Goal: Task Accomplishment & Management: Use online tool/utility

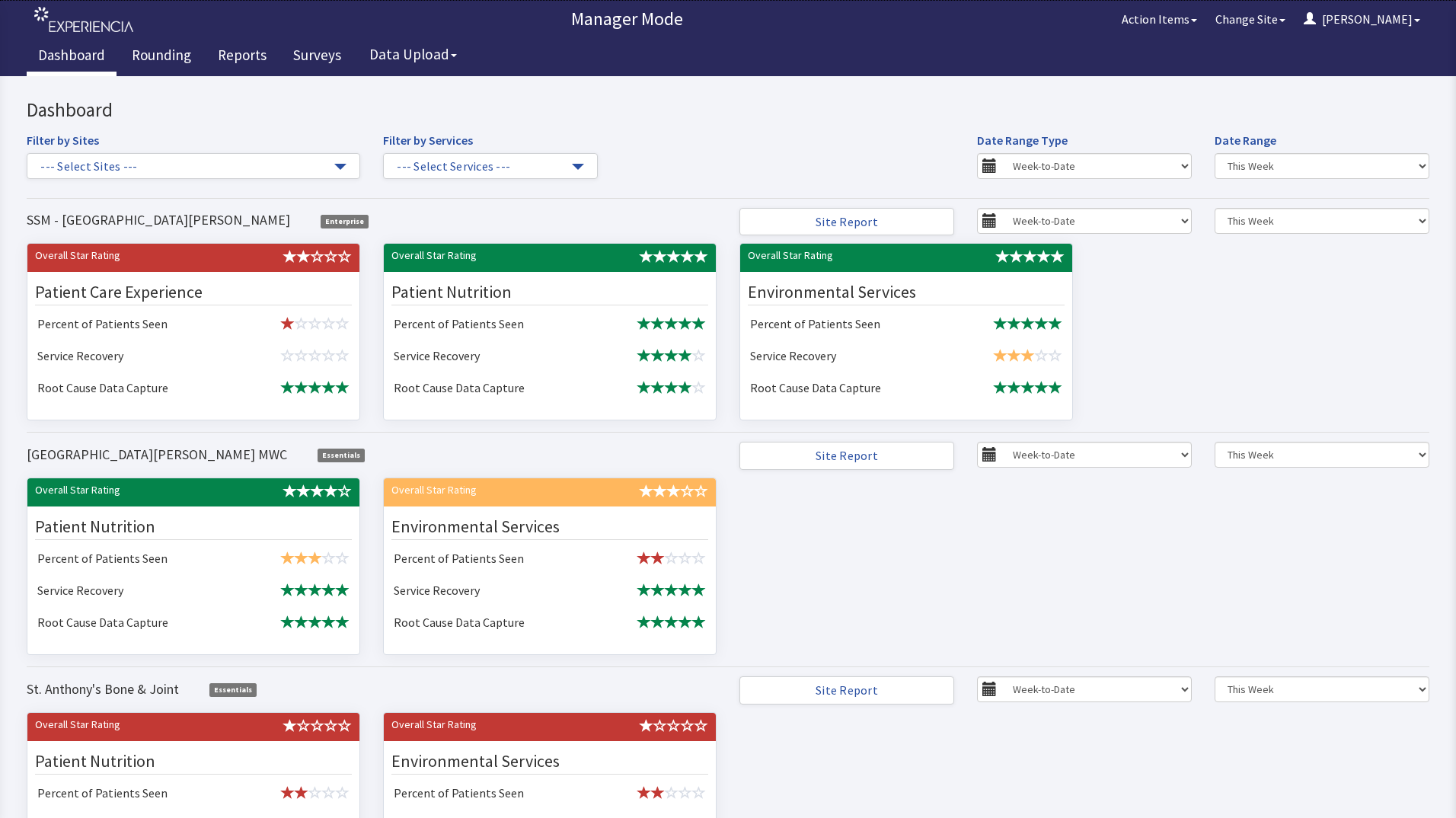
click at [1429, 99] on body "x Upgrade to Experiencia Close Send Inquiry Dashboard Filter by Sites --- Selec…" at bounding box center [728, 509] width 1456 height 866
drag, startPoint x: 1433, startPoint y: 0, endPoint x: 1071, endPoint y: 31, distance: 363.3
click at [1071, 31] on div "Manager Mode Action Items Change Site Dorothy Menu" at bounding box center [728, 19] width 1403 height 31
drag, startPoint x: 1151, startPoint y: 0, endPoint x: 1128, endPoint y: 34, distance: 41.0
click at [1128, 34] on div "Manager Mode Action Items Change Site Dorothy Menu Menu" at bounding box center [728, 18] width 1403 height 38
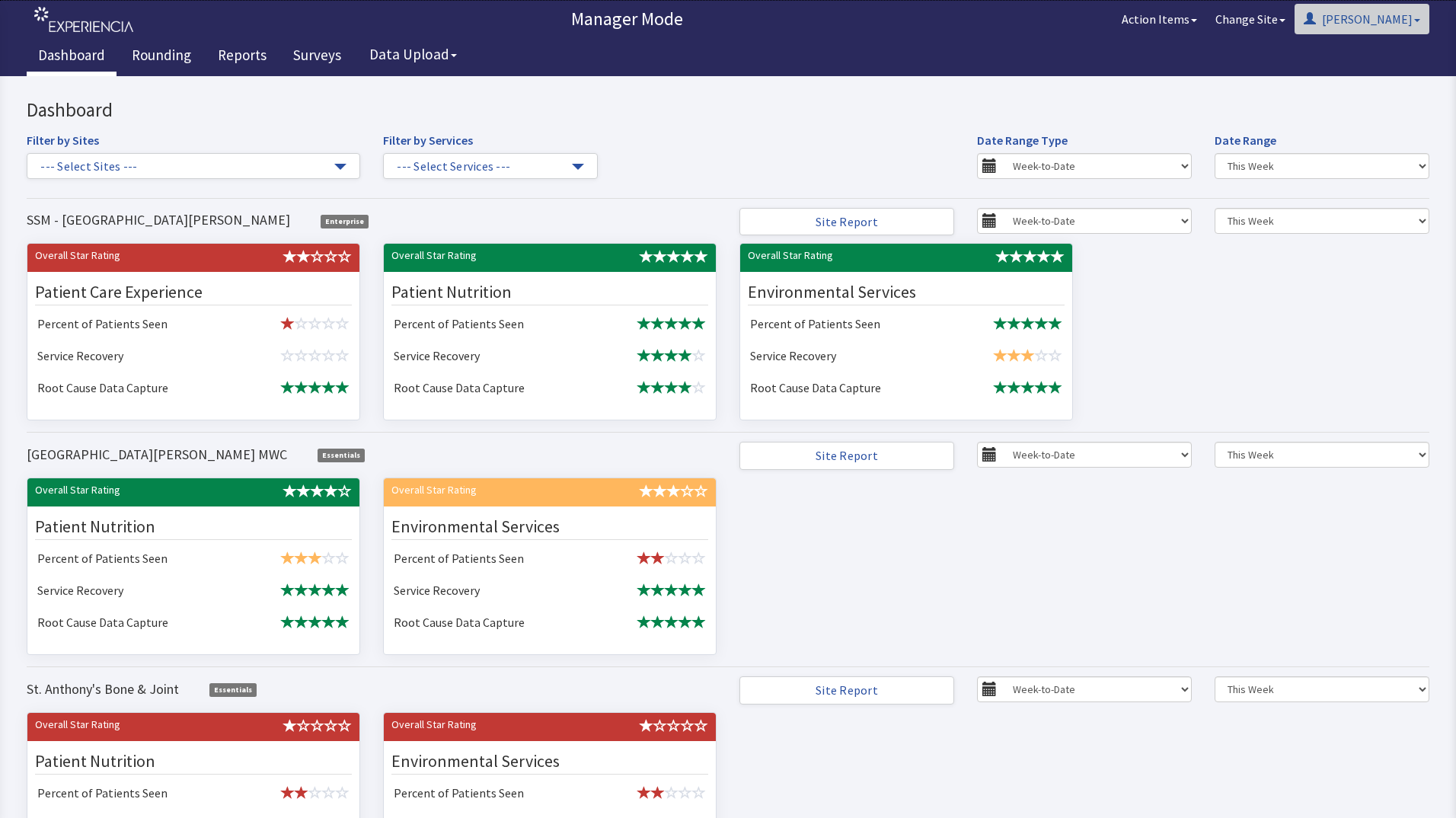
click at [1390, 19] on button "[PERSON_NAME]" at bounding box center [1362, 19] width 135 height 31
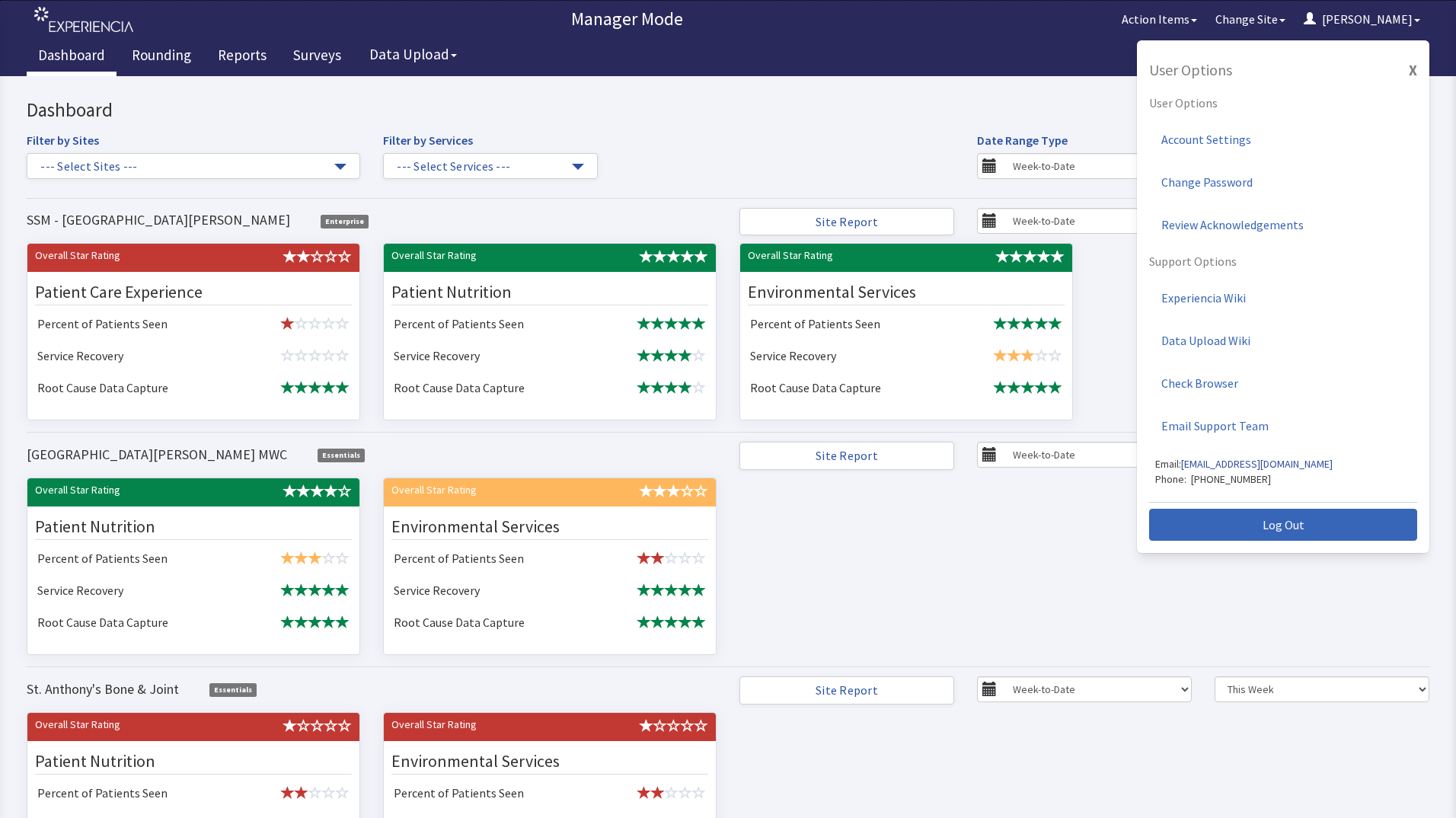
click at [862, 58] on div "Dashboard Rounding Reports Surveys Data Upload" at bounding box center [728, 56] width 1403 height 38
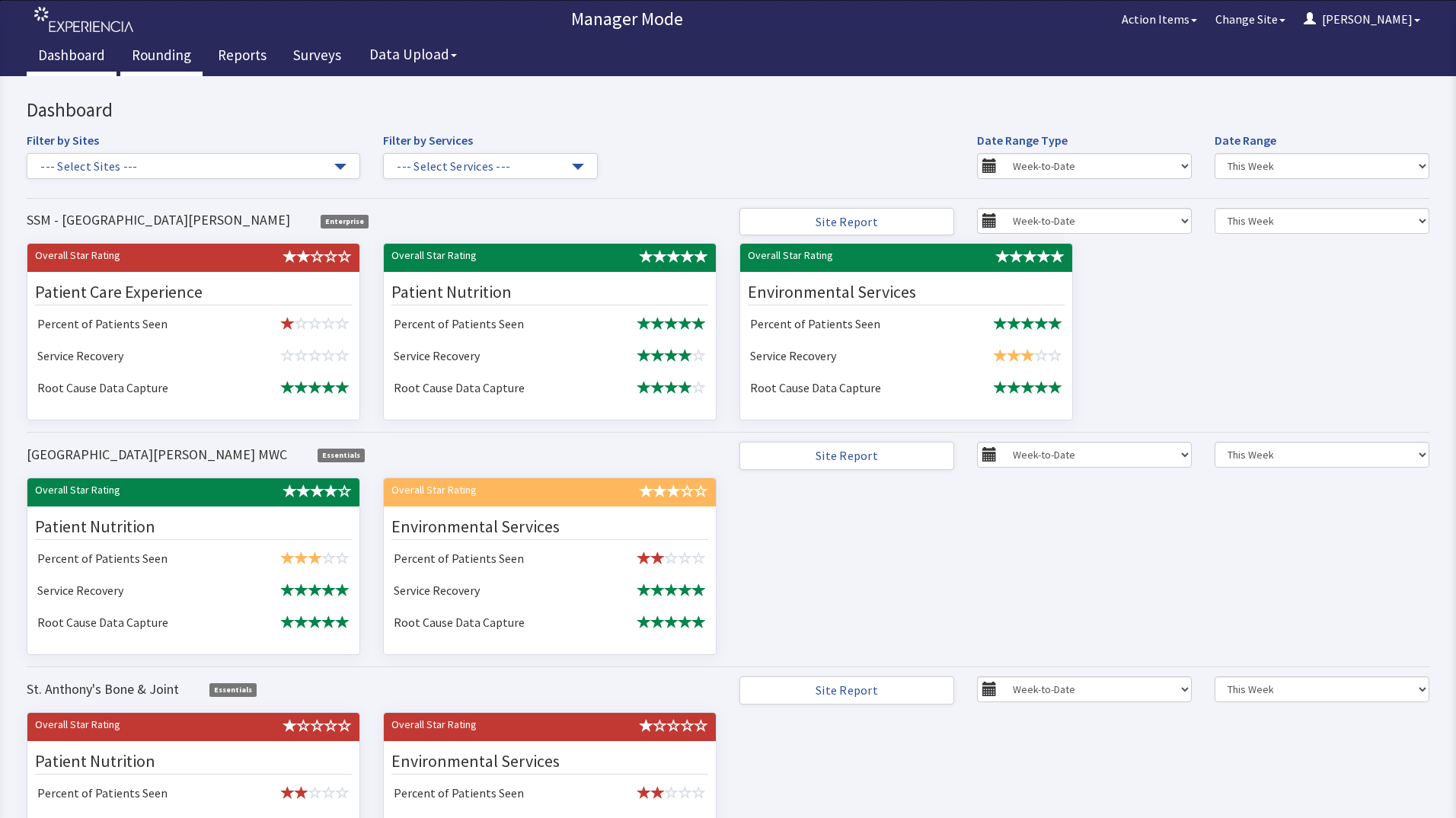
click at [137, 51] on link "Rounding" at bounding box center [161, 56] width 82 height 38
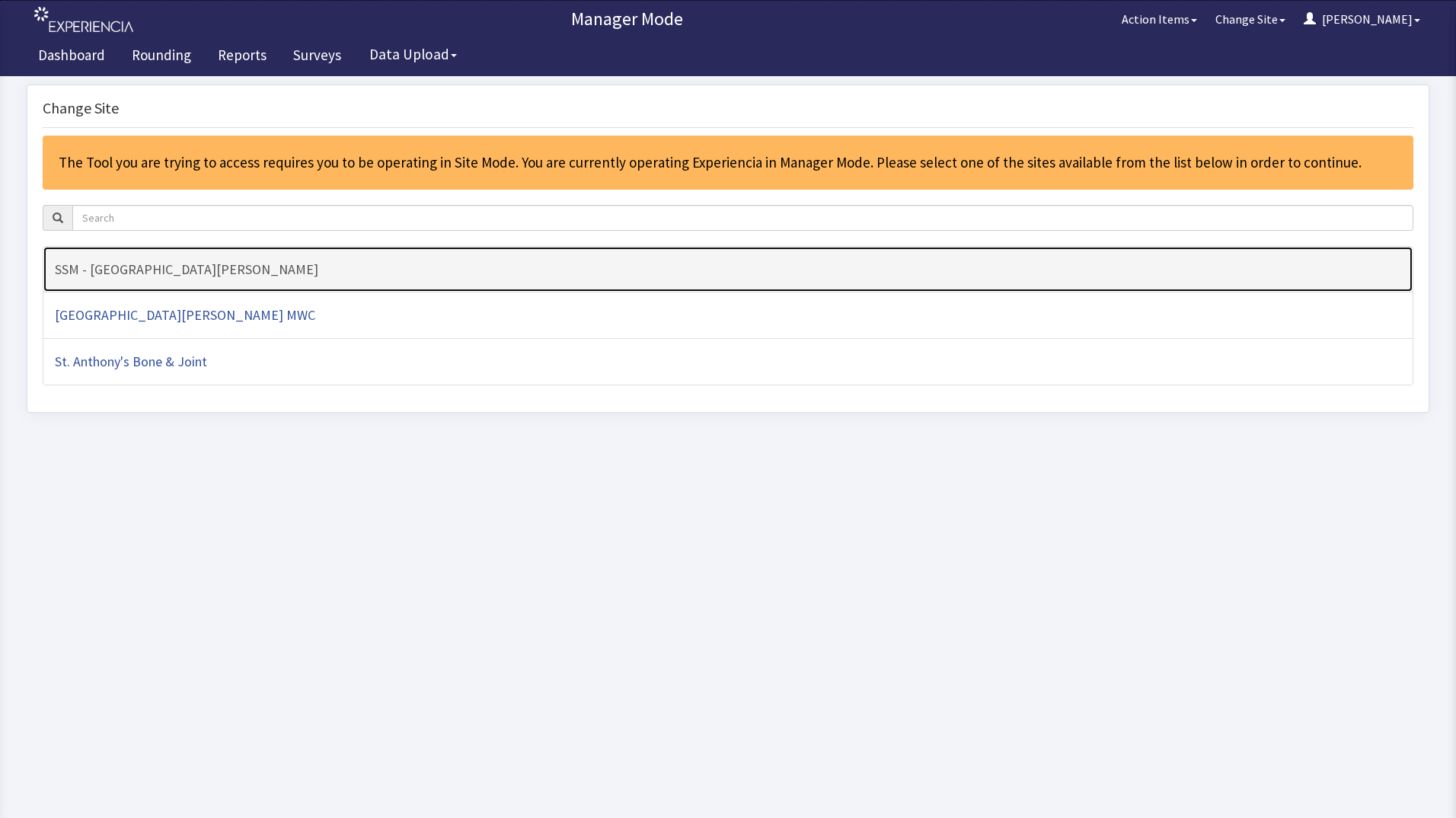
click at [325, 265] on h4 "SSM - [GEOGRAPHIC_DATA][PERSON_NAME]" at bounding box center [728, 269] width 1346 height 15
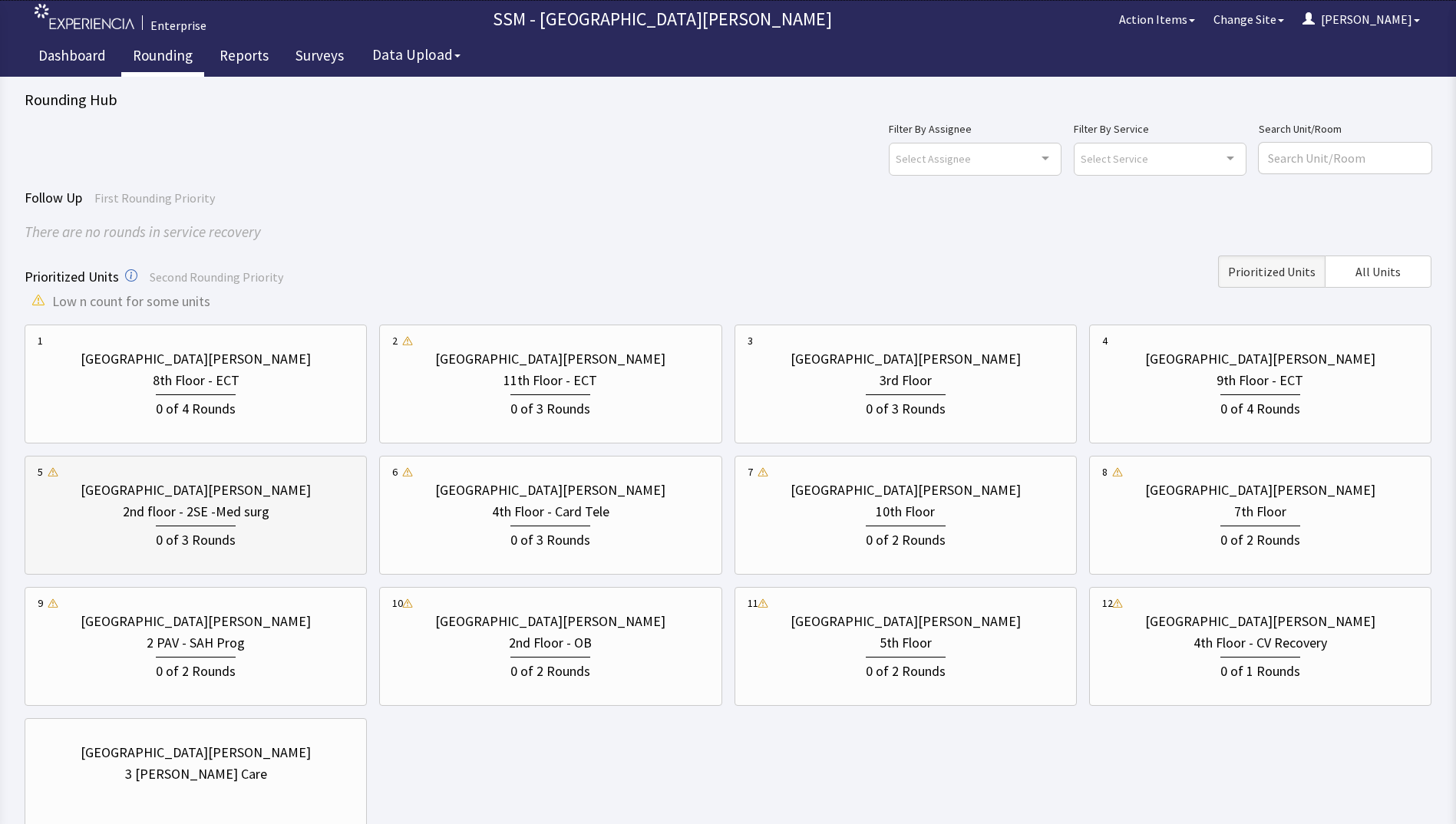
click at [159, 519] on div "2nd floor - 2SE -Med surg" at bounding box center [196, 512] width 147 height 21
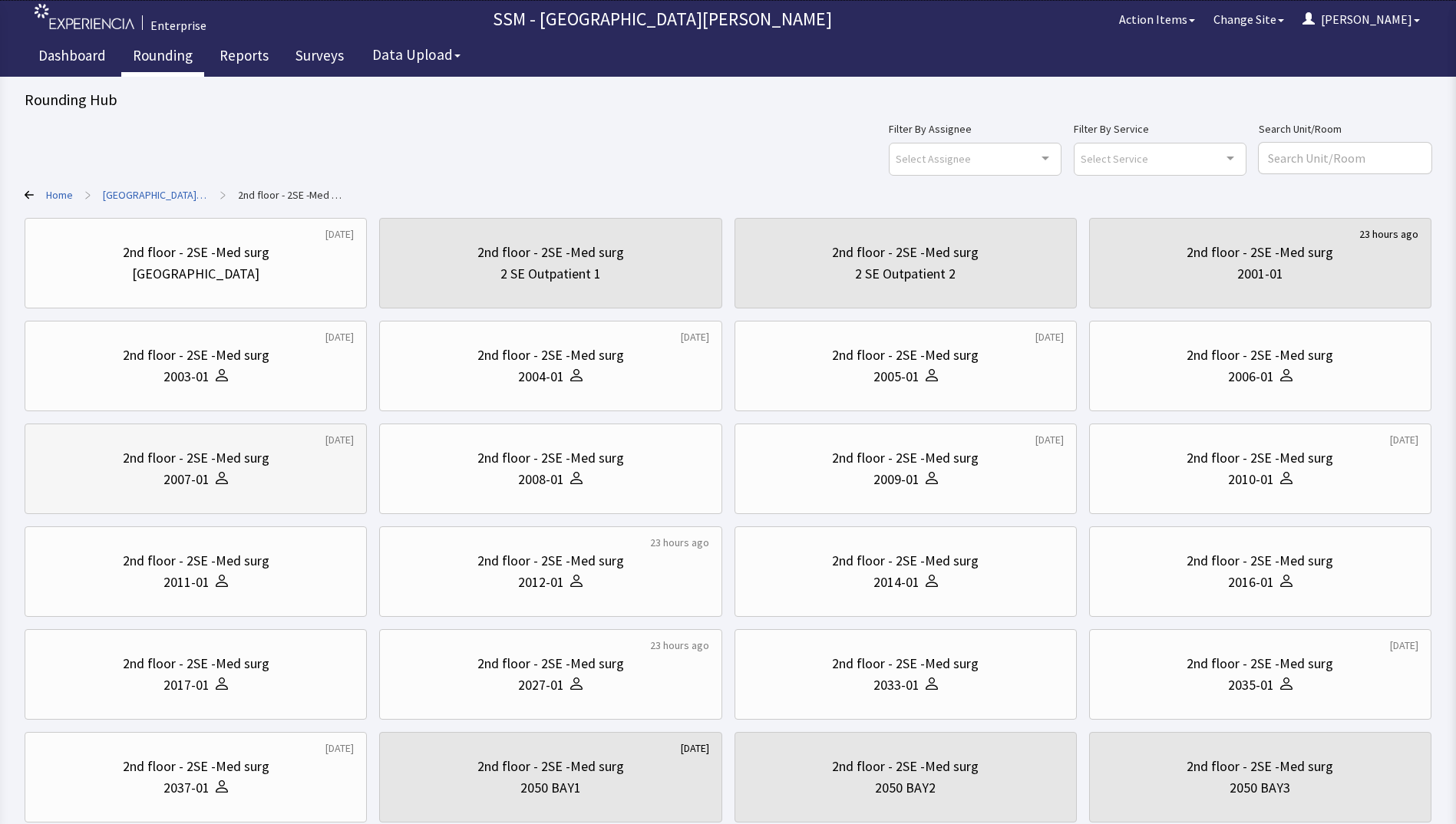
click at [259, 473] on div "2007-01" at bounding box center [196, 480] width 316 height 21
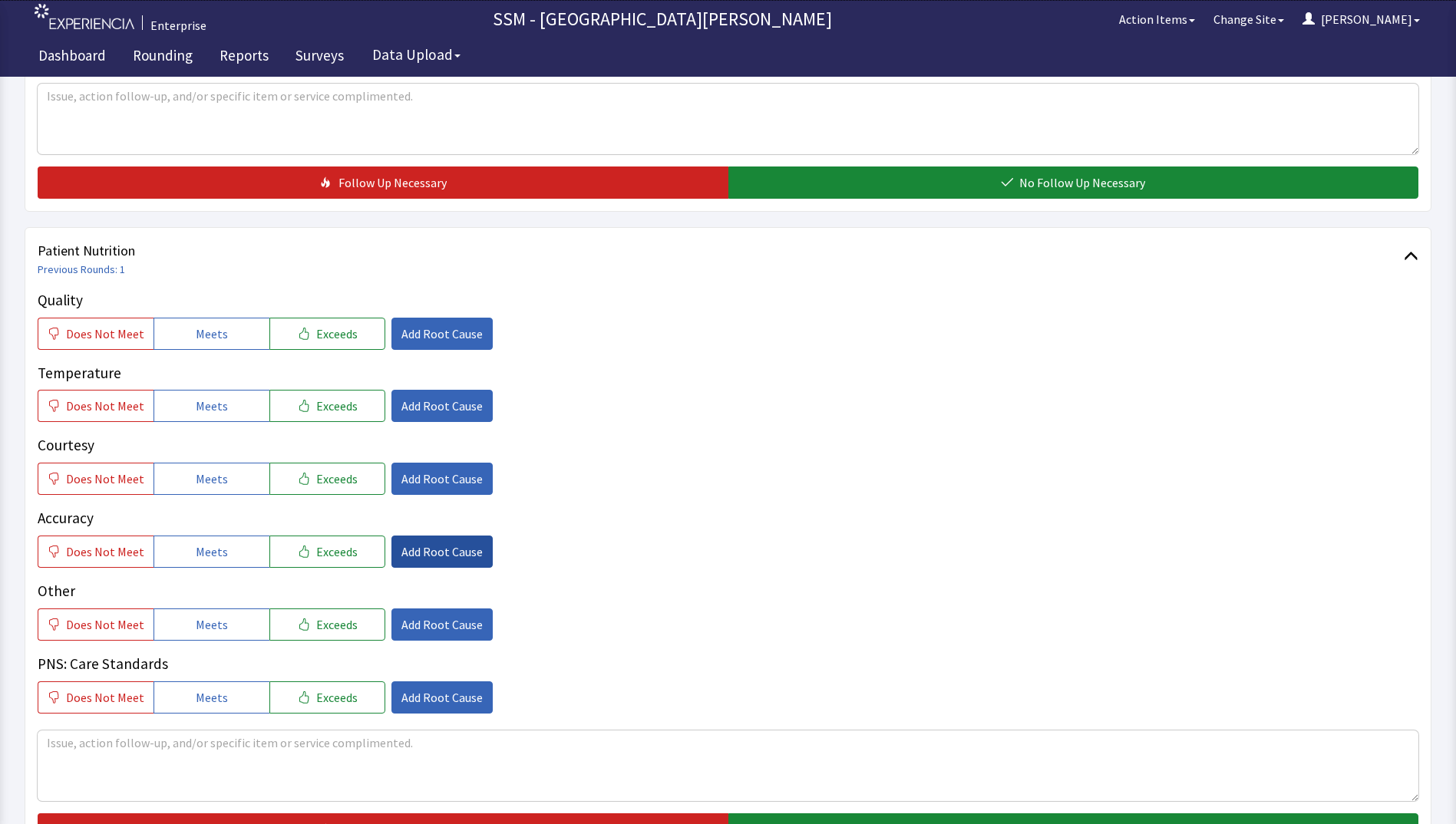
scroll to position [843, 0]
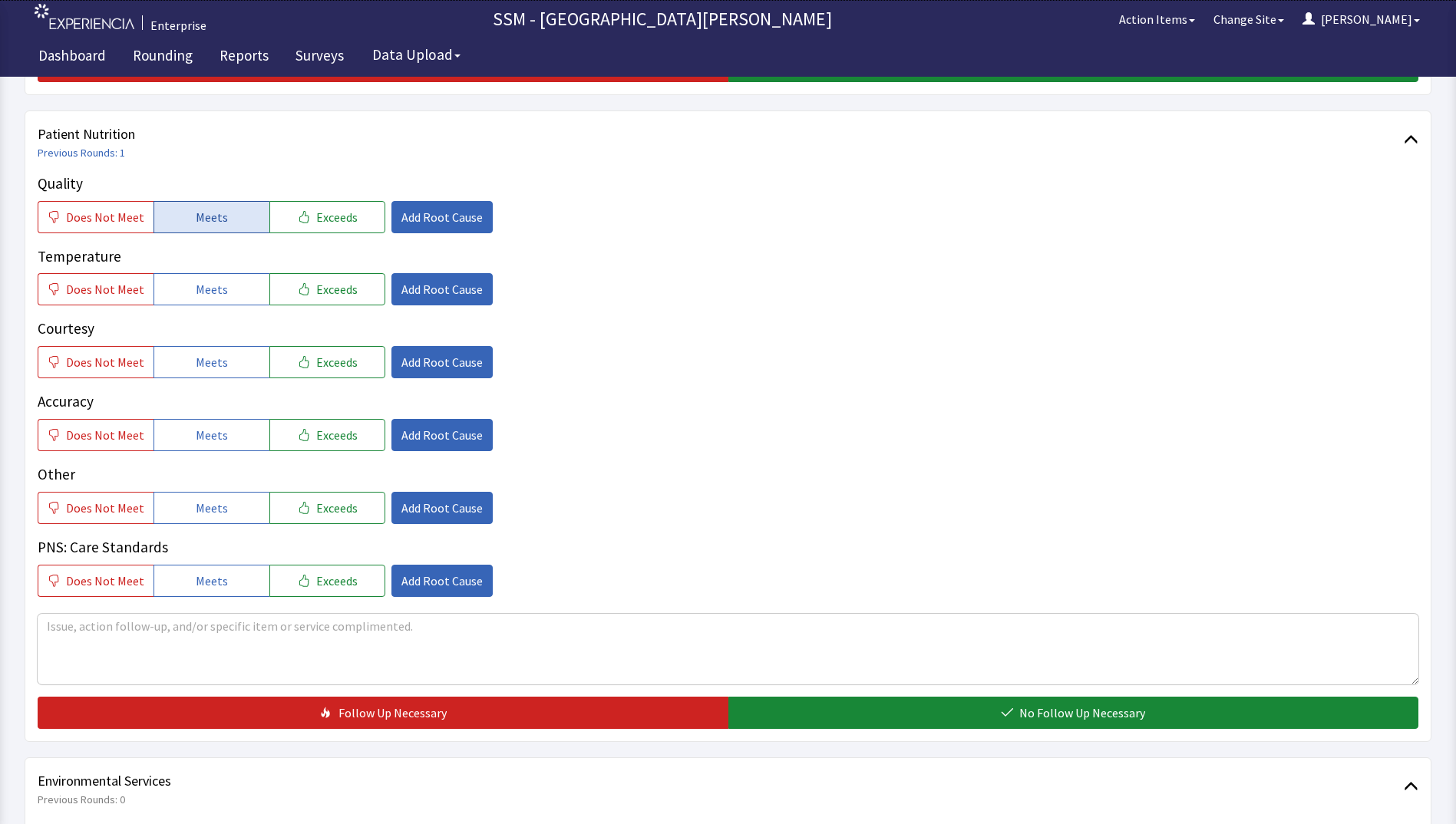
click at [210, 222] on span "Meets" at bounding box center [211, 217] width 32 height 18
click at [209, 300] on button "Meets" at bounding box center [211, 289] width 116 height 32
click at [207, 356] on span "Meets" at bounding box center [211, 362] width 32 height 18
click at [202, 429] on span "Meets" at bounding box center [211, 435] width 32 height 18
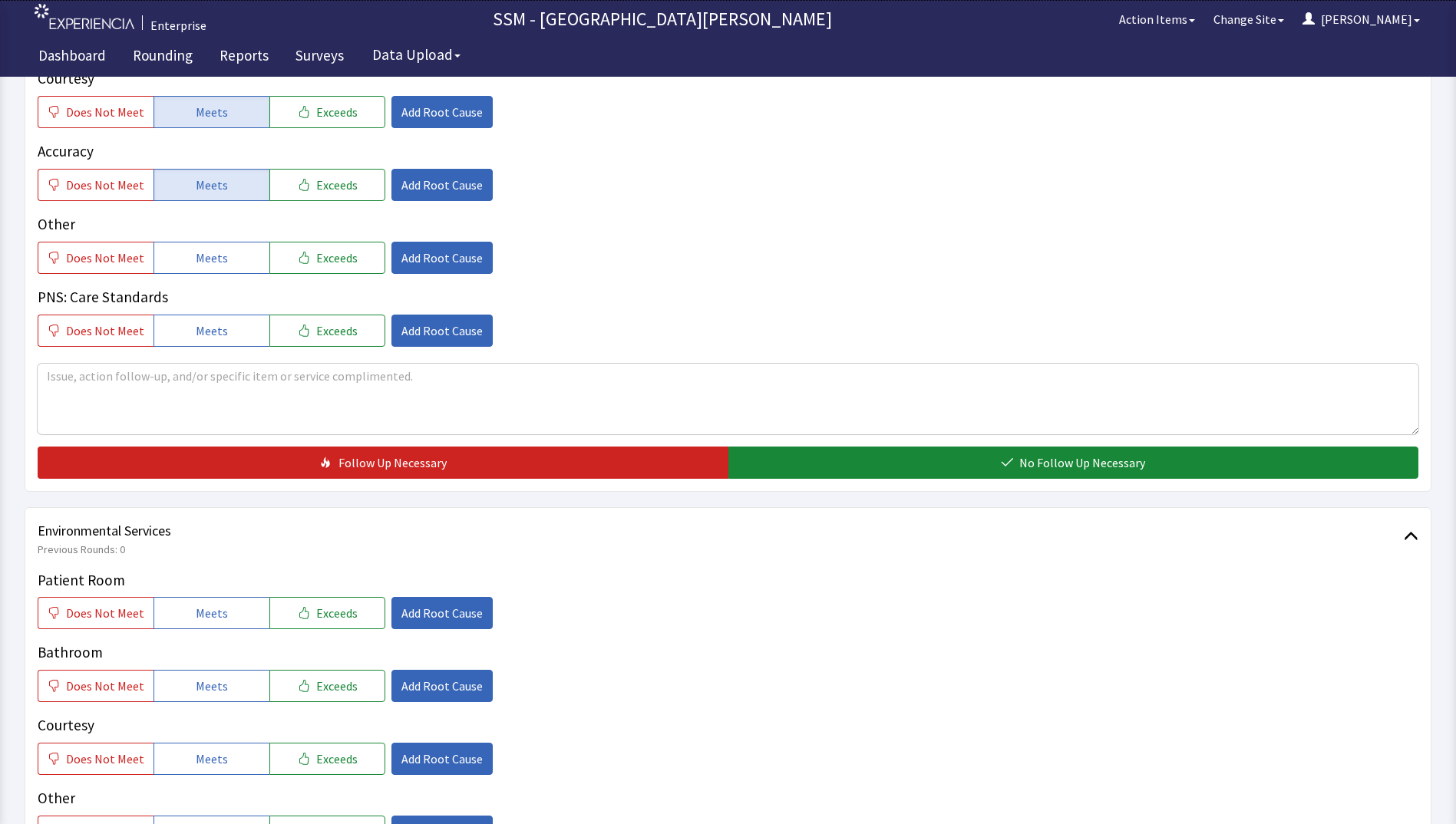
scroll to position [1228, 0]
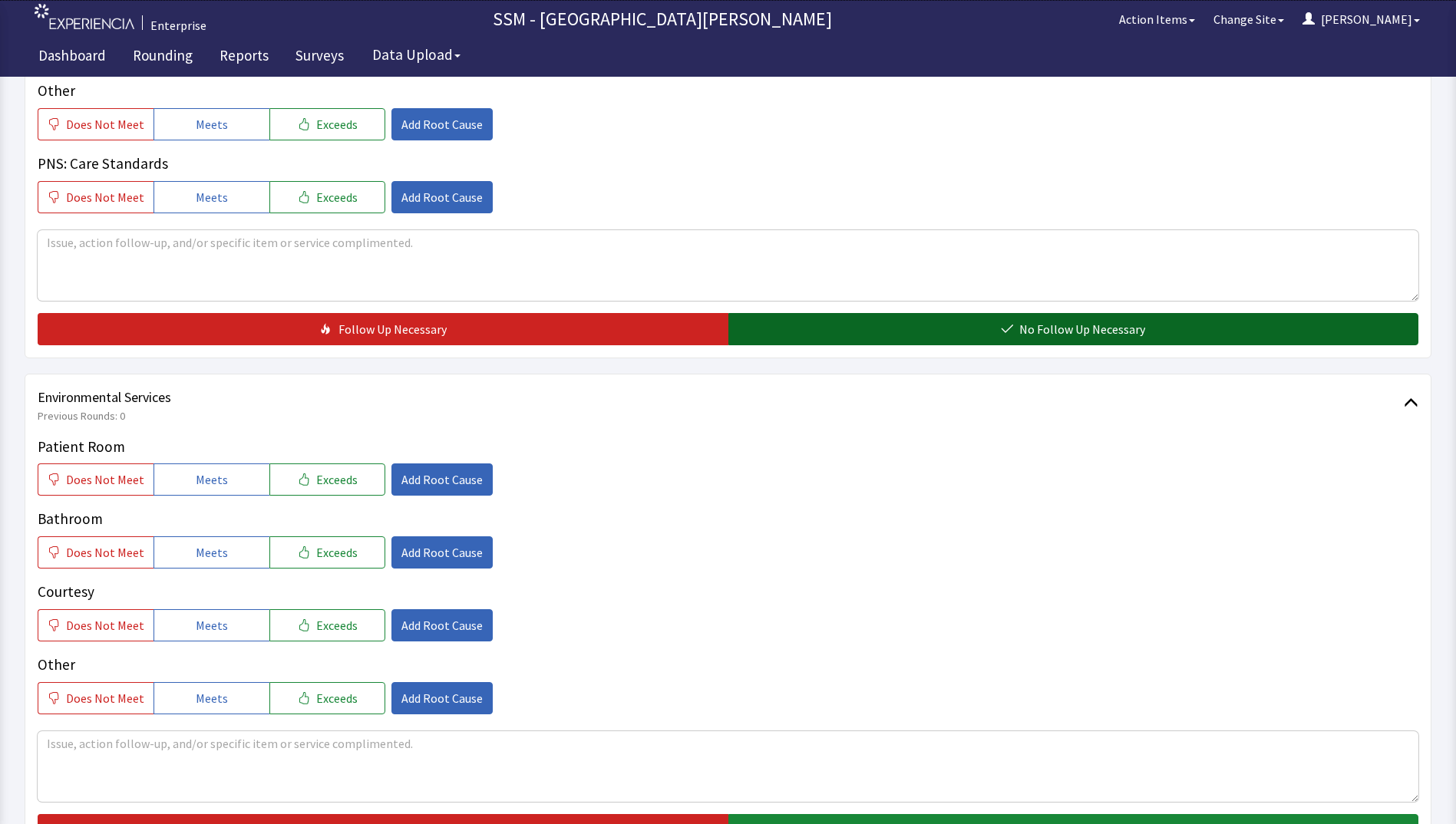
click at [1063, 336] on span "No Follow Up Necessary" at bounding box center [1081, 329] width 126 height 18
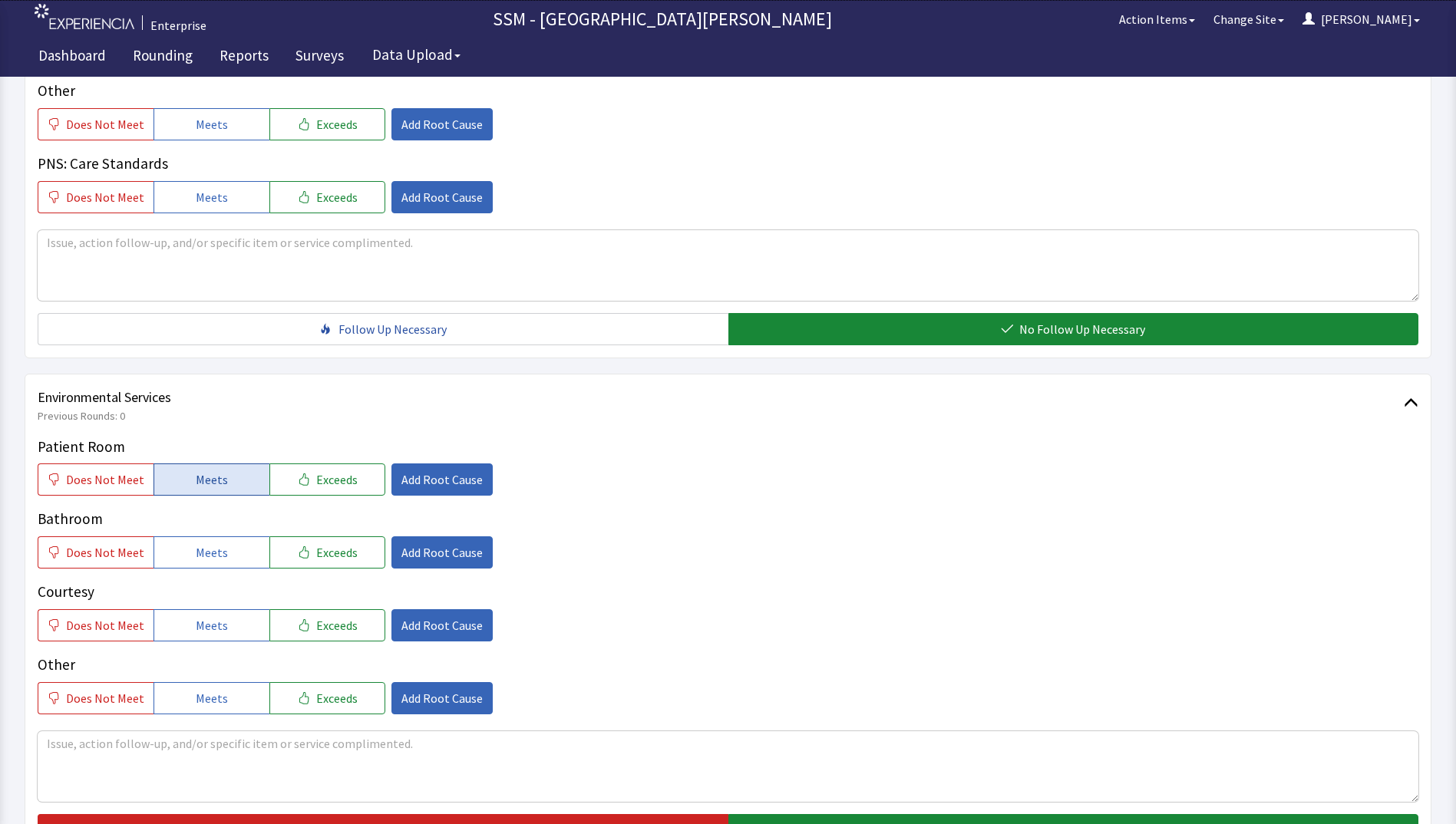
click at [218, 484] on span "Meets" at bounding box center [211, 479] width 32 height 18
click at [220, 545] on span "Meets" at bounding box center [211, 552] width 32 height 18
click at [216, 627] on span "Meets" at bounding box center [211, 625] width 32 height 18
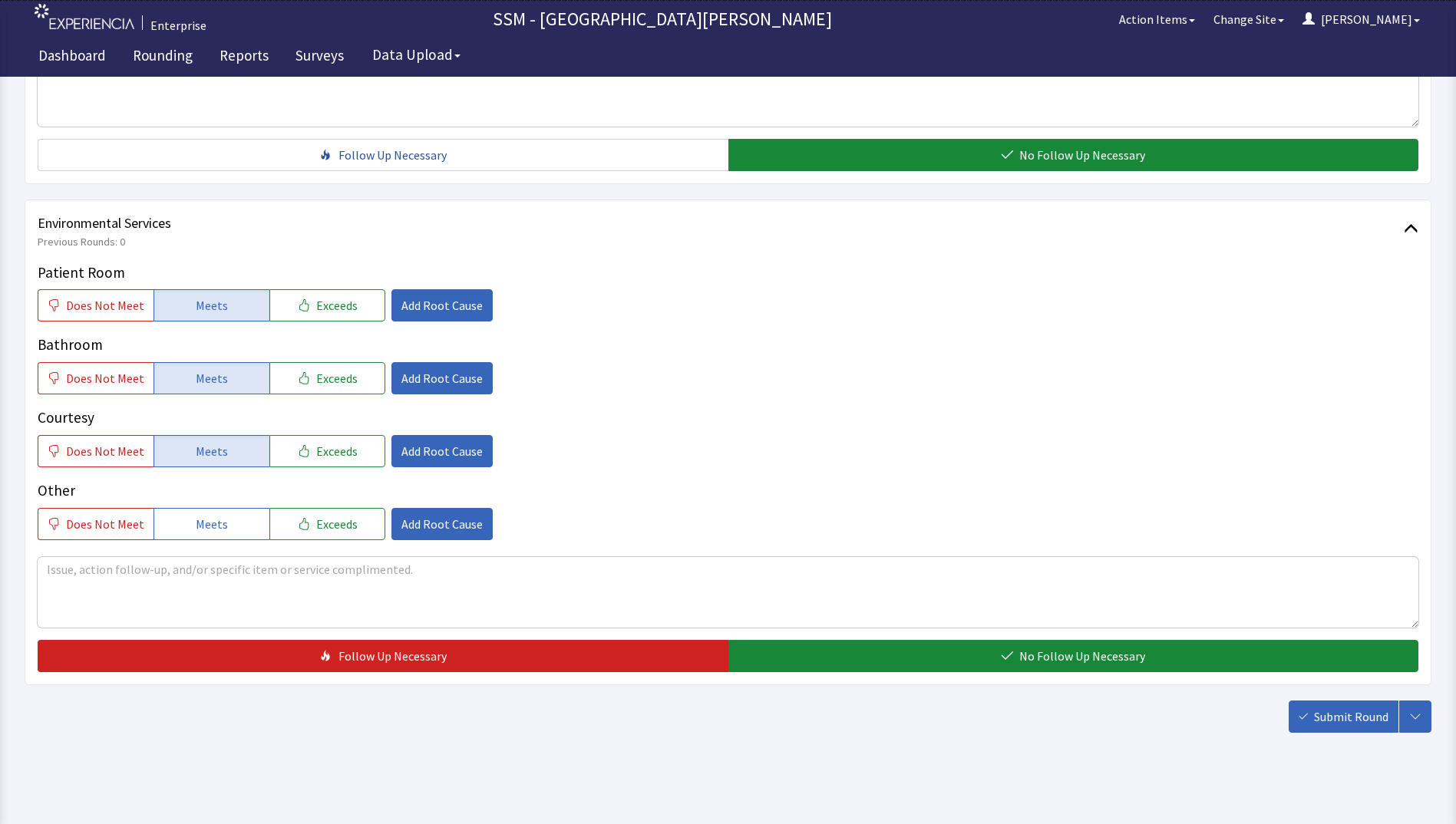
scroll to position [1412, 0]
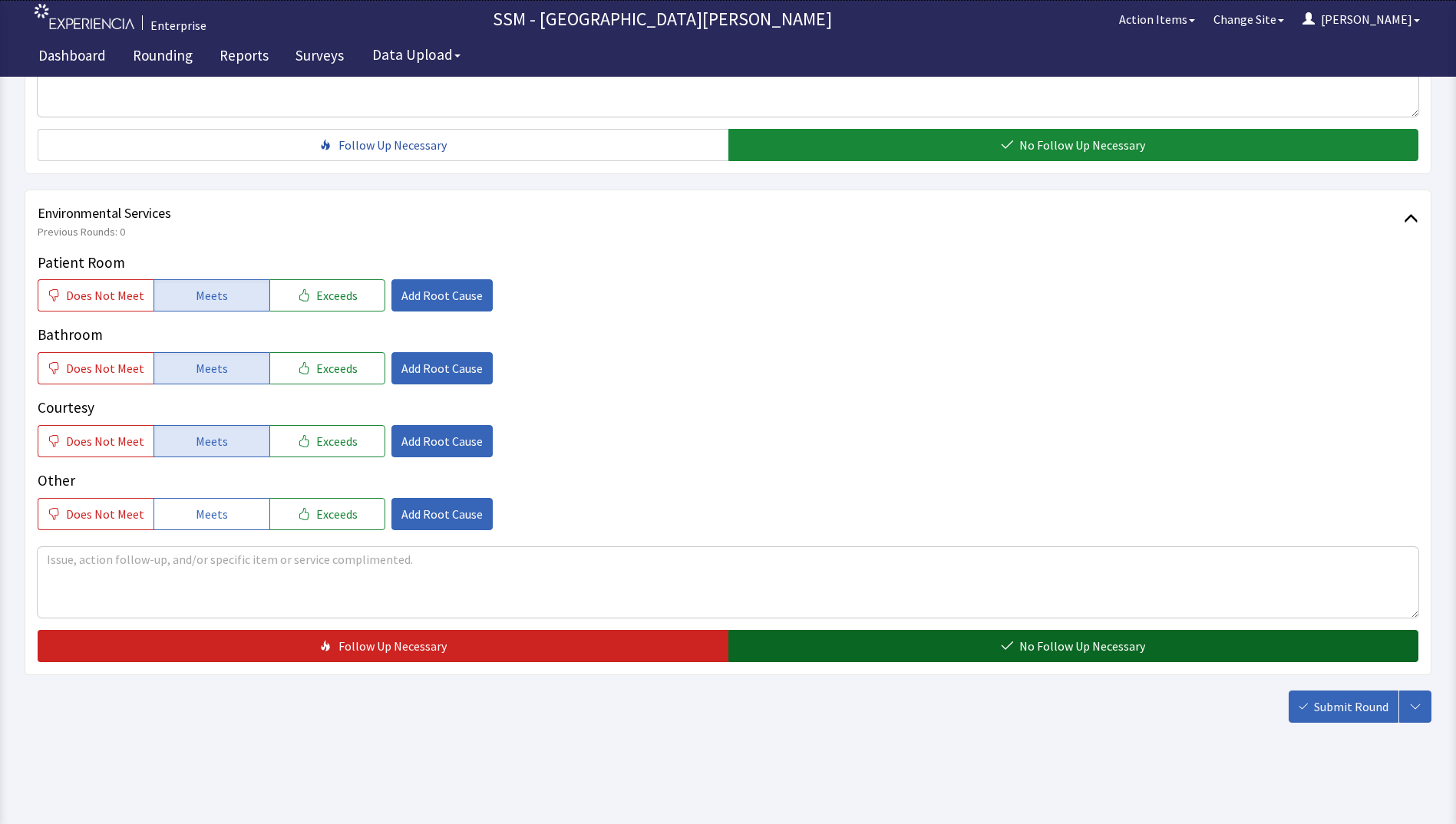
click at [881, 648] on button "No Follow Up Necessary" at bounding box center [1074, 645] width 691 height 32
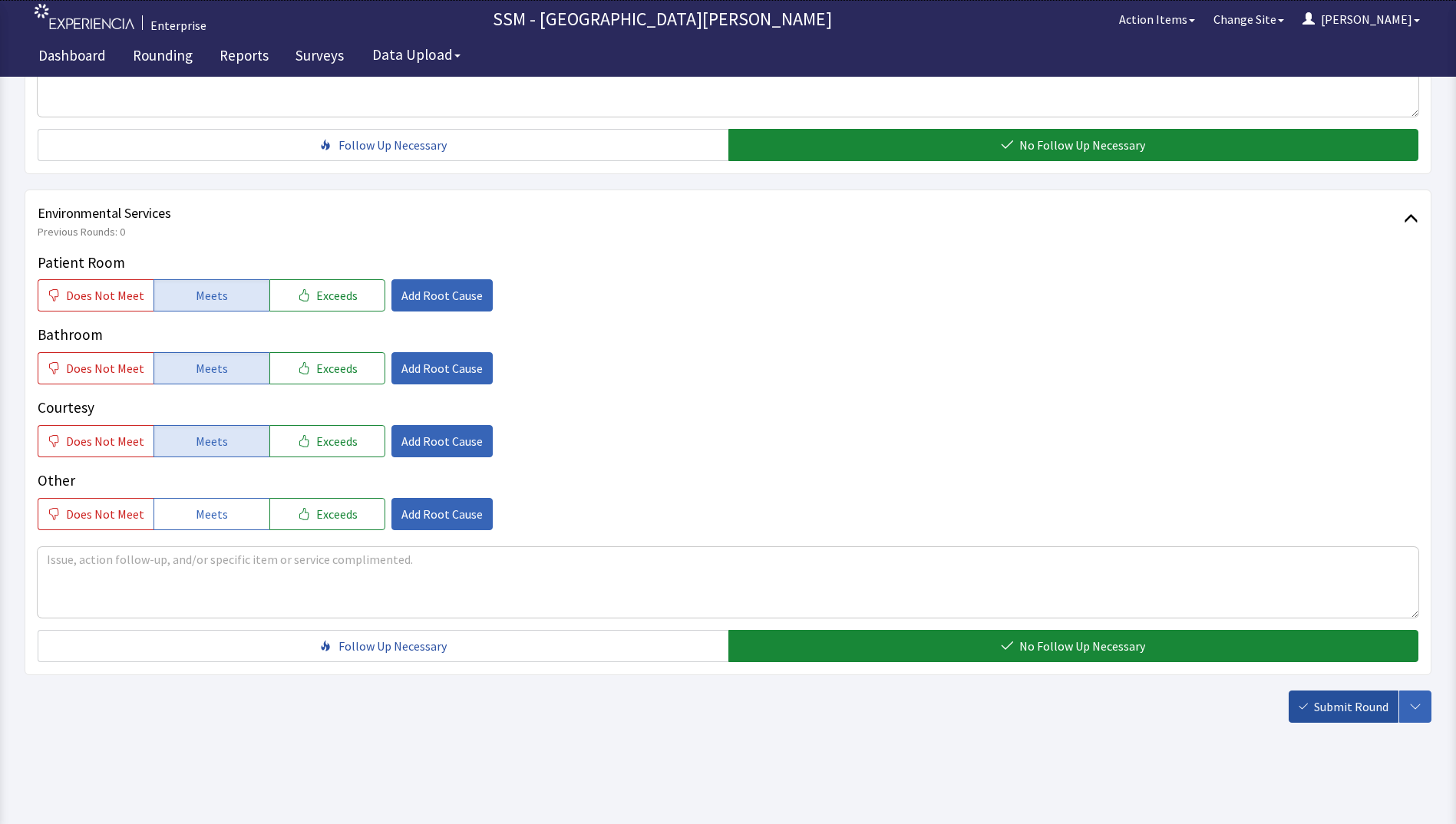
click at [1313, 711] on button "Submit Round" at bounding box center [1343, 706] width 110 height 32
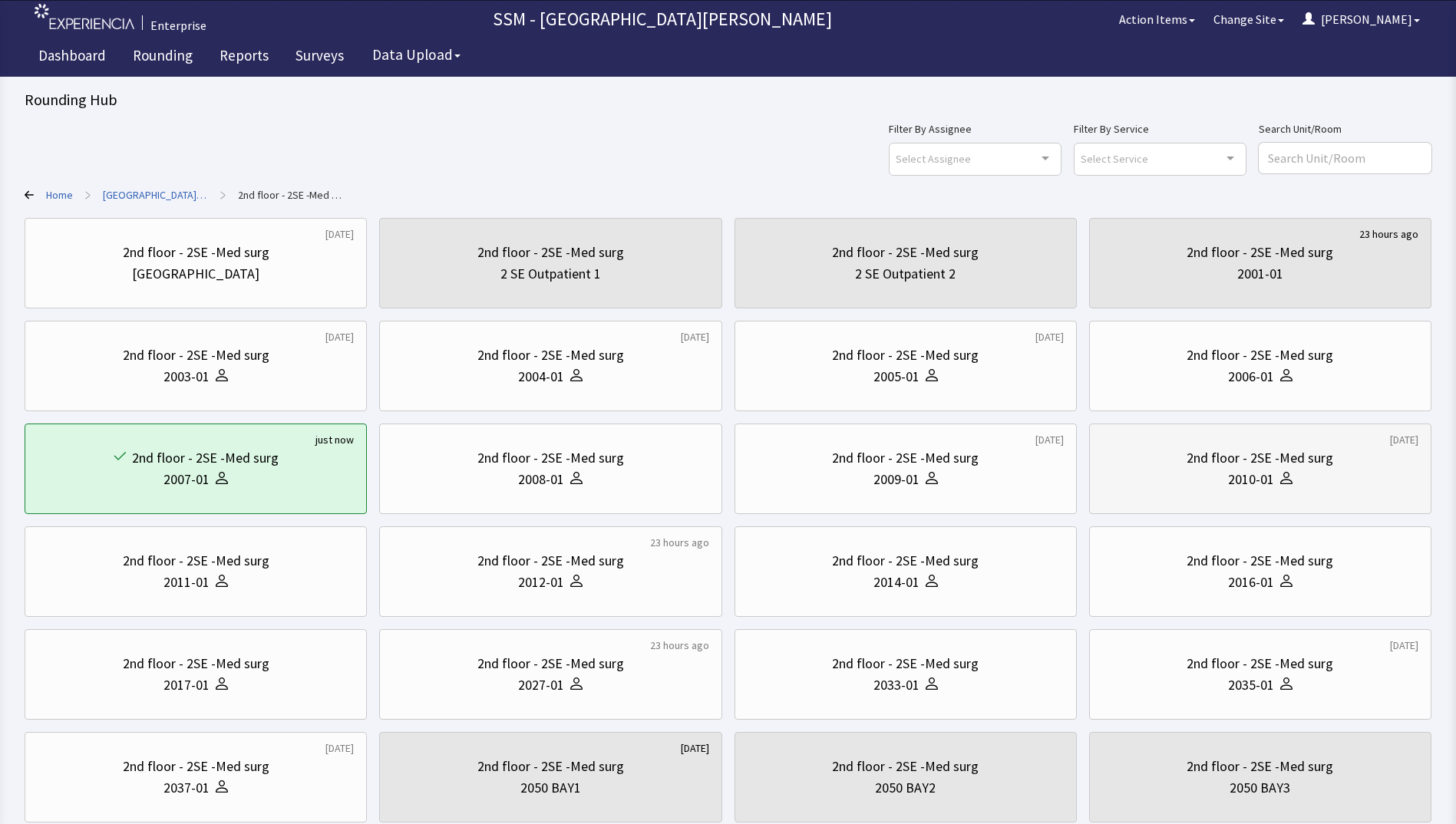
click at [1156, 481] on div "2010-01" at bounding box center [1259, 480] width 316 height 21
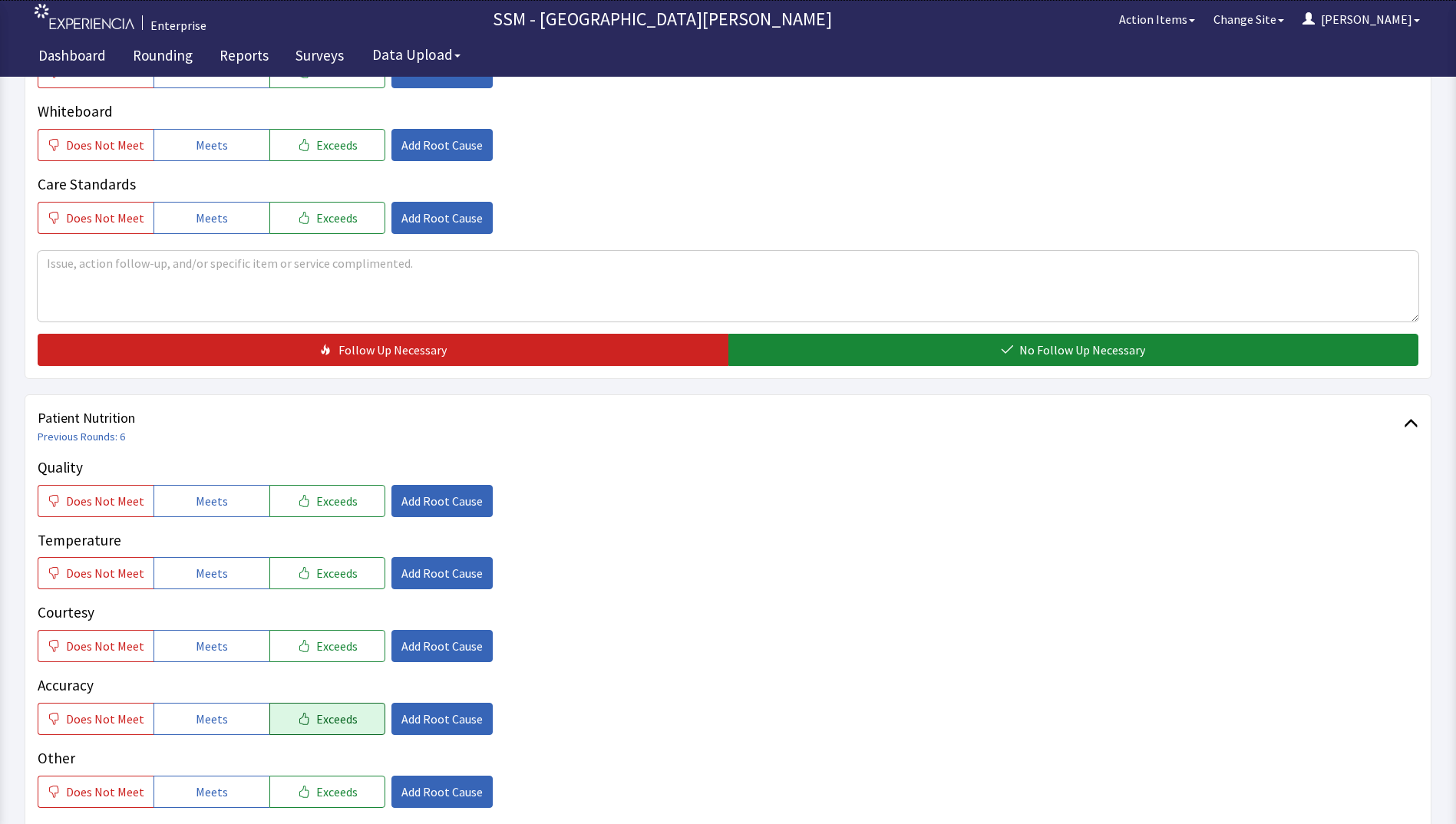
scroll to position [843, 0]
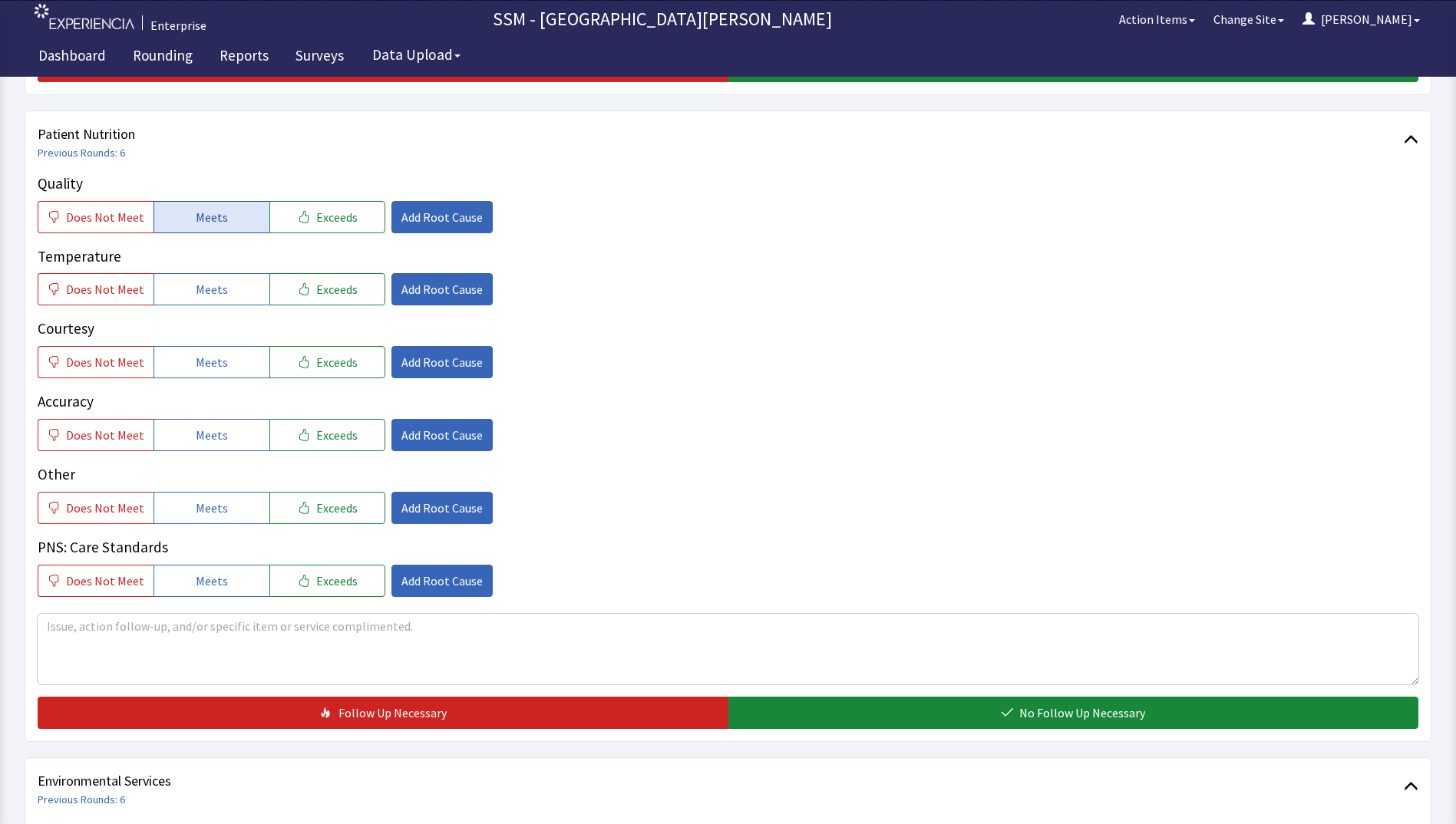
click at [201, 222] on span "Meets" at bounding box center [211, 217] width 32 height 18
click at [205, 283] on span "Meets" at bounding box center [211, 289] width 32 height 18
click at [213, 364] on span "Meets" at bounding box center [211, 362] width 32 height 18
click at [216, 428] on span "Meets" at bounding box center [211, 435] width 32 height 18
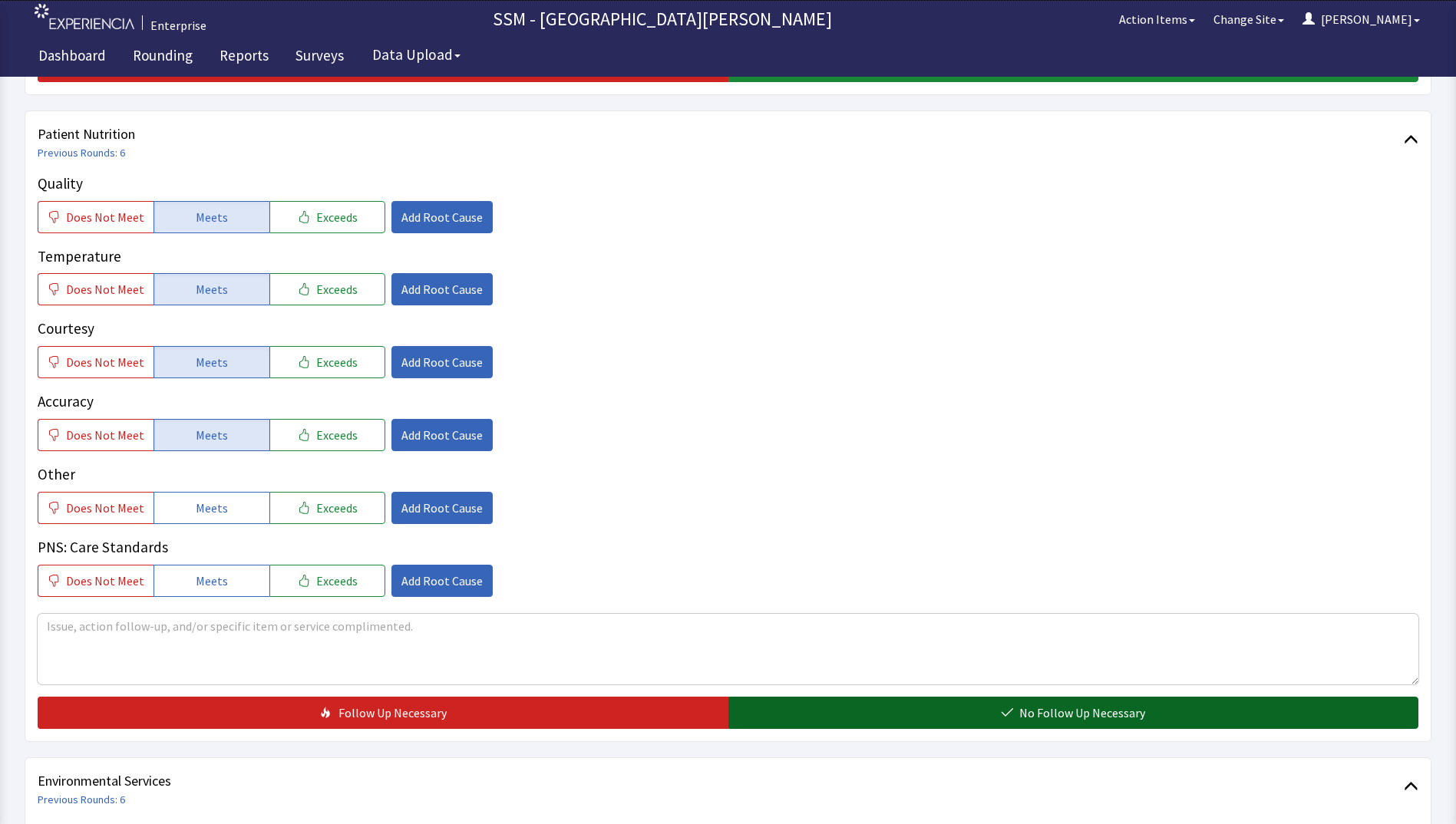
click at [1122, 705] on span "No Follow Up Necessary" at bounding box center [1081, 712] width 126 height 18
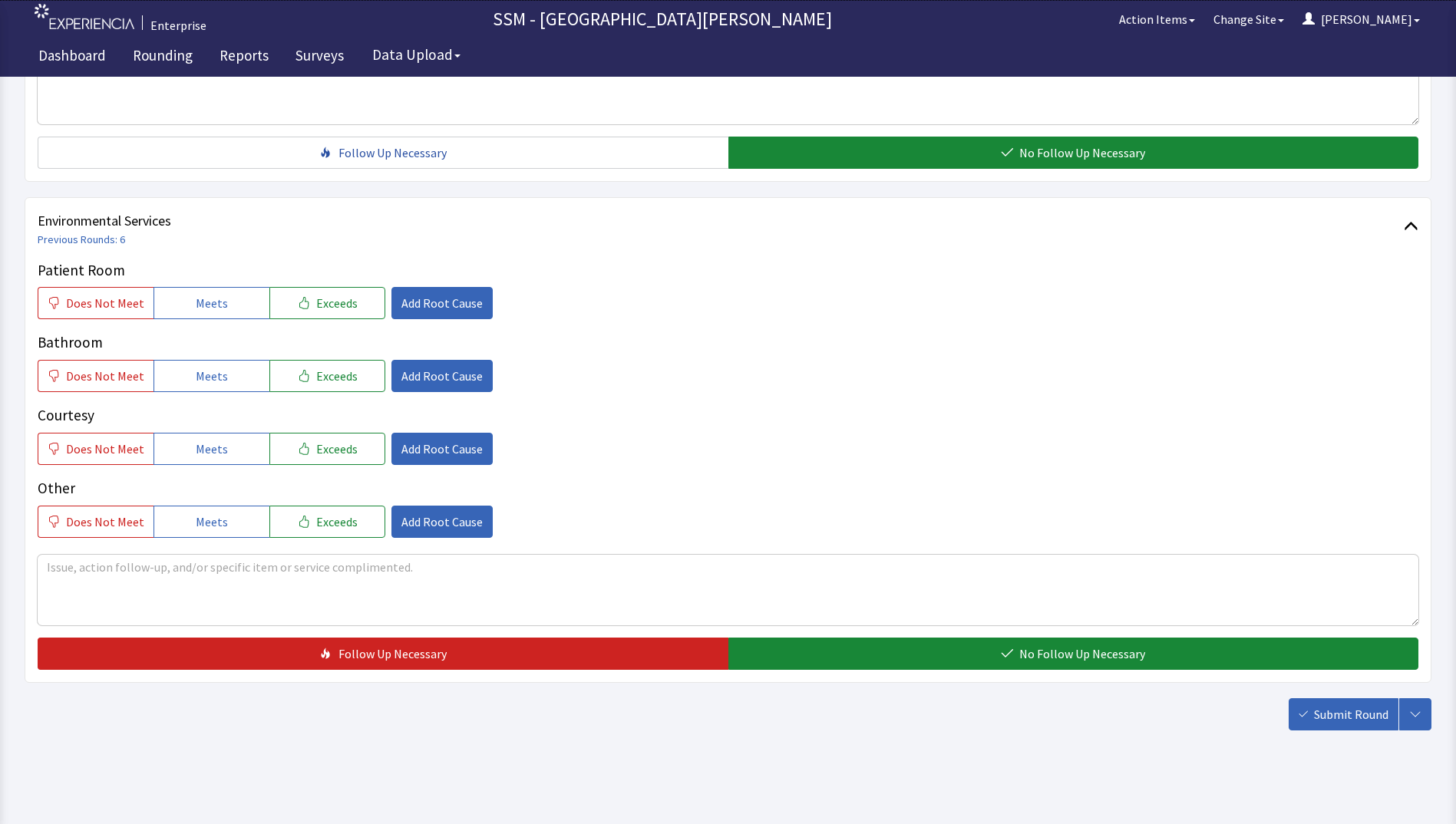
scroll to position [1412, 0]
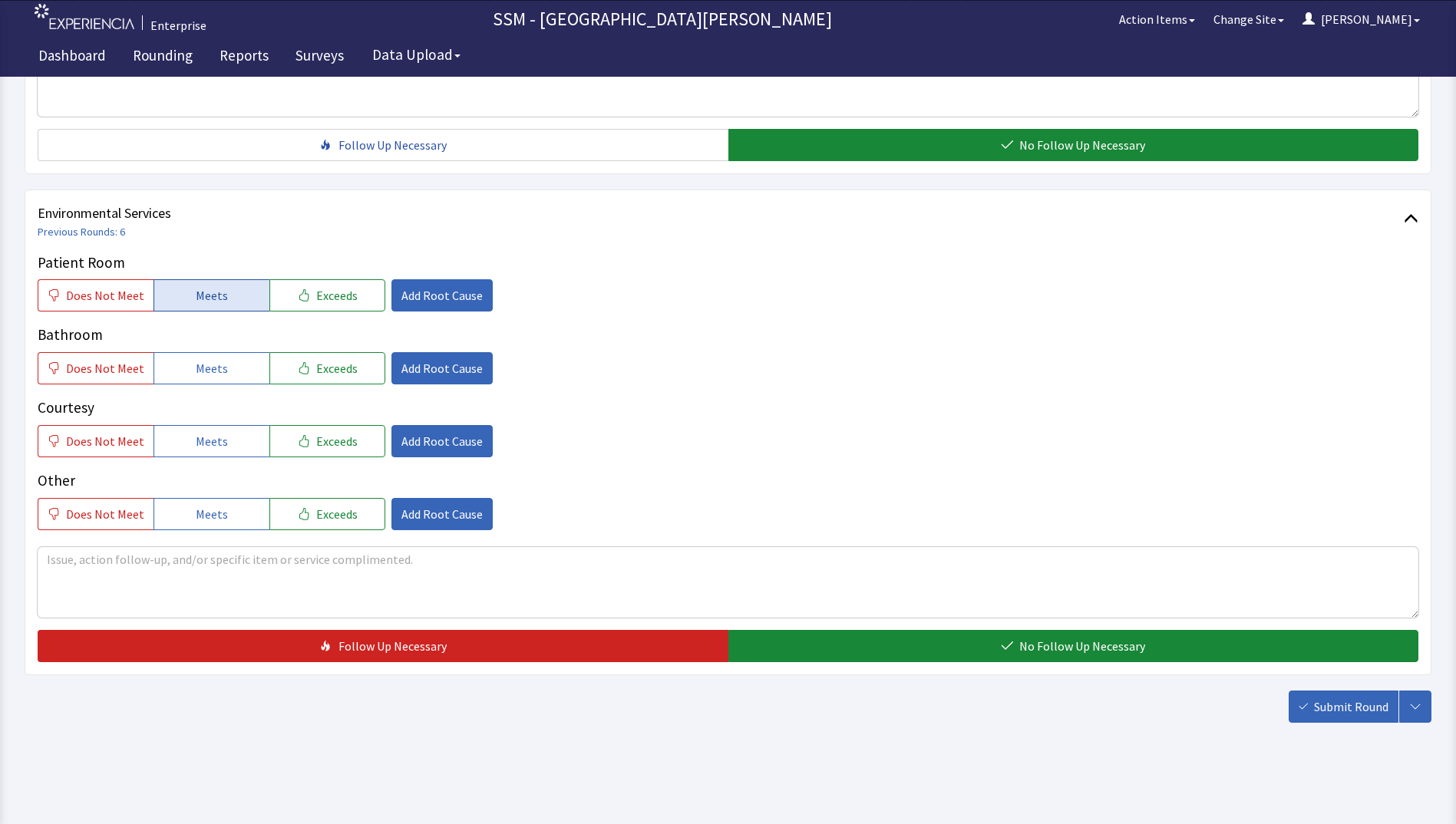
click at [187, 300] on button "Meets" at bounding box center [211, 295] width 116 height 32
click at [196, 361] on span "Meets" at bounding box center [211, 368] width 32 height 18
click at [190, 448] on button "Meets" at bounding box center [211, 441] width 116 height 32
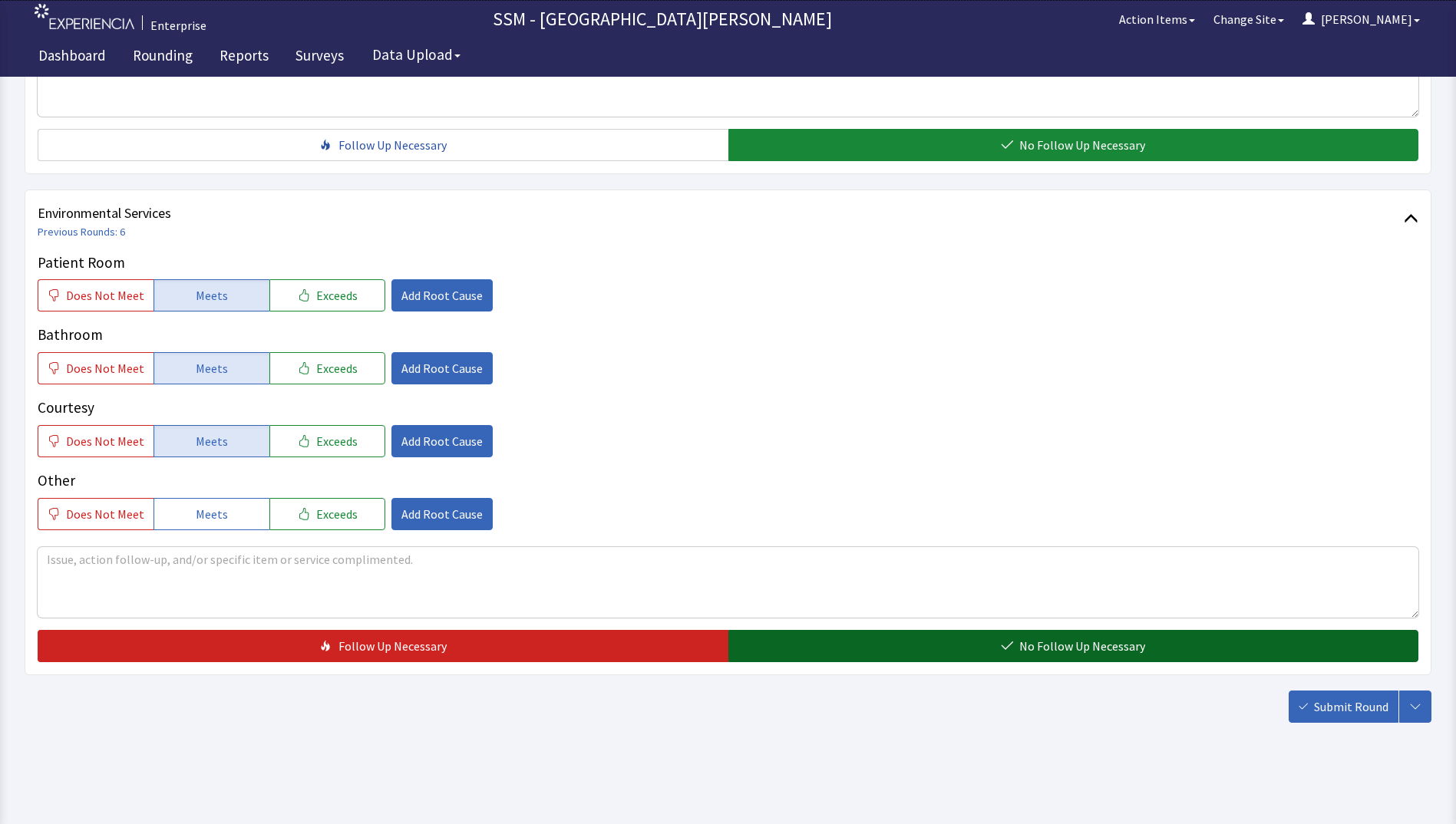
click at [1084, 651] on span "No Follow Up Necessary" at bounding box center [1081, 646] width 126 height 18
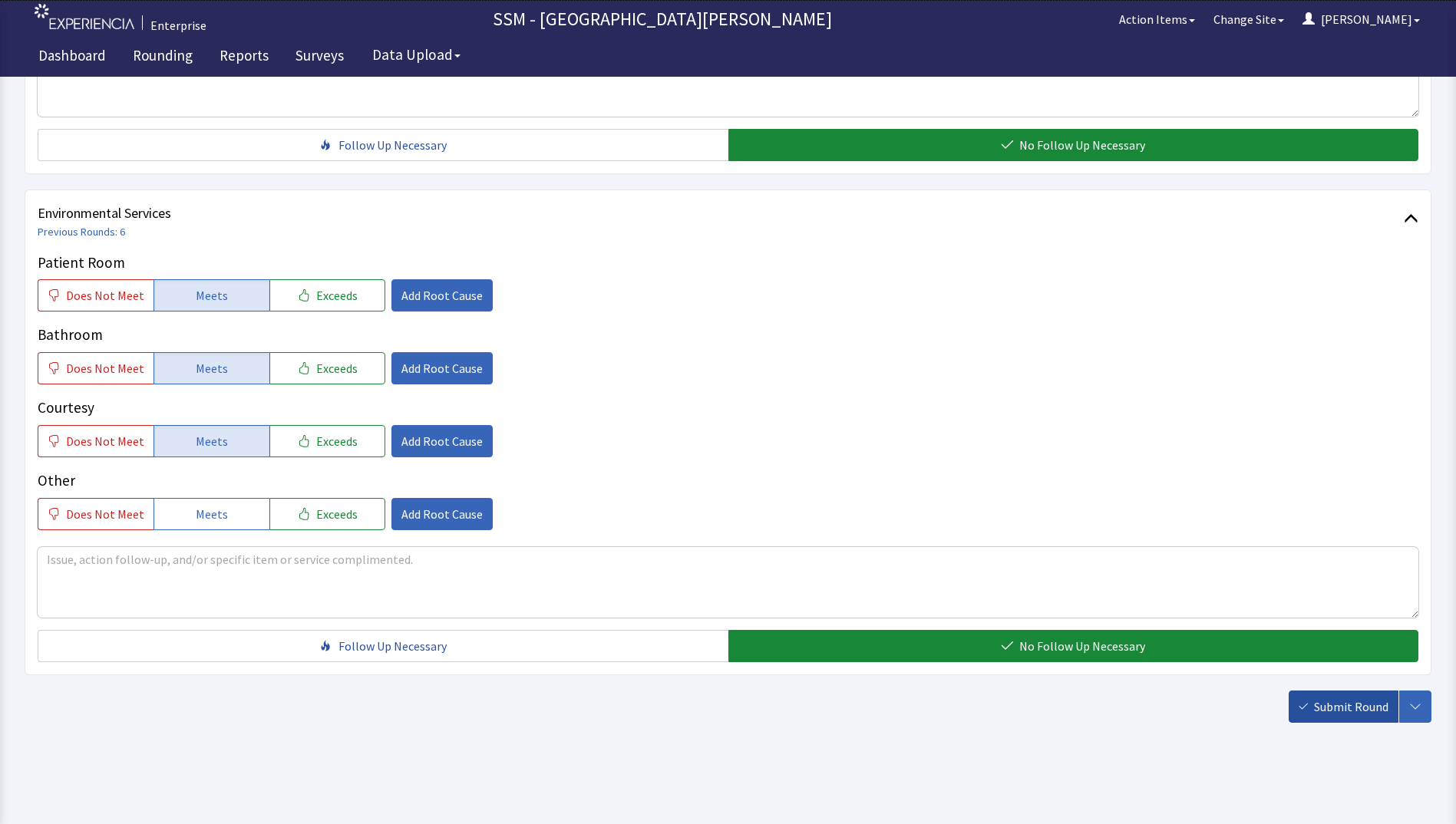
click at [1362, 710] on span "Submit Round" at bounding box center [1351, 706] width 74 height 18
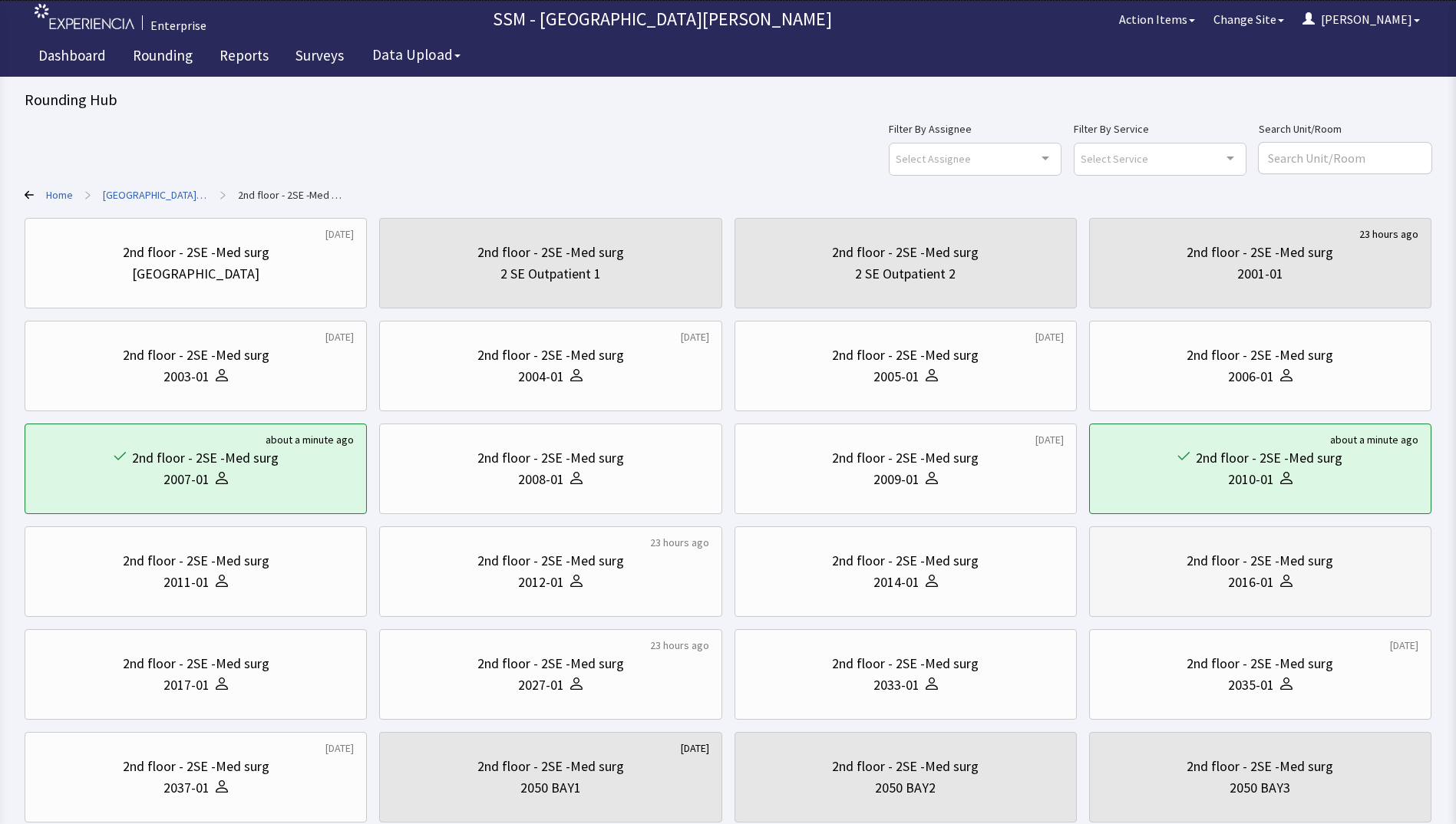
click at [1214, 591] on div "2016-01" at bounding box center [1259, 583] width 316 height 21
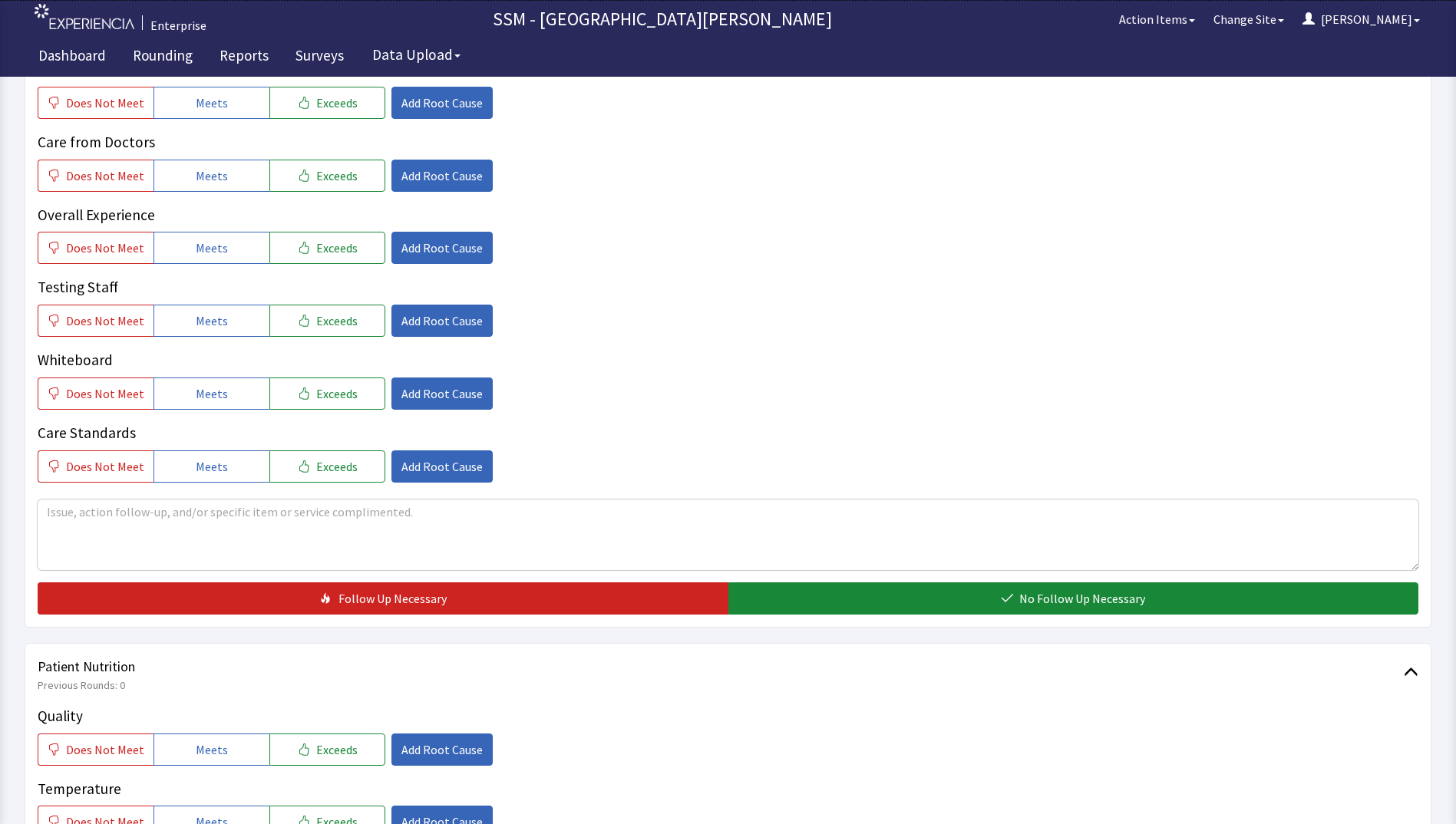
scroll to position [691, 0]
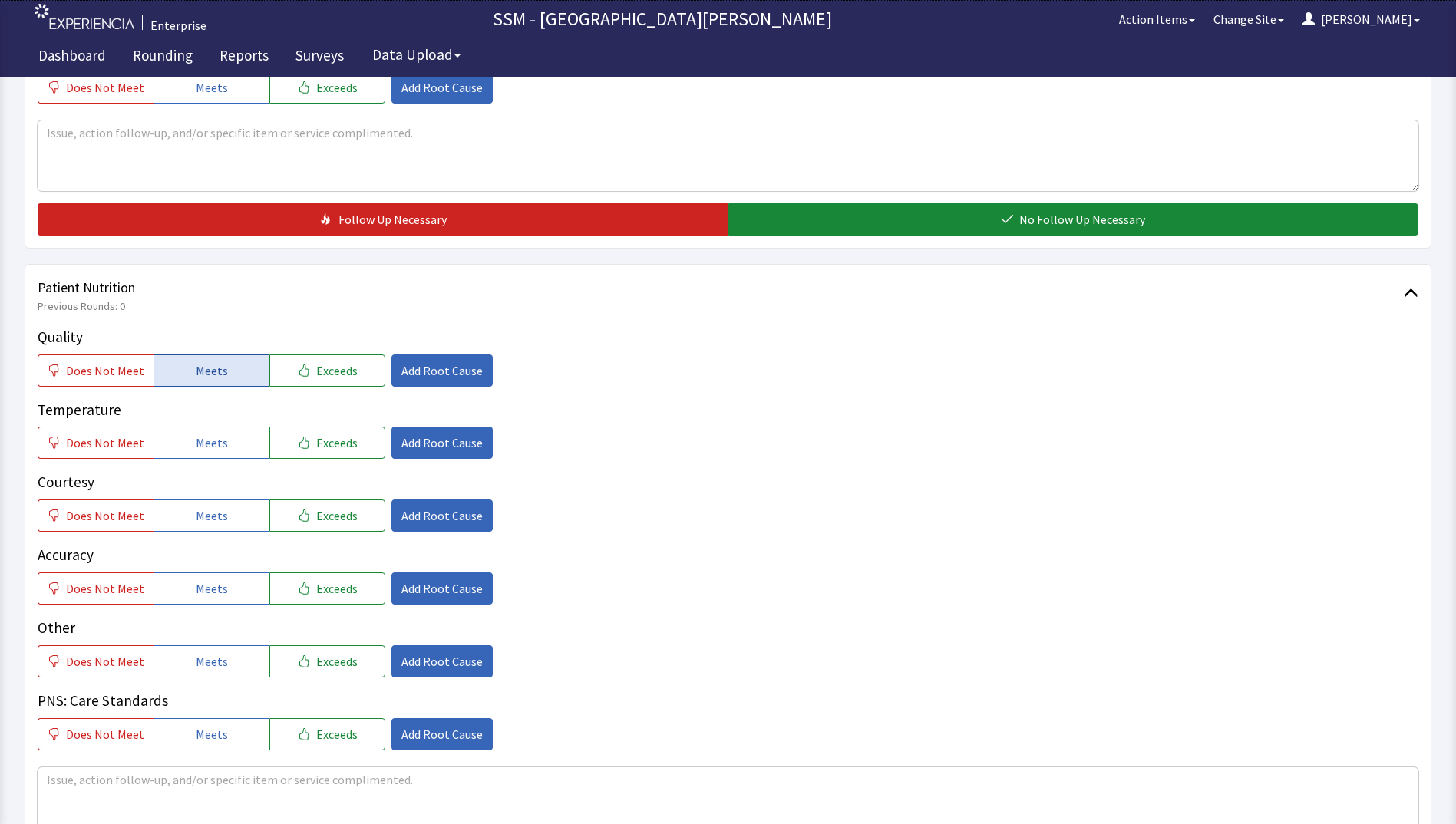
click at [196, 374] on span "Meets" at bounding box center [211, 370] width 32 height 18
click at [199, 453] on button "Meets" at bounding box center [211, 442] width 116 height 32
click at [196, 507] on span "Meets" at bounding box center [211, 515] width 32 height 18
click at [196, 593] on span "Meets" at bounding box center [211, 588] width 32 height 18
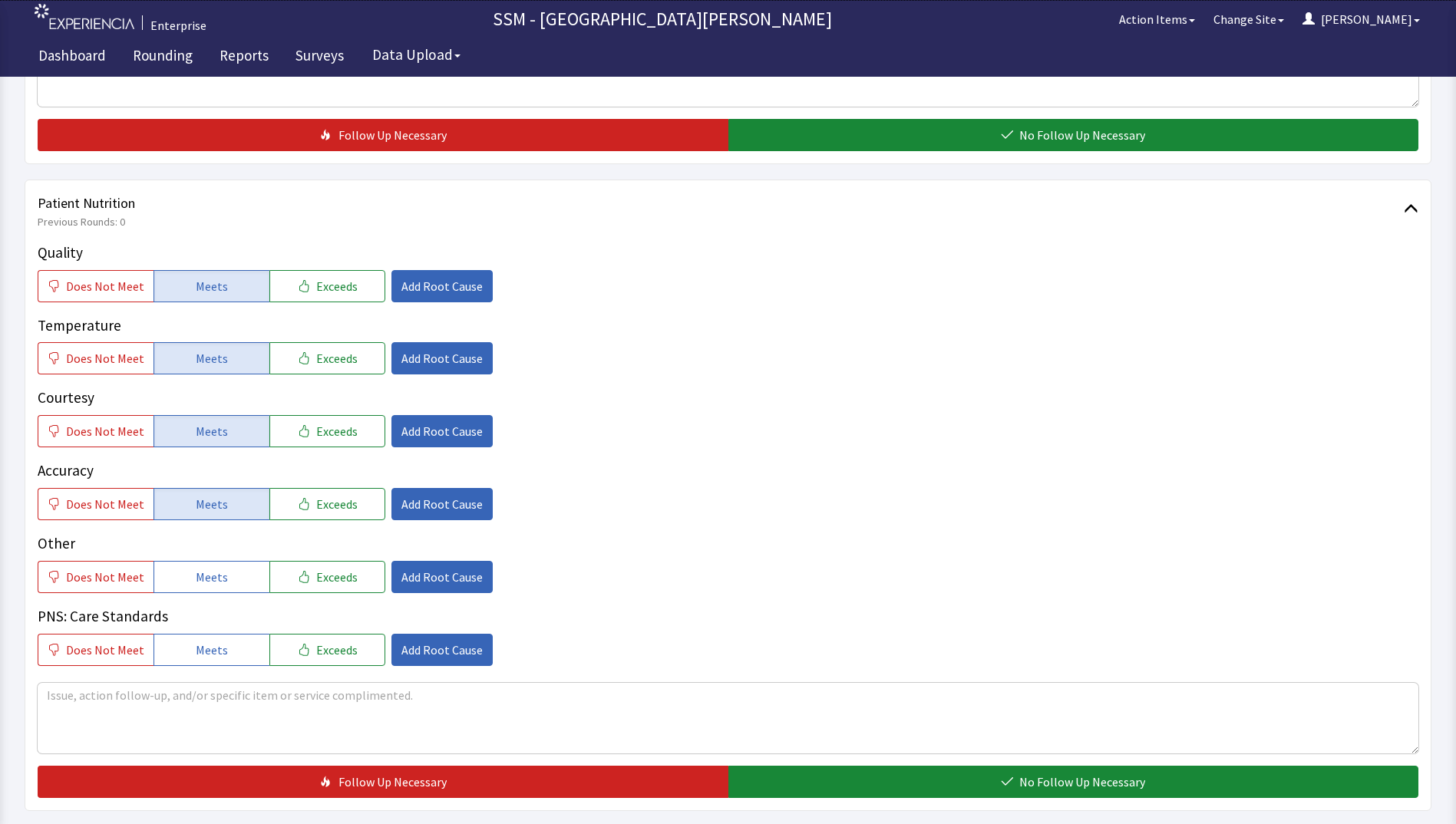
scroll to position [920, 0]
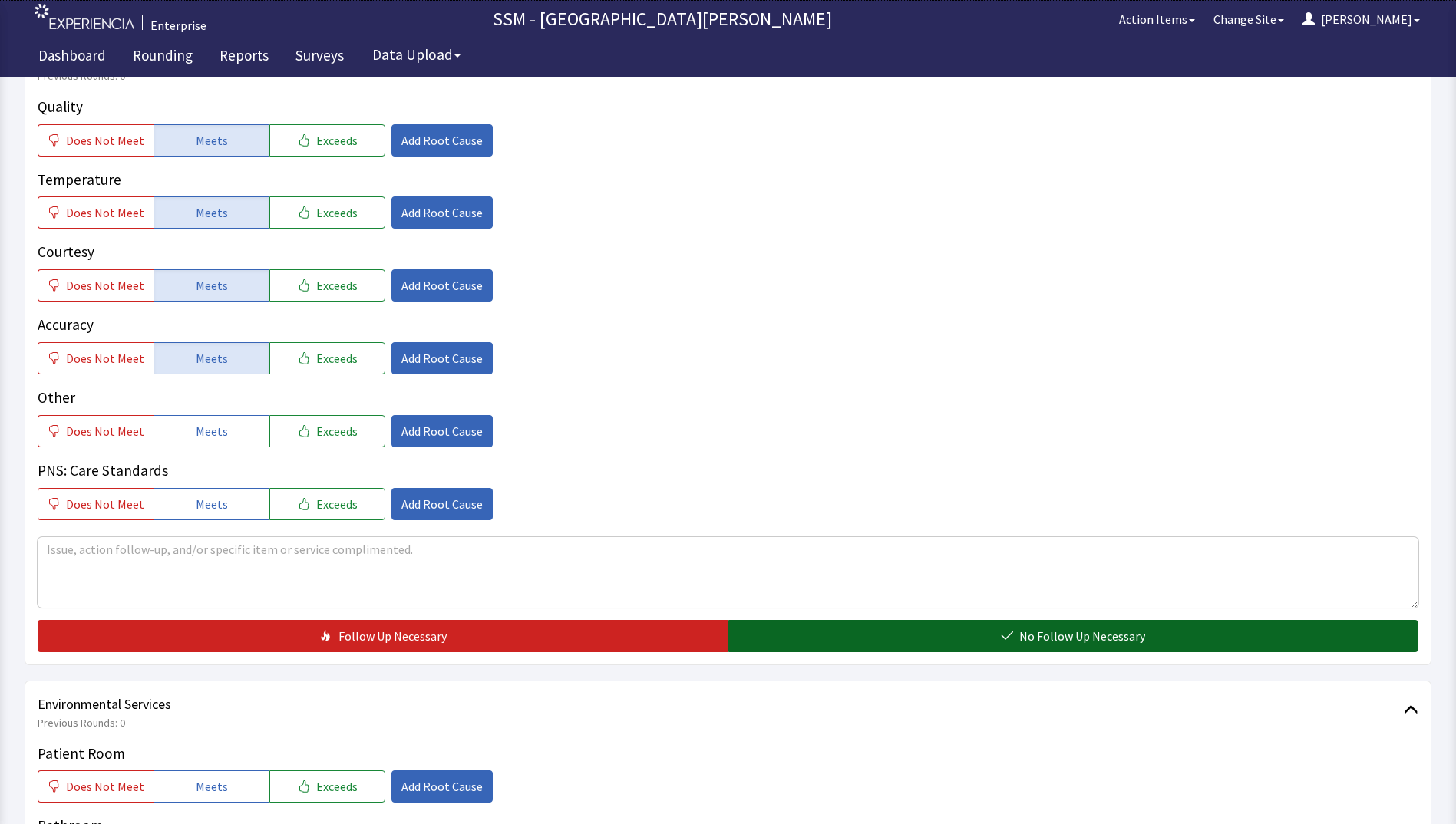
click at [783, 633] on button "No Follow Up Necessary" at bounding box center [1074, 635] width 691 height 32
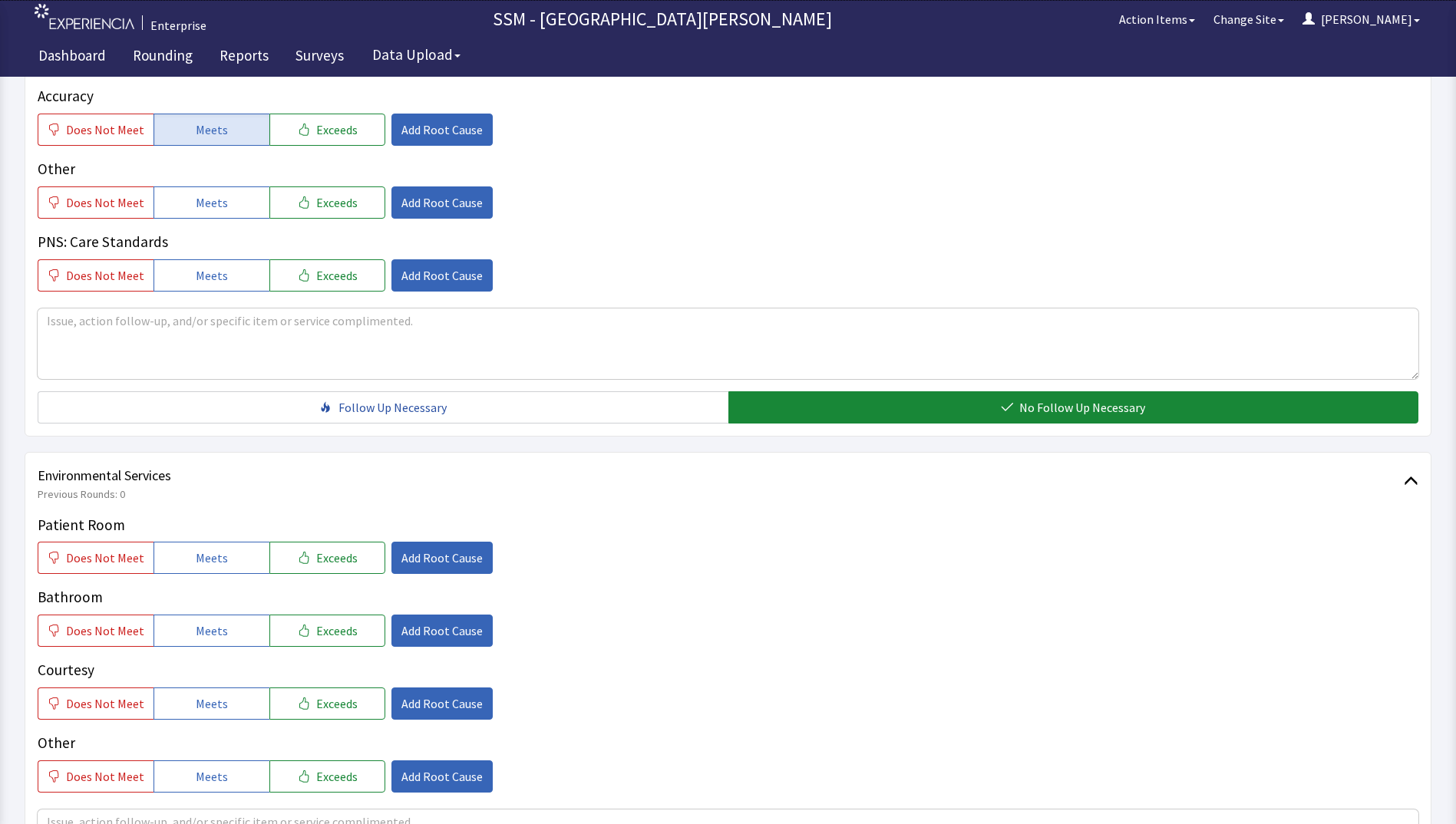
scroll to position [1381, 0]
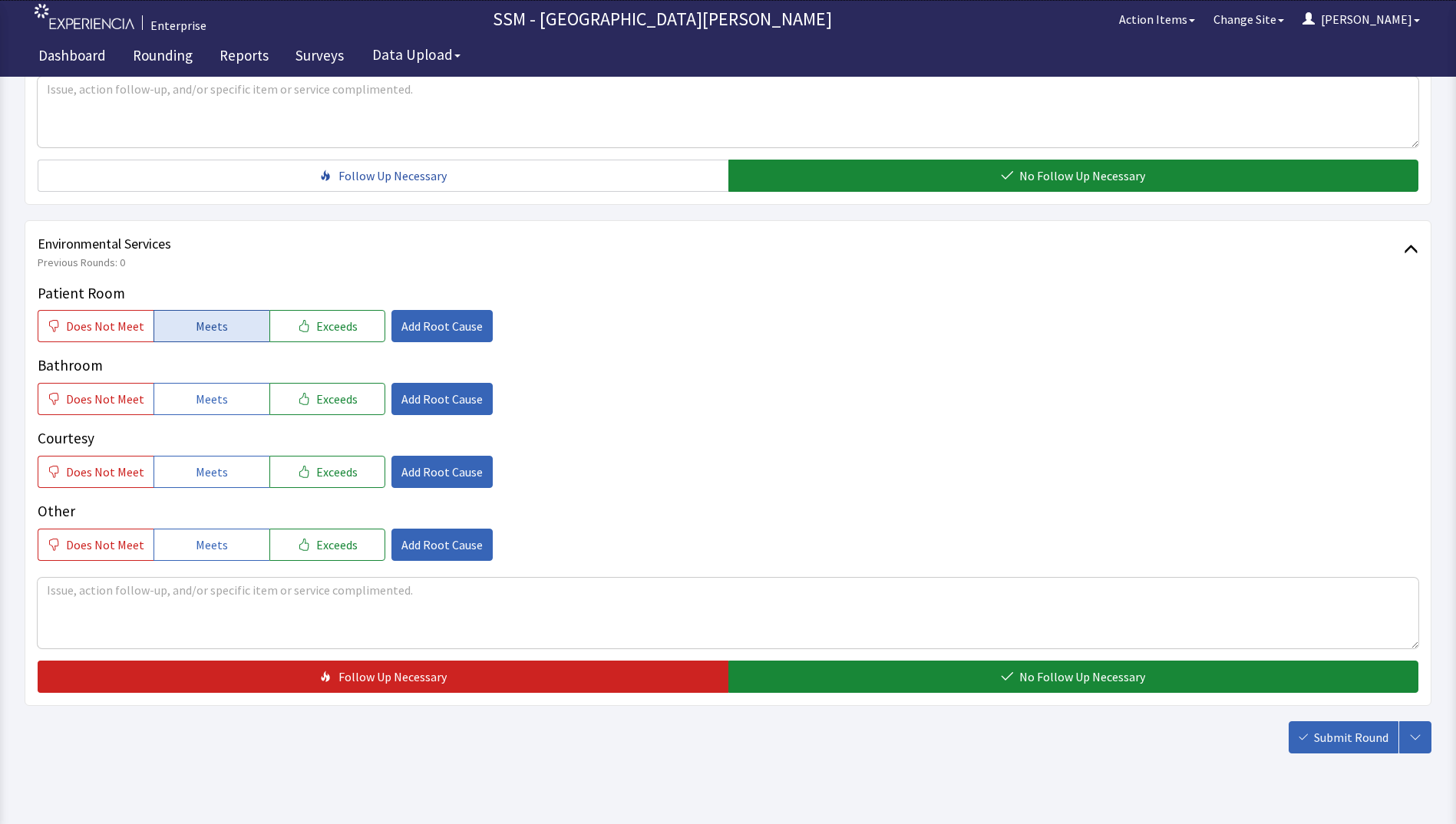
click at [228, 332] on button "Meets" at bounding box center [211, 326] width 116 height 32
click at [222, 401] on button "Meets" at bounding box center [211, 399] width 116 height 32
click at [213, 479] on span "Meets" at bounding box center [211, 472] width 32 height 18
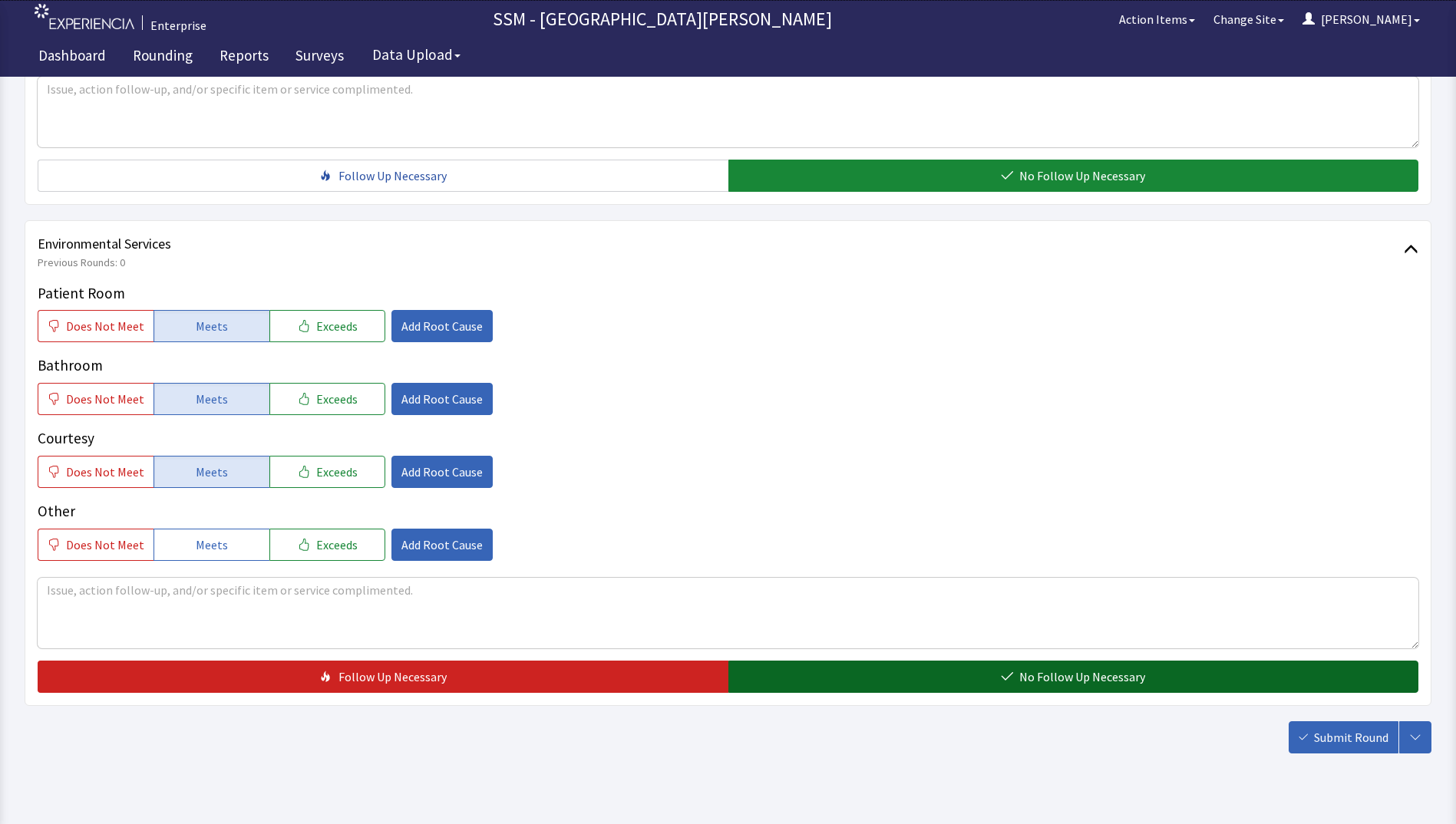
click at [915, 684] on button "No Follow Up Necessary" at bounding box center [1074, 676] width 691 height 32
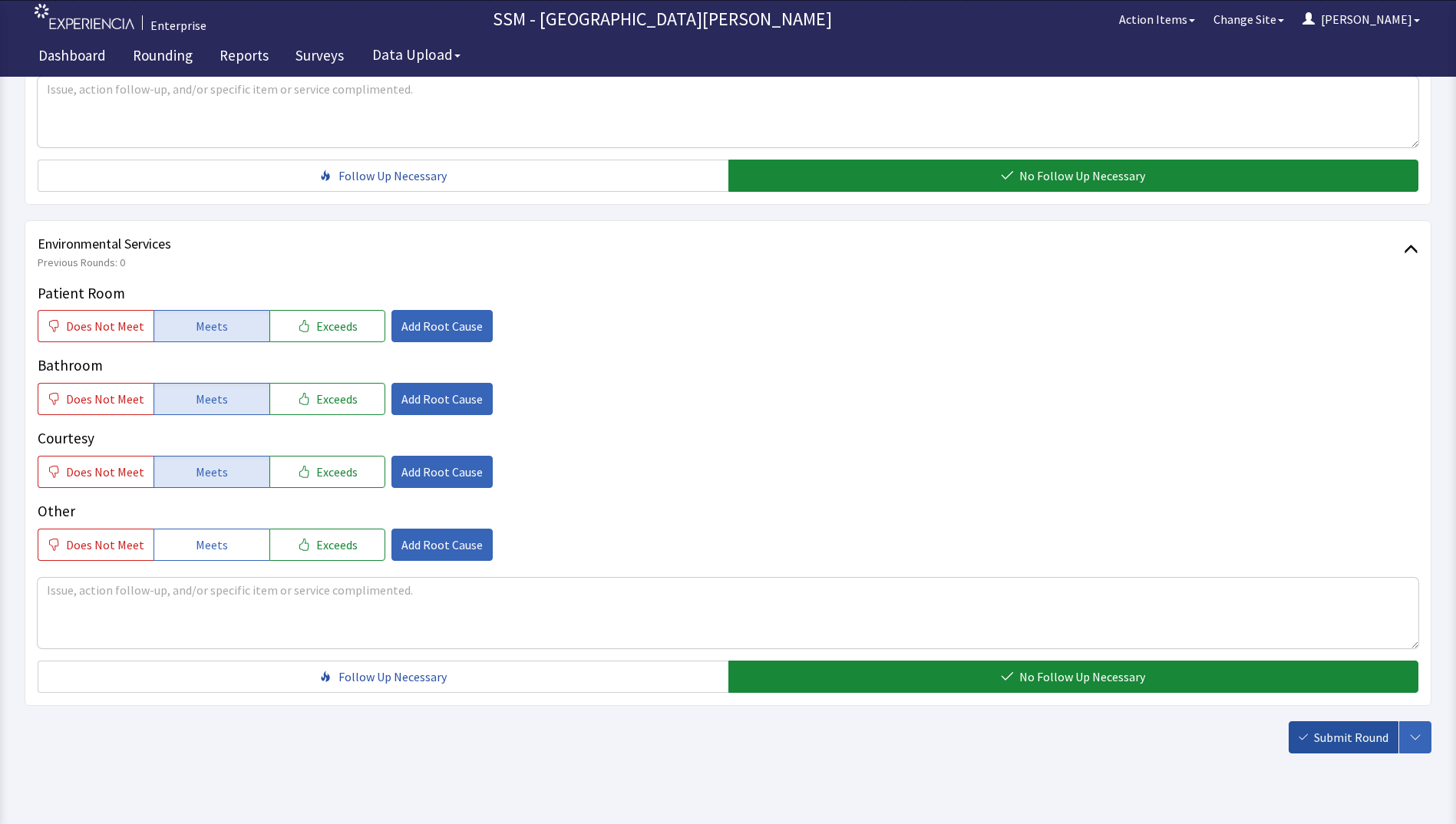
click at [1330, 733] on span "Submit Round" at bounding box center [1351, 736] width 74 height 18
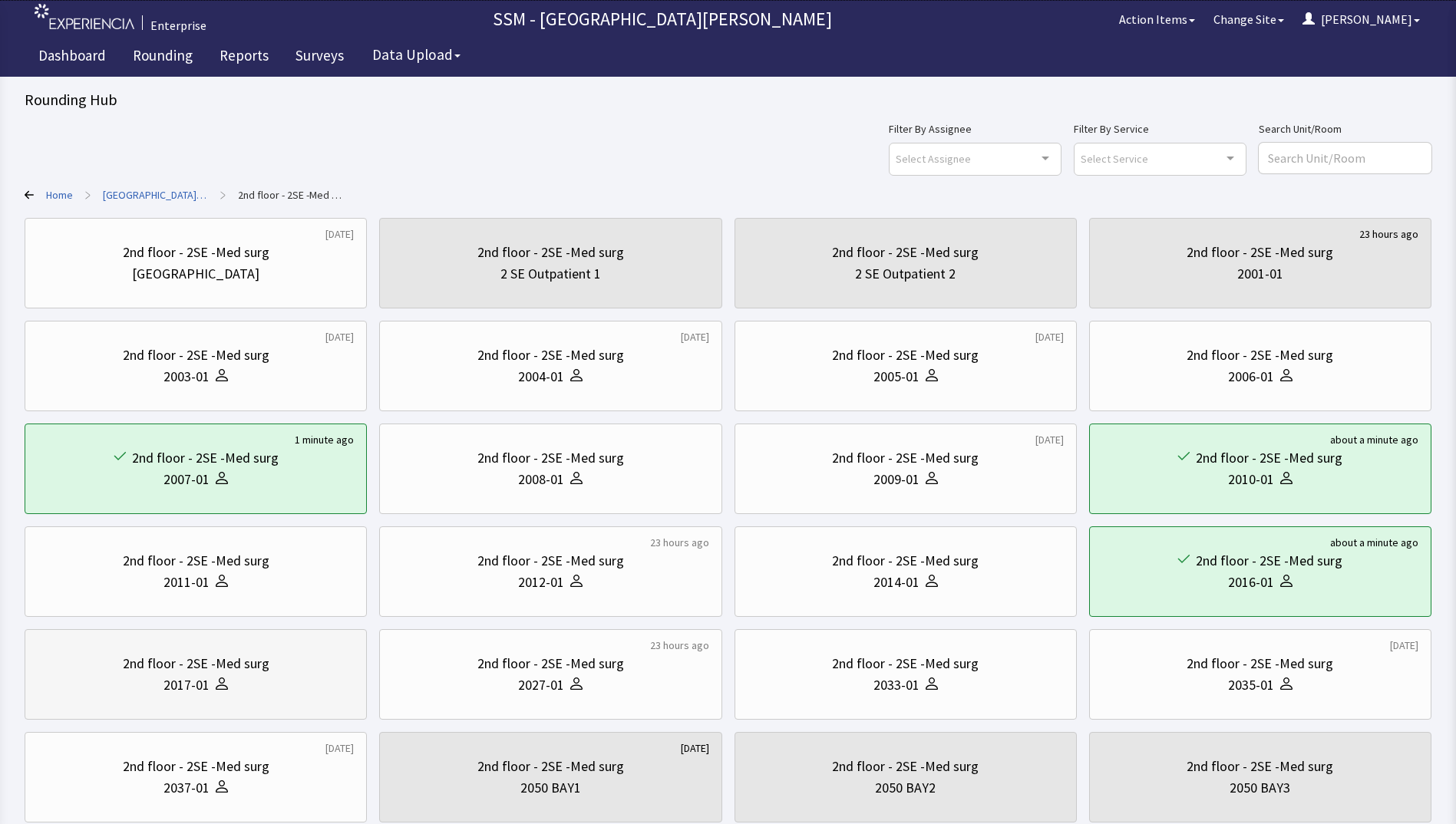
click at [278, 681] on div "2017-01" at bounding box center [196, 685] width 316 height 21
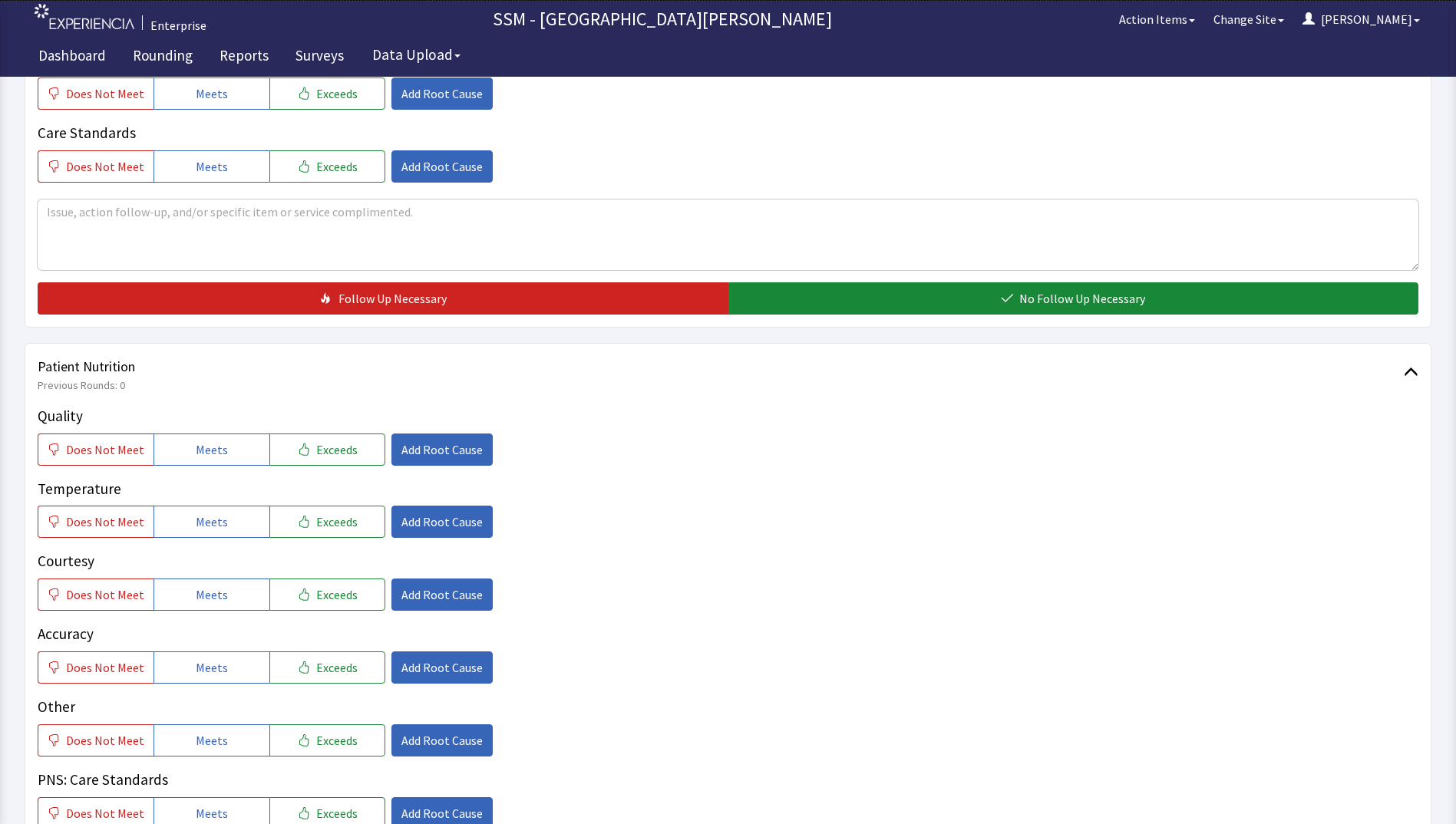
scroll to position [614, 0]
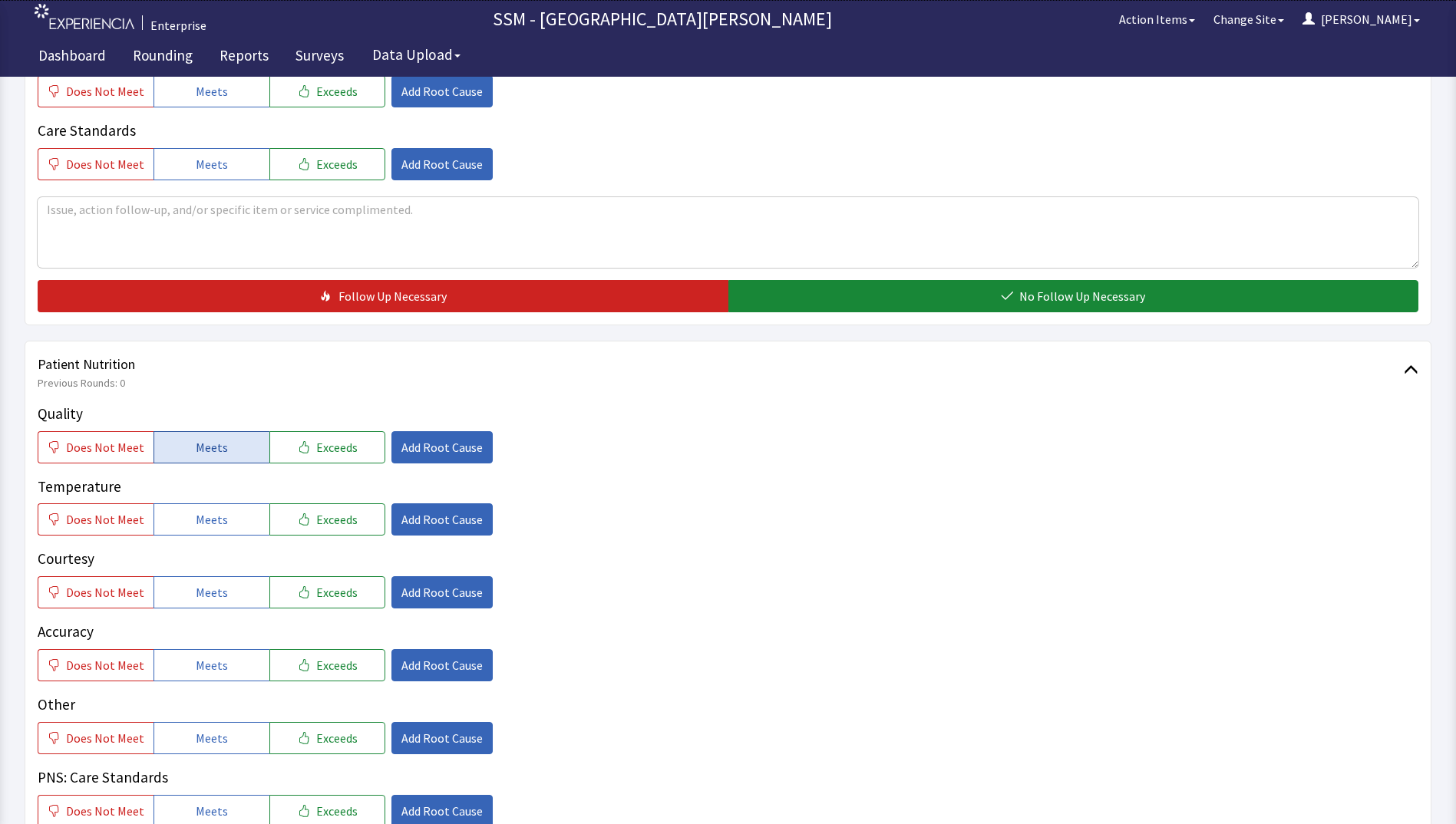
click at [208, 441] on span "Meets" at bounding box center [211, 447] width 32 height 18
click at [201, 513] on span "Meets" at bounding box center [211, 519] width 32 height 18
click at [202, 591] on span "Meets" at bounding box center [211, 591] width 32 height 18
click at [204, 672] on span "Meets" at bounding box center [211, 664] width 32 height 18
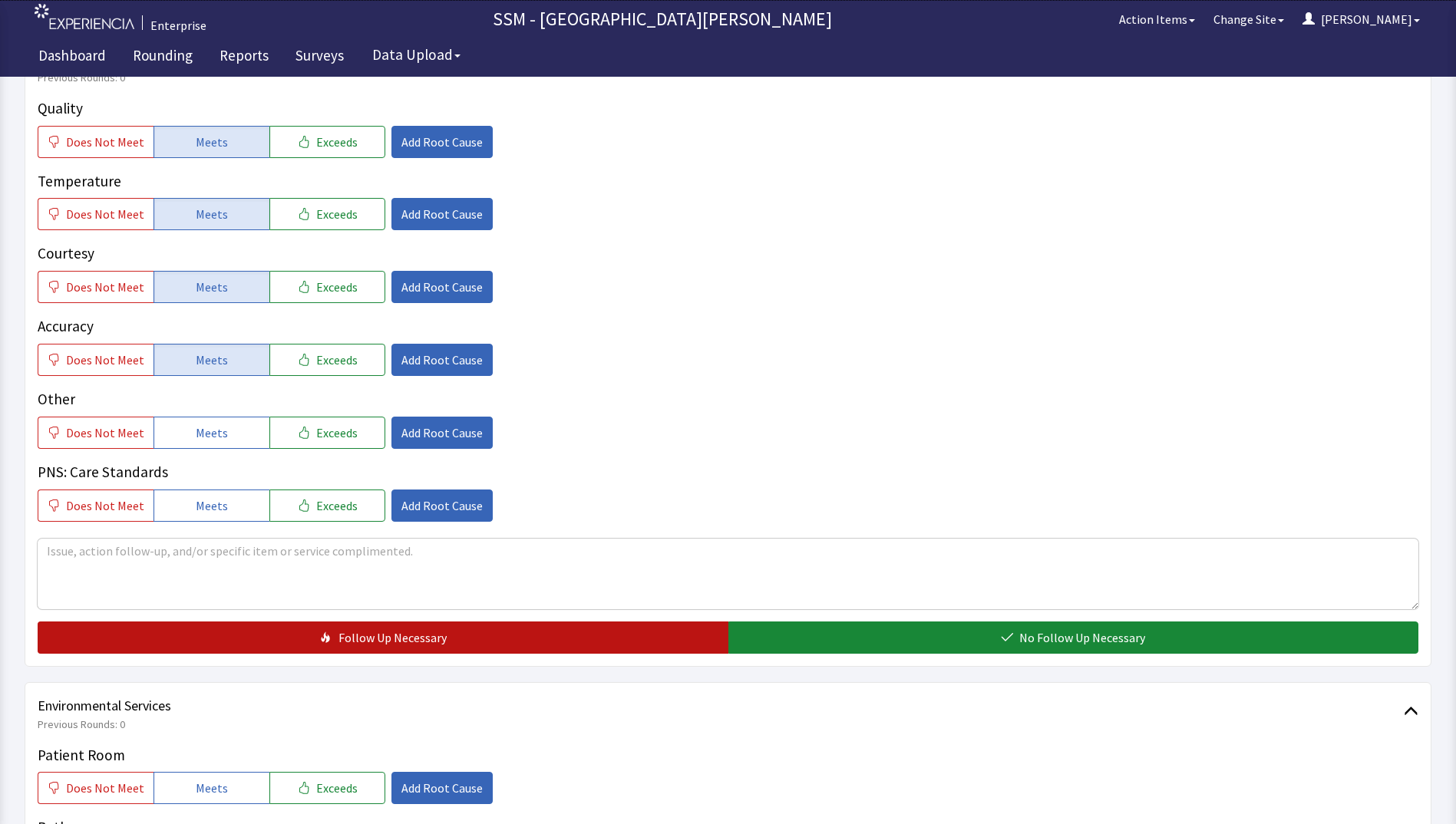
scroll to position [920, 0]
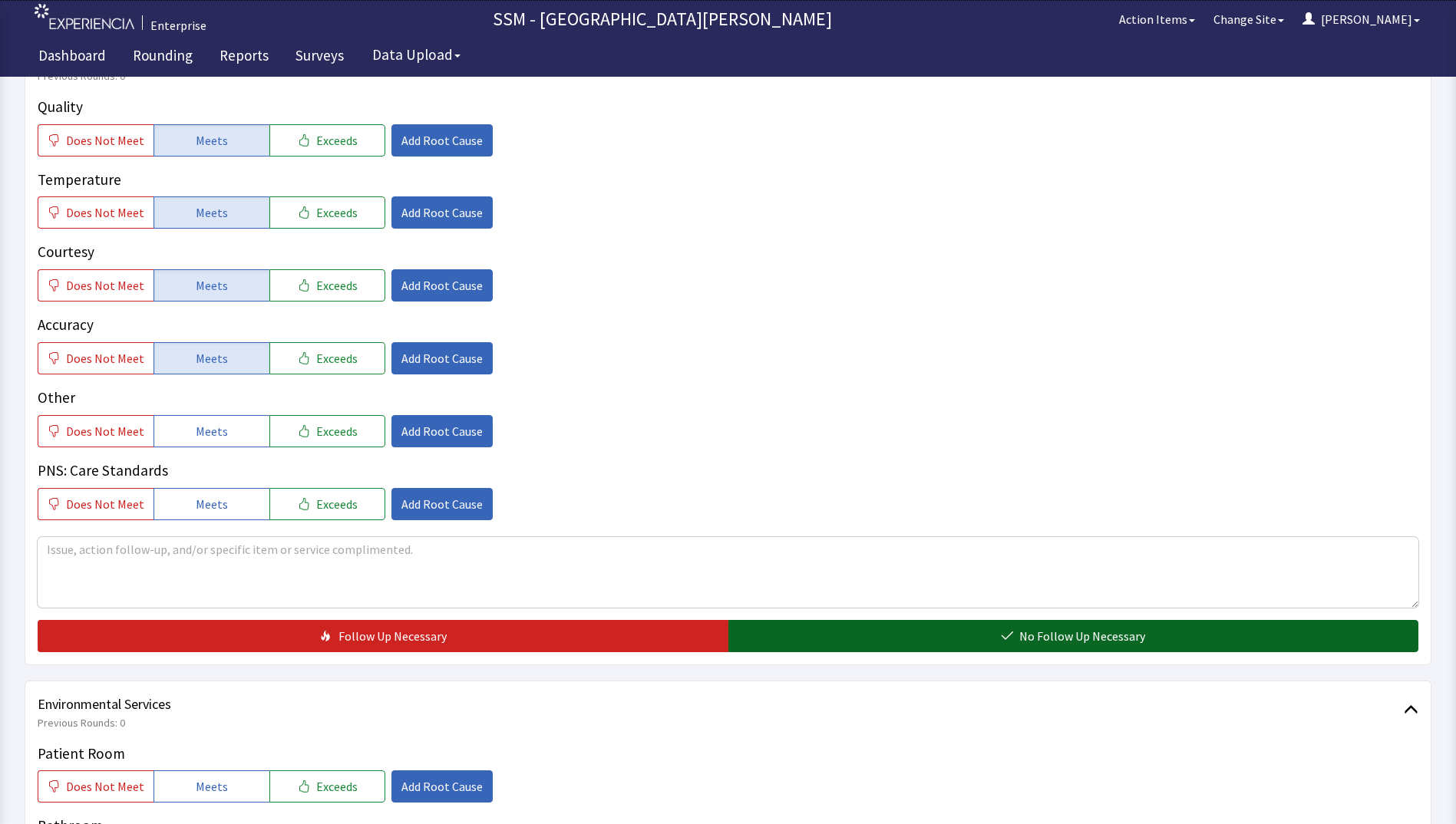
click at [888, 643] on button "No Follow Up Necessary" at bounding box center [1074, 635] width 691 height 32
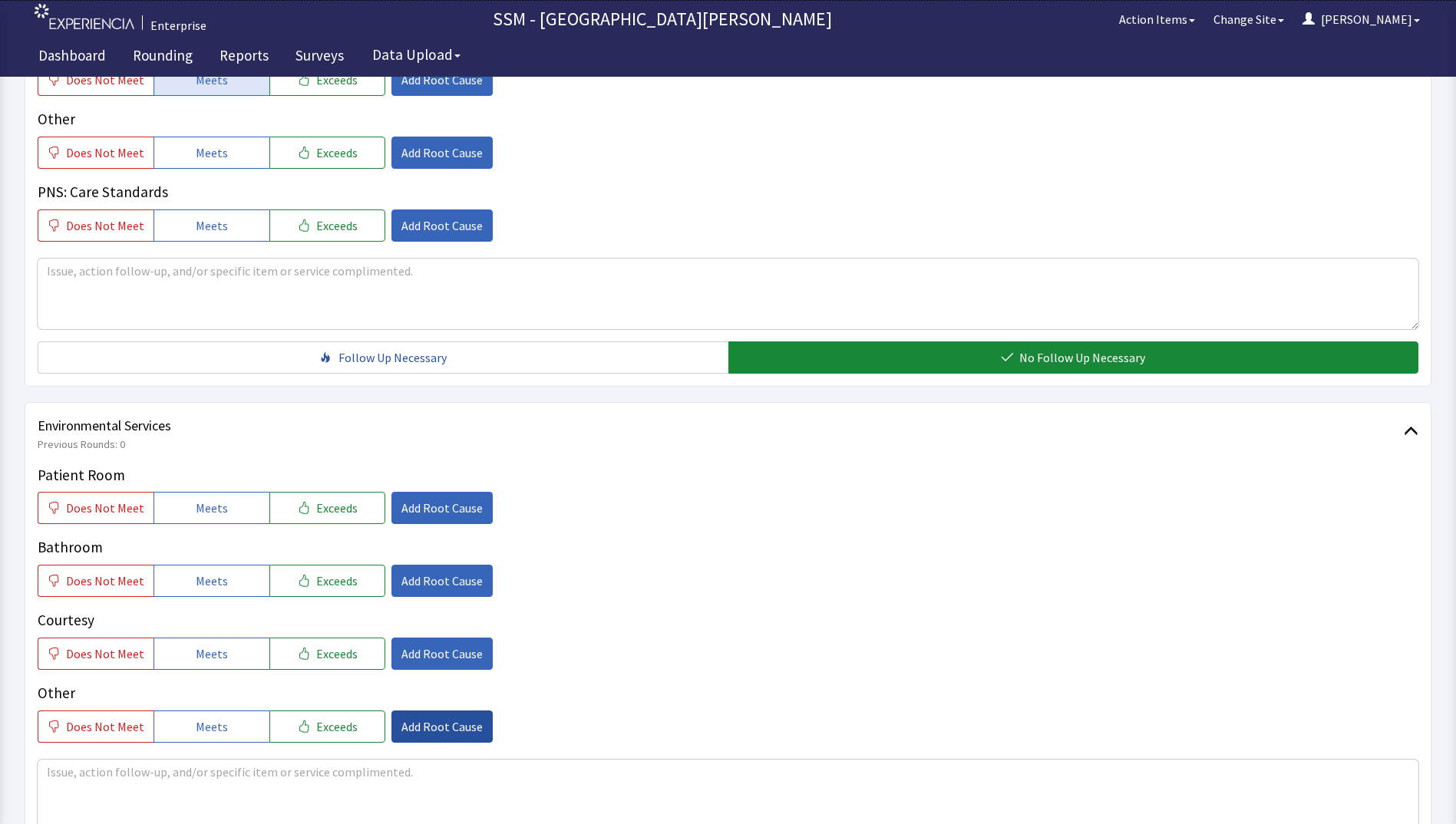
scroll to position [1381, 0]
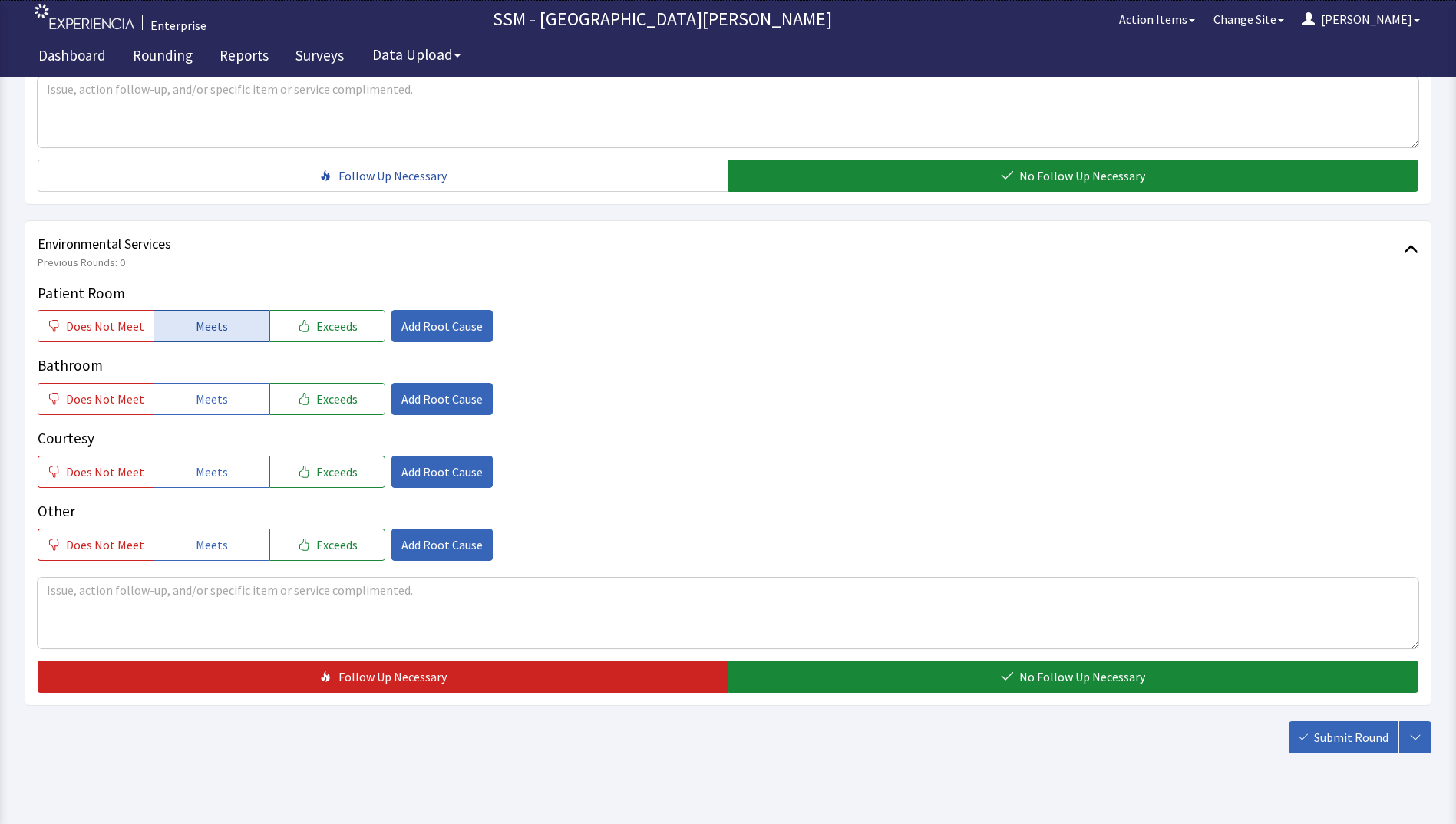
click at [196, 327] on span "Meets" at bounding box center [211, 326] width 32 height 18
click at [211, 391] on span "Meets" at bounding box center [211, 399] width 32 height 18
click at [214, 472] on span "Meets" at bounding box center [211, 472] width 32 height 18
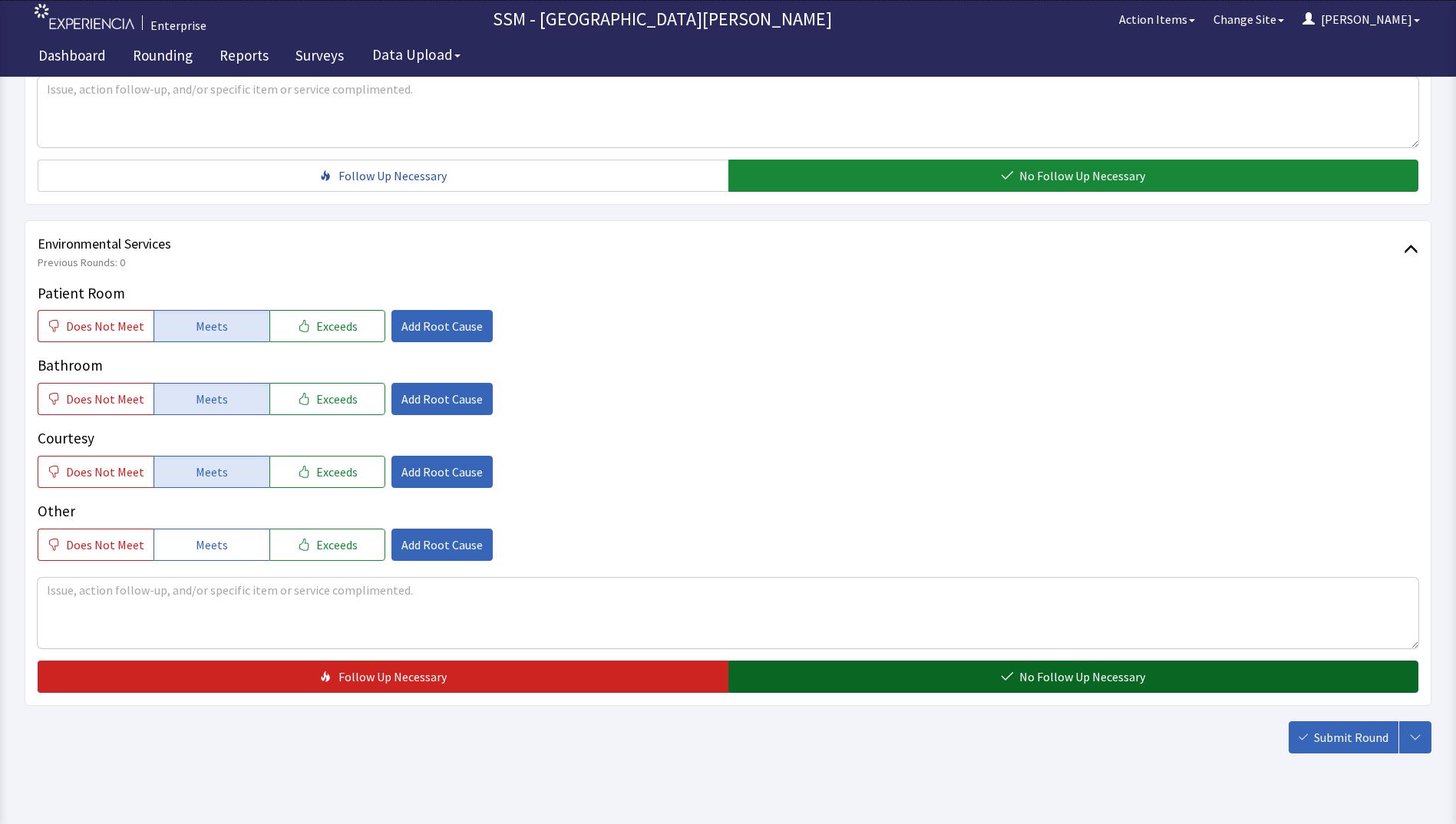
click at [786, 673] on button "No Follow Up Necessary" at bounding box center [1074, 676] width 691 height 32
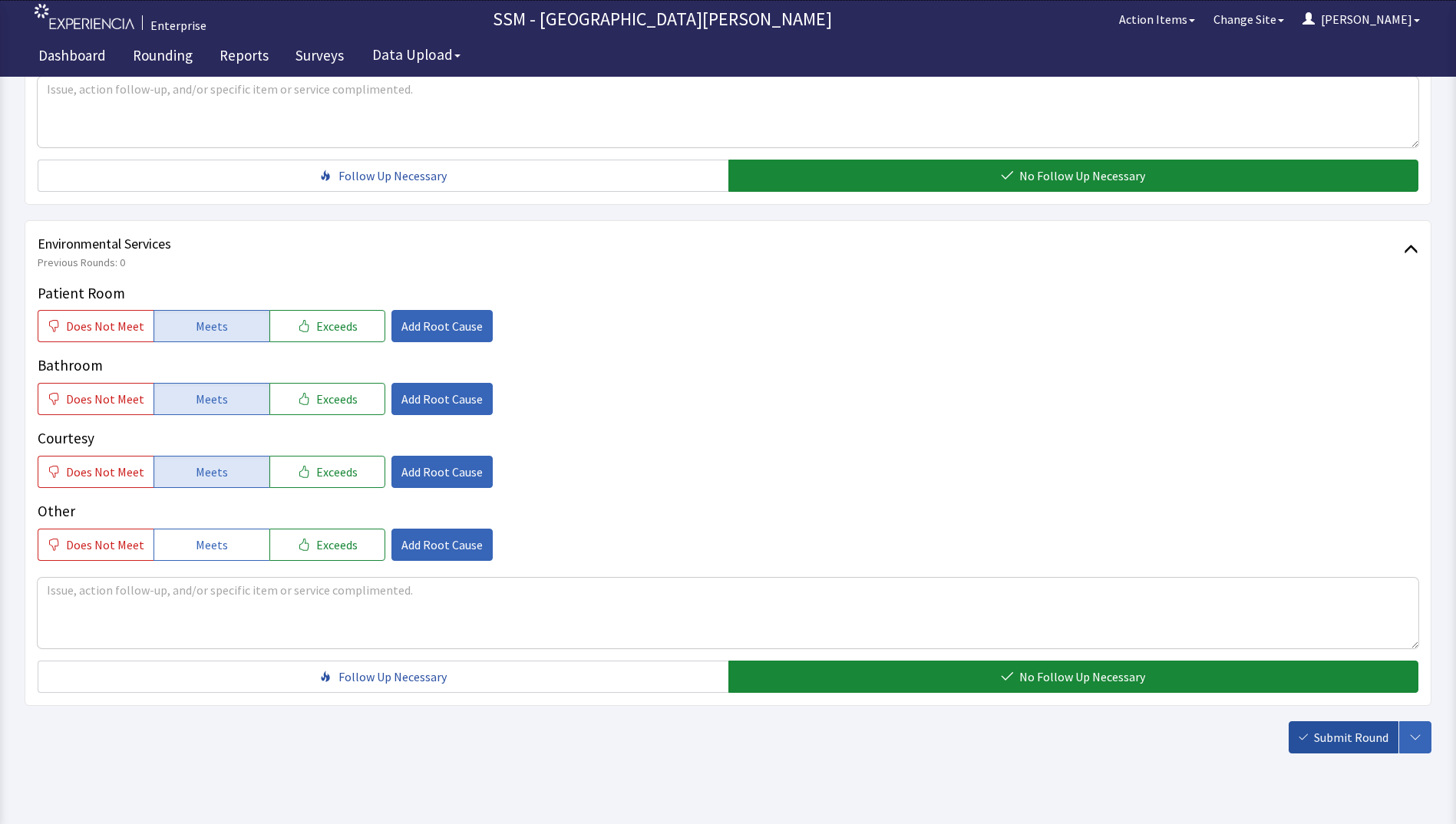
click at [1327, 729] on span "Submit Round" at bounding box center [1351, 736] width 74 height 18
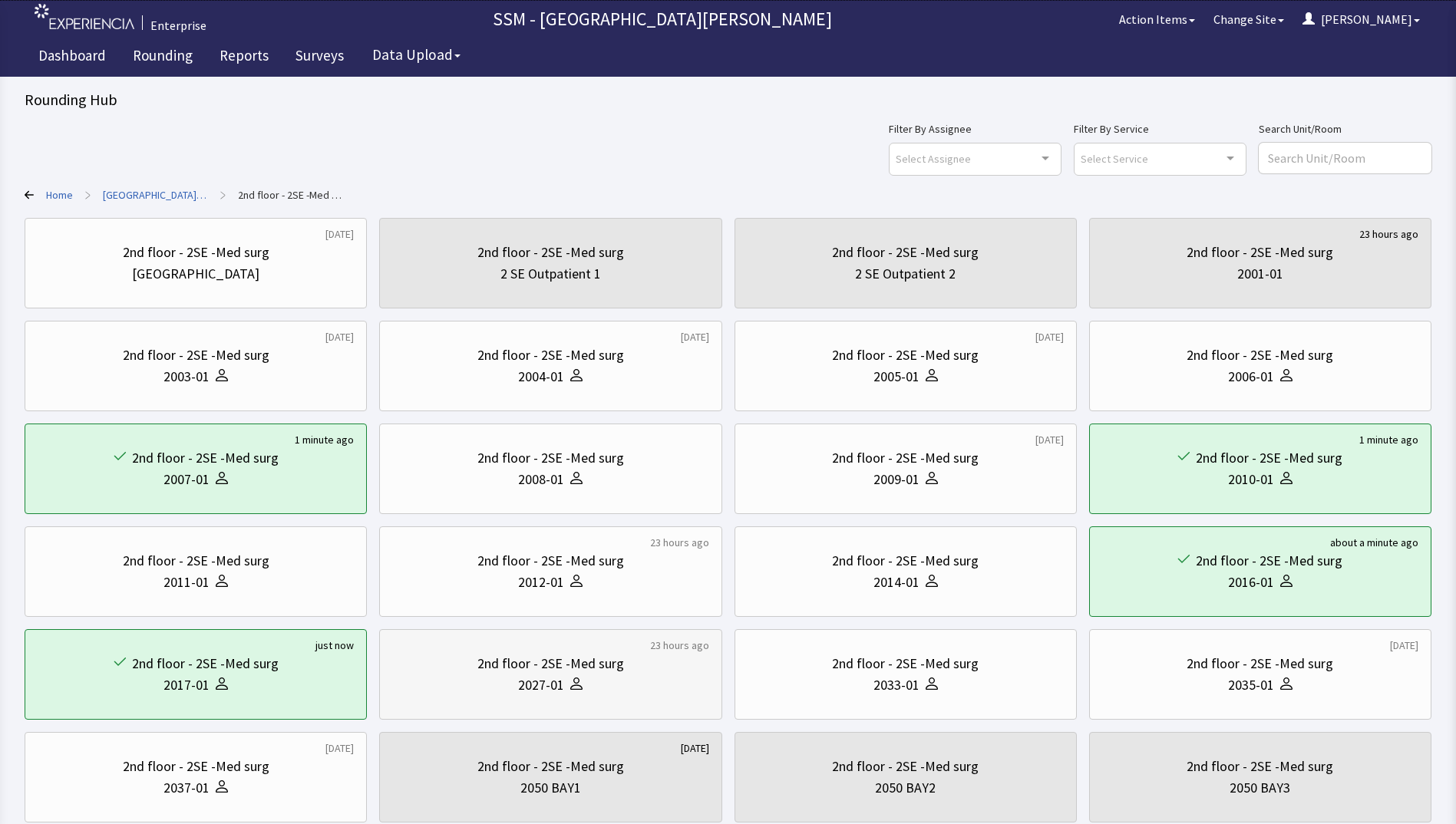
click at [483, 675] on div "2027-01" at bounding box center [550, 685] width 316 height 21
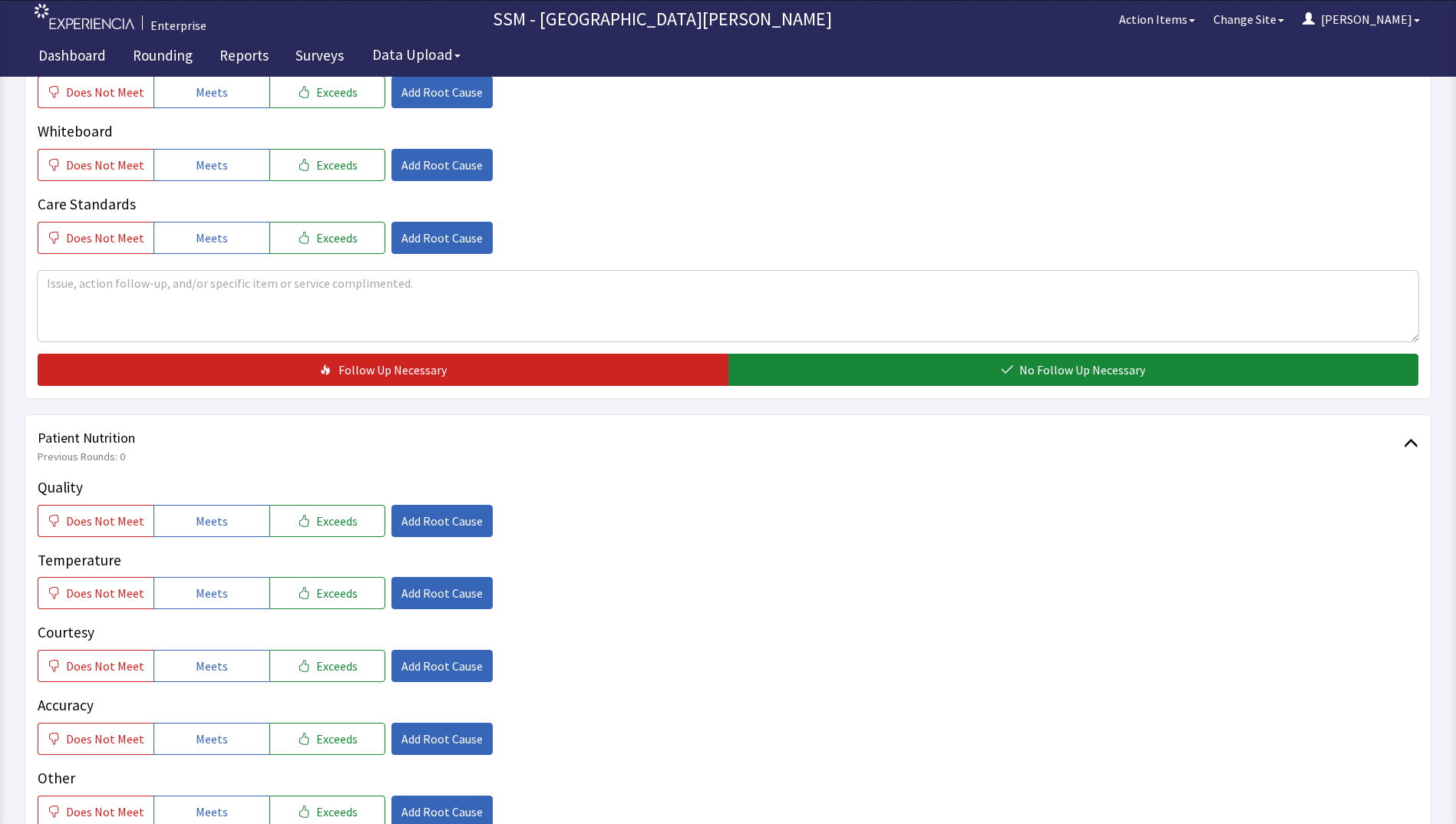
scroll to position [768, 0]
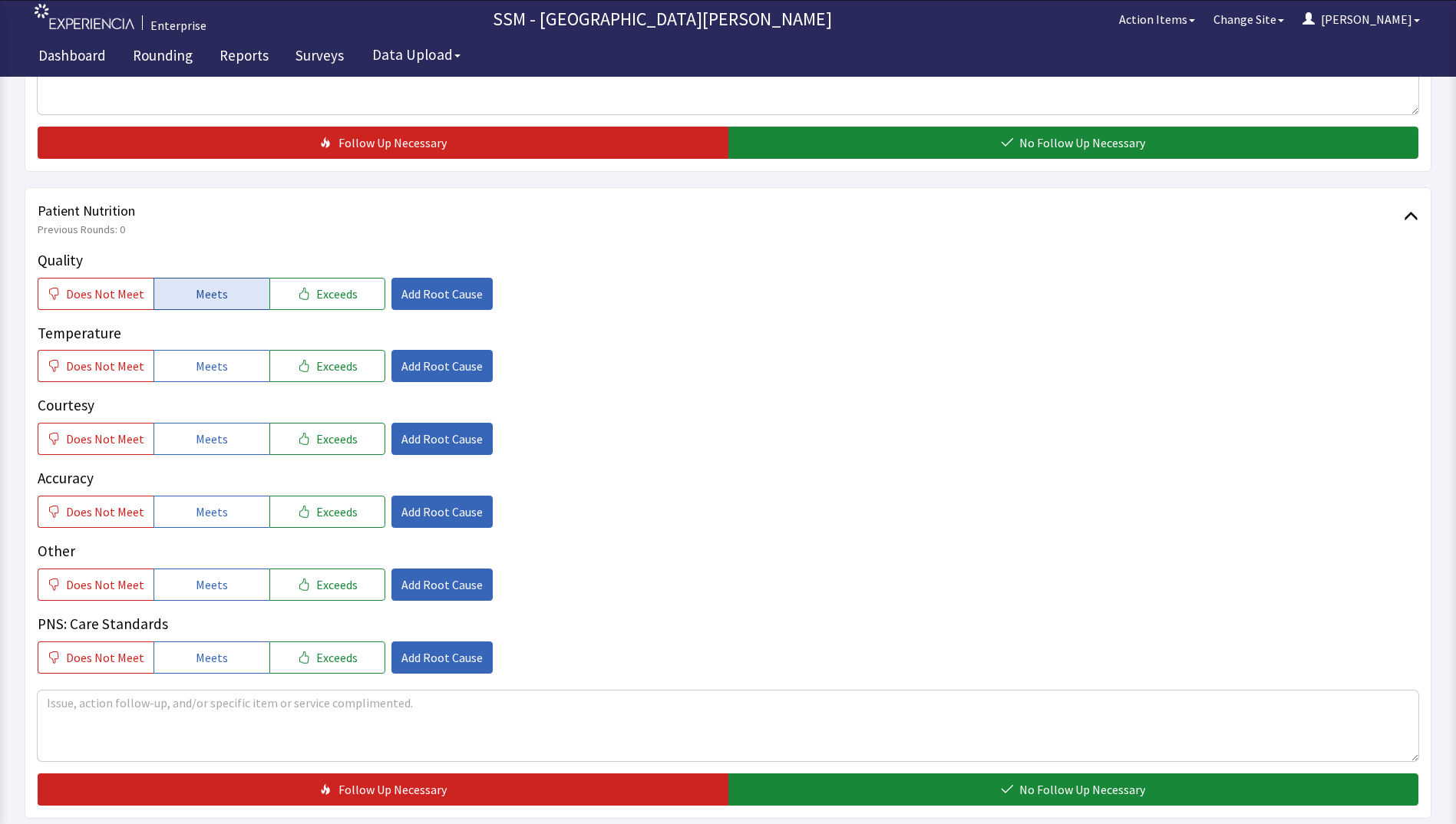
click at [200, 296] on span "Meets" at bounding box center [211, 294] width 32 height 18
click at [196, 358] on span "Meets" at bounding box center [211, 366] width 32 height 18
click at [198, 447] on span "Meets" at bounding box center [211, 439] width 32 height 18
click at [206, 512] on span "Meets" at bounding box center [211, 512] width 32 height 18
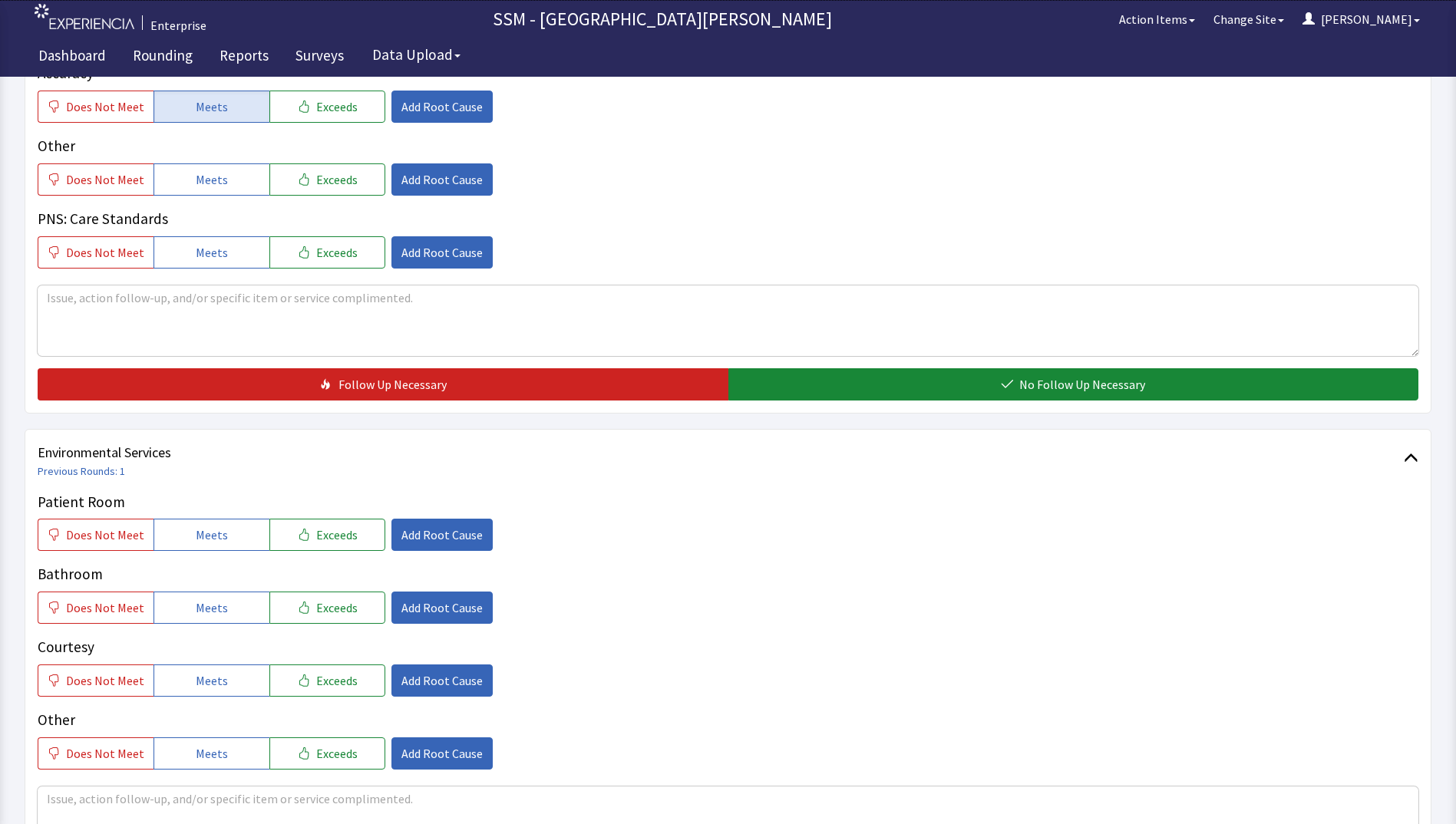
scroll to position [1228, 0]
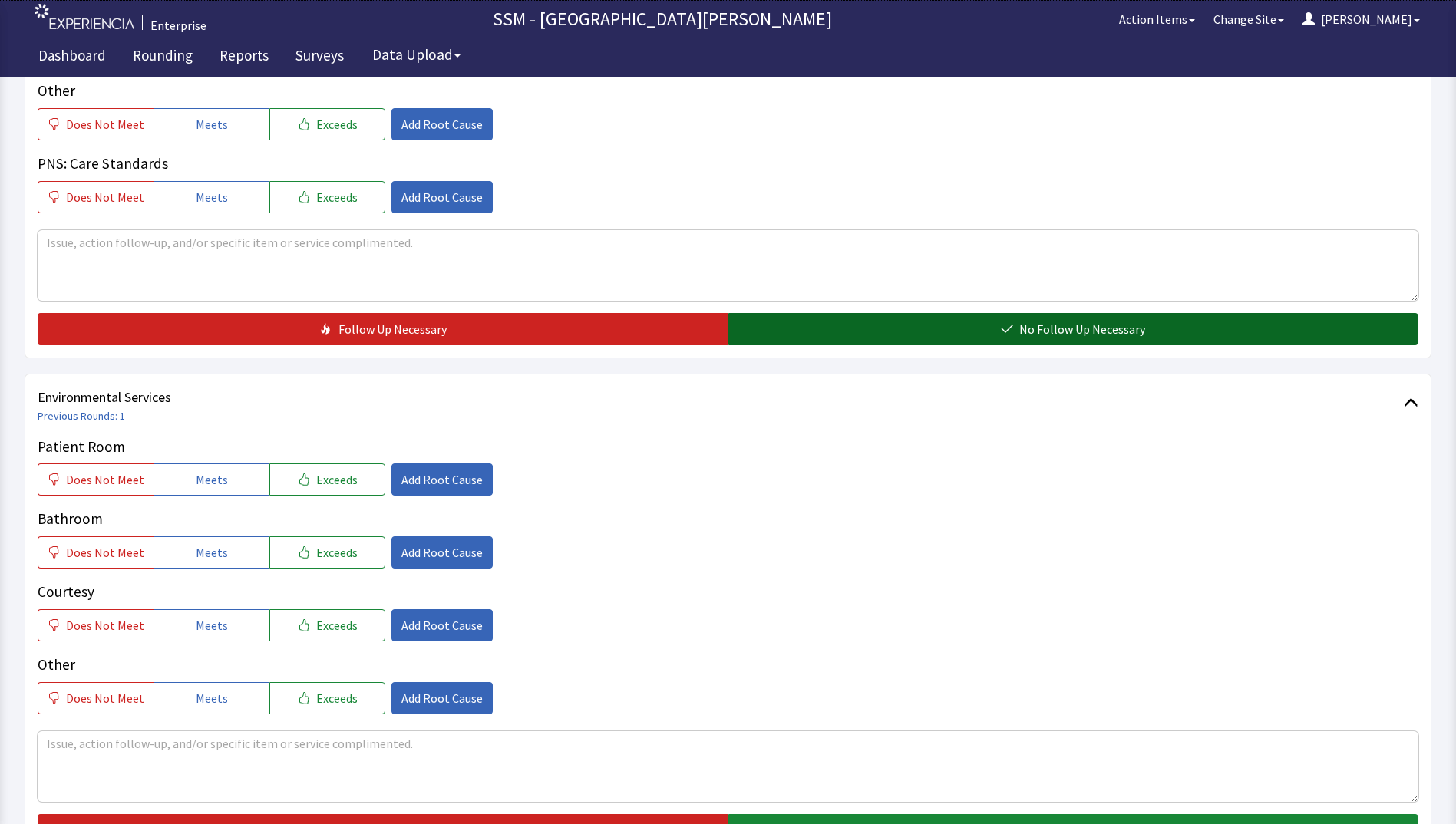
click at [892, 332] on button "No Follow Up Necessary" at bounding box center [1074, 329] width 691 height 32
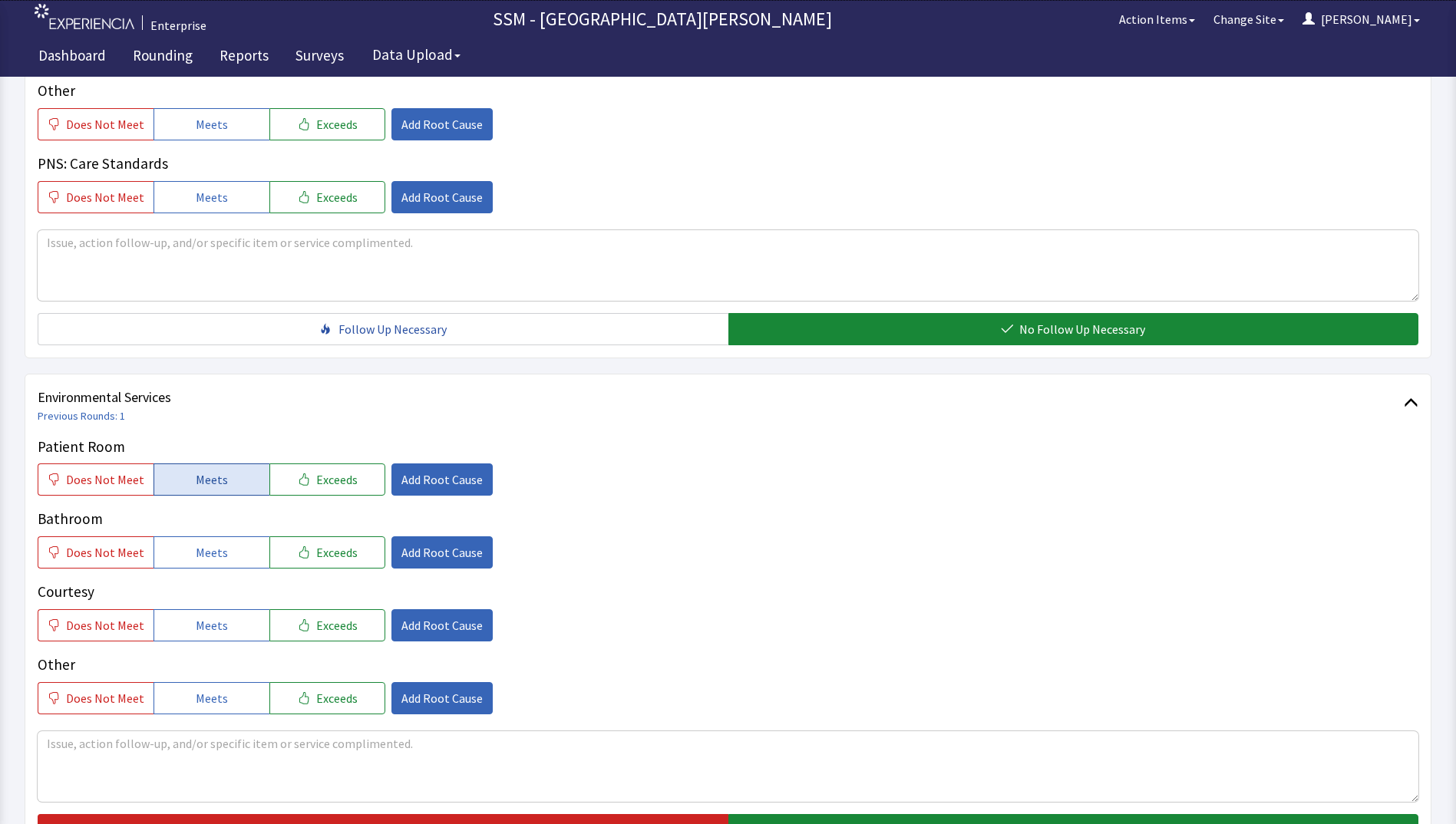
click at [196, 476] on span "Meets" at bounding box center [211, 479] width 32 height 18
click at [187, 565] on button "Meets" at bounding box center [211, 552] width 116 height 32
click at [188, 621] on button "Meets" at bounding box center [211, 625] width 116 height 32
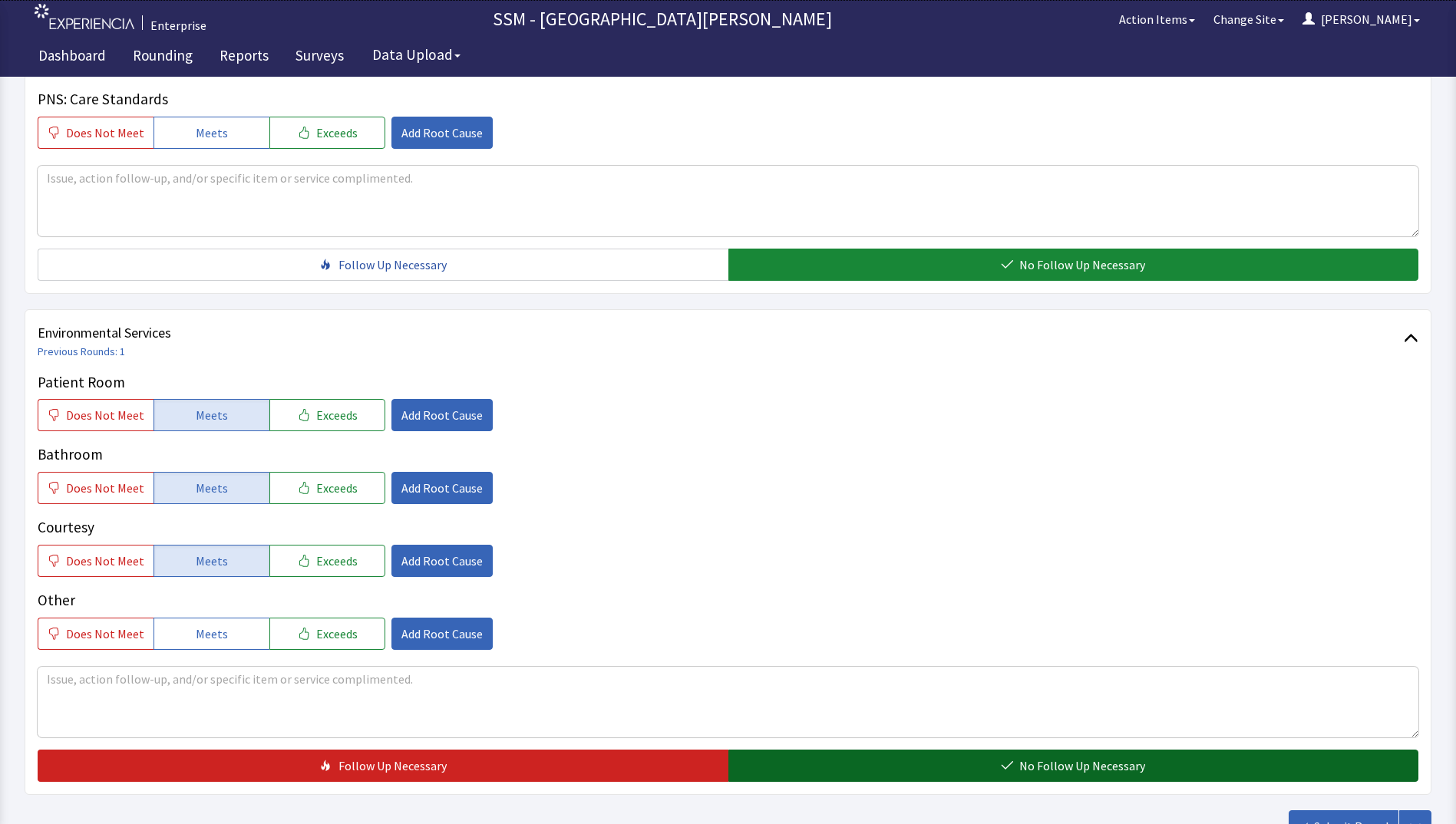
scroll to position [1412, 0]
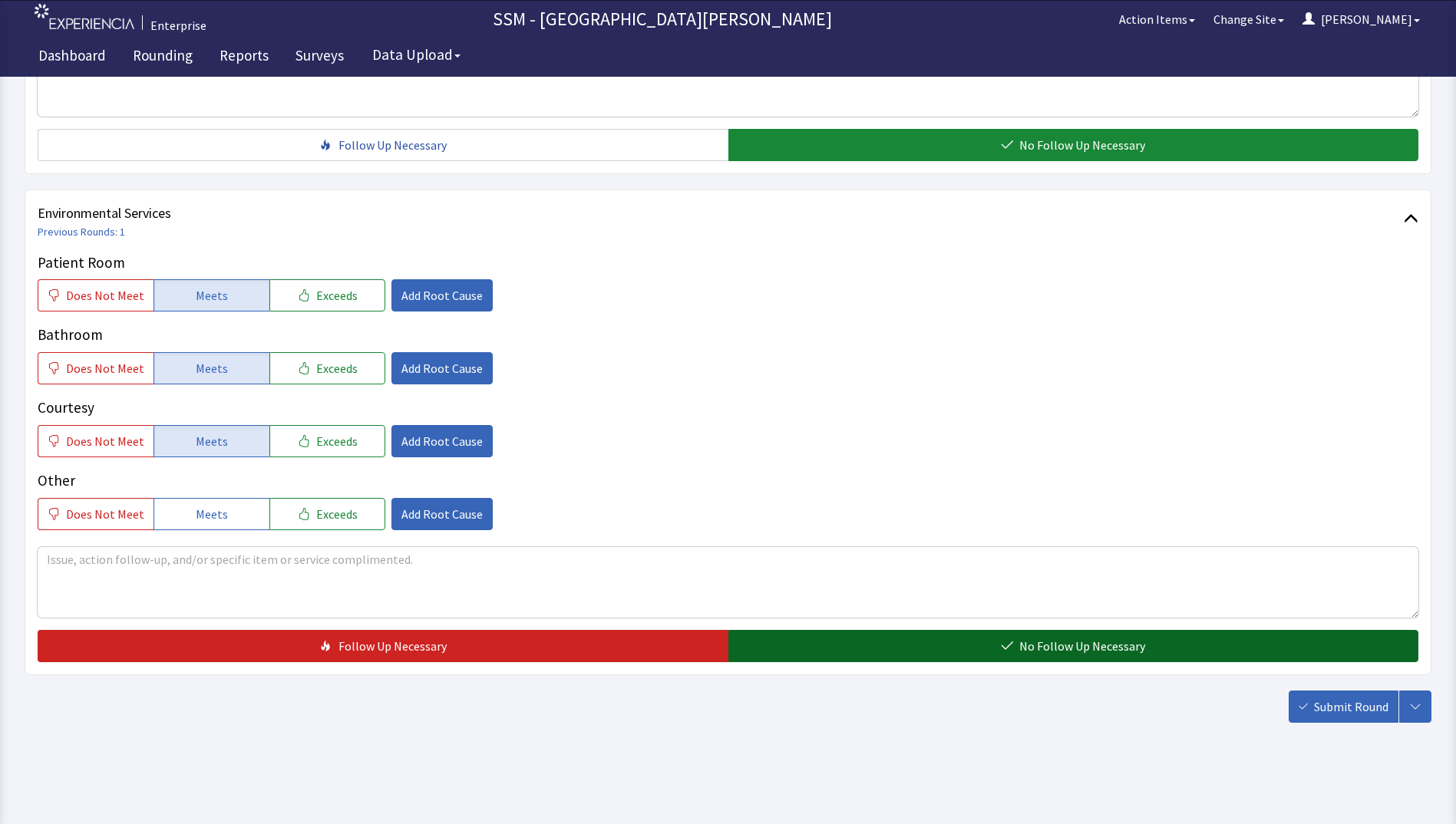
click at [879, 633] on button "No Follow Up Necessary" at bounding box center [1074, 645] width 691 height 32
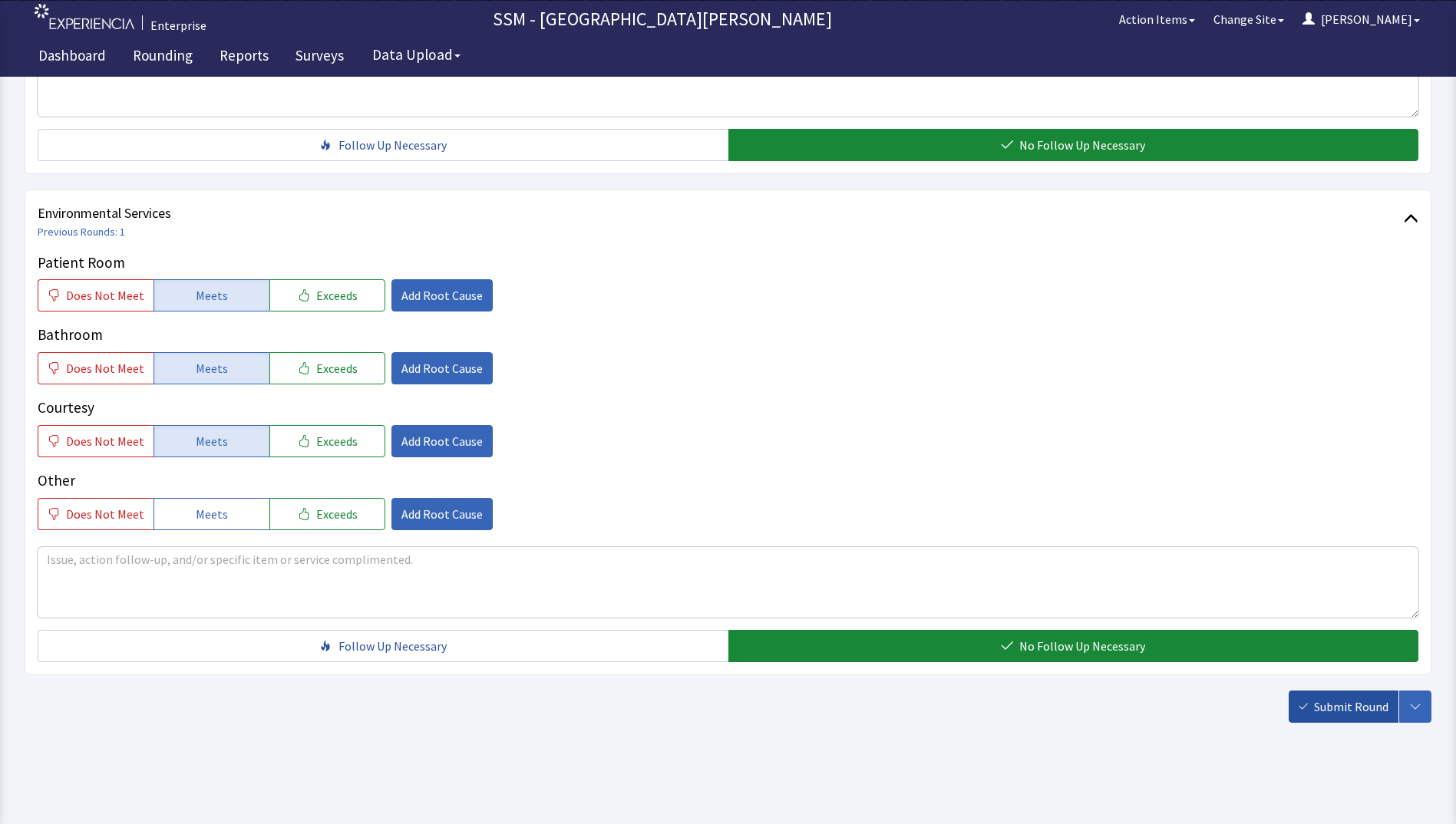
click at [1324, 701] on span "Submit Round" at bounding box center [1351, 706] width 74 height 18
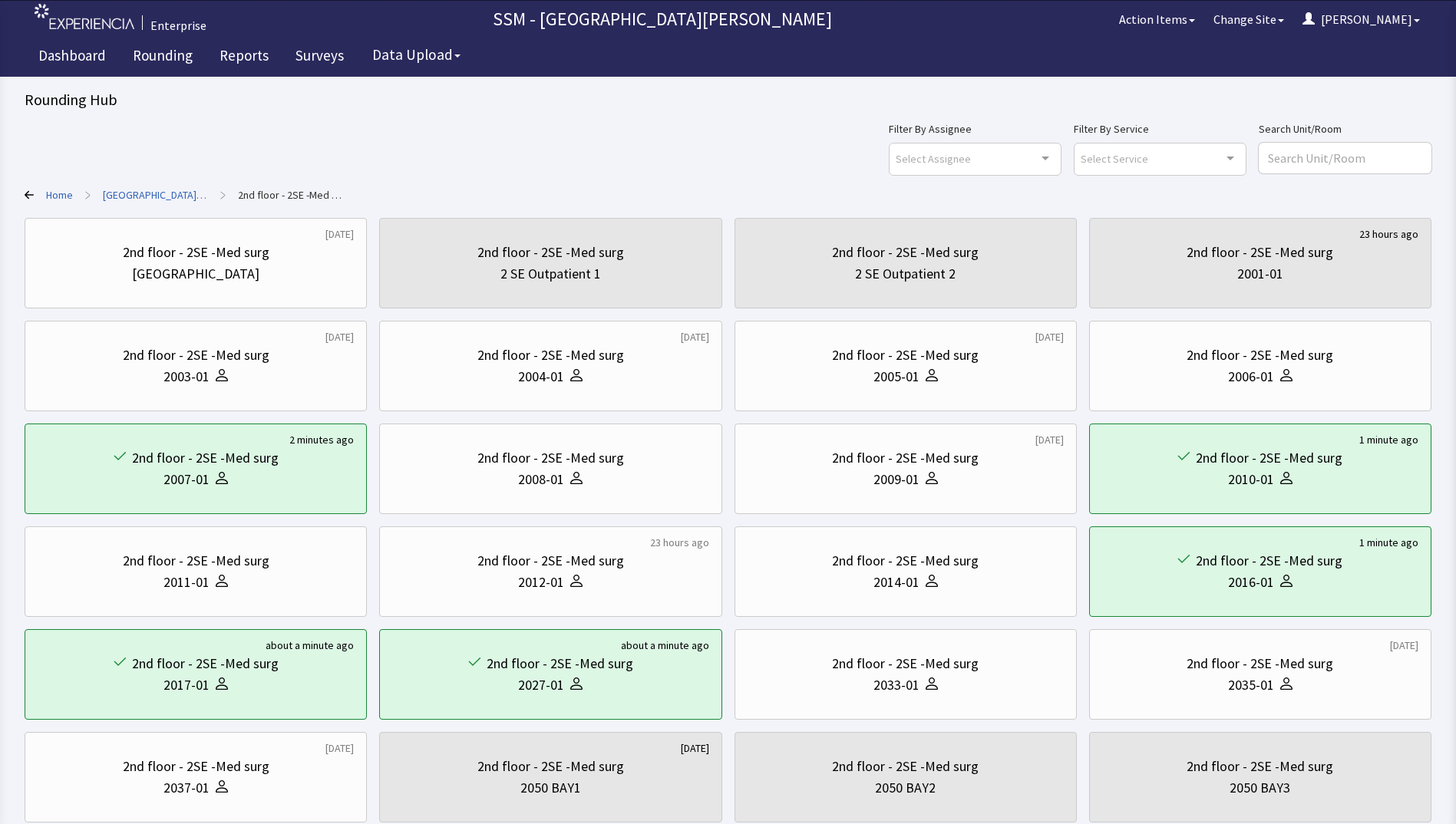
click at [459, 147] on div "Filter By Assignee Select Assignee Clear Selection [PERSON_NAME] [PERSON_NAME] …" at bounding box center [728, 147] width 1407 height 55
click at [141, 54] on link "Rounding" at bounding box center [163, 56] width 83 height 38
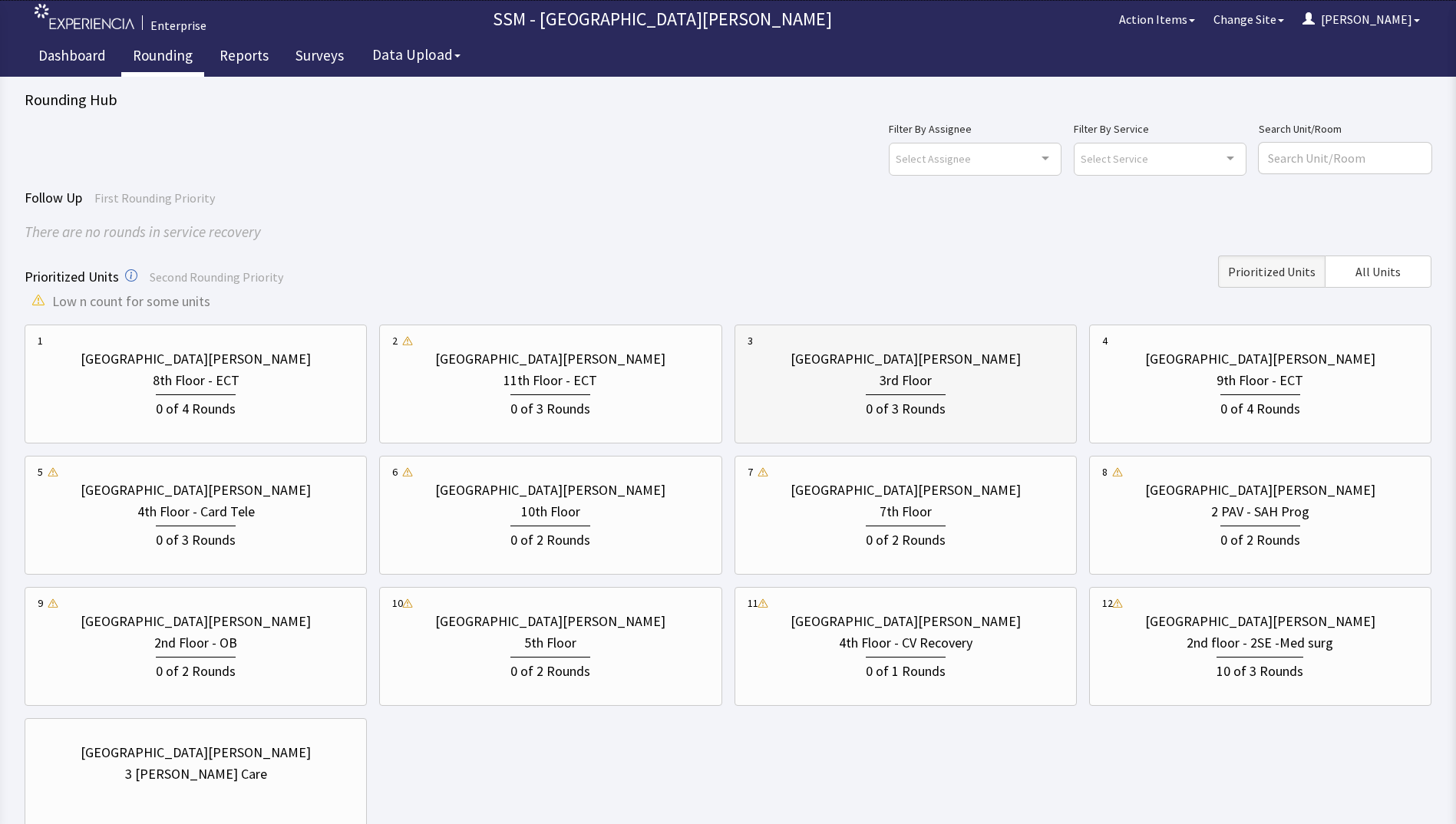
click at [863, 374] on div "3rd Floor" at bounding box center [905, 380] width 316 height 21
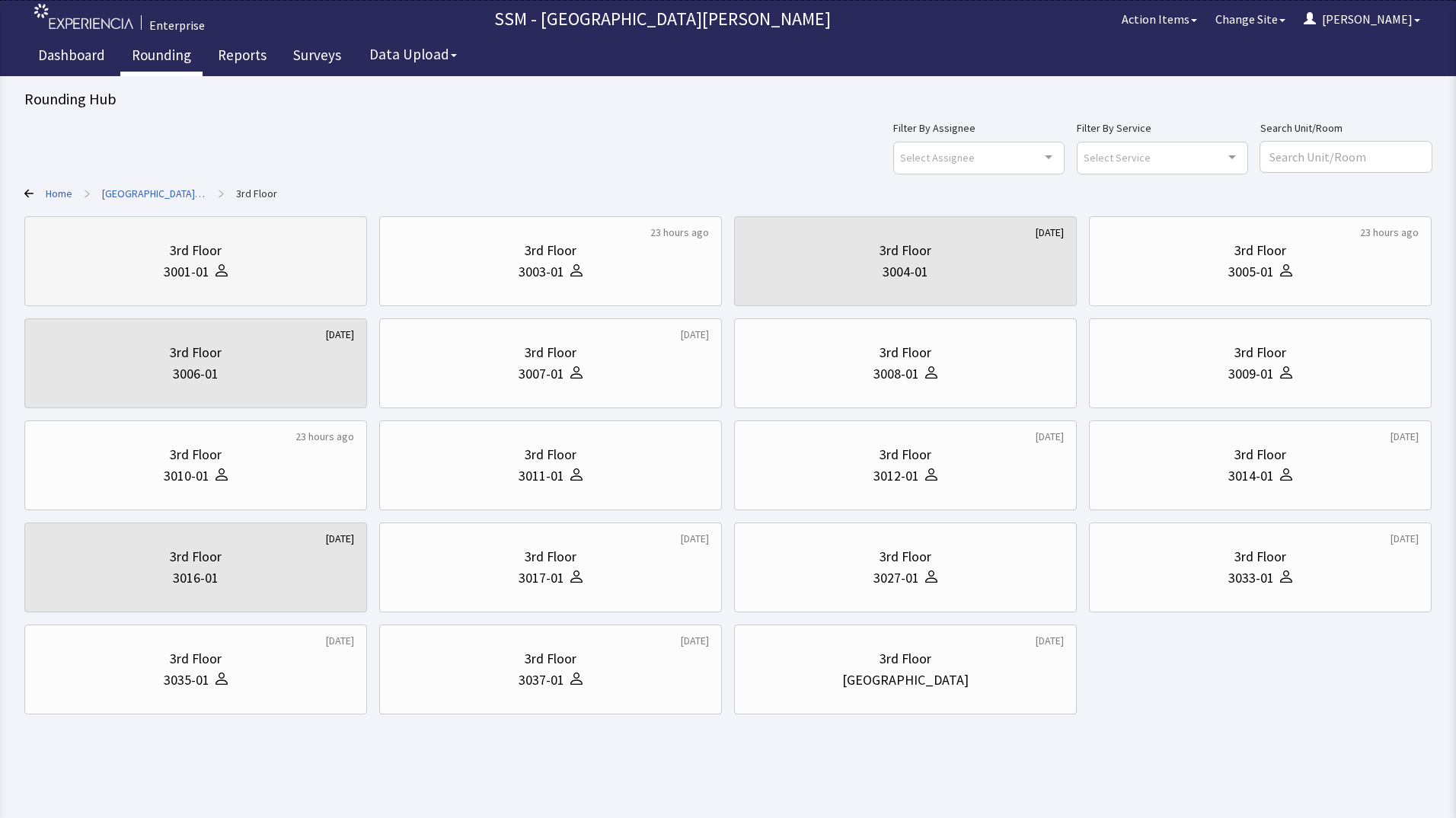
click at [212, 257] on div "3rd Floor" at bounding box center [196, 250] width 52 height 21
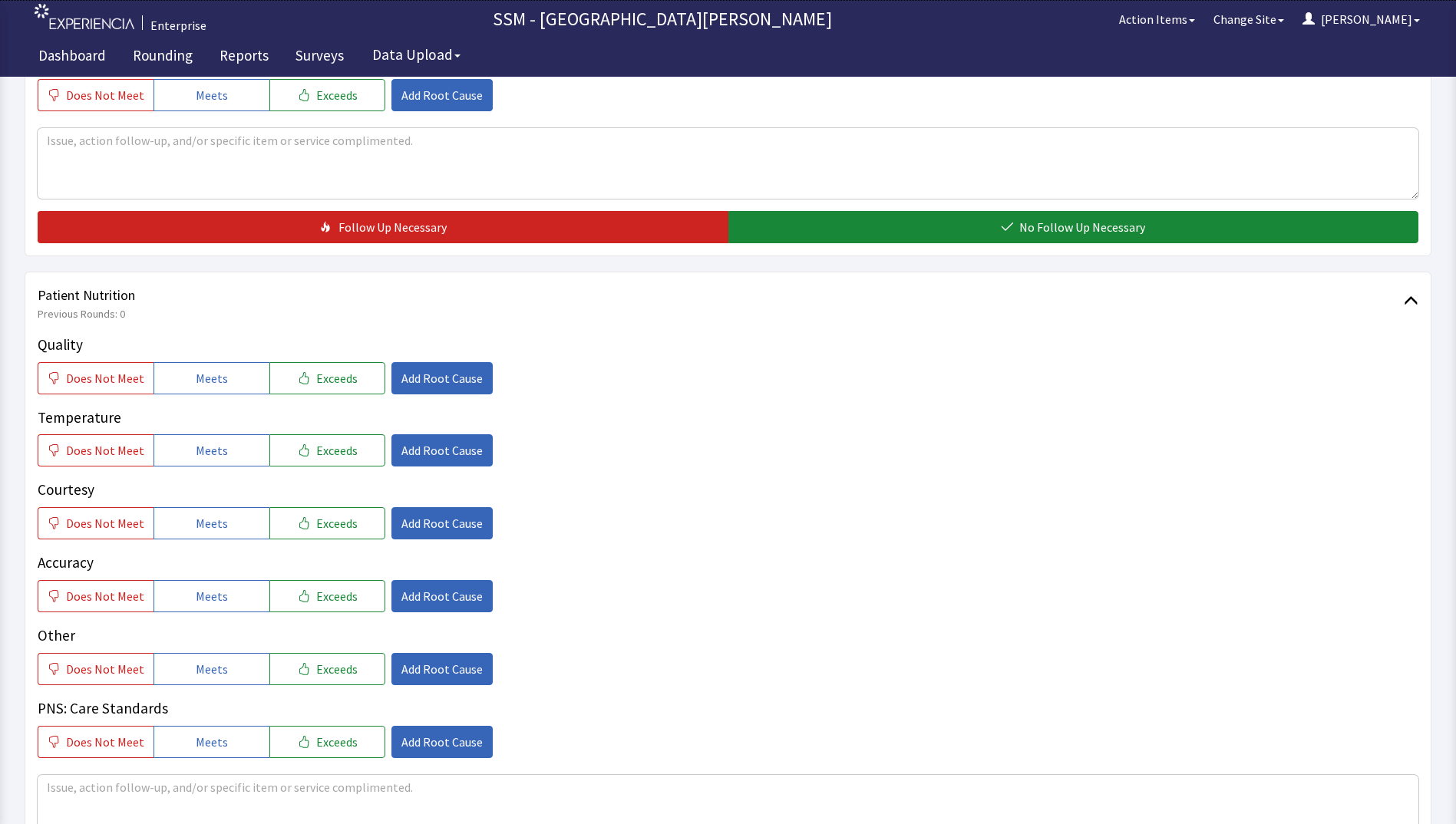
scroll to position [768, 0]
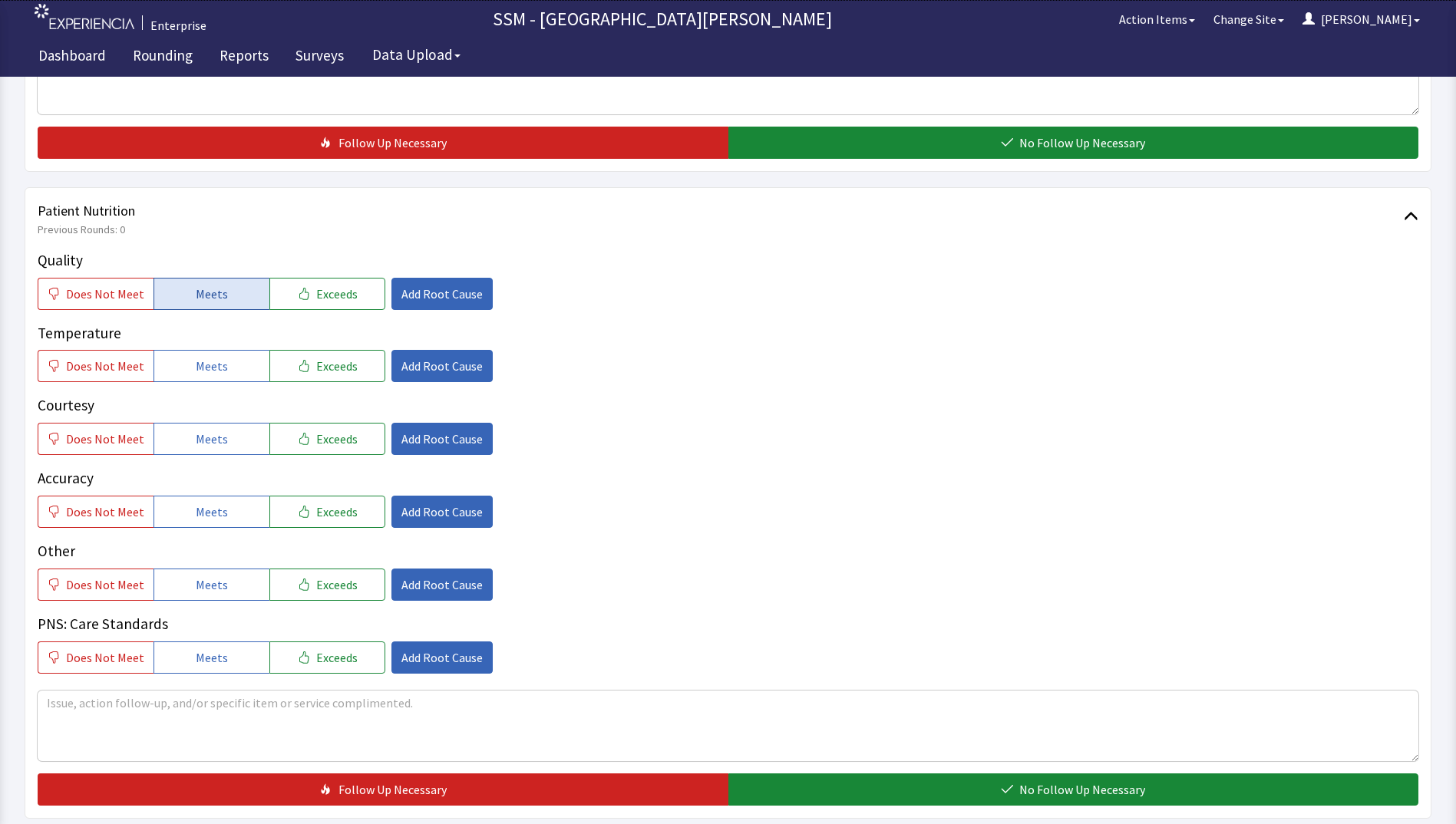
click at [220, 295] on span "Meets" at bounding box center [211, 294] width 32 height 18
click at [216, 366] on span "Meets" at bounding box center [211, 366] width 32 height 18
click at [232, 436] on button "Meets" at bounding box center [211, 439] width 116 height 32
click at [224, 505] on button "Meets" at bounding box center [211, 511] width 116 height 32
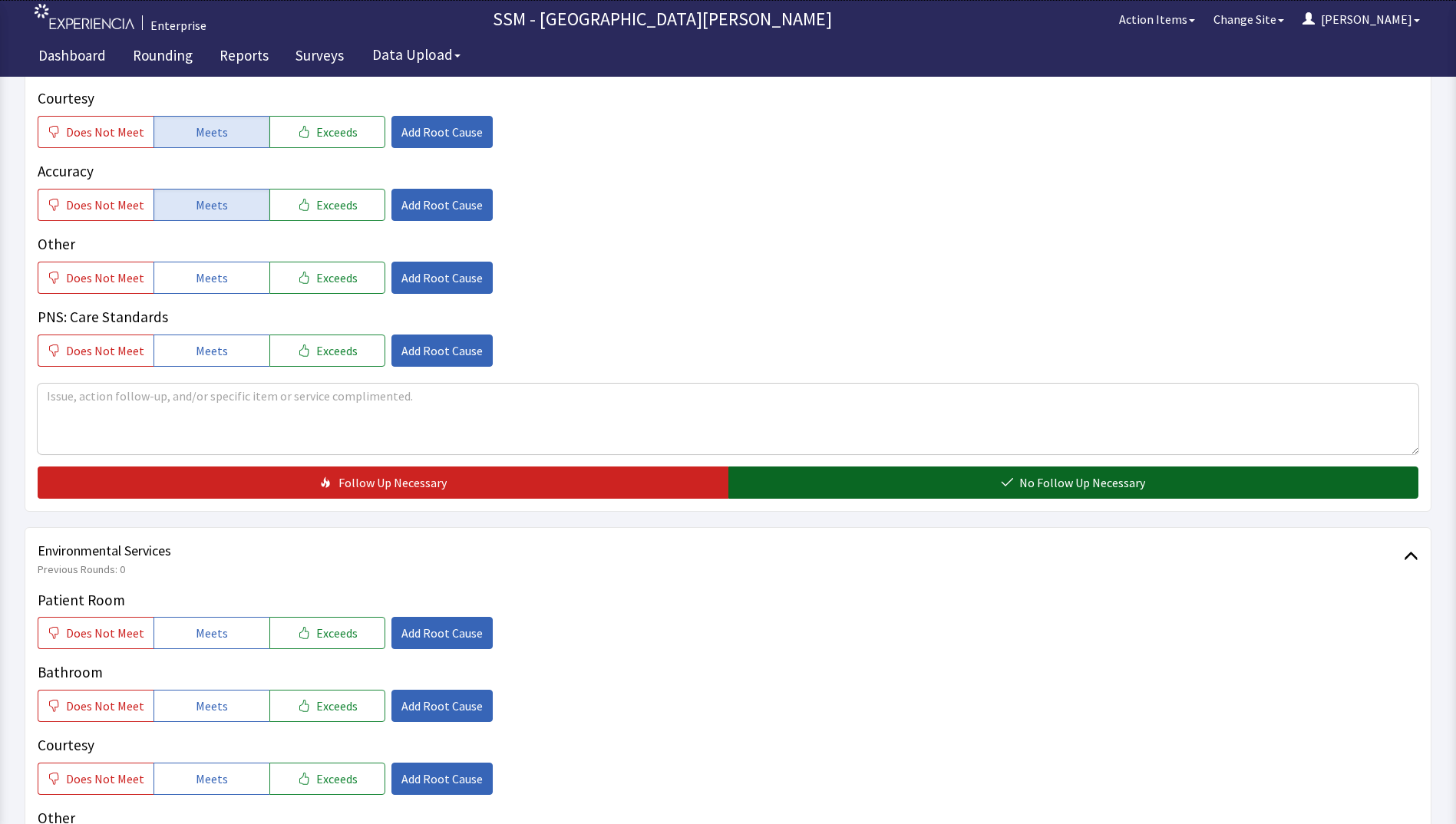
click at [858, 493] on button "No Follow Up Necessary" at bounding box center [1074, 482] width 691 height 32
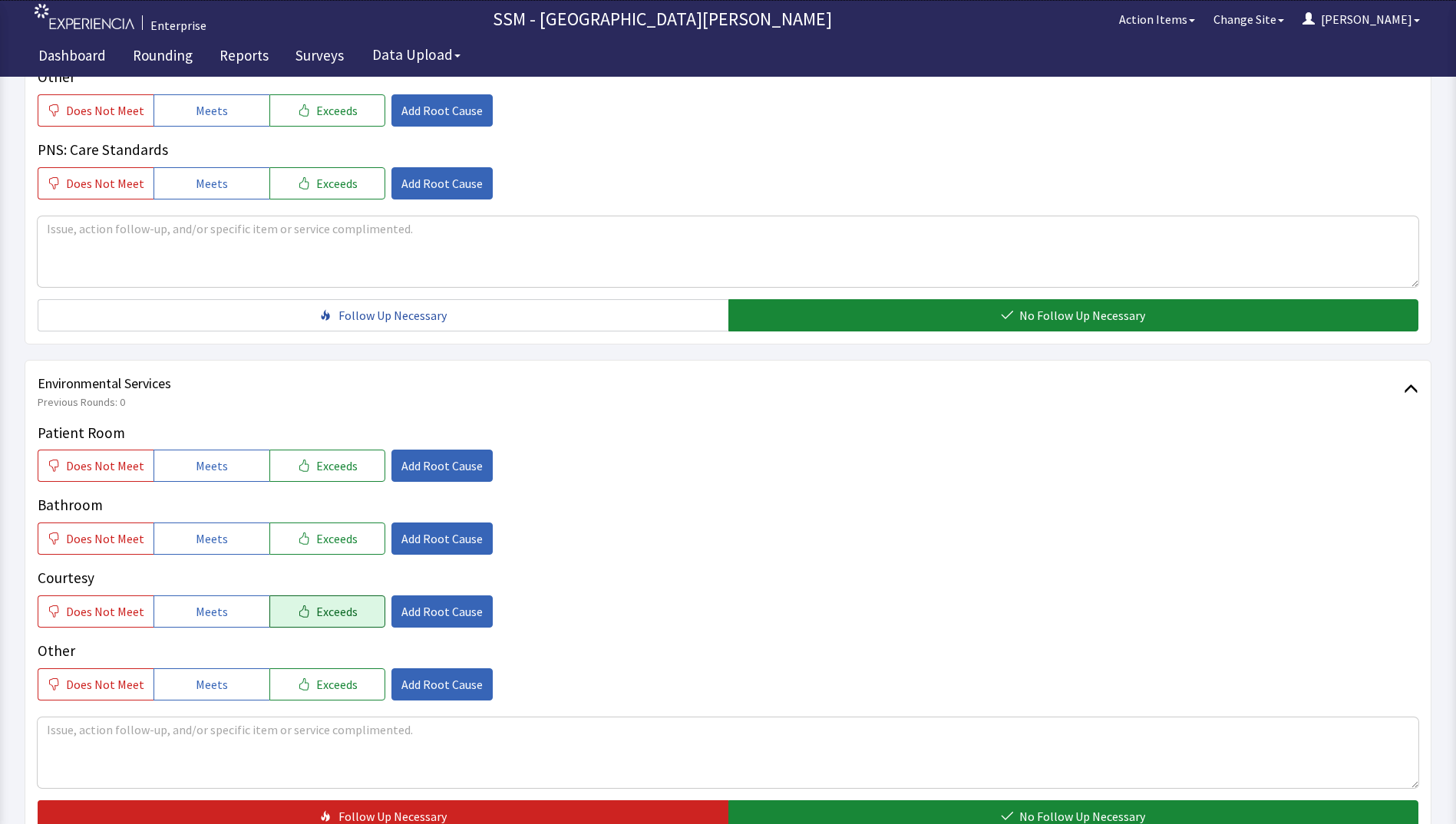
scroll to position [1381, 0]
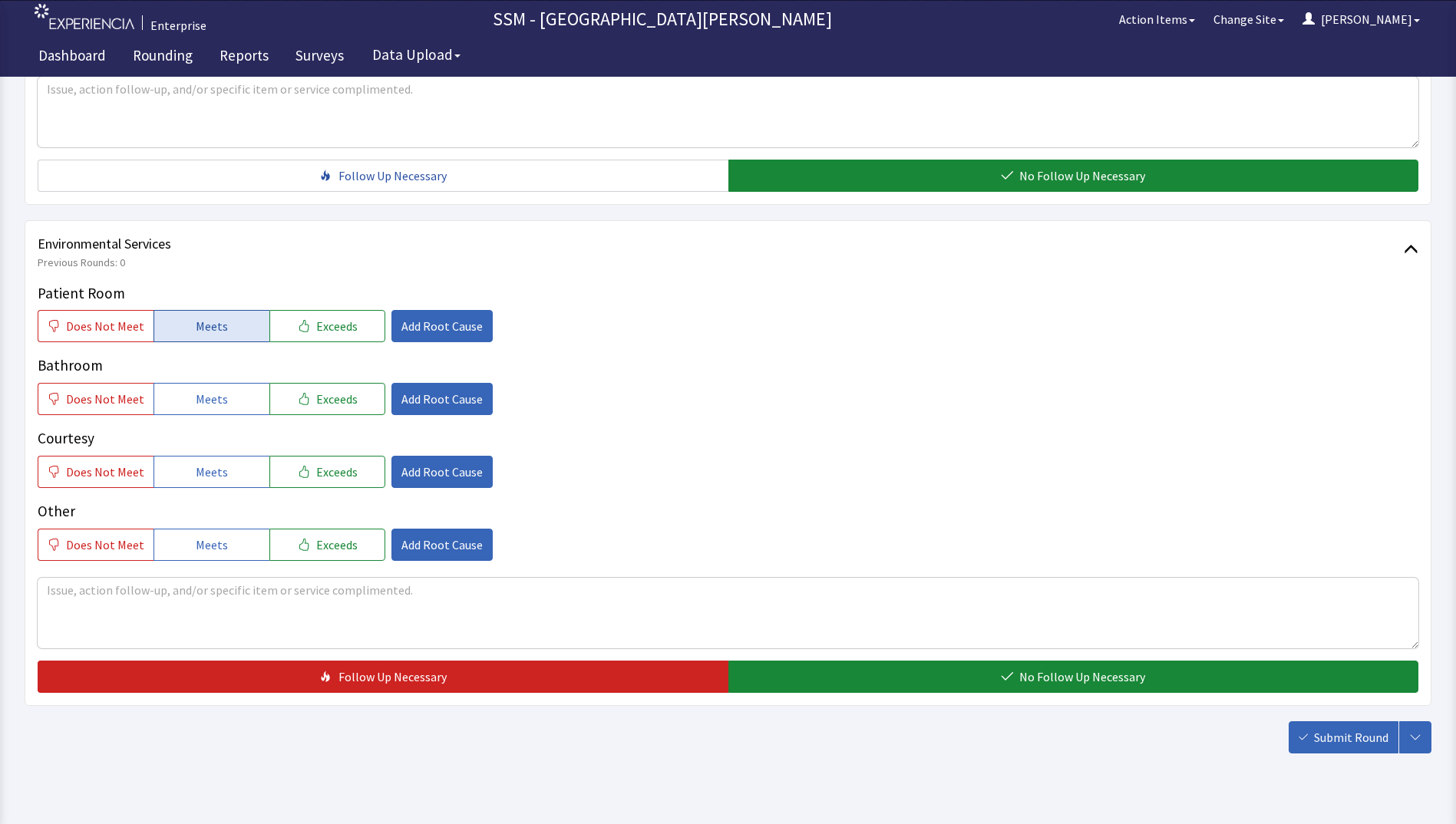
click at [185, 333] on button "Meets" at bounding box center [211, 326] width 116 height 32
click at [191, 414] on button "Meets" at bounding box center [211, 399] width 116 height 32
click at [197, 482] on button "Meets" at bounding box center [211, 471] width 116 height 32
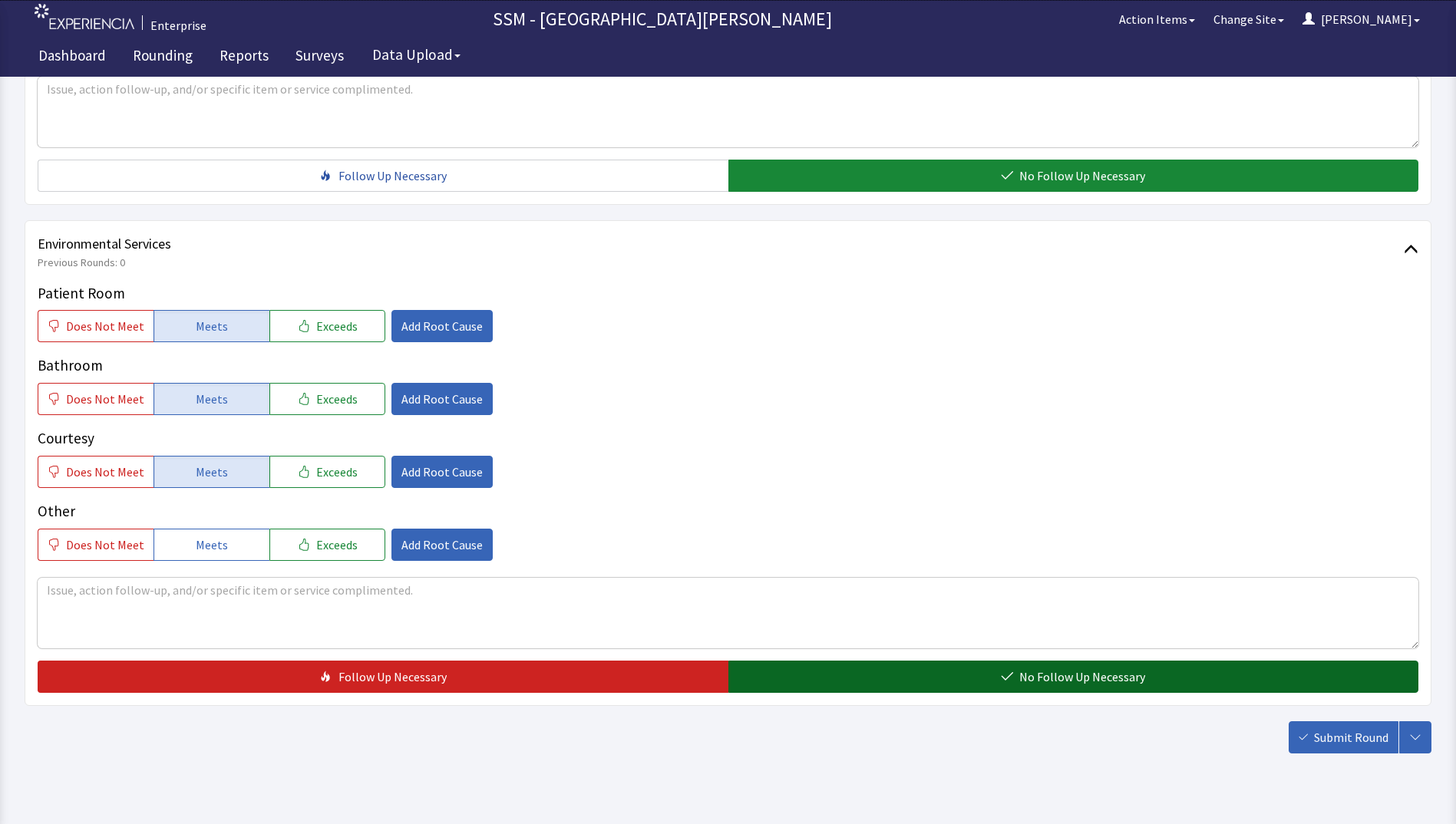
click at [786, 677] on button "No Follow Up Necessary" at bounding box center [1074, 676] width 691 height 32
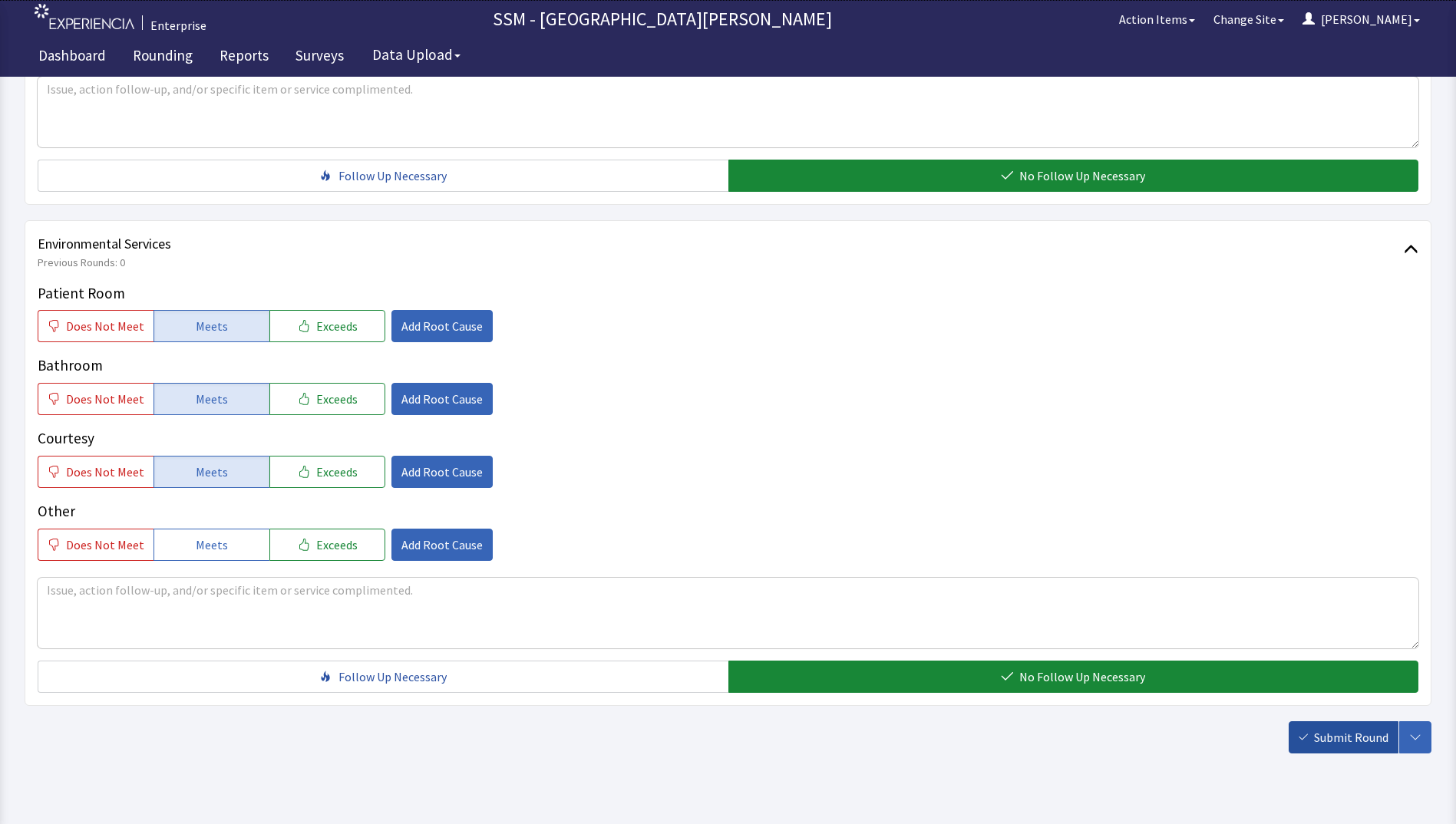
click at [1355, 746] on span "Submit Round" at bounding box center [1351, 736] width 74 height 18
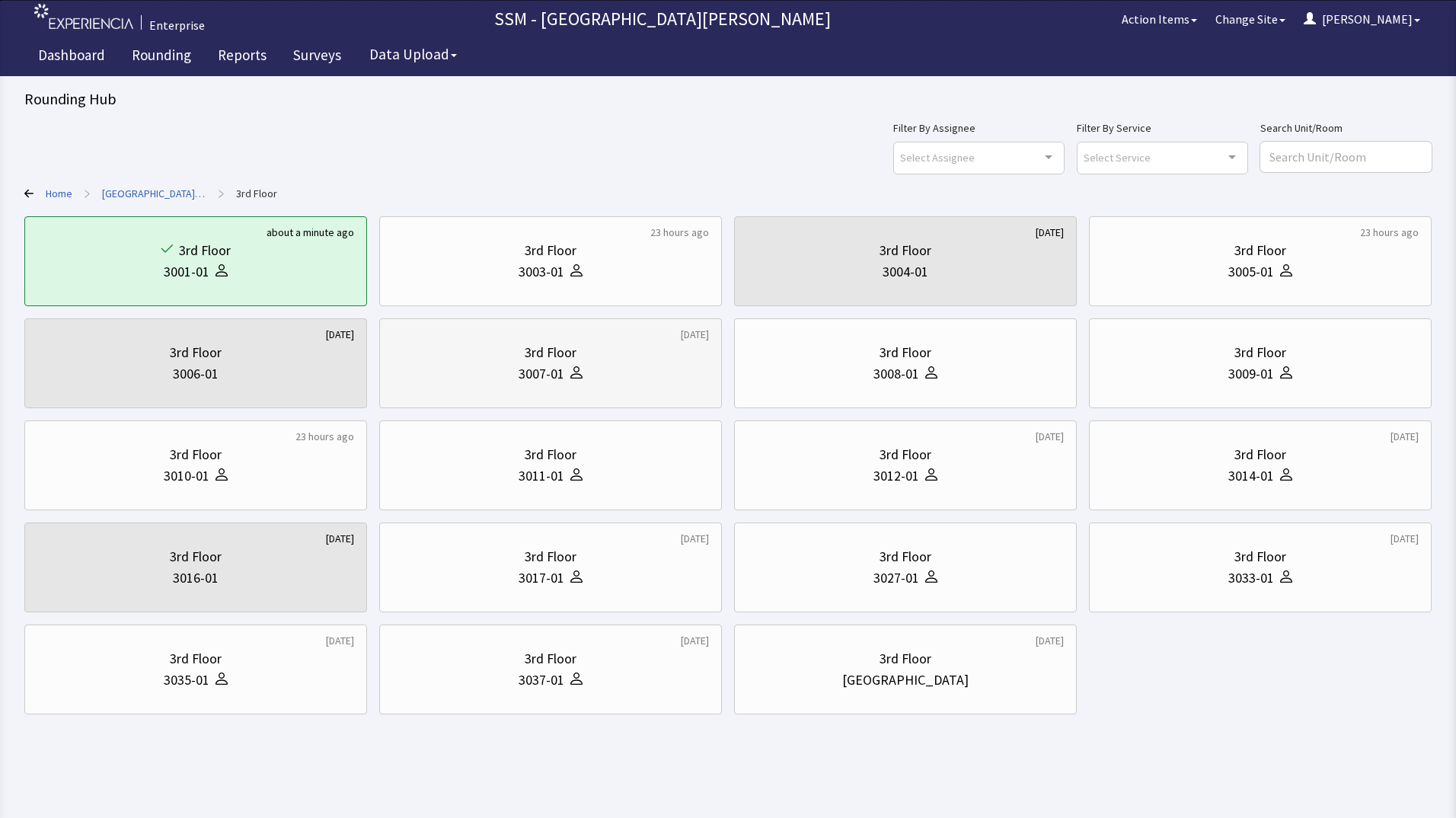
click at [563, 377] on div "3007-01" at bounding box center [541, 374] width 45 height 21
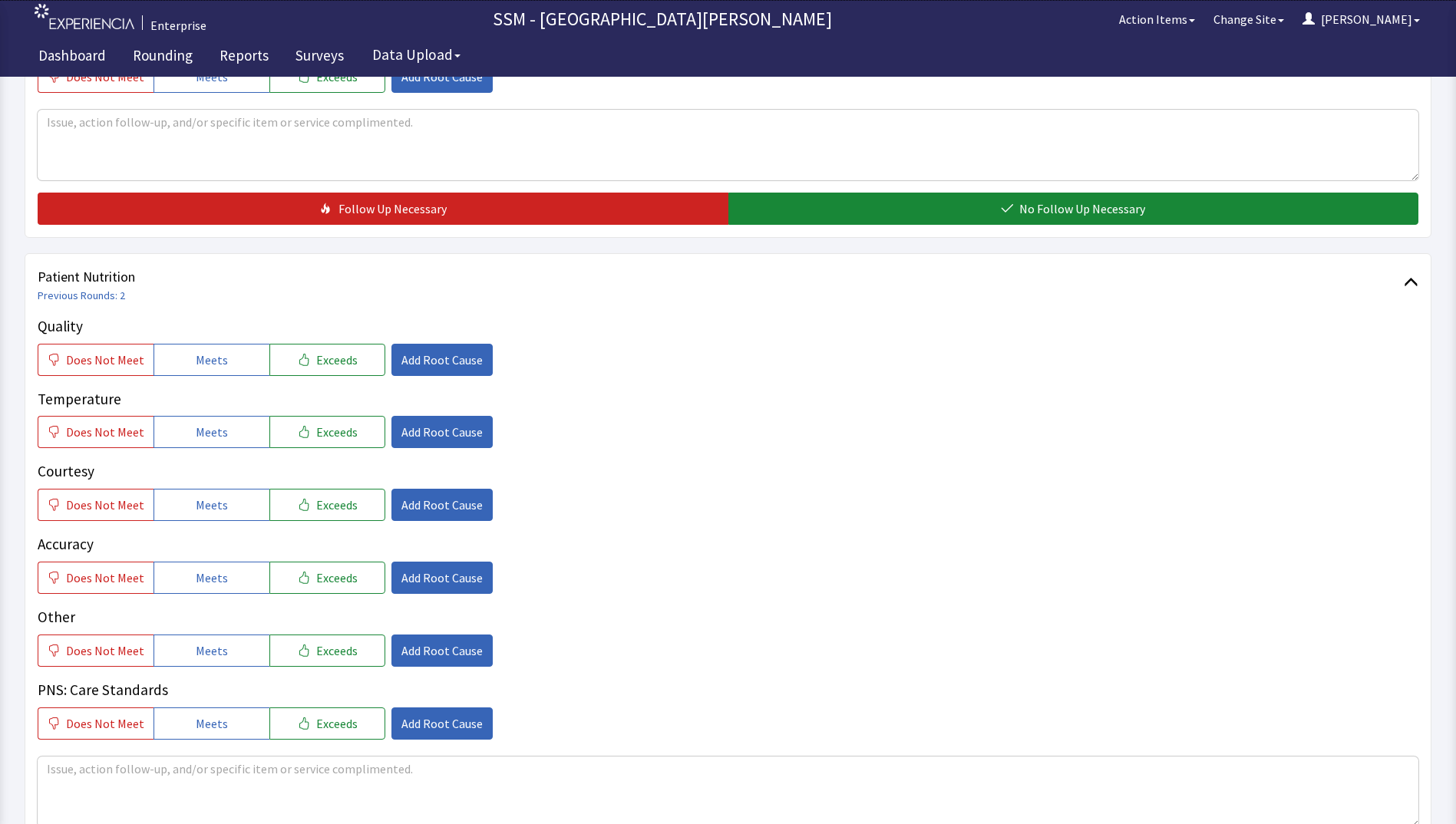
scroll to position [691, 0]
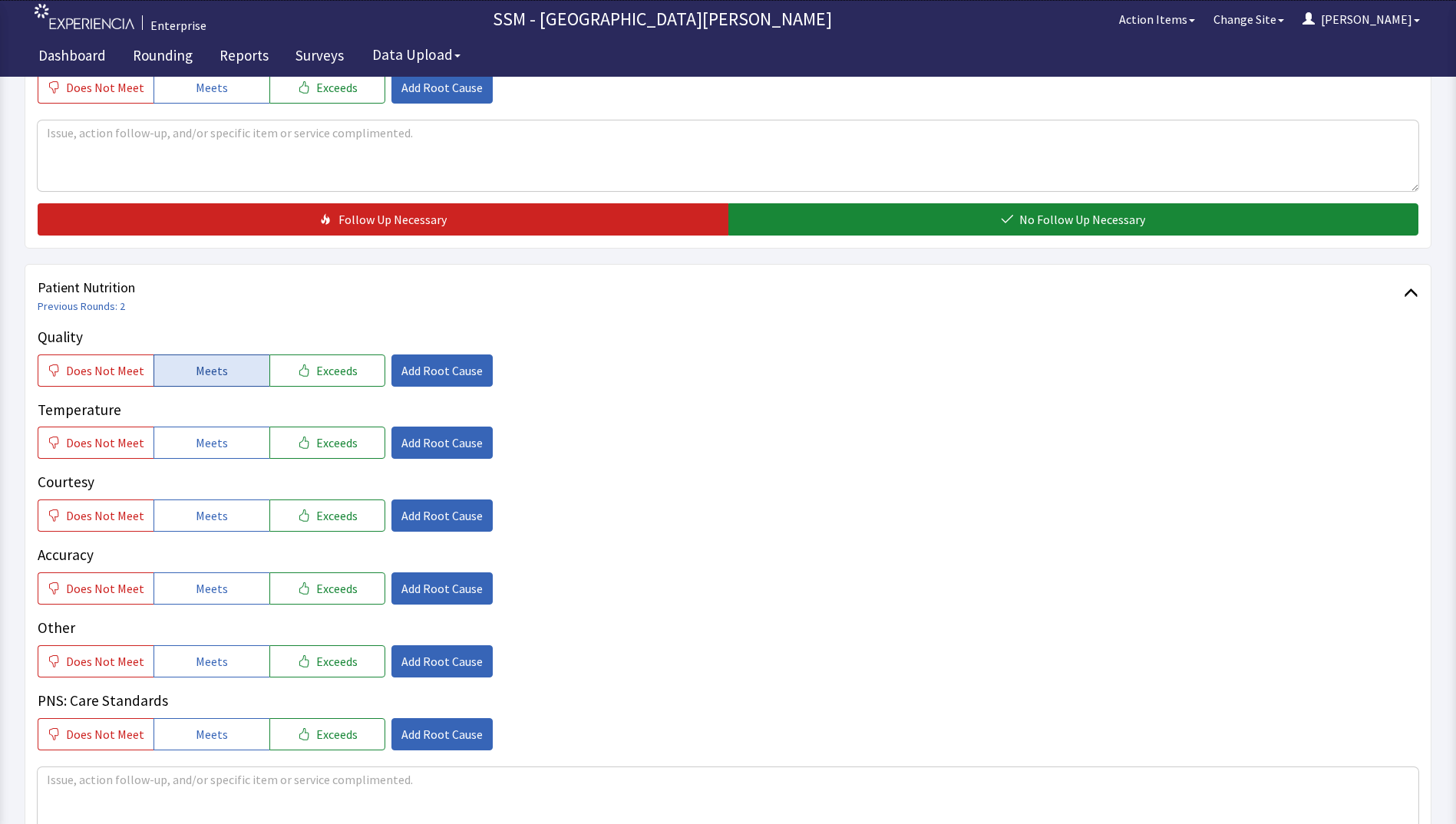
click at [194, 384] on button "Meets" at bounding box center [211, 370] width 116 height 32
click at [204, 433] on button "Meets" at bounding box center [211, 442] width 116 height 32
click at [214, 511] on span "Meets" at bounding box center [211, 515] width 32 height 18
click at [211, 592] on span "Meets" at bounding box center [211, 588] width 32 height 18
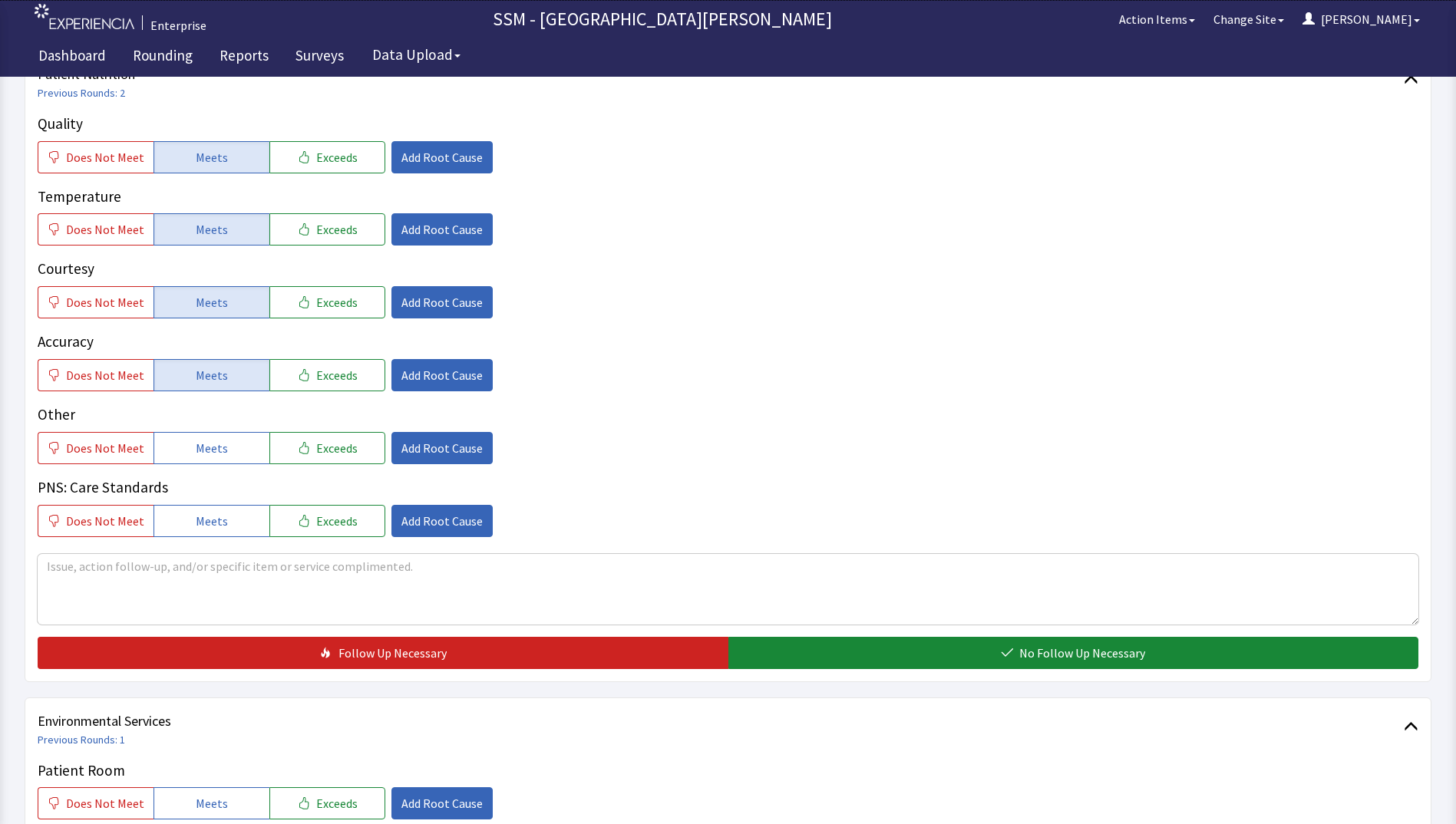
scroll to position [1074, 0]
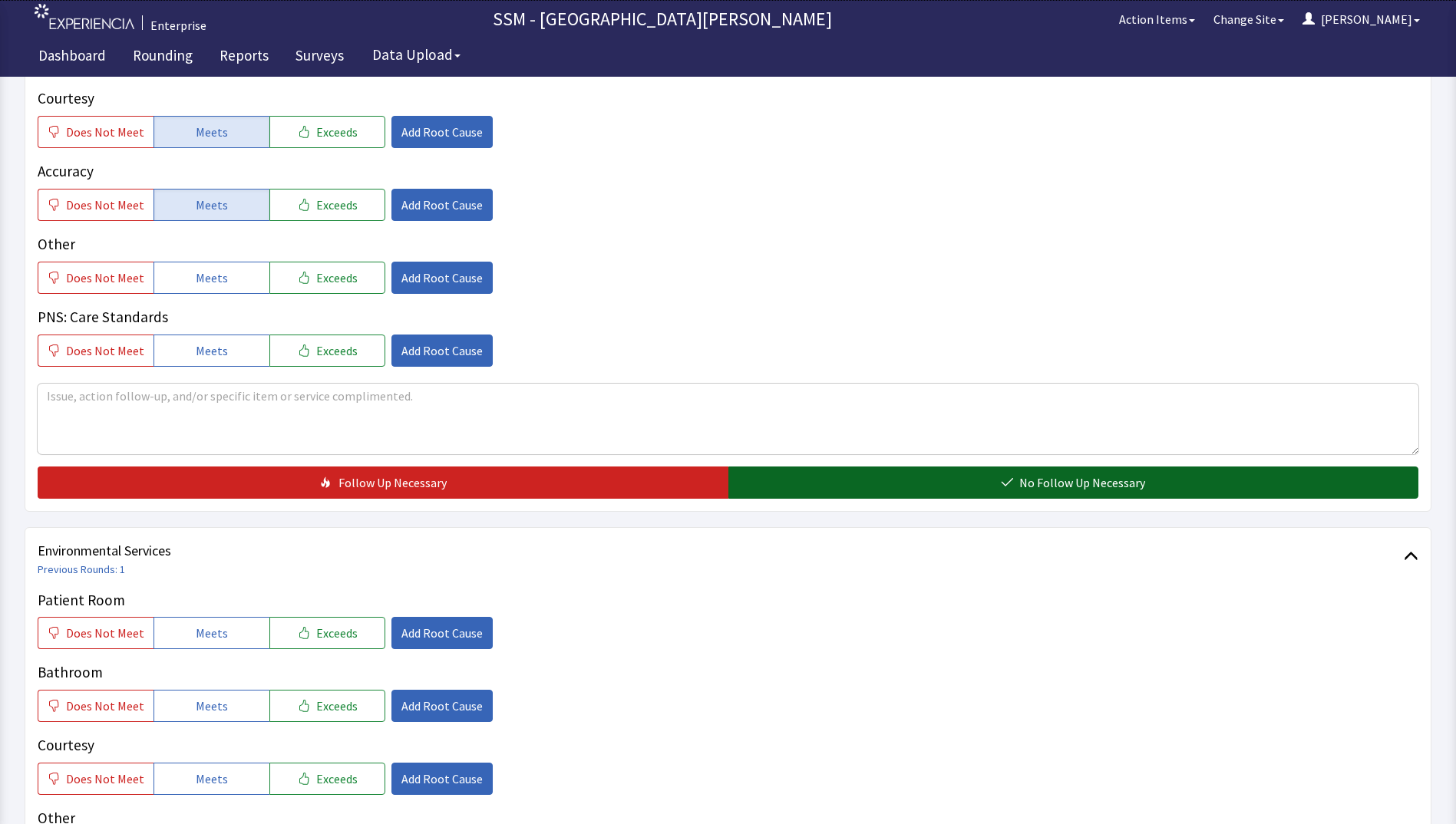
click at [769, 489] on button "No Follow Up Necessary" at bounding box center [1074, 482] width 691 height 32
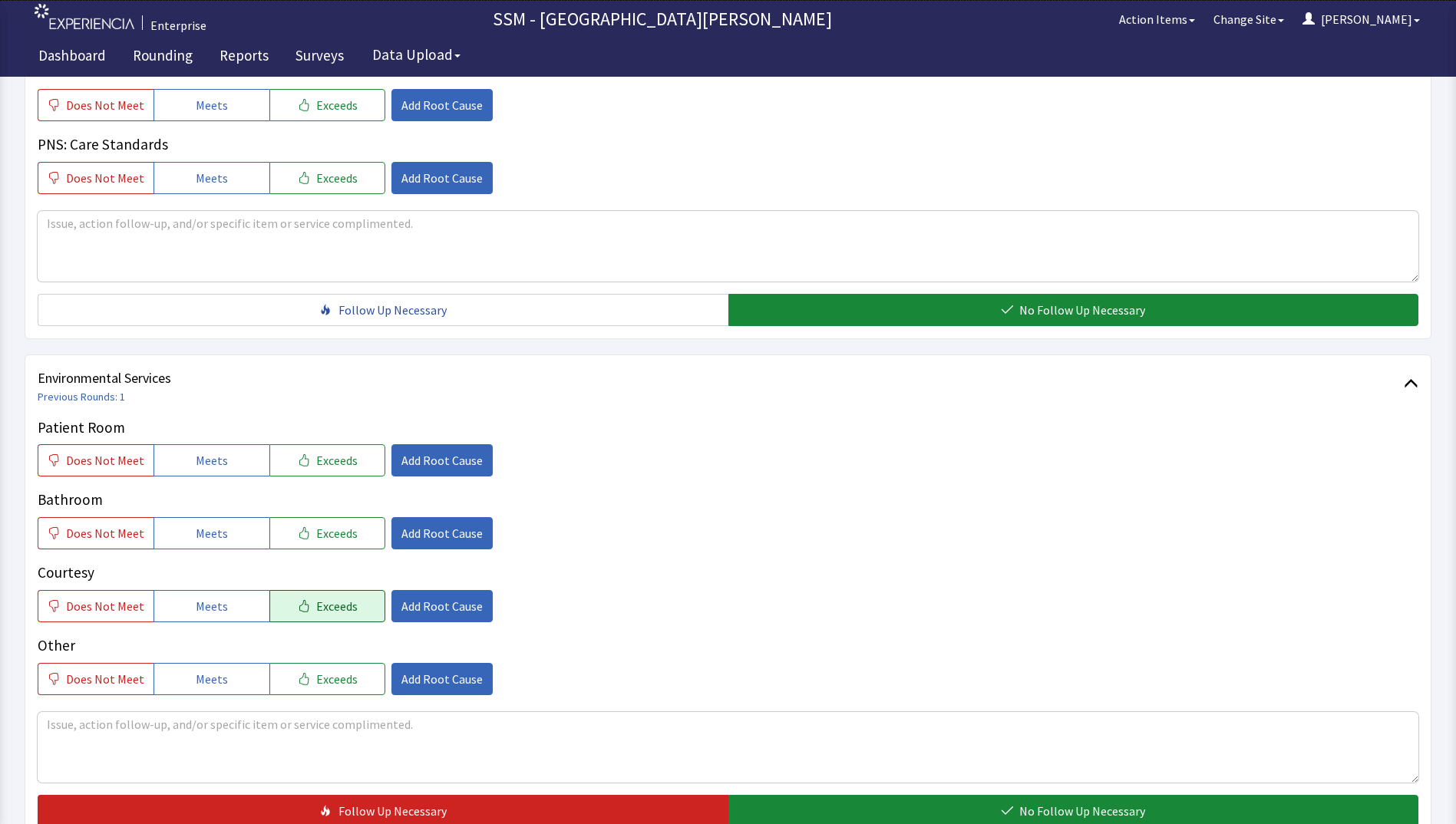
scroll to position [1412, 0]
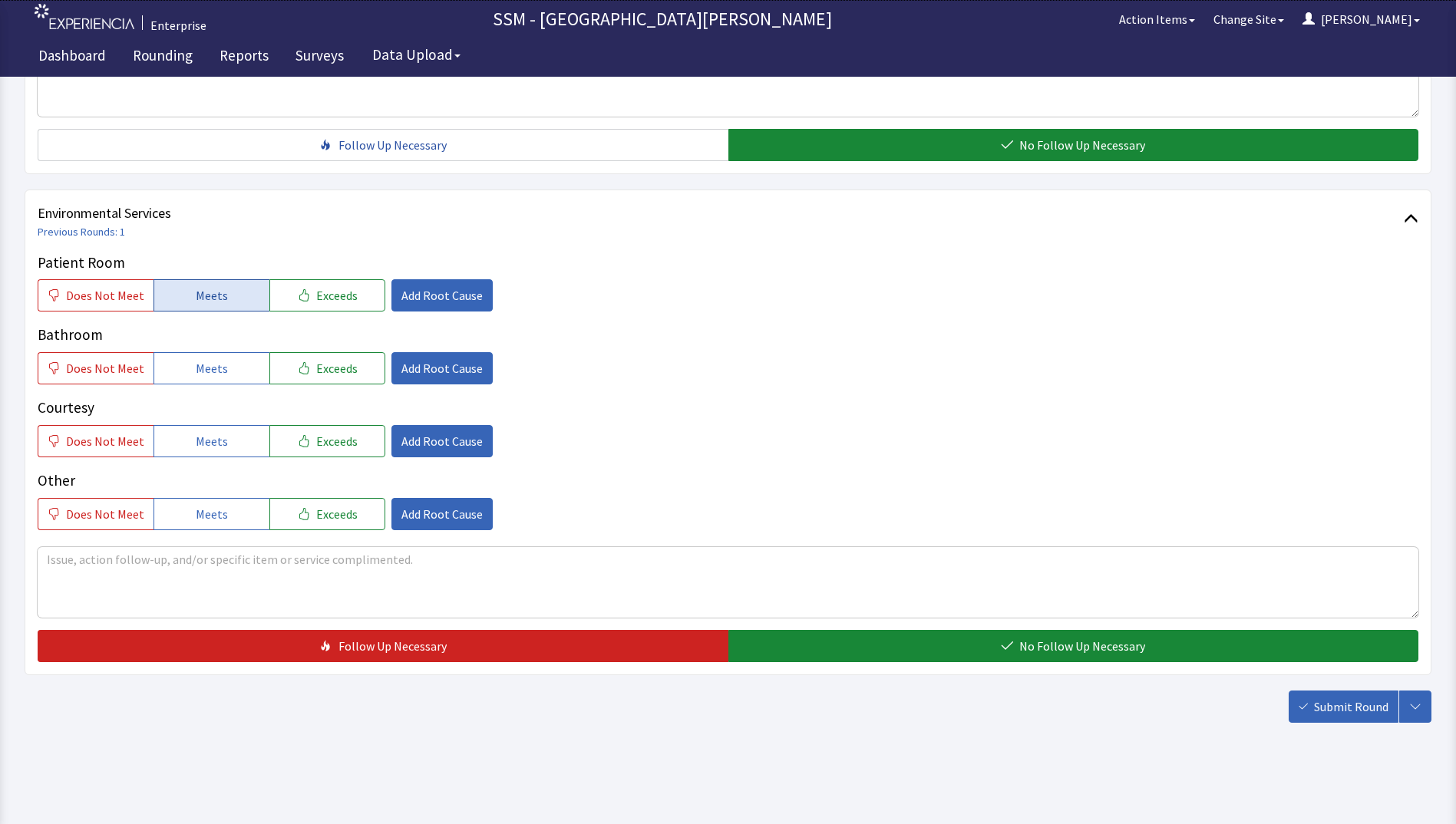
click at [232, 304] on button "Meets" at bounding box center [211, 295] width 116 height 32
drag, startPoint x: 224, startPoint y: 374, endPoint x: 226, endPoint y: 415, distance: 41.0
click at [224, 376] on button "Meets" at bounding box center [211, 368] width 116 height 32
click at [227, 441] on button "Meets" at bounding box center [211, 441] width 116 height 32
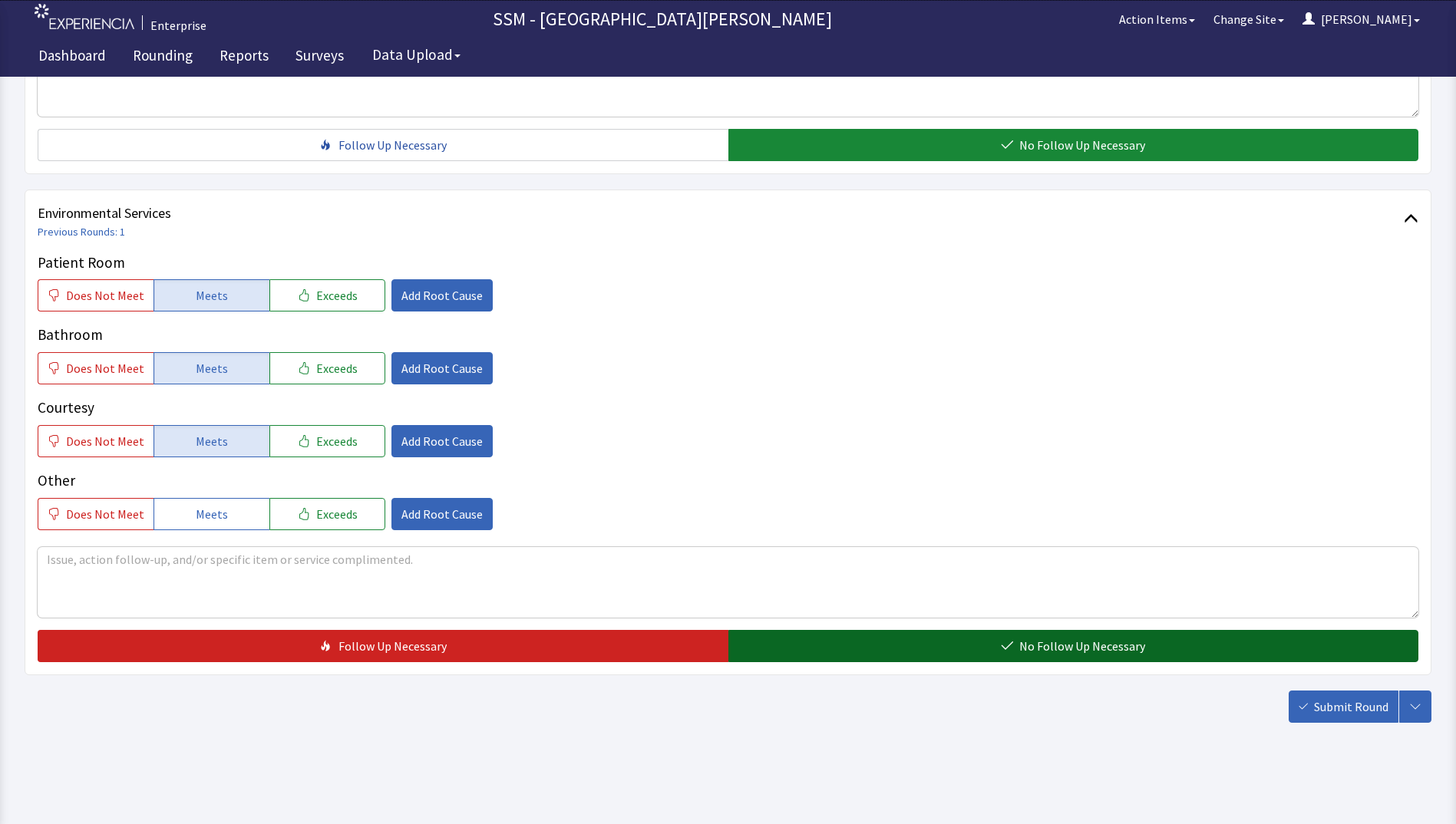
click at [861, 634] on button "No Follow Up Necessary" at bounding box center [1074, 645] width 691 height 32
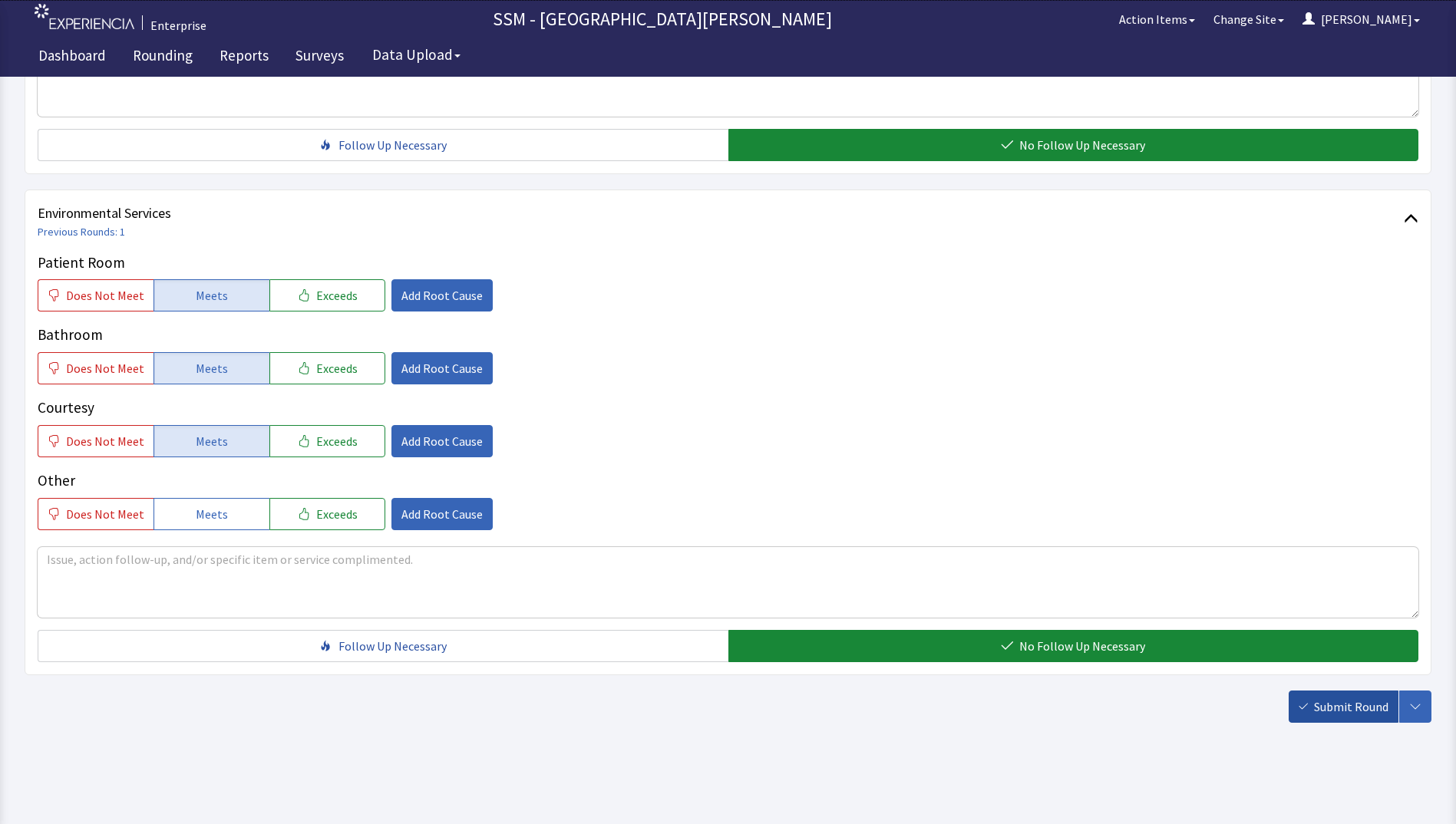
click at [1328, 708] on span "Submit Round" at bounding box center [1351, 706] width 74 height 18
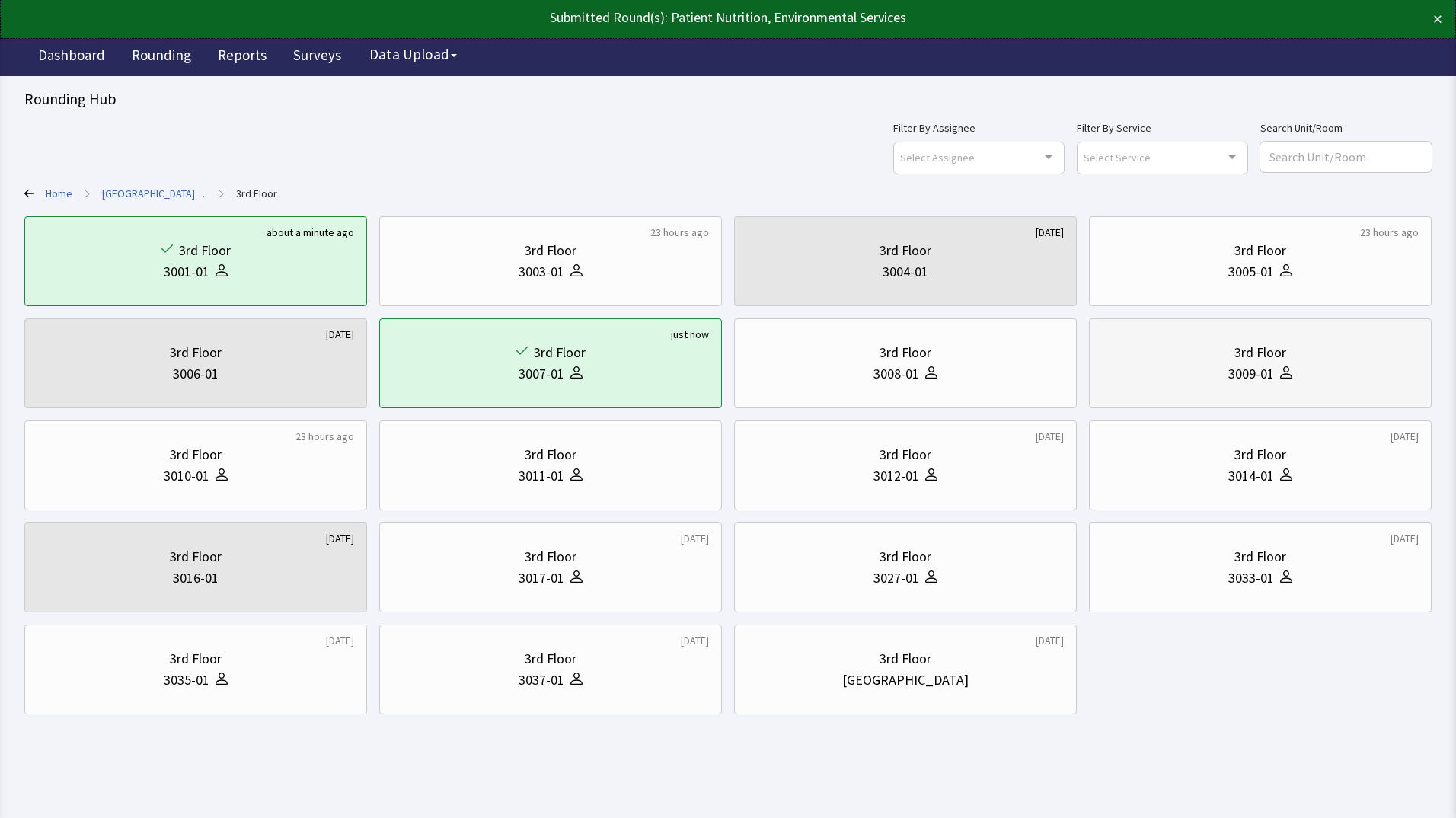
click at [1183, 383] on div "3009-01" at bounding box center [1260, 374] width 317 height 21
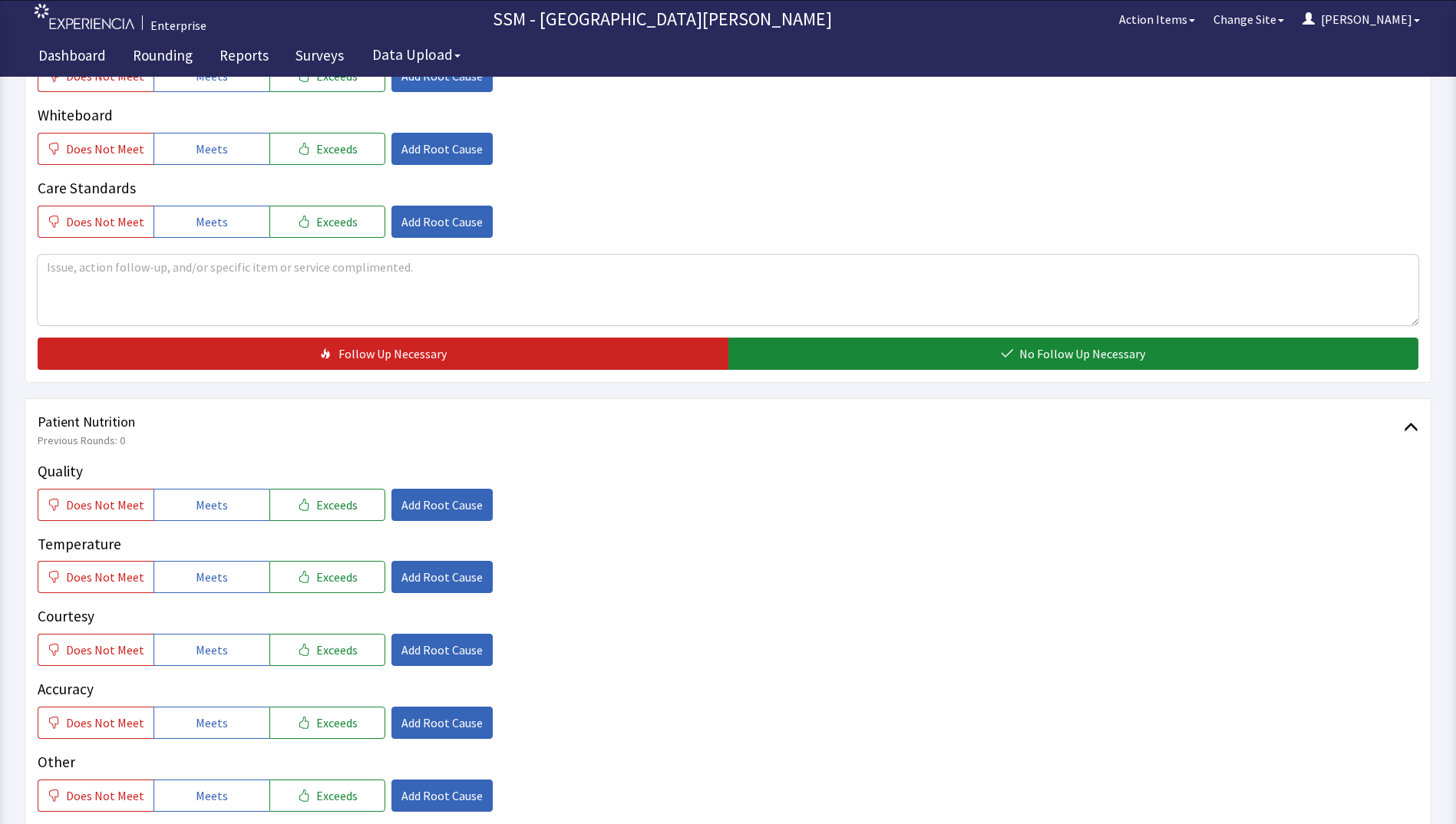
scroll to position [768, 0]
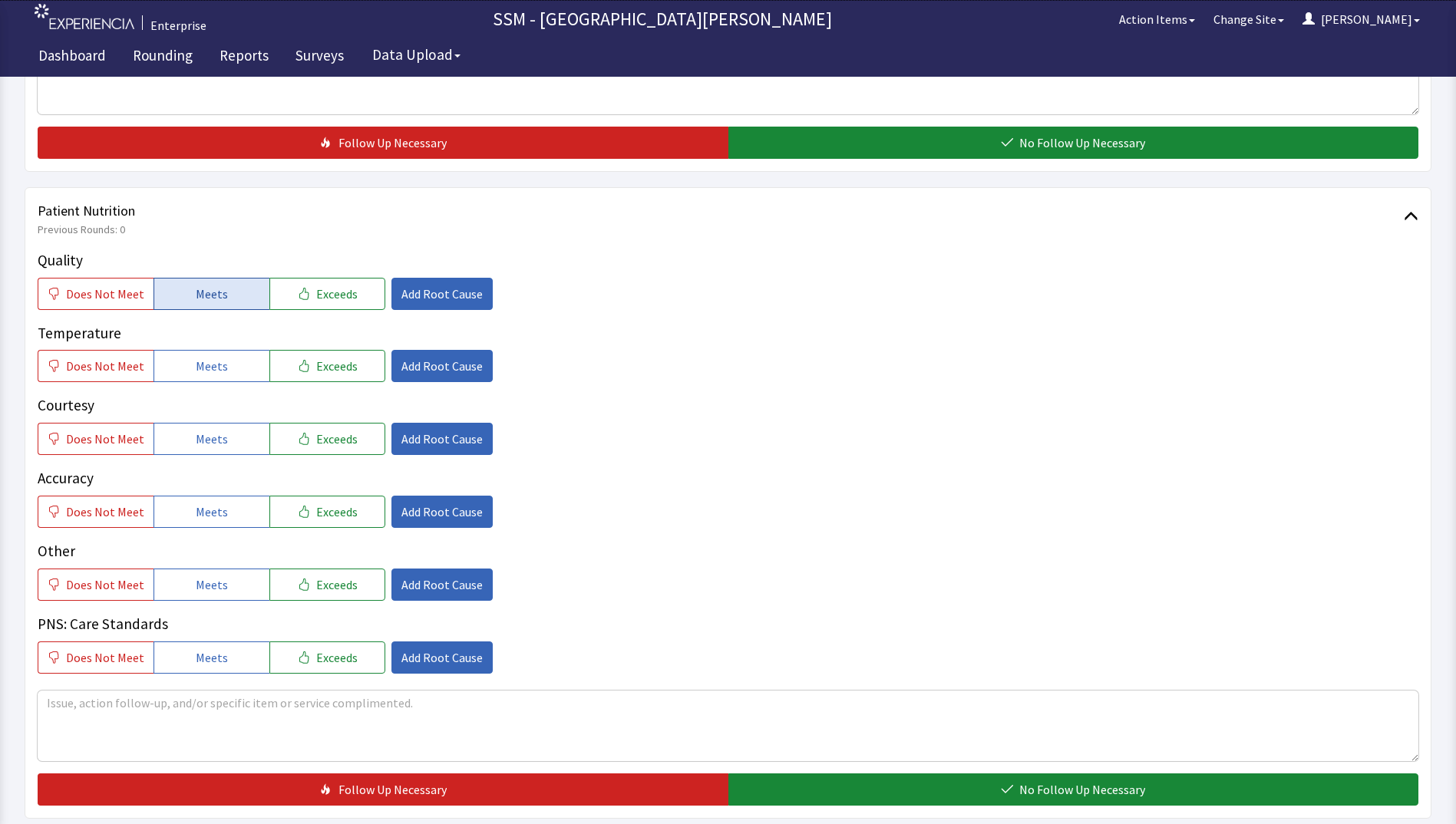
click at [206, 302] on span "Meets" at bounding box center [211, 294] width 32 height 18
click at [210, 372] on span "Meets" at bounding box center [211, 366] width 32 height 18
click at [209, 434] on span "Meets" at bounding box center [211, 439] width 32 height 18
click at [206, 503] on span "Meets" at bounding box center [211, 512] width 32 height 18
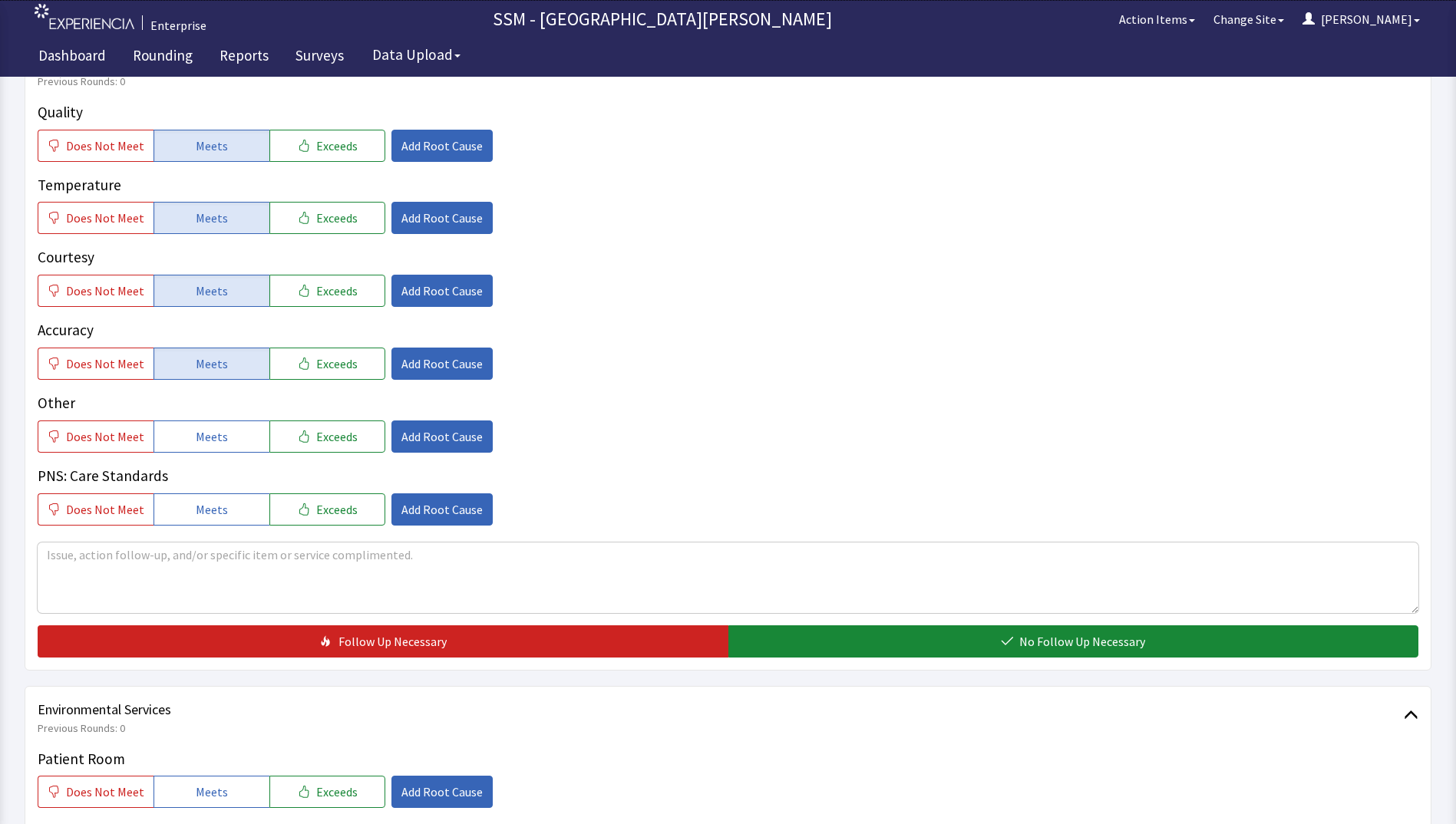
scroll to position [1228, 0]
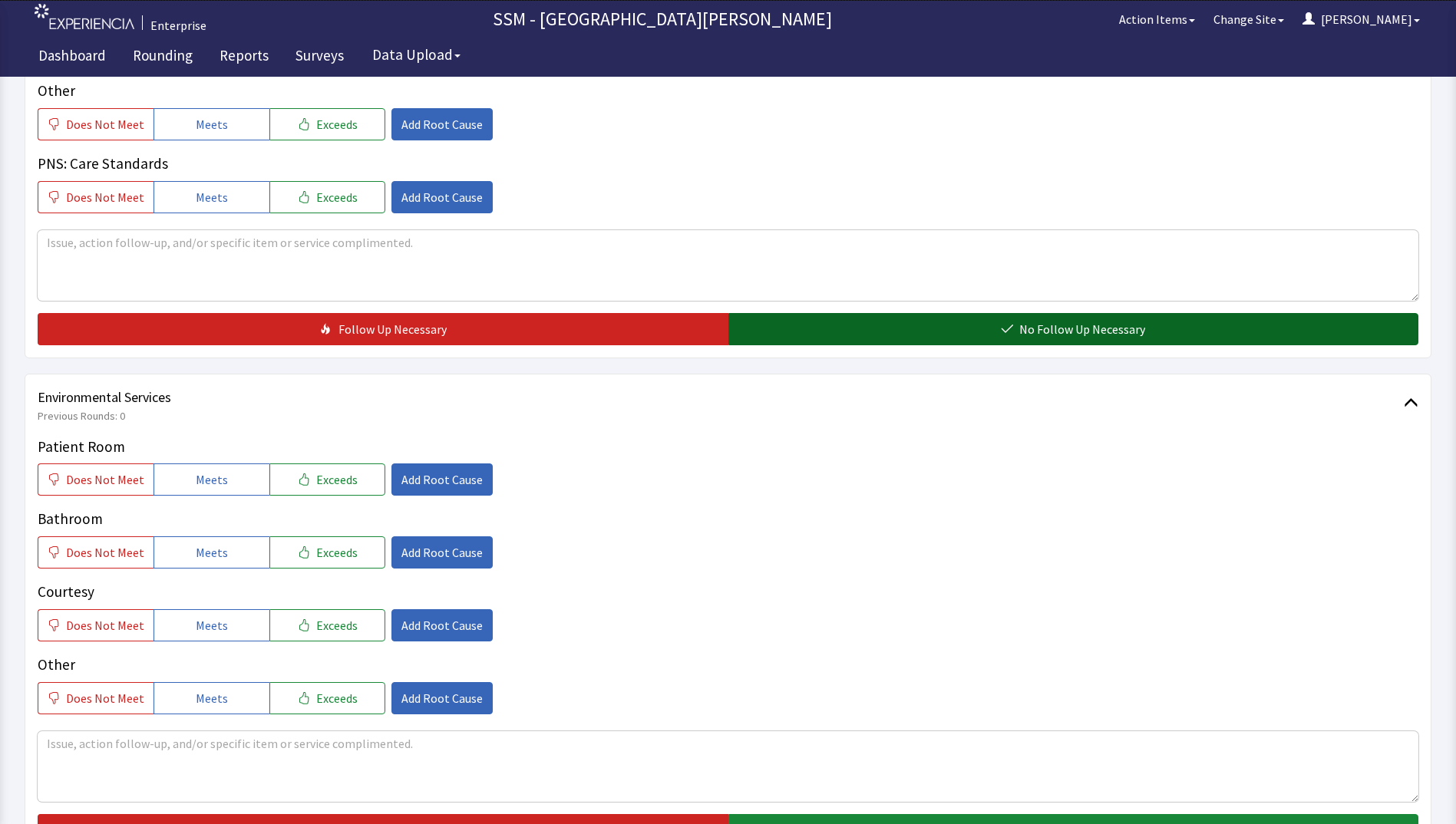
click at [906, 324] on button "No Follow Up Necessary" at bounding box center [1074, 329] width 691 height 32
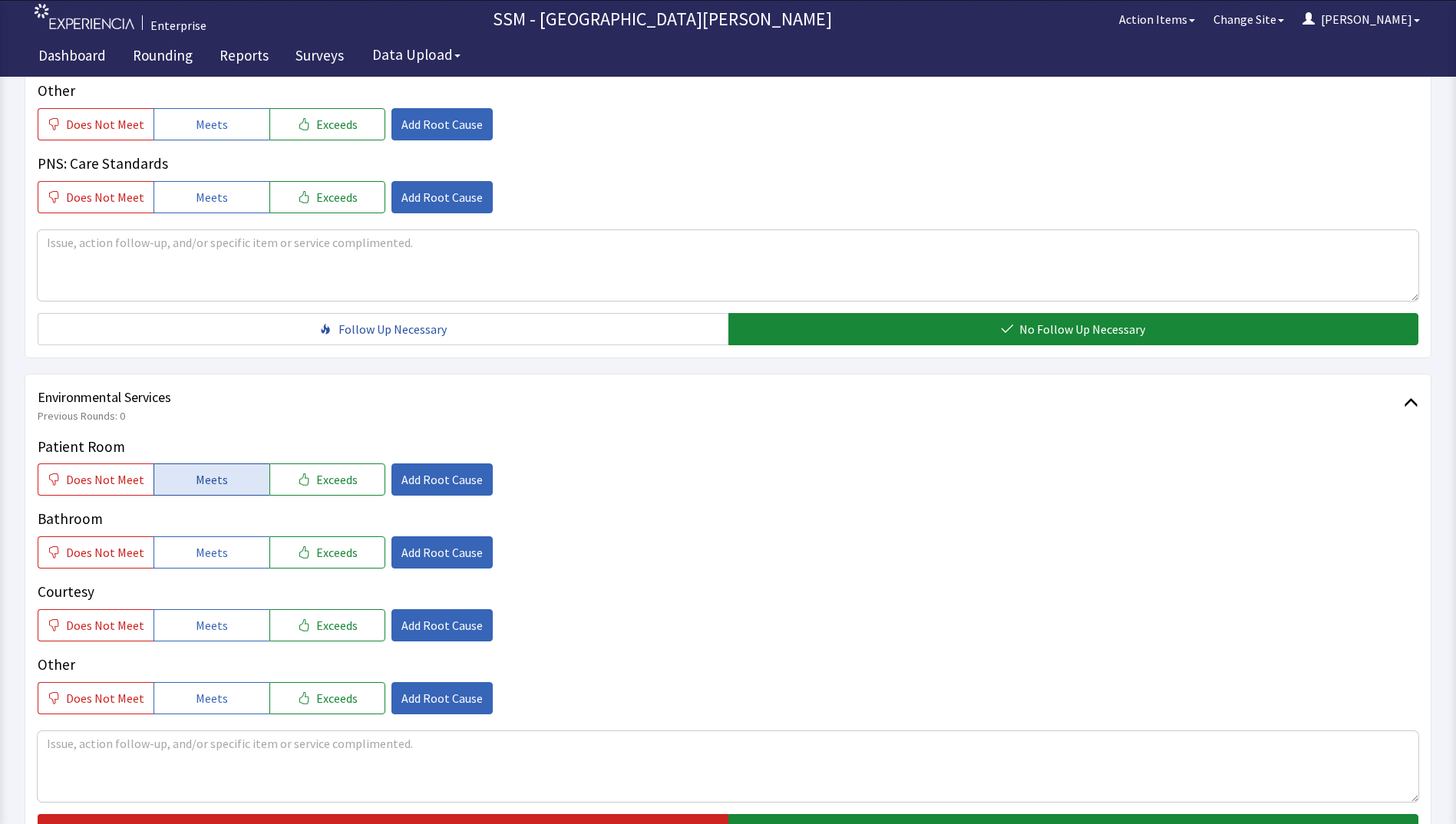
click at [188, 490] on button "Meets" at bounding box center [211, 479] width 116 height 32
click at [187, 564] on button "Meets" at bounding box center [211, 552] width 116 height 32
click at [189, 623] on button "Meets" at bounding box center [211, 625] width 116 height 32
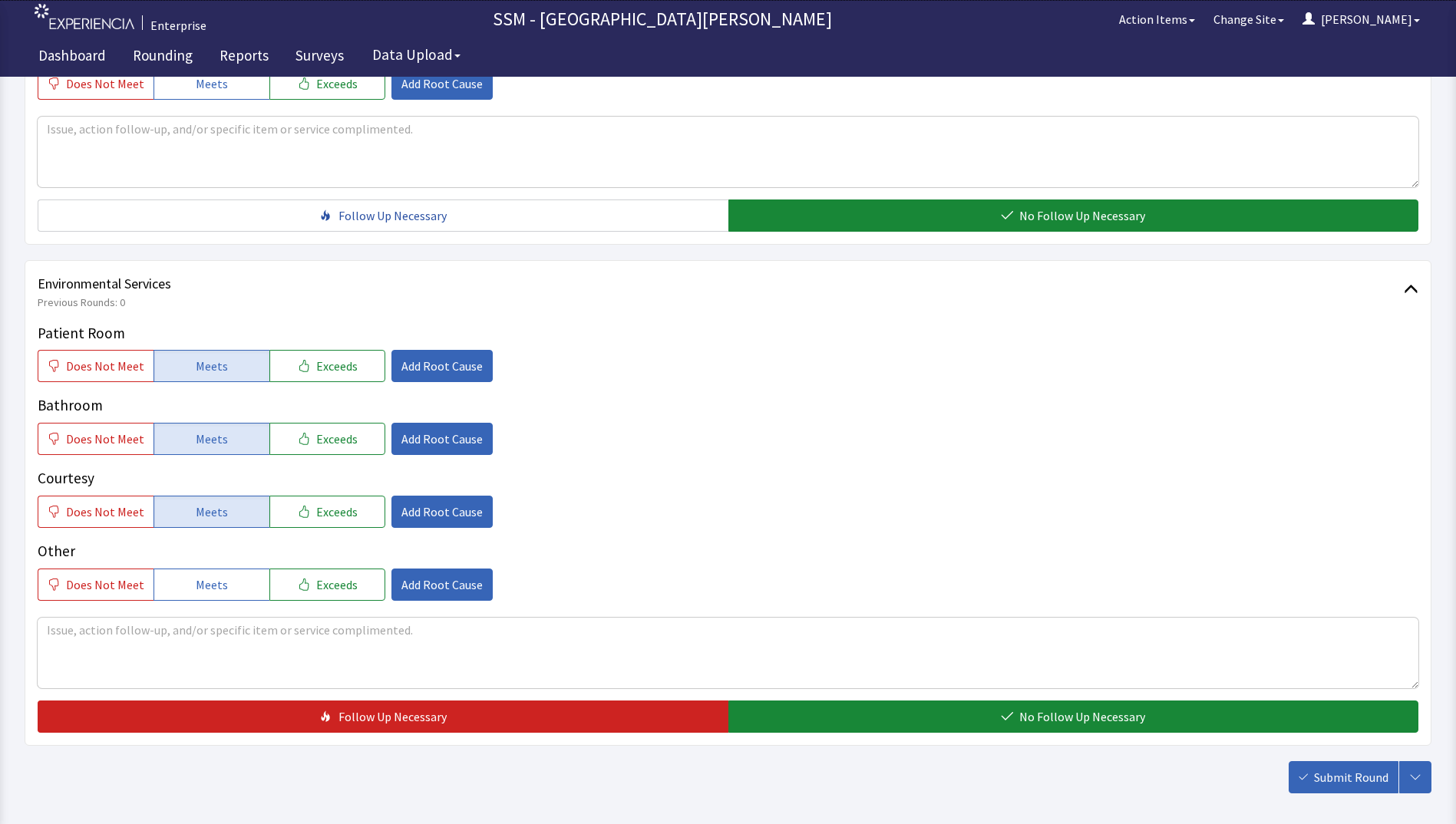
scroll to position [1412, 0]
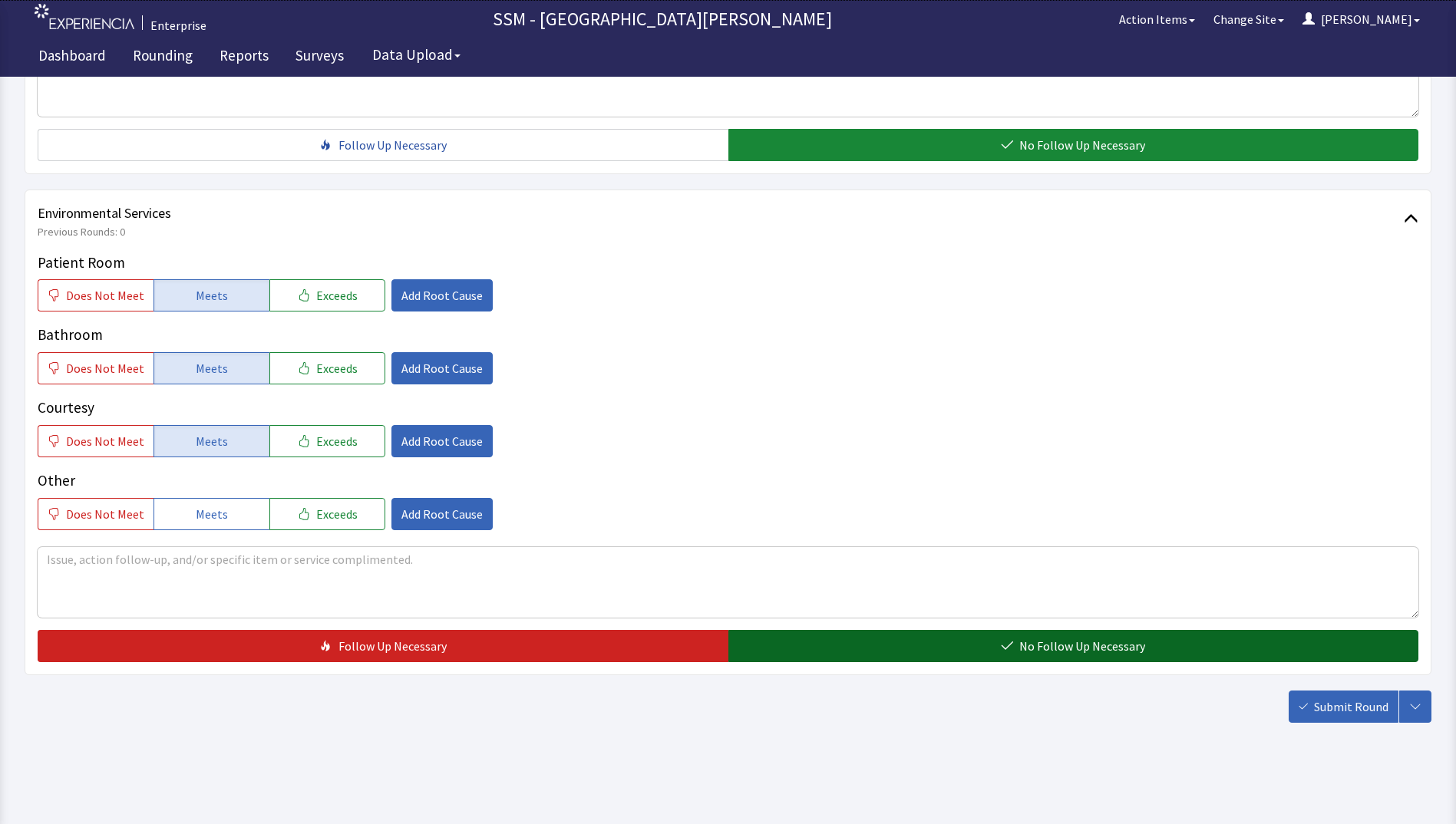
click at [931, 653] on button "No Follow Up Necessary" at bounding box center [1074, 645] width 691 height 32
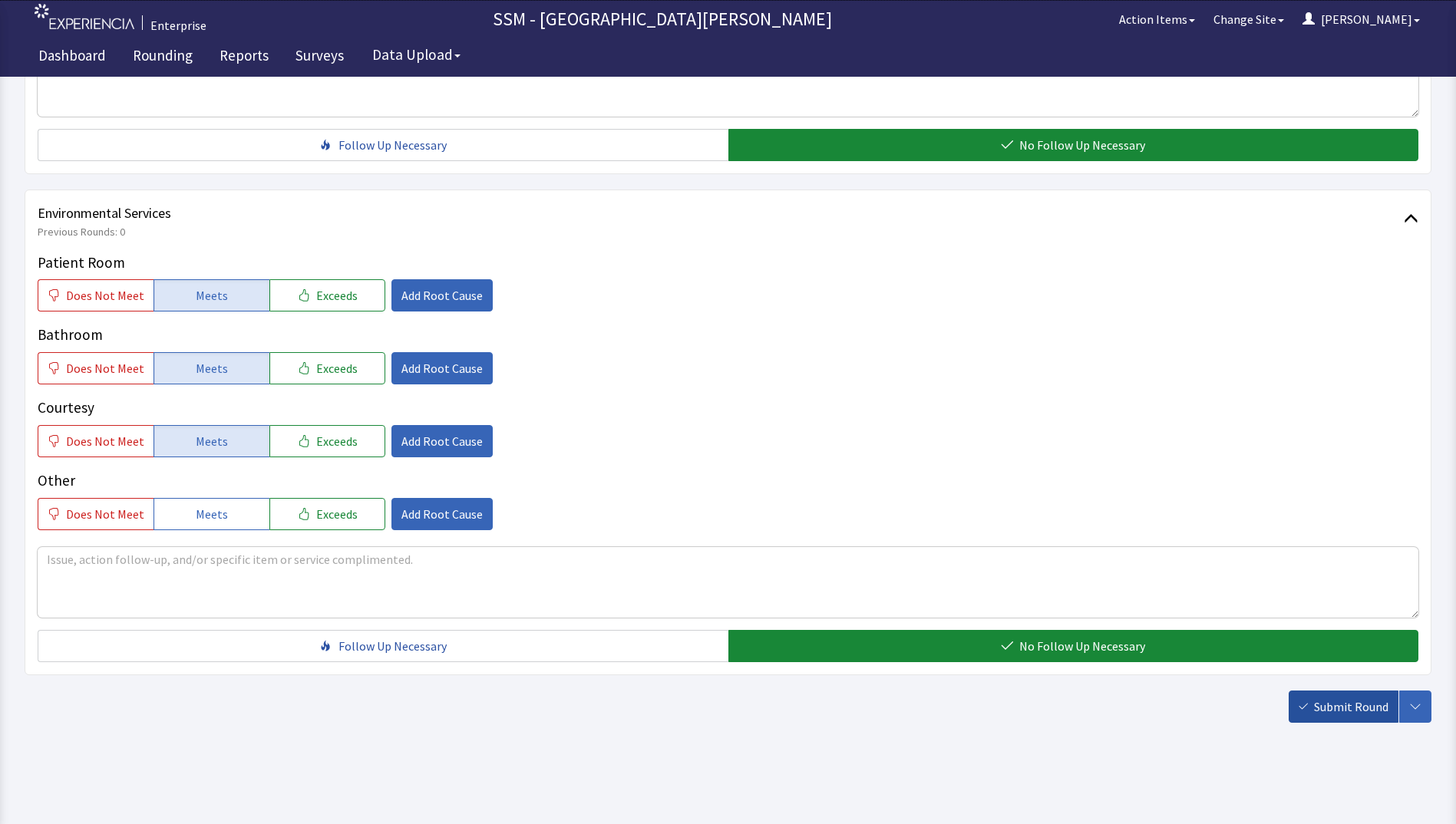
click at [1345, 712] on span "Submit Round" at bounding box center [1351, 706] width 74 height 18
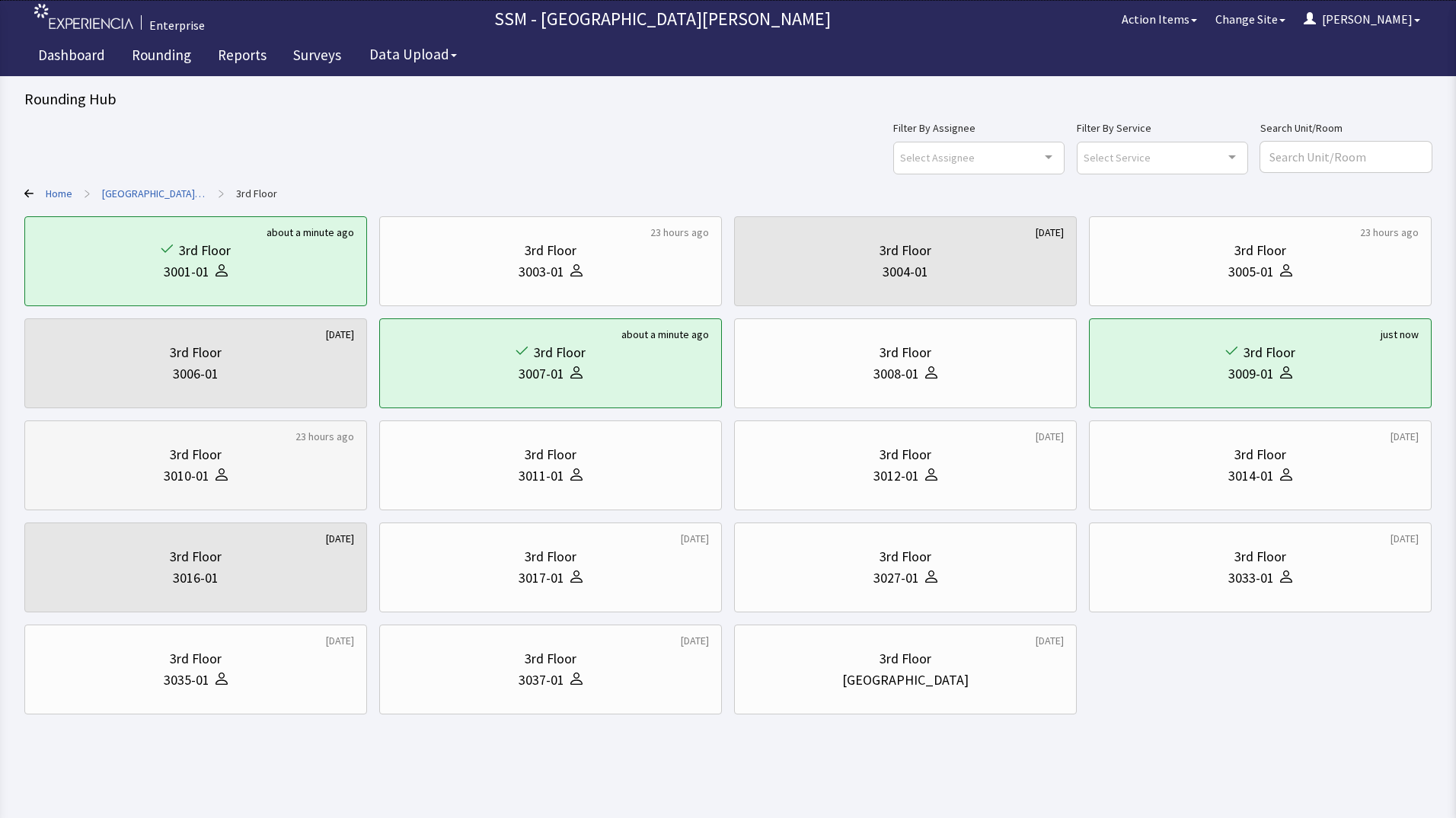
click at [192, 454] on div "3rd Floor" at bounding box center [196, 455] width 52 height 21
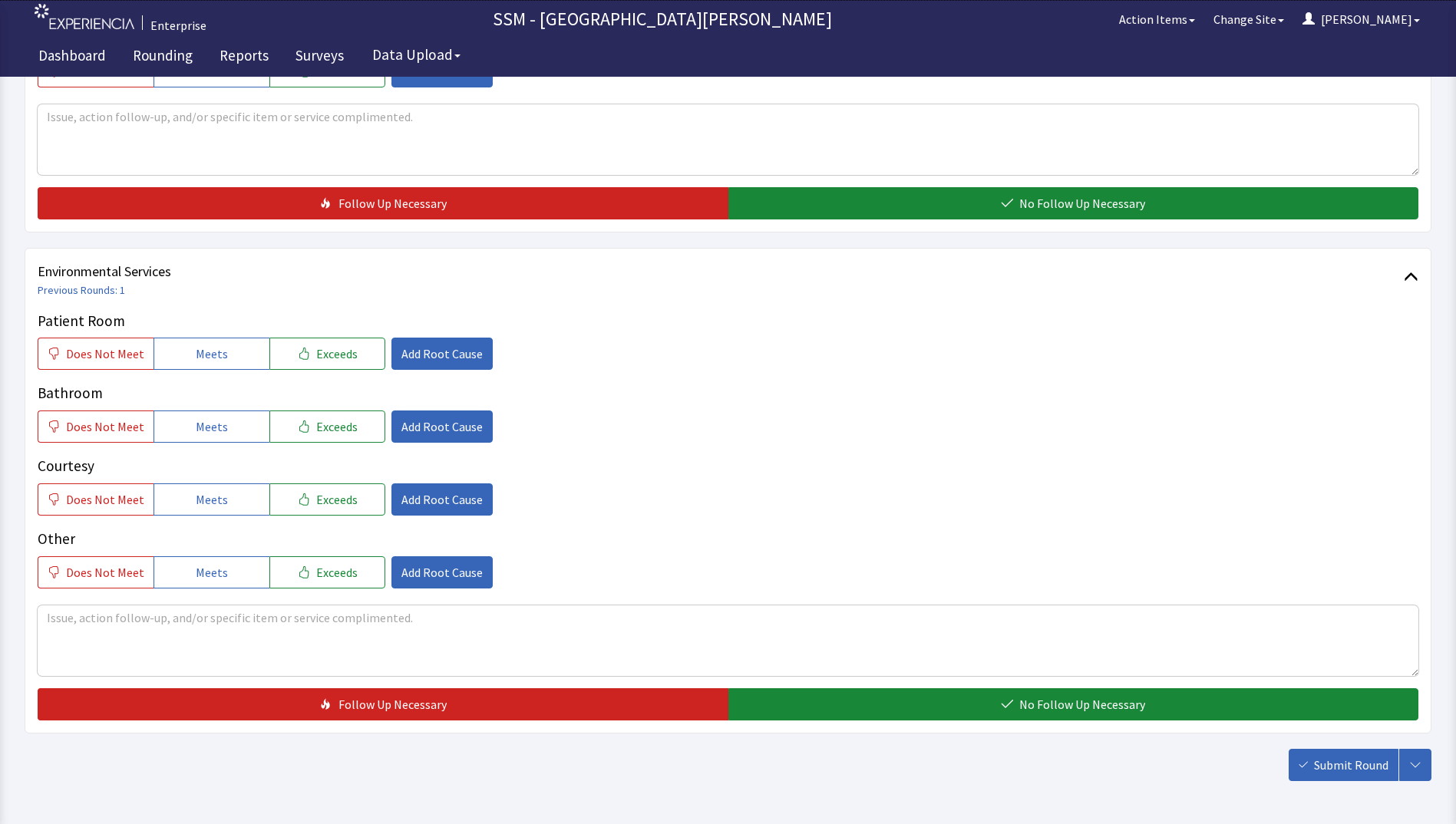
scroll to position [1381, 0]
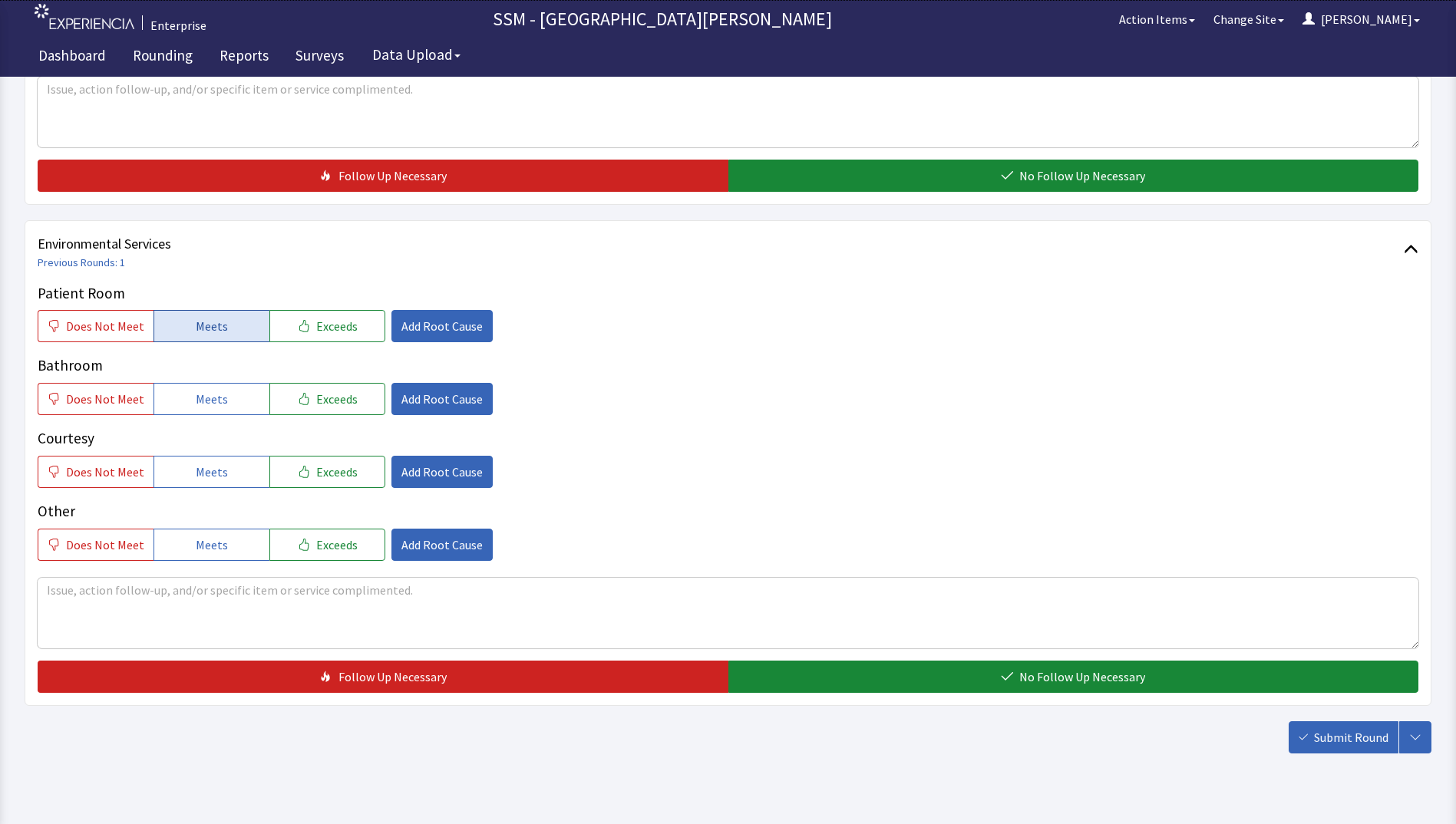
click at [212, 340] on button "Meets" at bounding box center [211, 326] width 116 height 32
click at [210, 418] on div "Patient Room Does Not Meet Meets Exceeds Add Root Cause Bathroom Does Not Meet …" at bounding box center [728, 421] width 1381 height 278
click at [209, 408] on span "Meets" at bounding box center [211, 399] width 32 height 18
click at [206, 464] on span "Meets" at bounding box center [211, 472] width 32 height 18
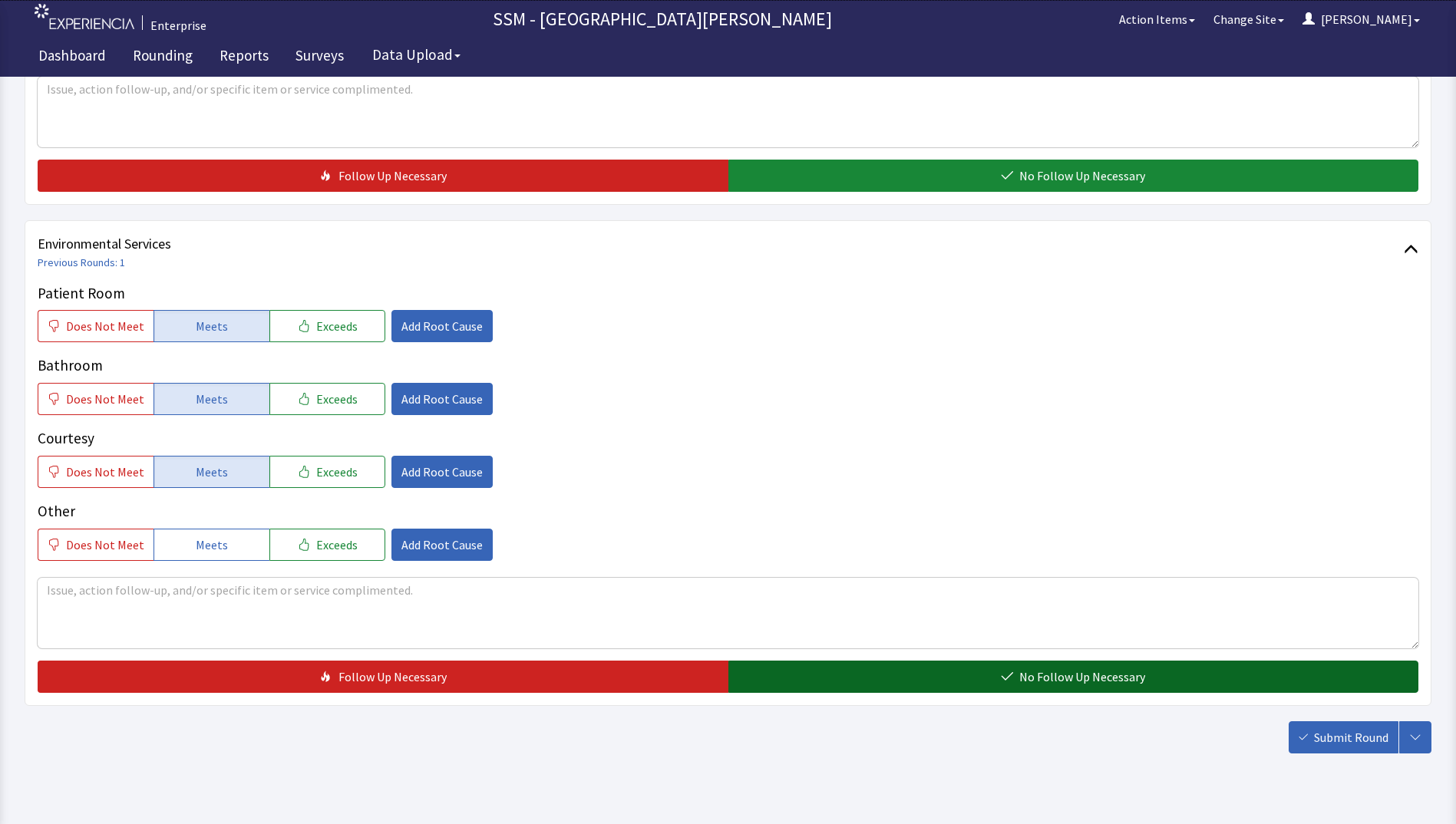
click at [853, 667] on button "No Follow Up Necessary" at bounding box center [1074, 676] width 691 height 32
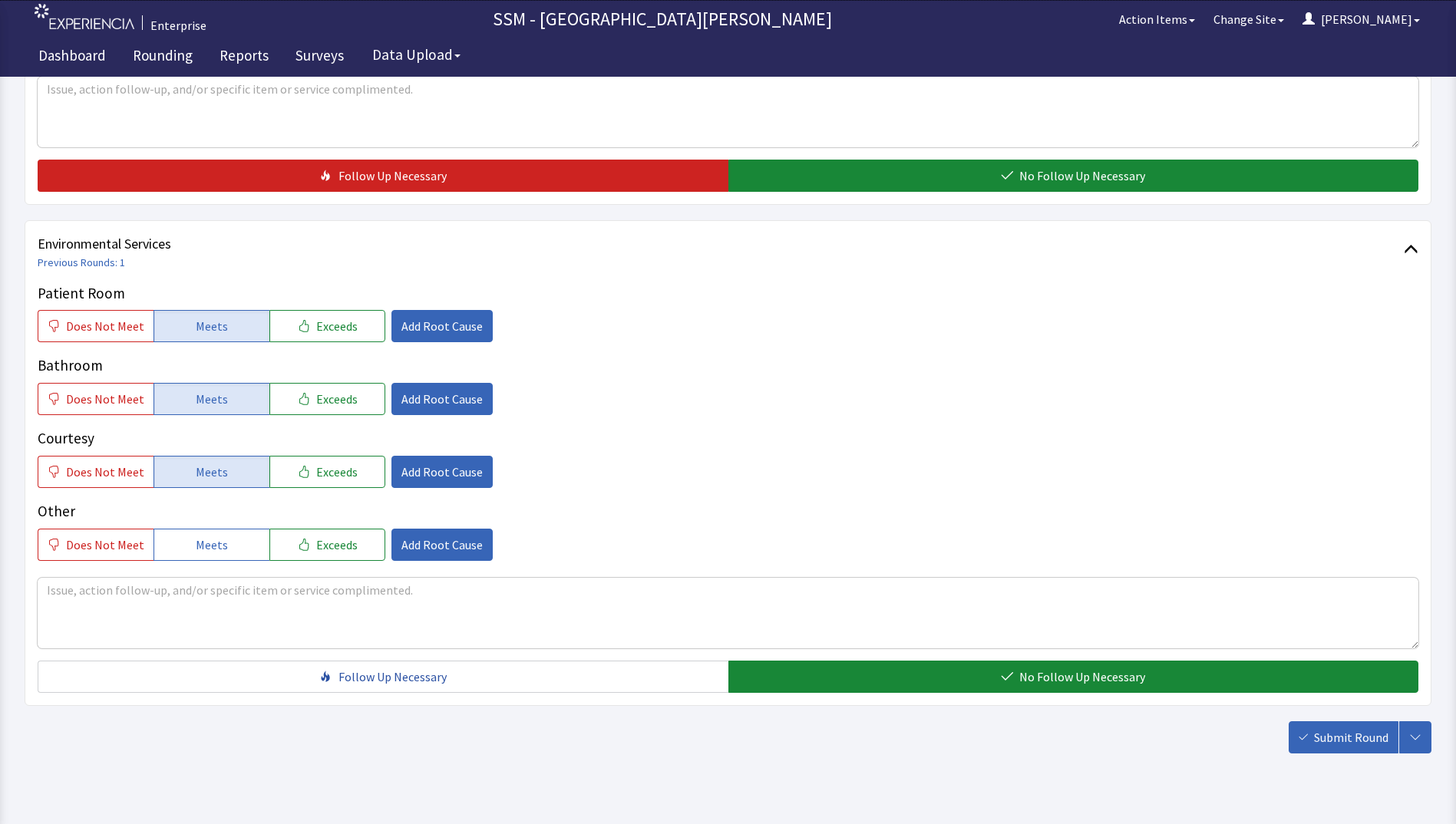
drag, startPoint x: 1342, startPoint y: 734, endPoint x: 1321, endPoint y: 727, distance: 22.1
click at [1341, 734] on span "Submit Round" at bounding box center [1351, 736] width 74 height 18
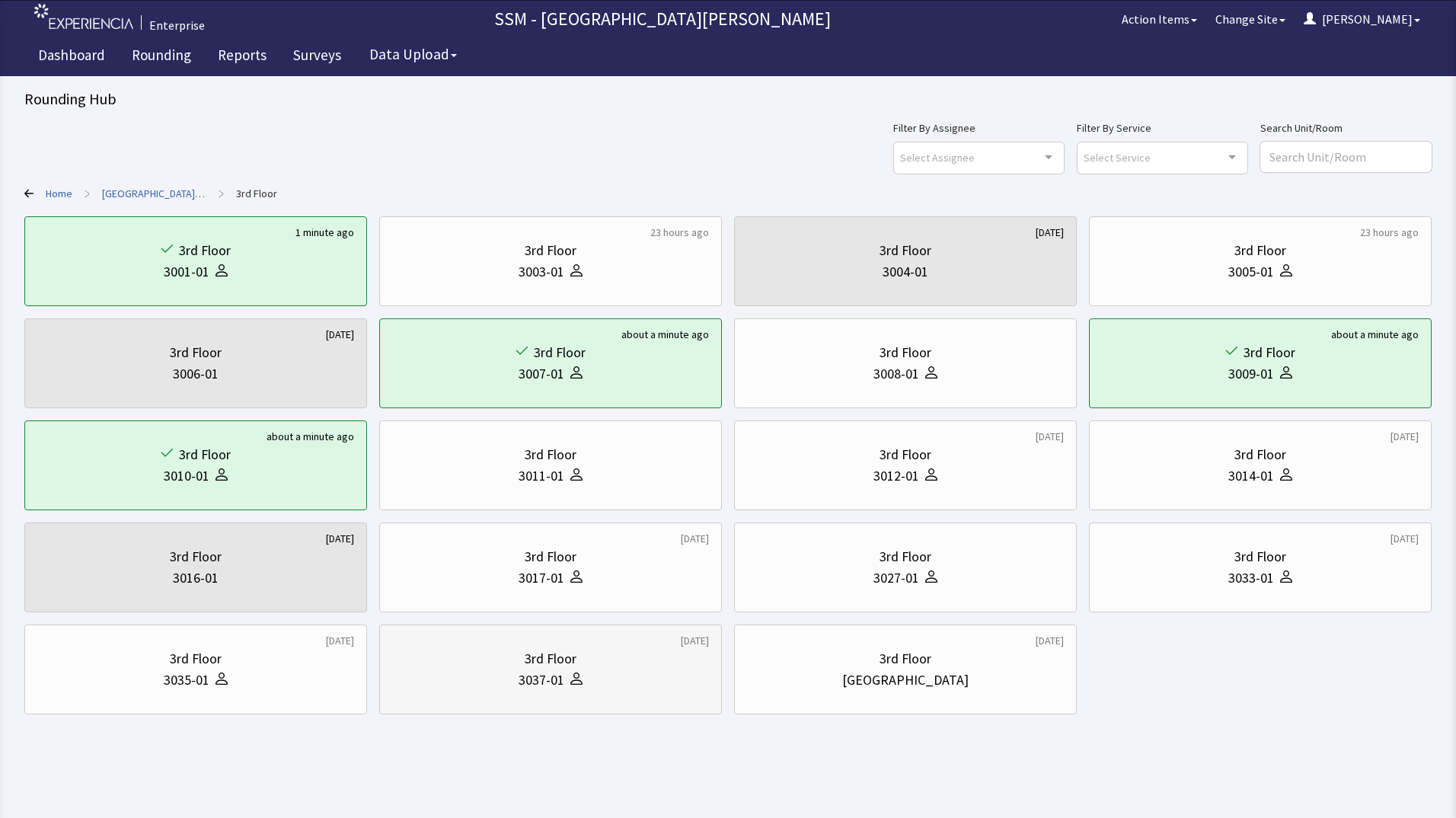
click at [563, 678] on div "3037-01" at bounding box center [541, 680] width 45 height 21
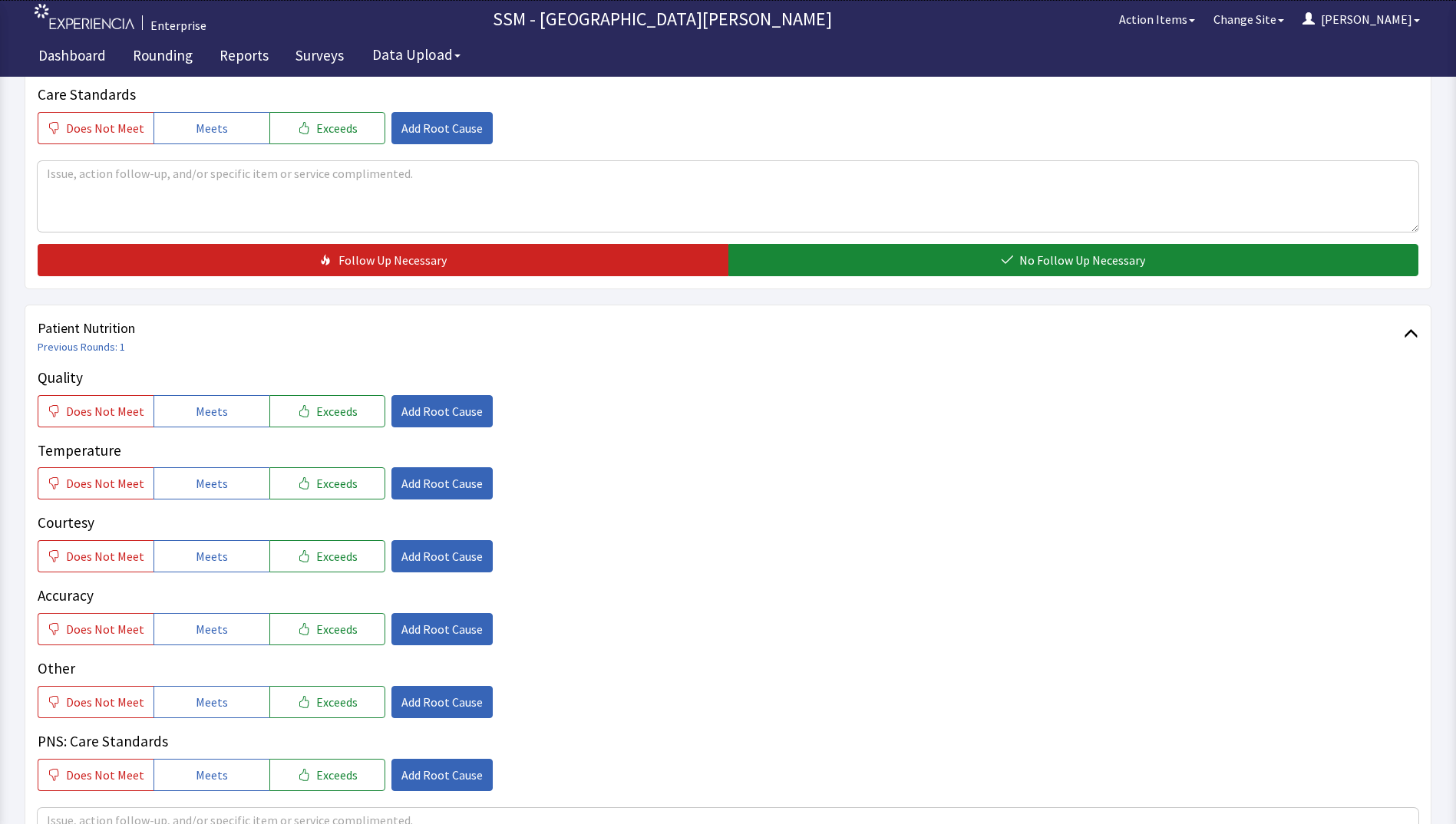
scroll to position [614, 0]
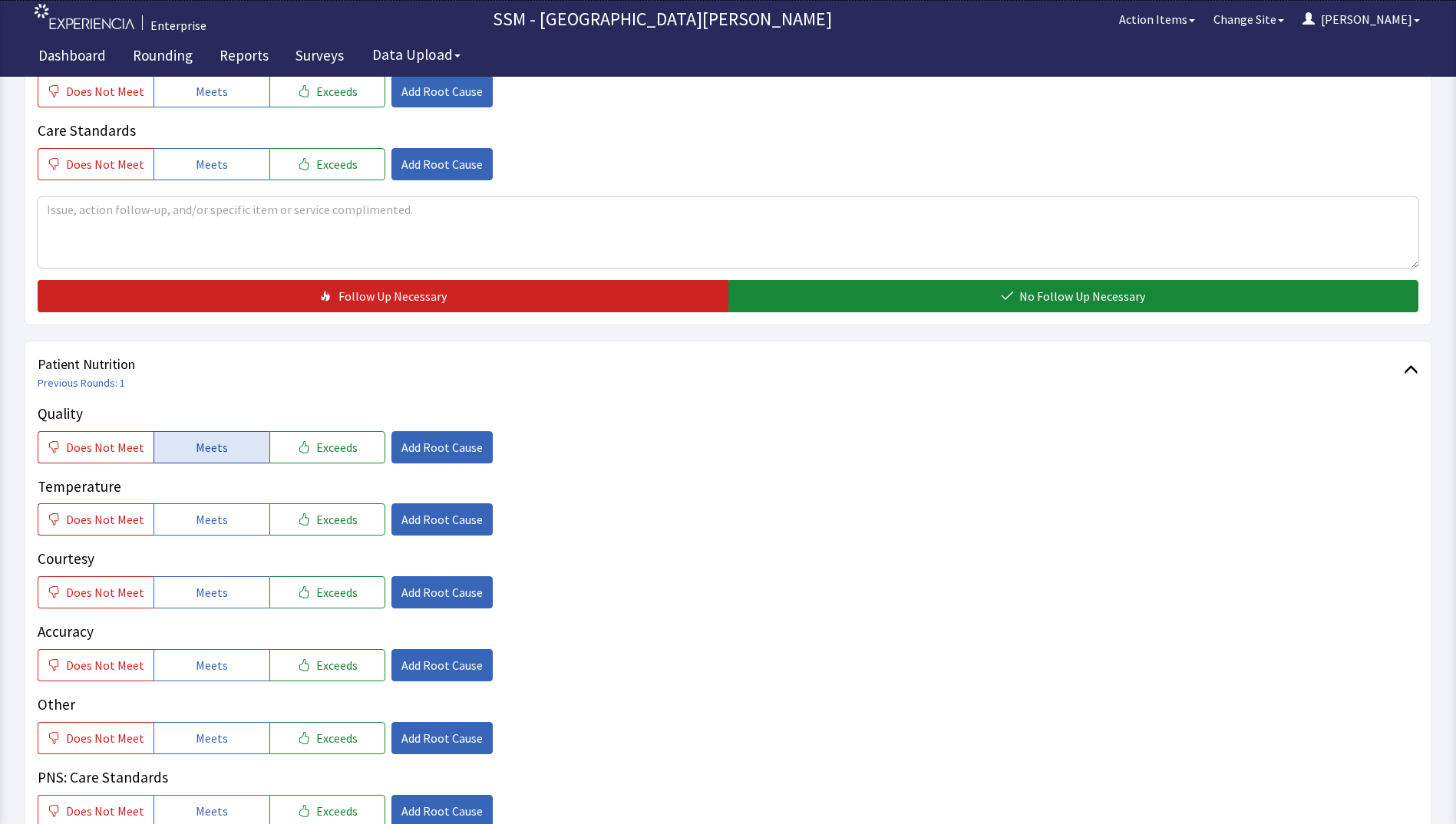
click at [199, 438] on span "Meets" at bounding box center [211, 447] width 32 height 18
click at [212, 516] on span "Meets" at bounding box center [211, 519] width 32 height 18
click at [206, 588] on span "Meets" at bounding box center [211, 591] width 32 height 18
click at [209, 673] on span "Meets" at bounding box center [211, 664] width 32 height 18
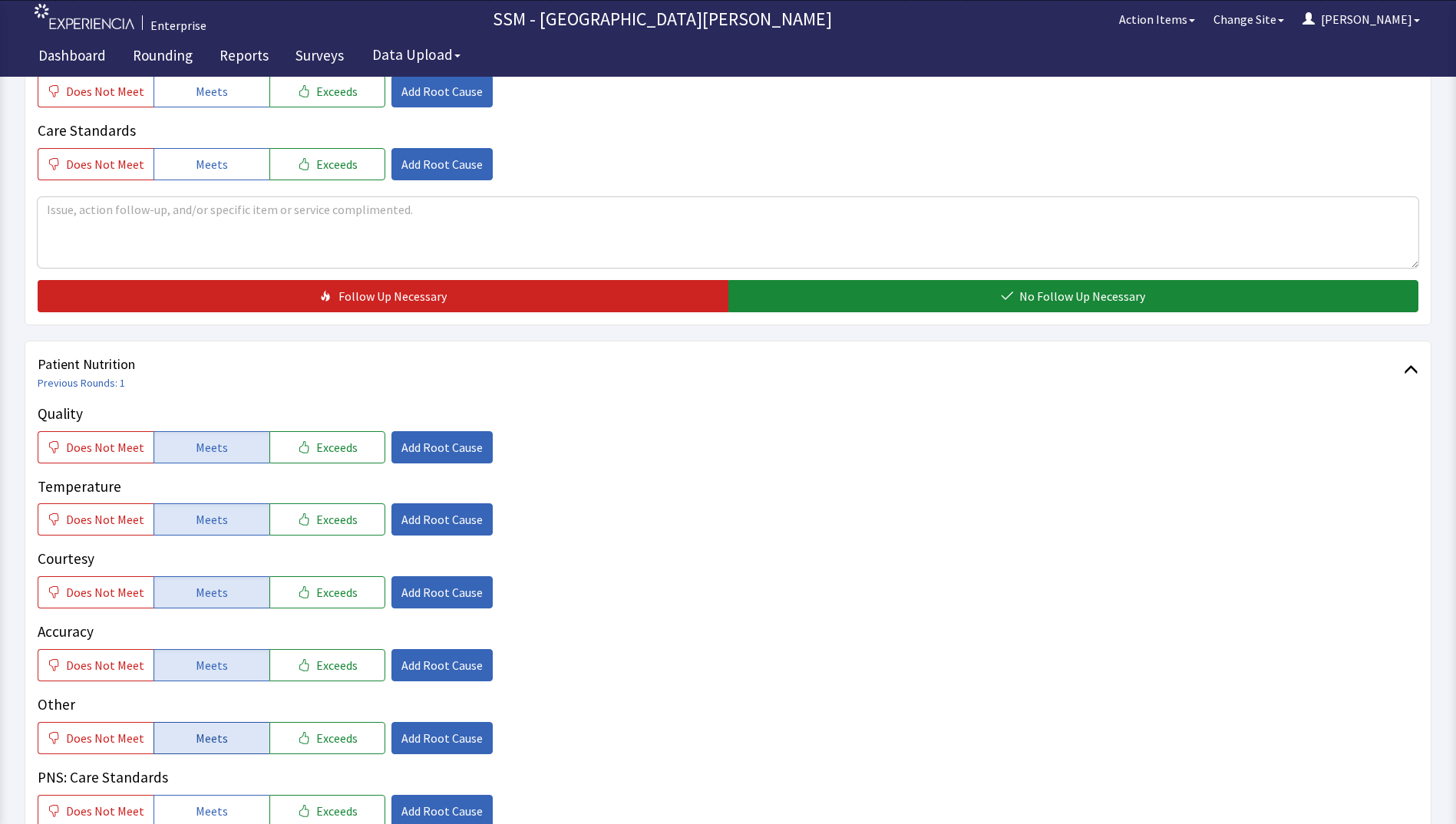
click at [209, 732] on span "Meets" at bounding box center [211, 737] width 32 height 18
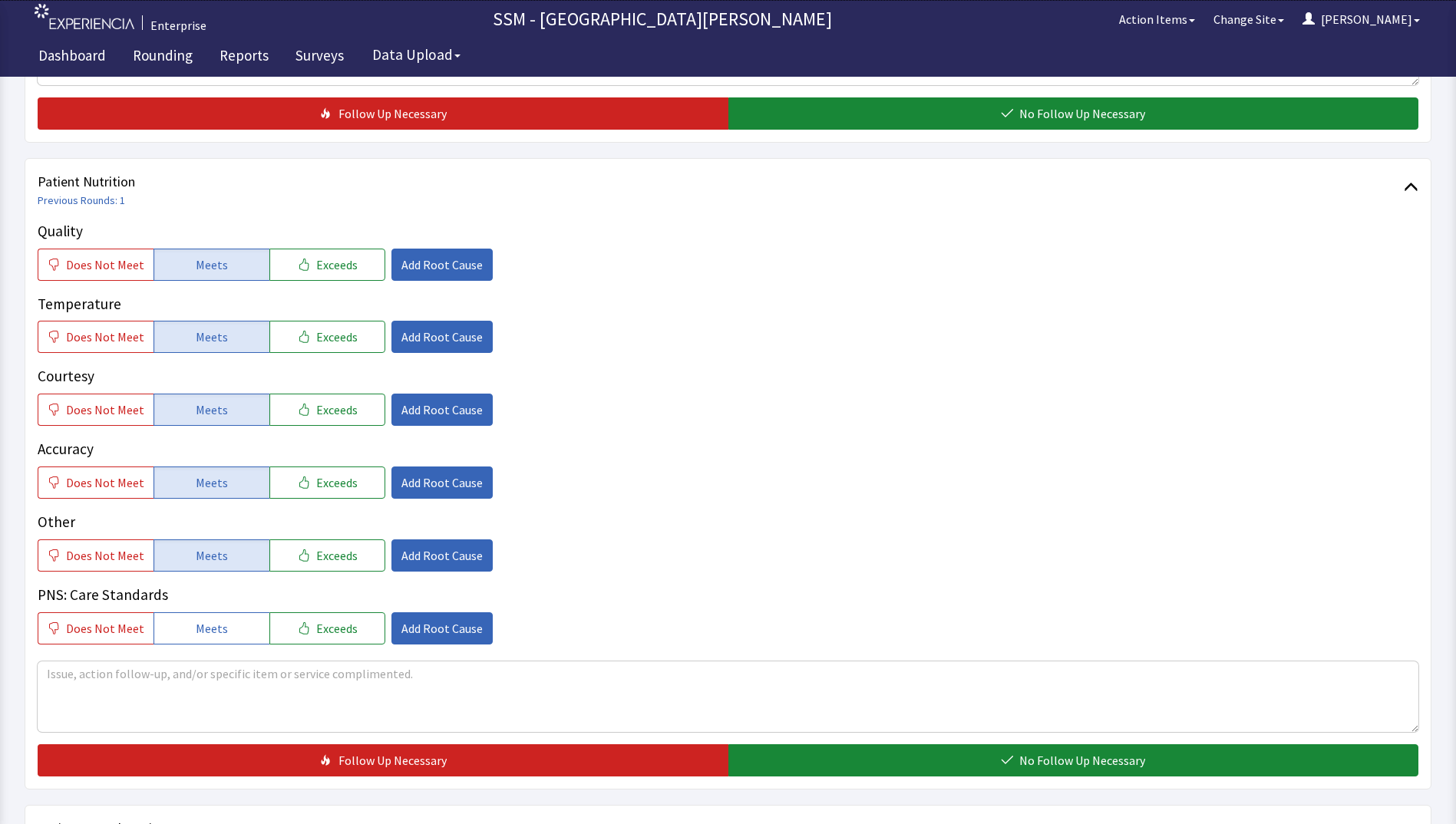
scroll to position [997, 0]
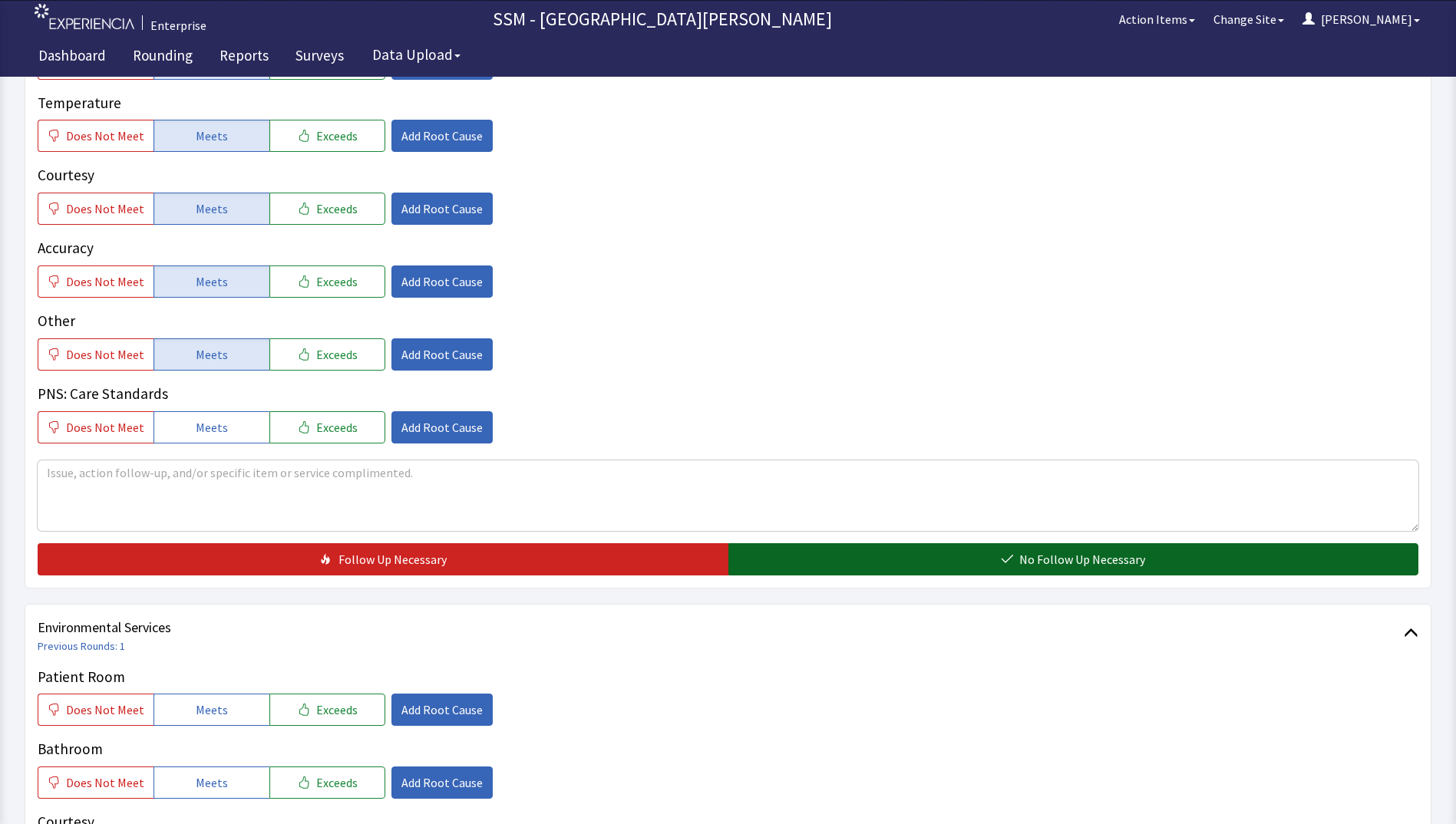
click at [777, 557] on button "No Follow Up Necessary" at bounding box center [1074, 558] width 691 height 32
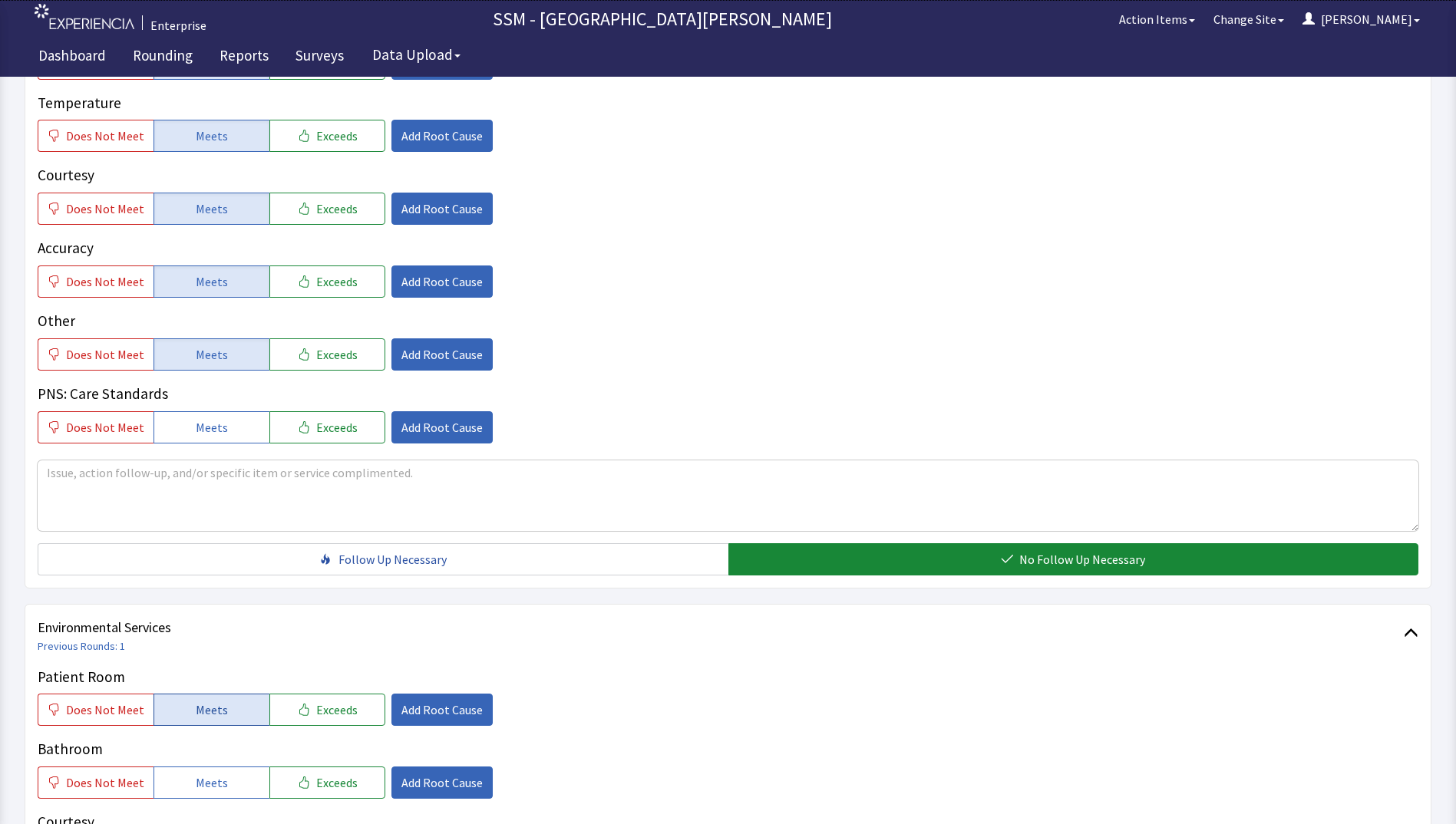
click at [231, 707] on button "Meets" at bounding box center [211, 709] width 116 height 32
click at [217, 775] on span "Meets" at bounding box center [211, 782] width 32 height 18
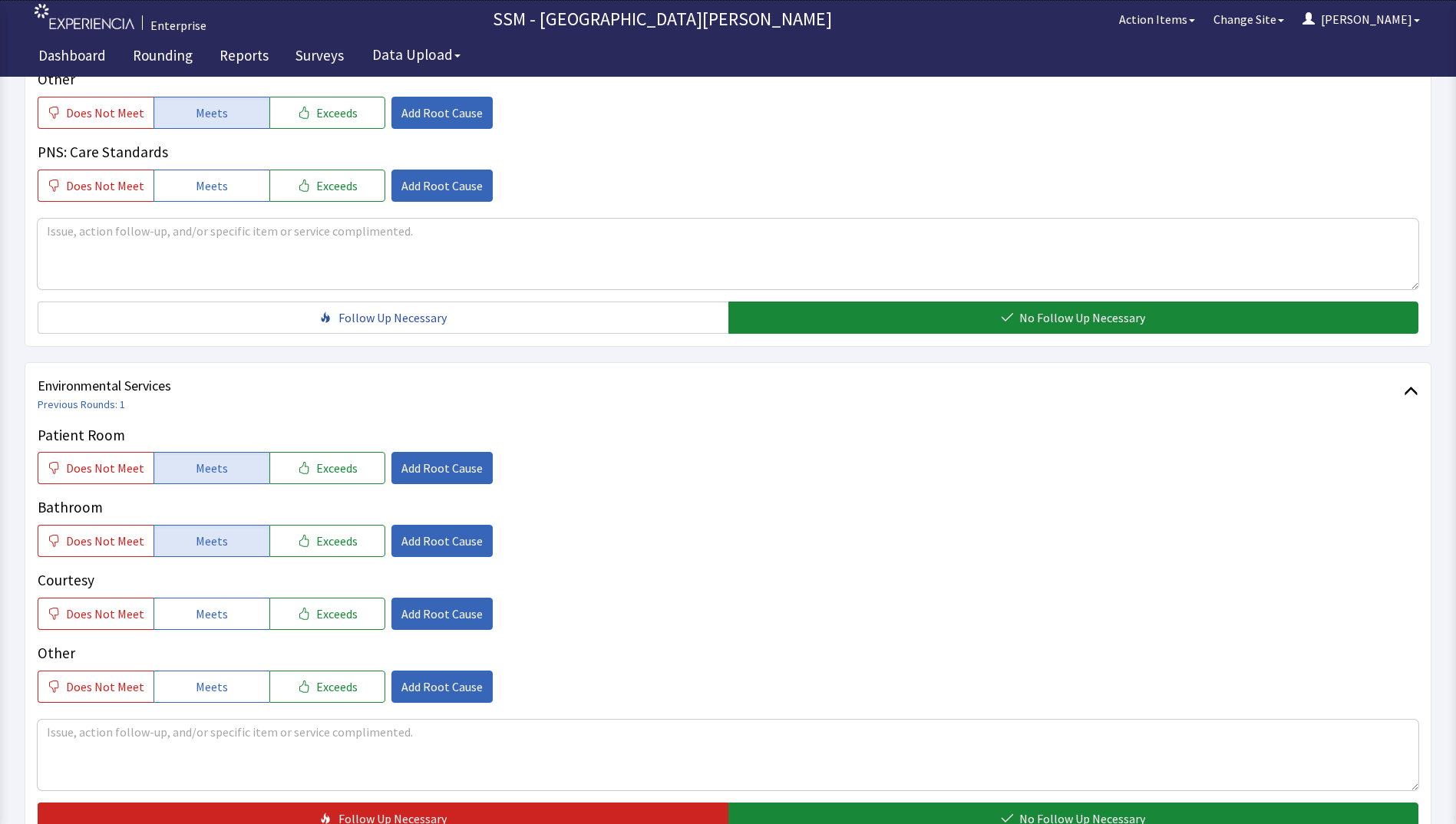
scroll to position [1412, 0]
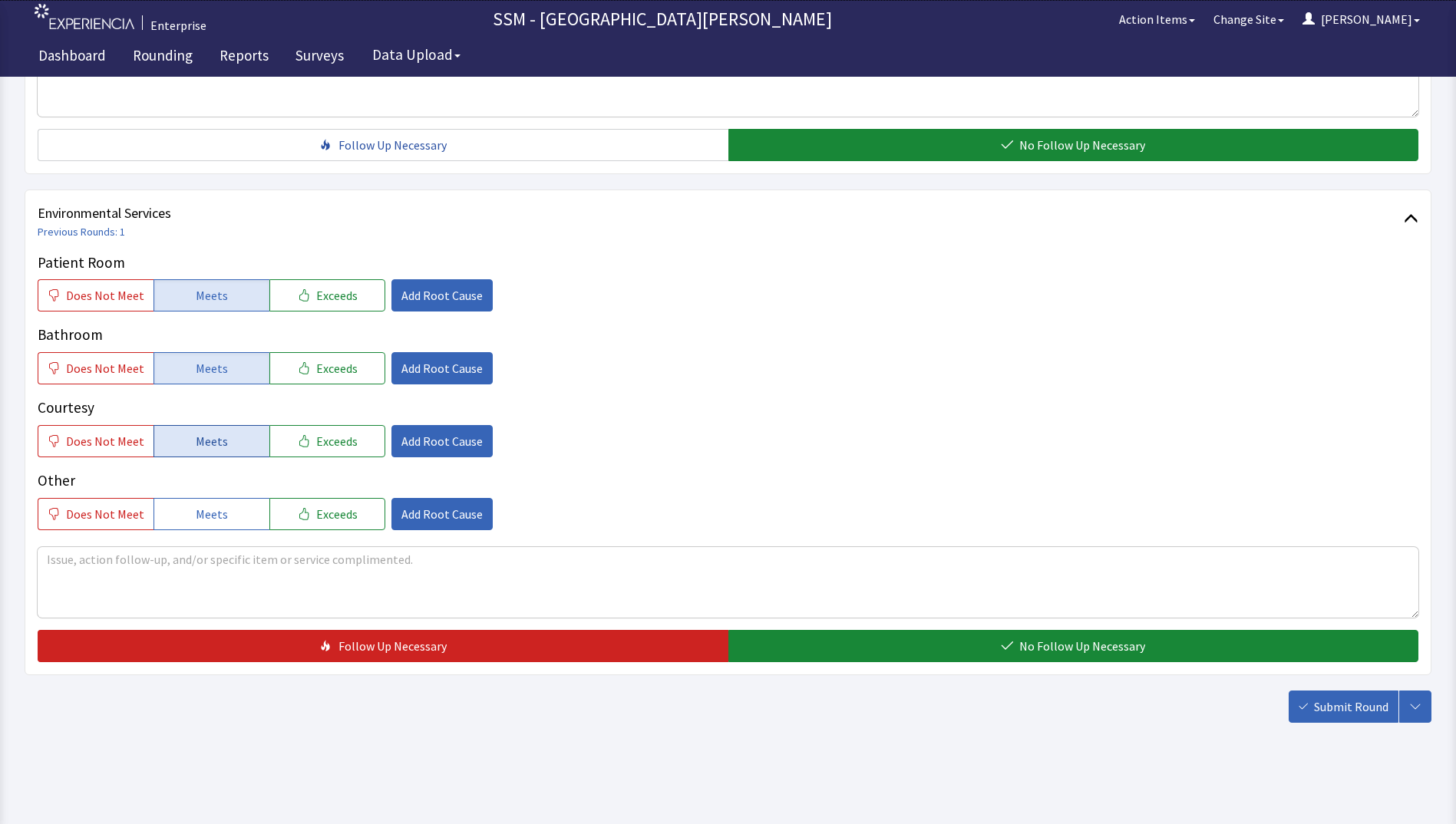
click at [196, 436] on span "Meets" at bounding box center [211, 441] width 32 height 18
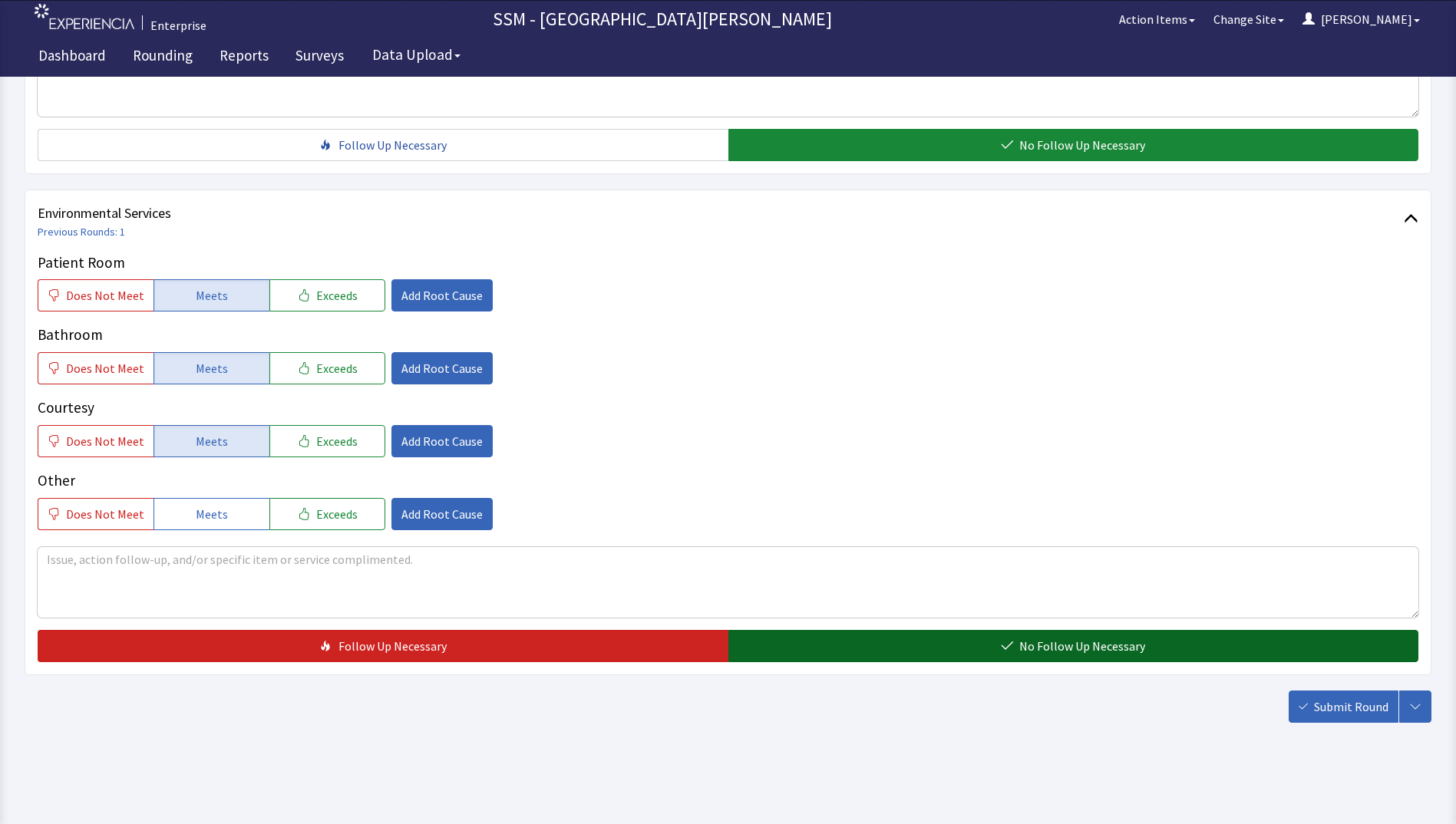
click at [807, 644] on button "No Follow Up Necessary" at bounding box center [1074, 645] width 691 height 32
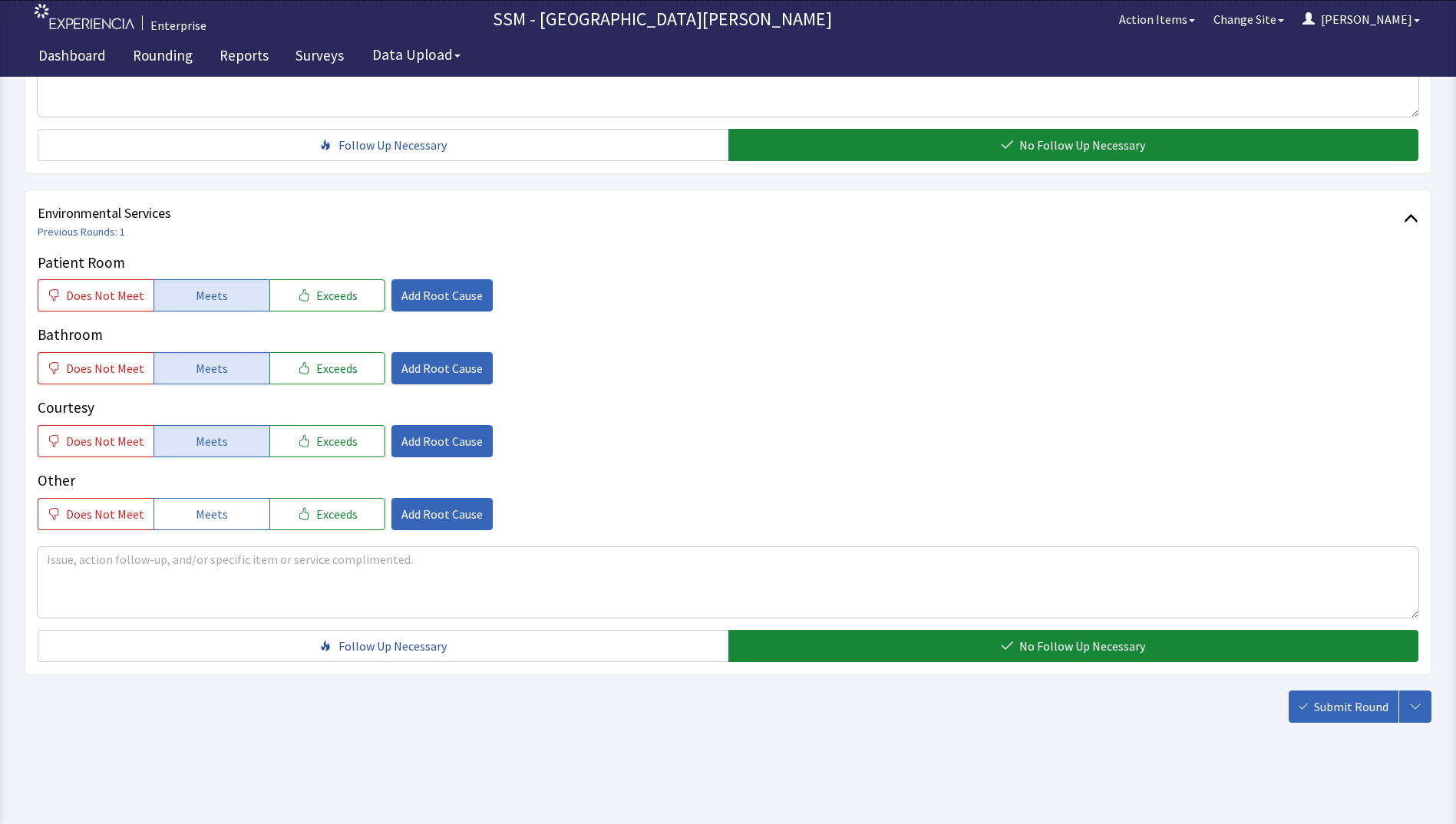
click at [1310, 698] on button "Submit Round" at bounding box center [1343, 706] width 110 height 32
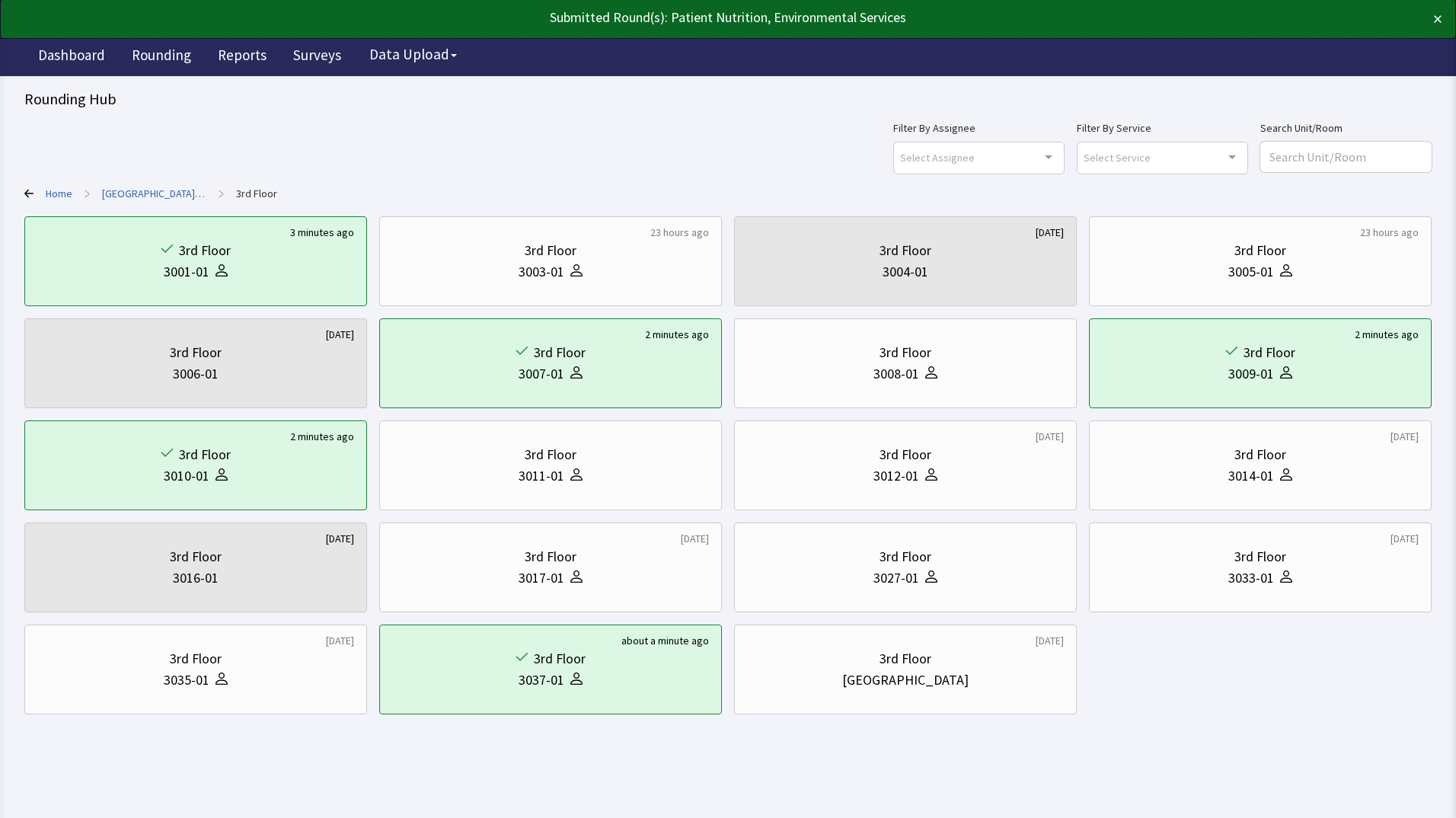
click at [287, 775] on html "Submitted Round(s): Patient Nutrition, Environmental Services × Enterprise SSM …" at bounding box center [728, 409] width 1456 height 818
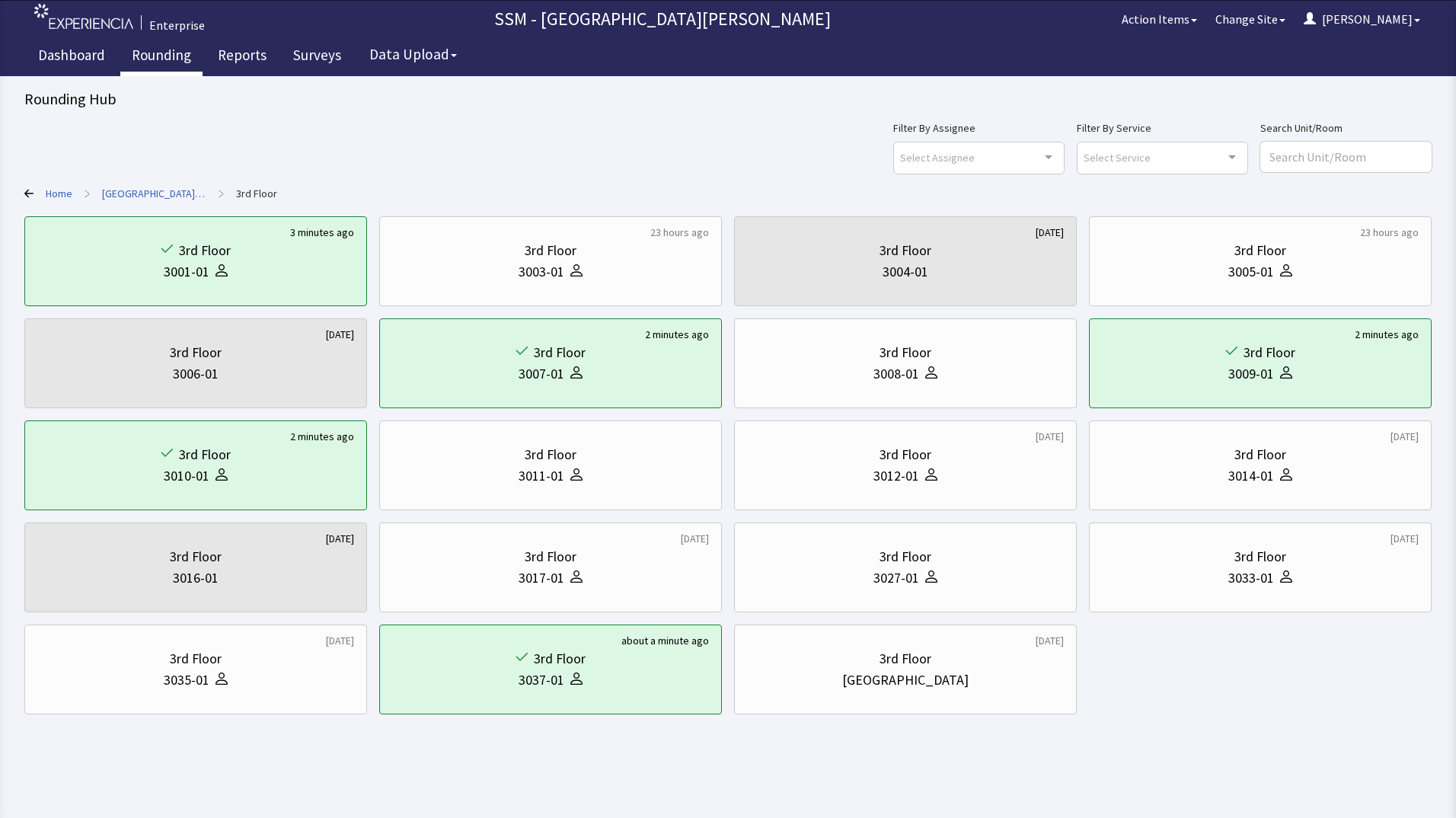
click at [160, 52] on link "Rounding" at bounding box center [161, 56] width 82 height 38
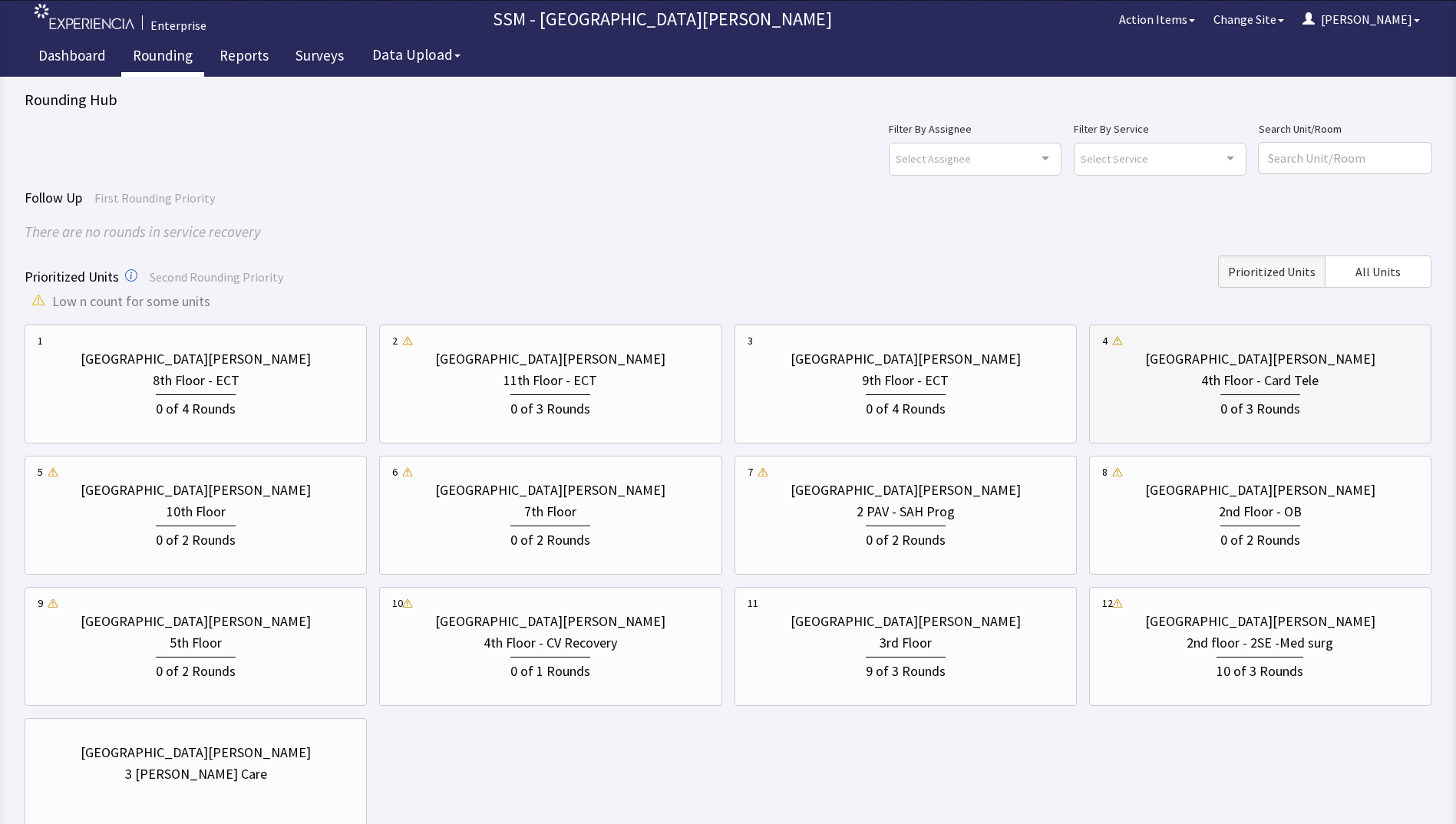
click at [1186, 410] on div "0 of 3 Rounds" at bounding box center [1259, 405] width 316 height 28
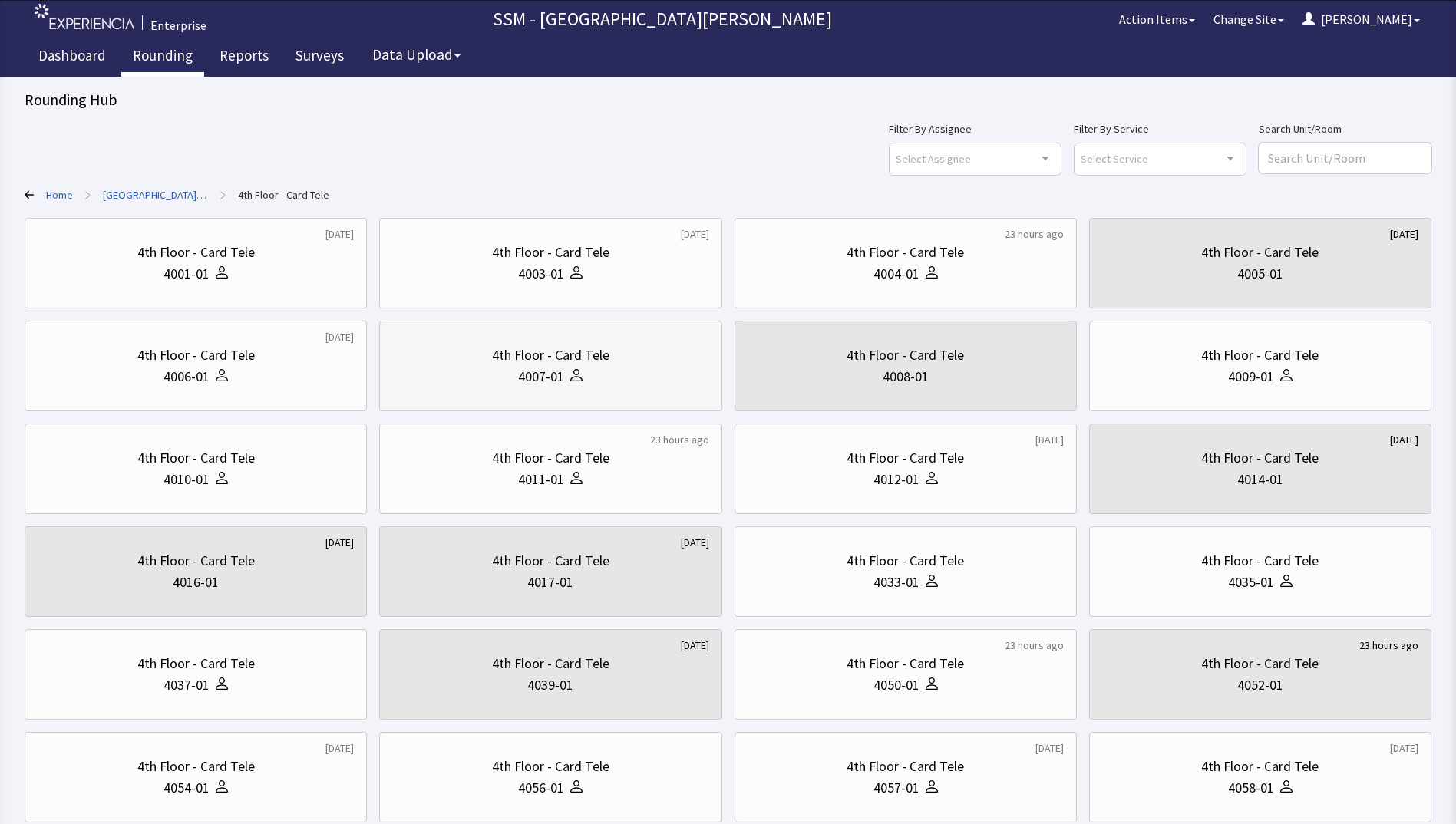
click at [531, 370] on div "4007-01" at bounding box center [540, 376] width 46 height 21
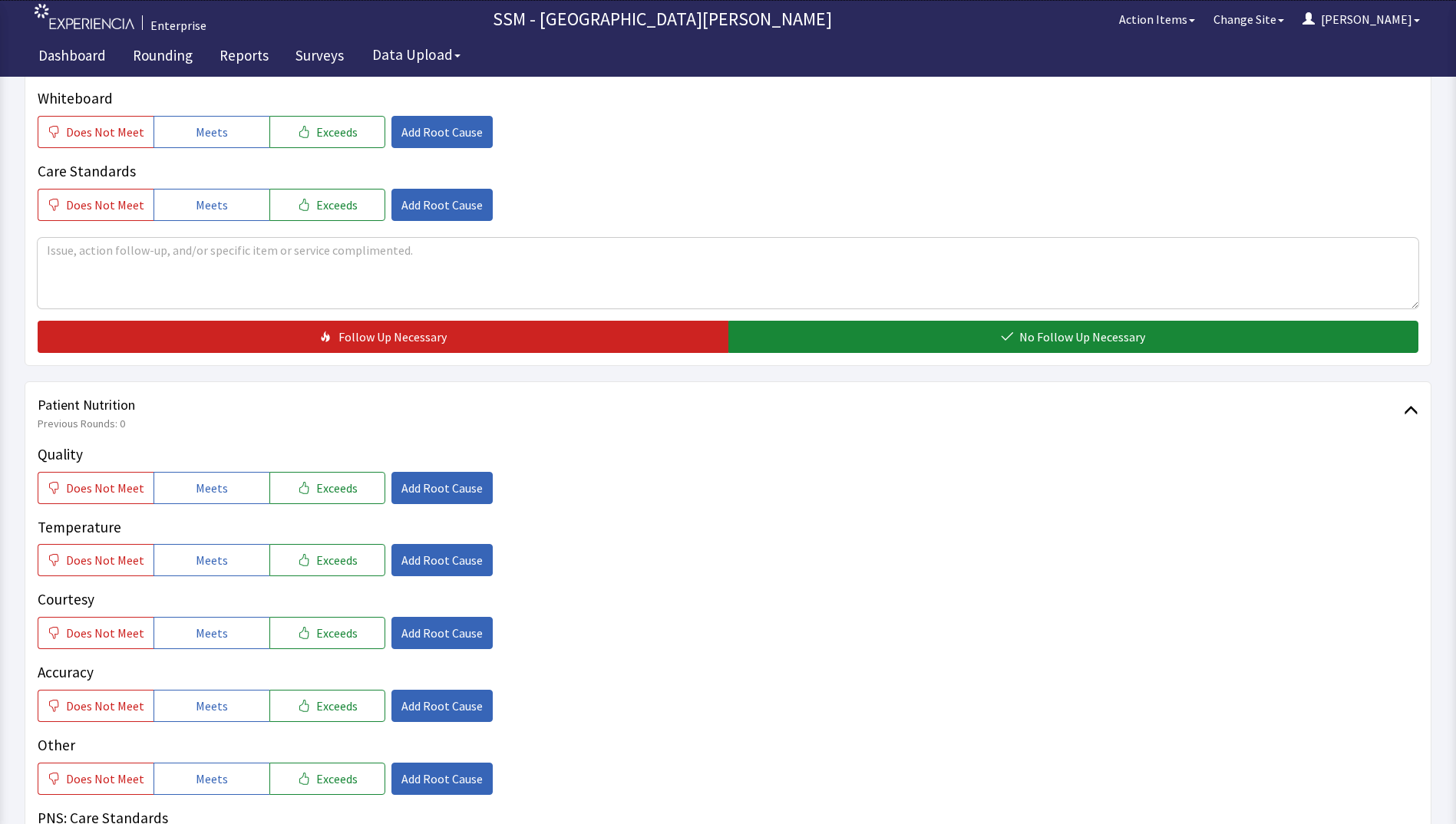
scroll to position [768, 0]
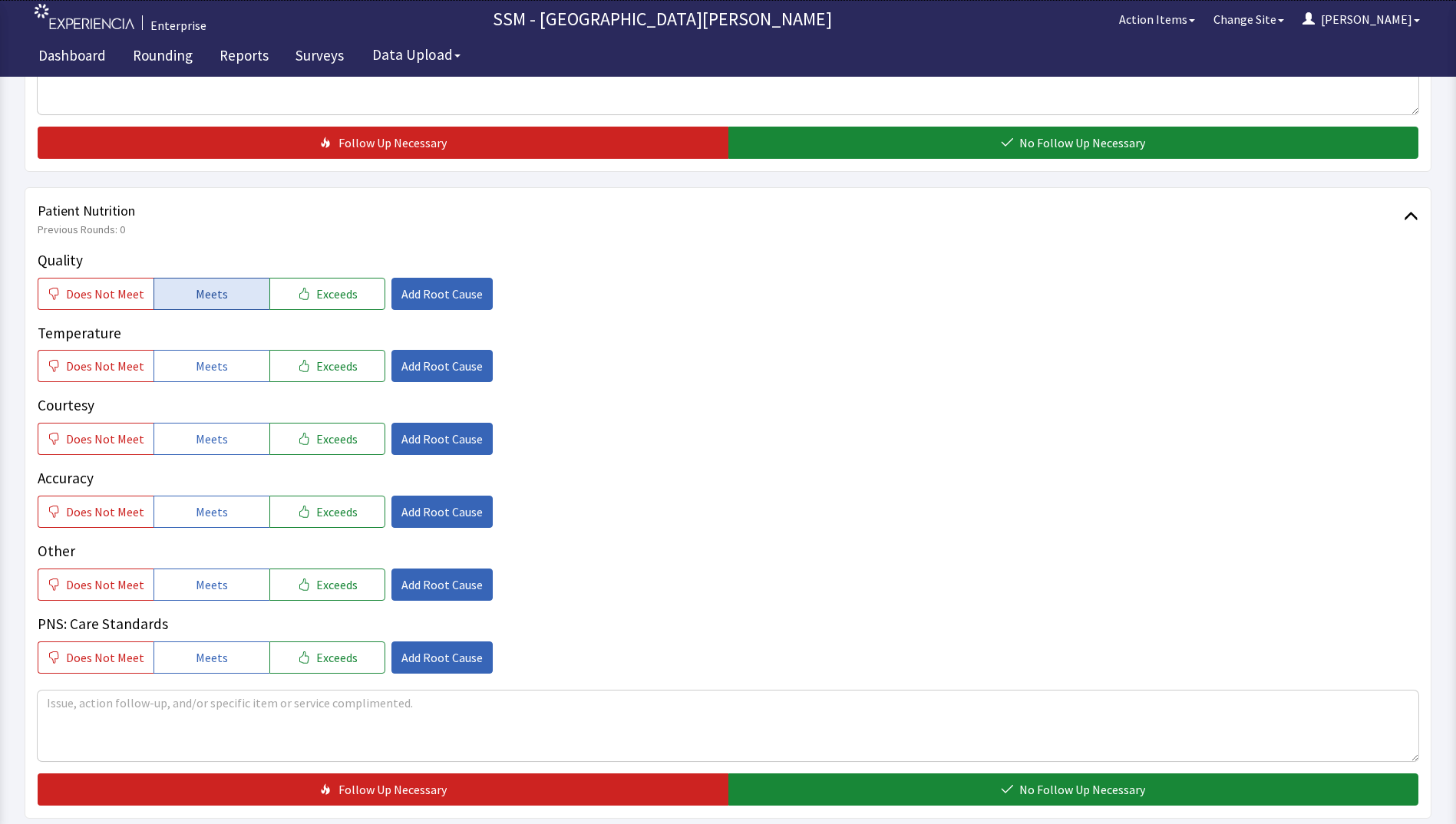
click at [219, 300] on span "Meets" at bounding box center [211, 294] width 32 height 18
click at [216, 363] on span "Meets" at bounding box center [211, 366] width 32 height 18
click at [215, 450] on button "Meets" at bounding box center [211, 439] width 116 height 32
click at [216, 519] on span "Meets" at bounding box center [211, 512] width 32 height 18
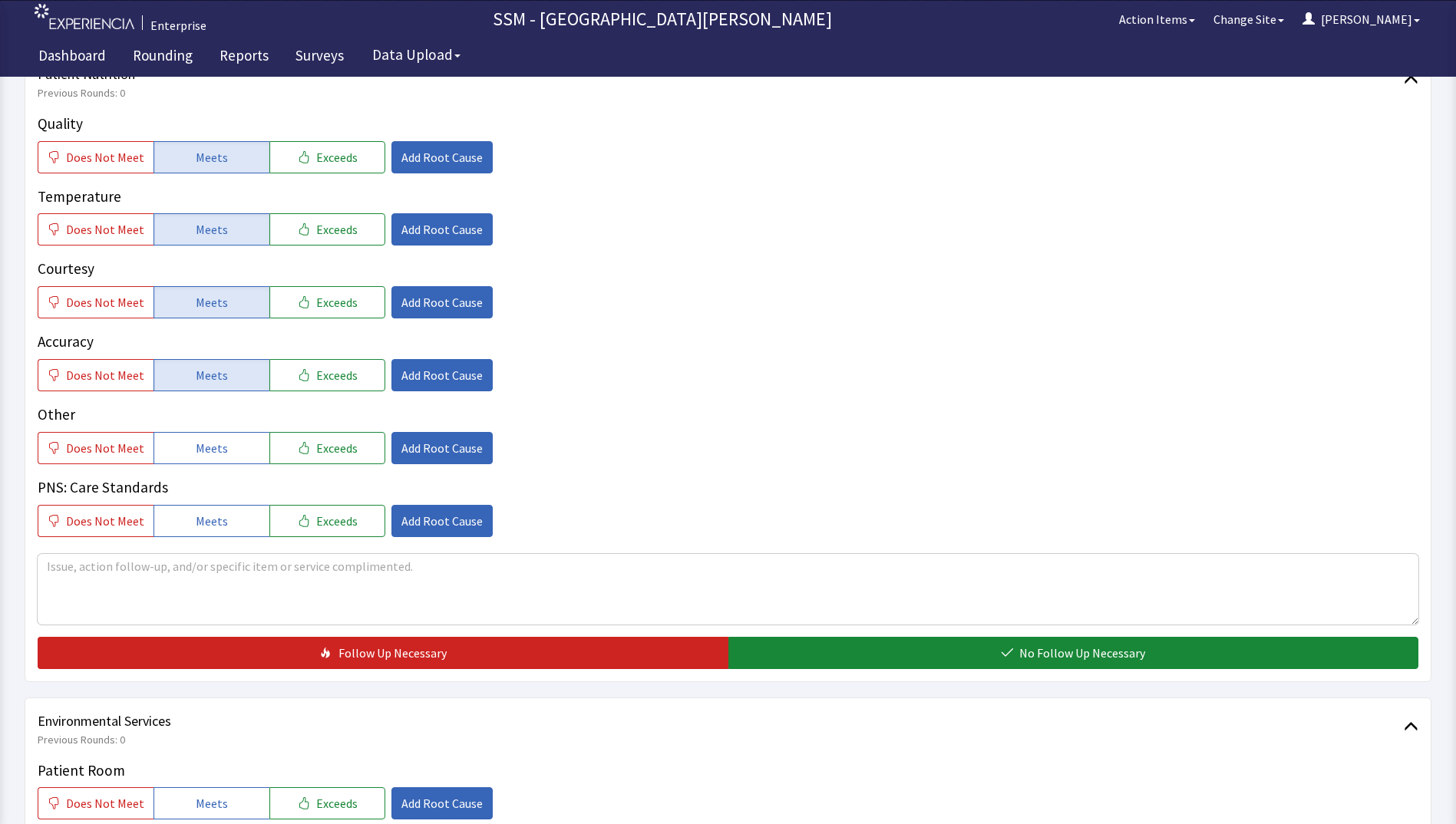
scroll to position [1074, 0]
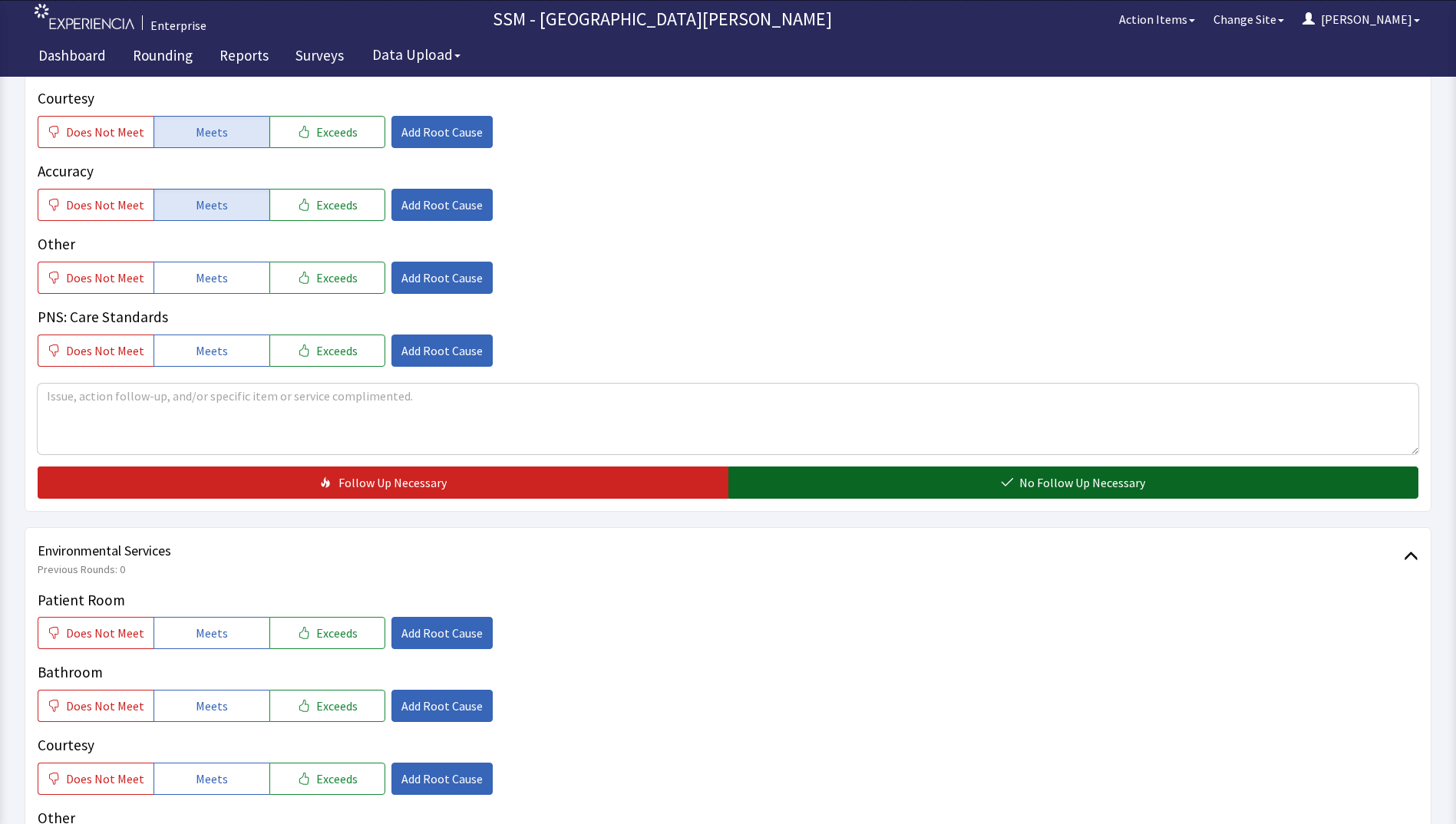
click at [873, 475] on button "No Follow Up Necessary" at bounding box center [1074, 482] width 691 height 32
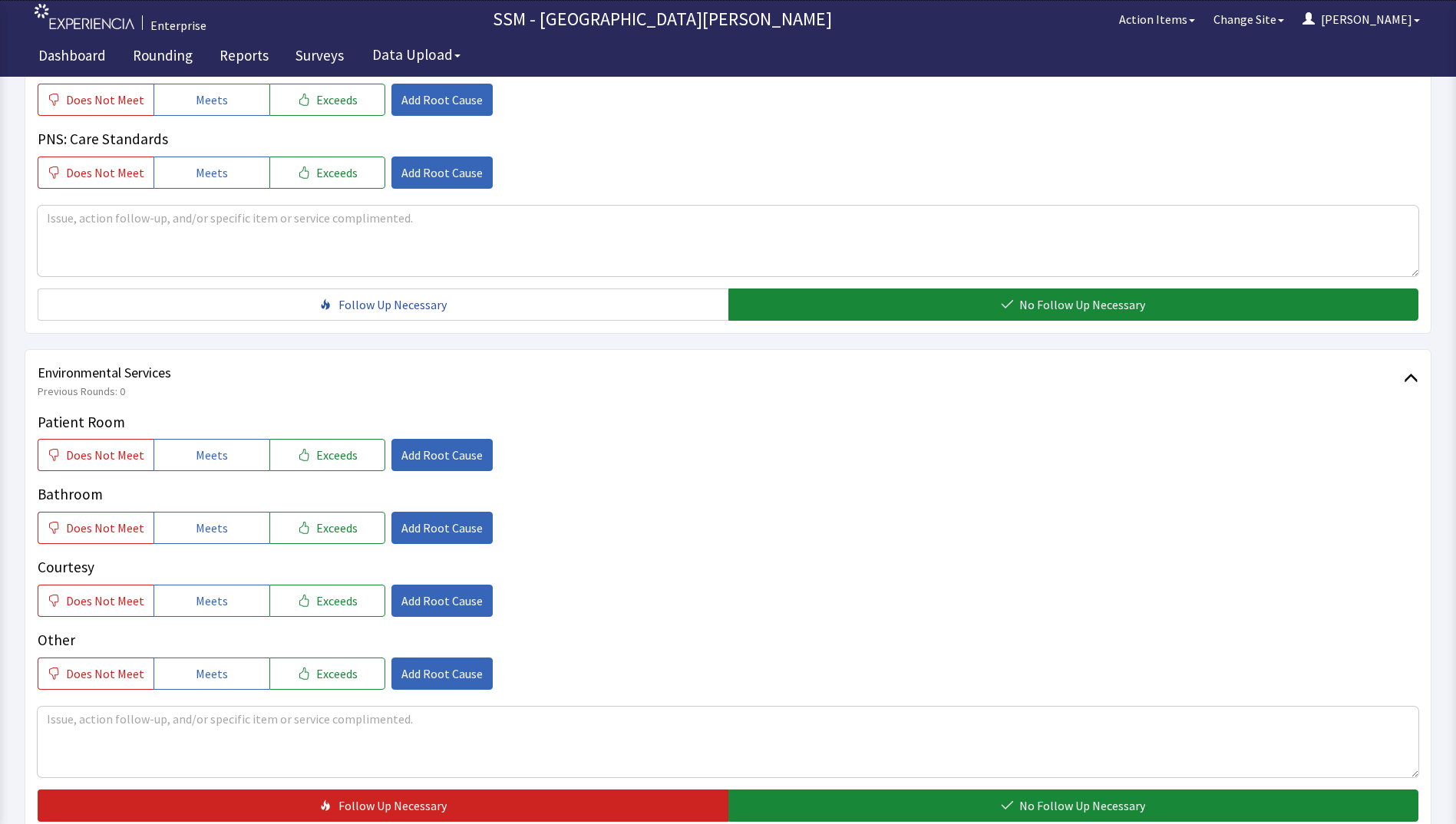
scroll to position [1412, 0]
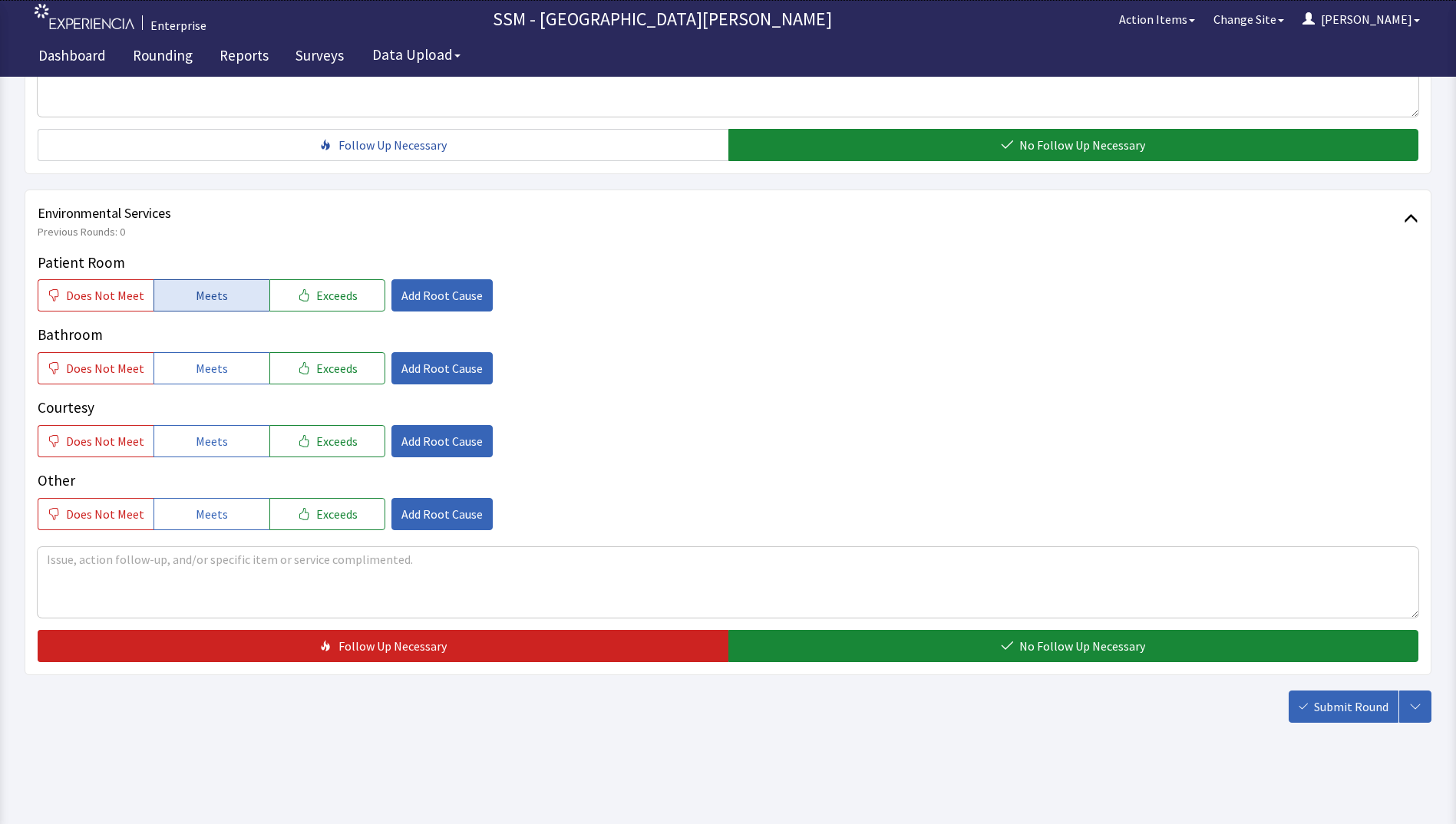
click at [183, 298] on button "Meets" at bounding box center [211, 295] width 116 height 32
click at [187, 369] on button "Meets" at bounding box center [211, 368] width 116 height 32
click at [187, 431] on button "Meets" at bounding box center [211, 441] width 116 height 32
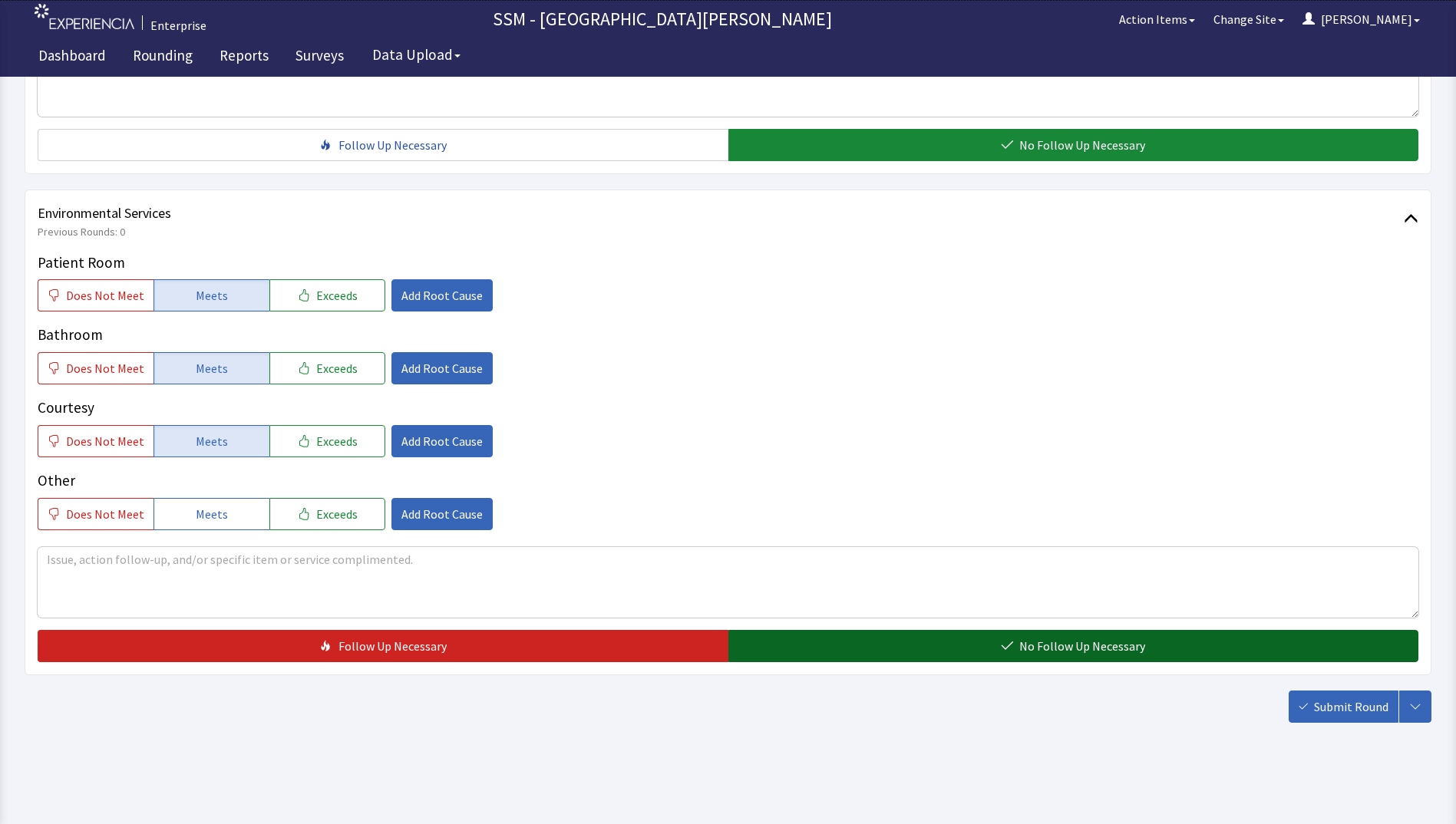
click at [917, 644] on button "No Follow Up Necessary" at bounding box center [1074, 645] width 691 height 32
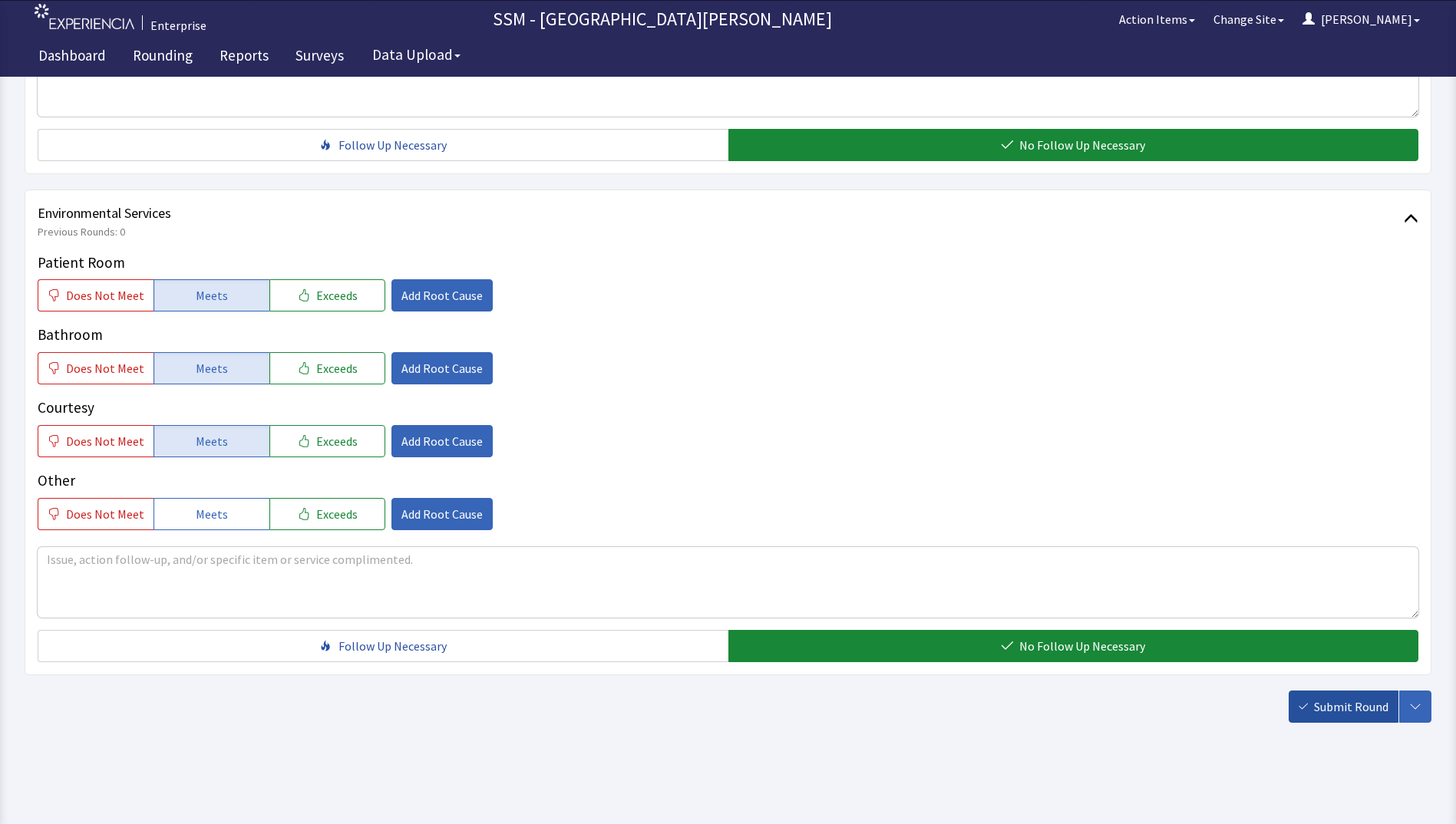
click at [1318, 716] on button "Submit Round" at bounding box center [1343, 706] width 110 height 32
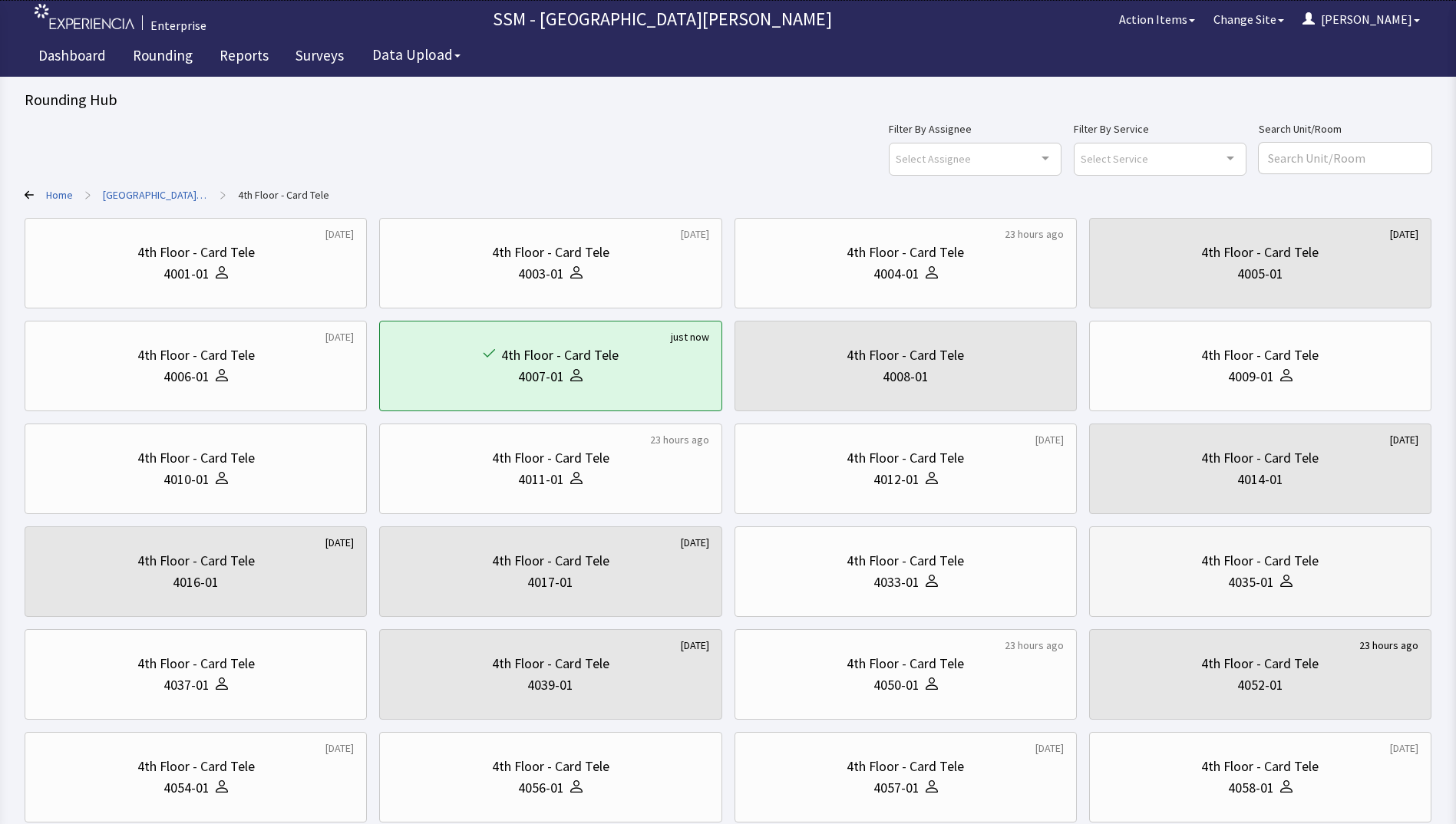
click at [1224, 590] on div "4035-01" at bounding box center [1259, 583] width 316 height 21
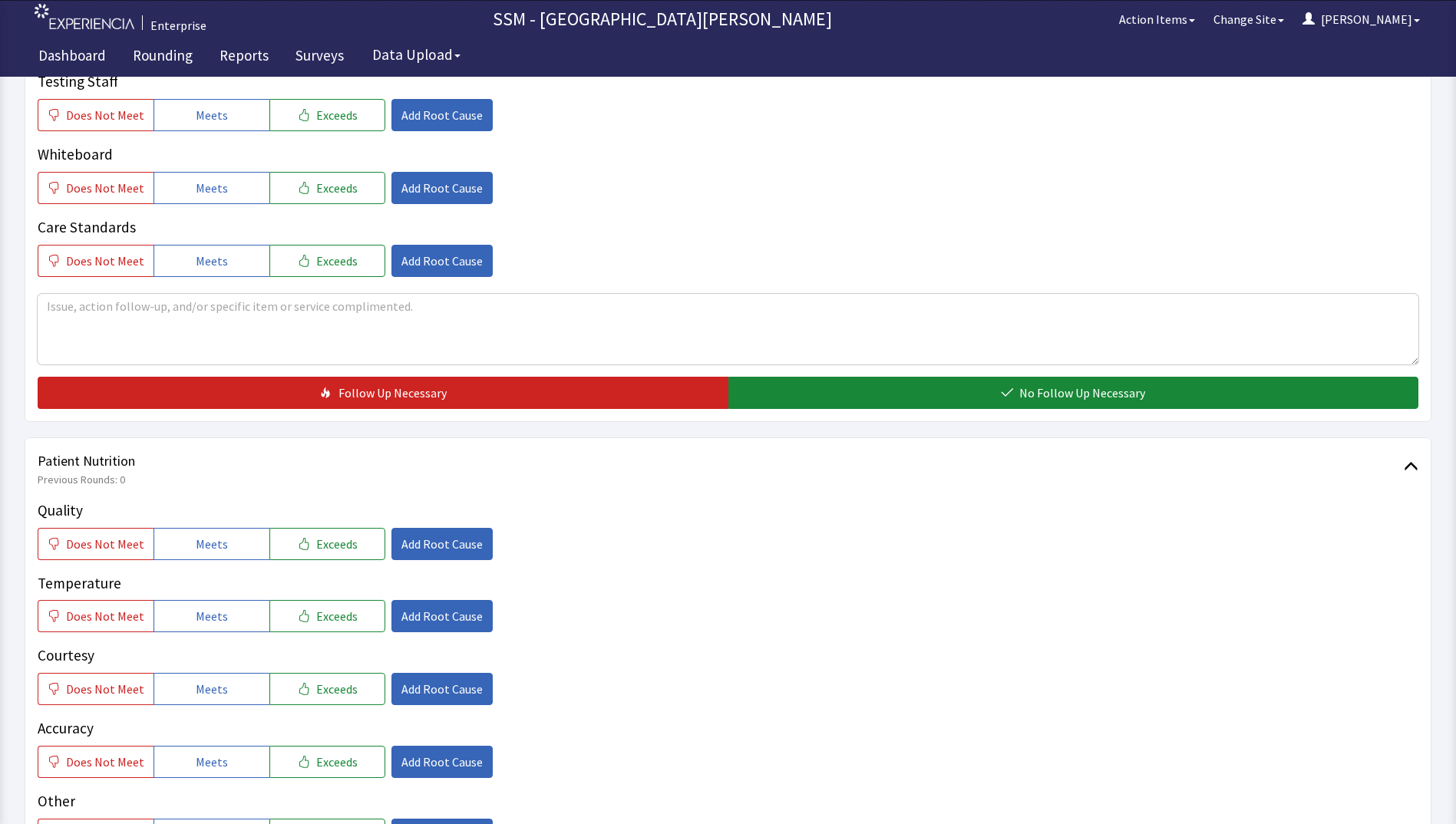
scroll to position [691, 0]
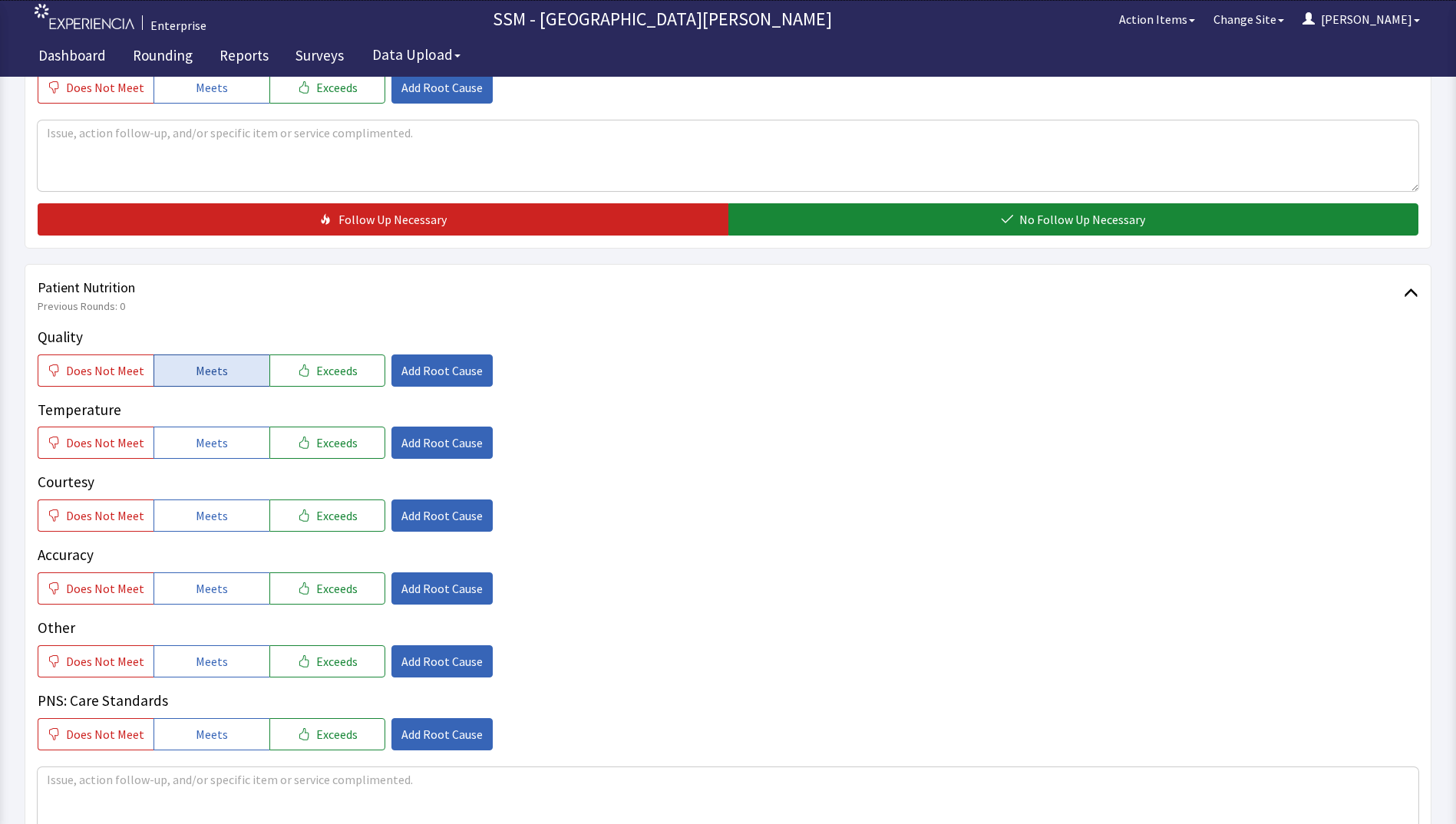
click at [196, 371] on span "Meets" at bounding box center [211, 370] width 32 height 18
click at [200, 438] on span "Meets" at bounding box center [211, 443] width 32 height 18
click at [206, 516] on span "Meets" at bounding box center [211, 515] width 32 height 18
click at [212, 593] on span "Meets" at bounding box center [211, 588] width 32 height 18
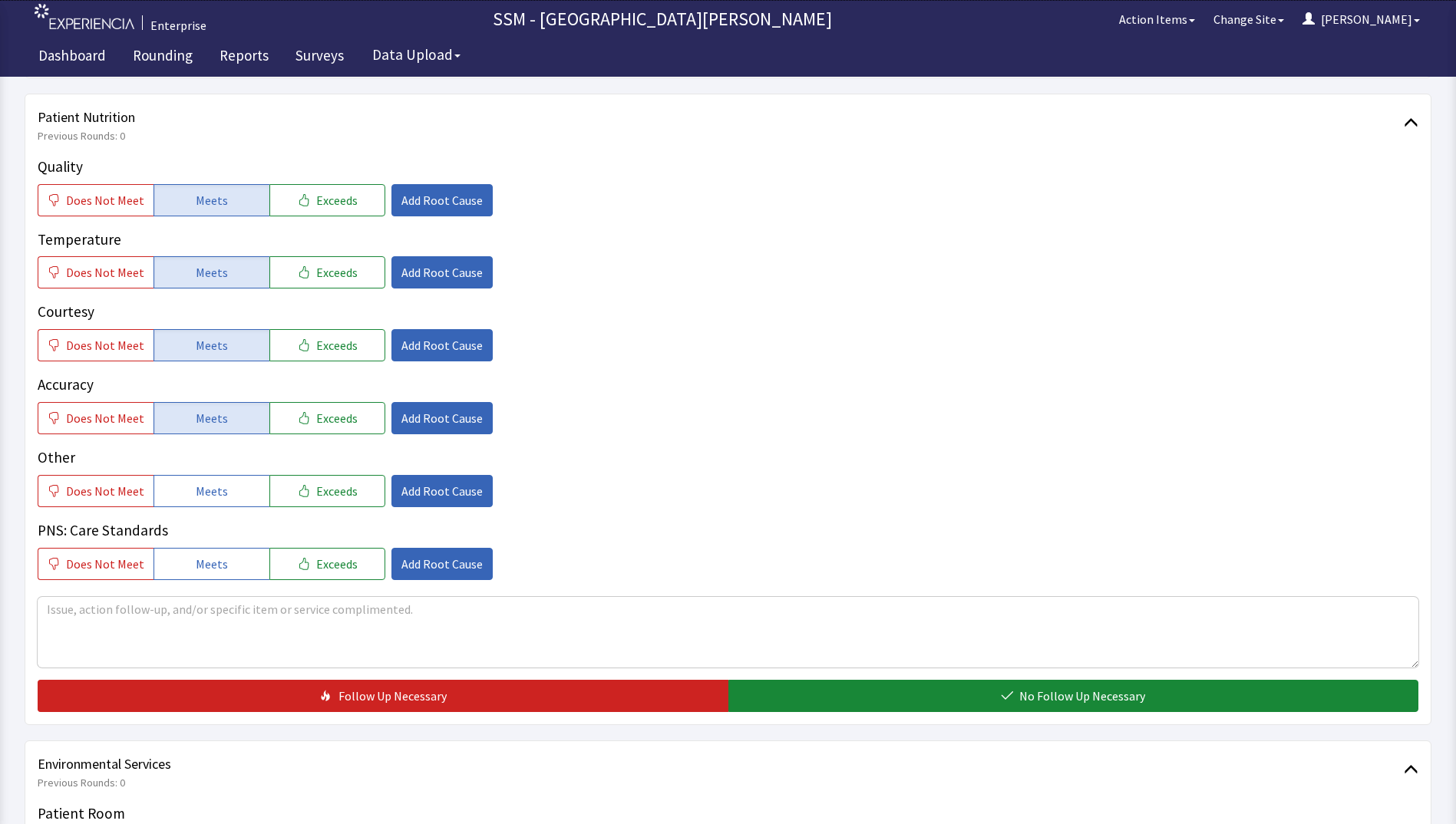
scroll to position [1074, 0]
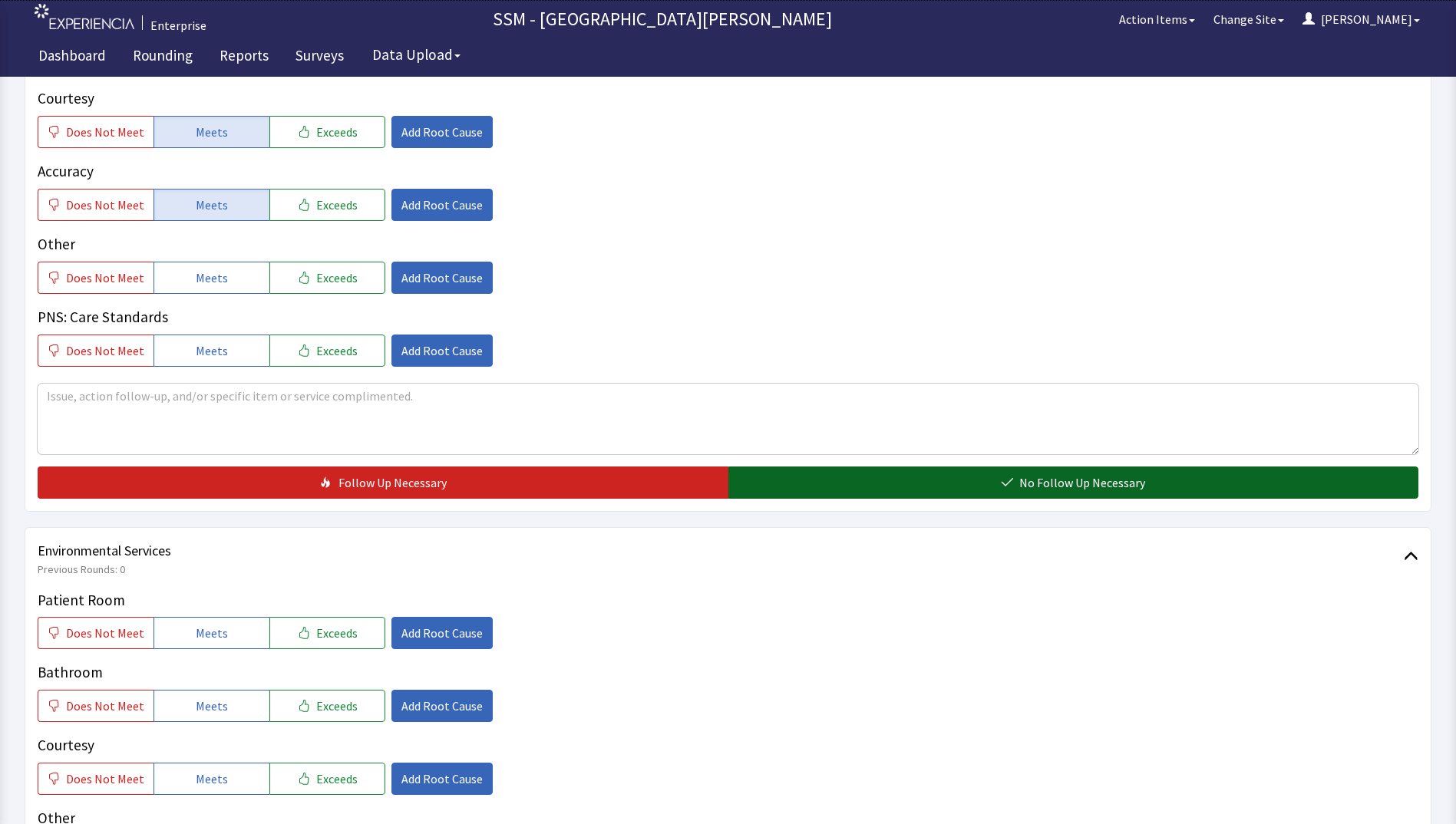
click at [792, 474] on button "No Follow Up Necessary" at bounding box center [1074, 482] width 691 height 32
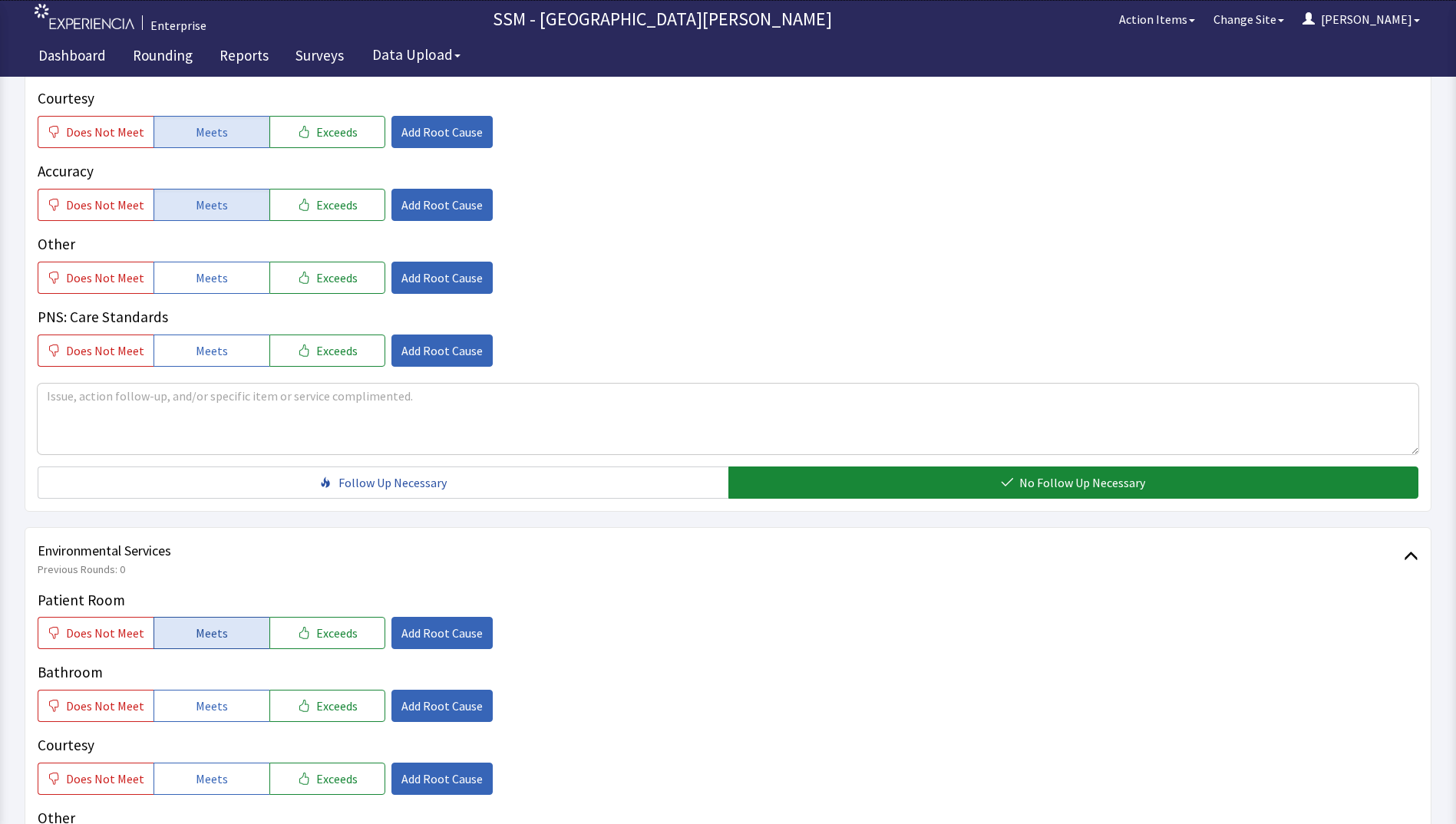
click at [201, 640] on span "Meets" at bounding box center [211, 632] width 32 height 18
click at [201, 687] on div "Bathroom Does Not Meet Meets Exceeds Add Root Cause" at bounding box center [728, 692] width 1381 height 60
click at [201, 696] on button "Meets" at bounding box center [211, 705] width 116 height 32
click at [220, 786] on span "Meets" at bounding box center [211, 778] width 32 height 18
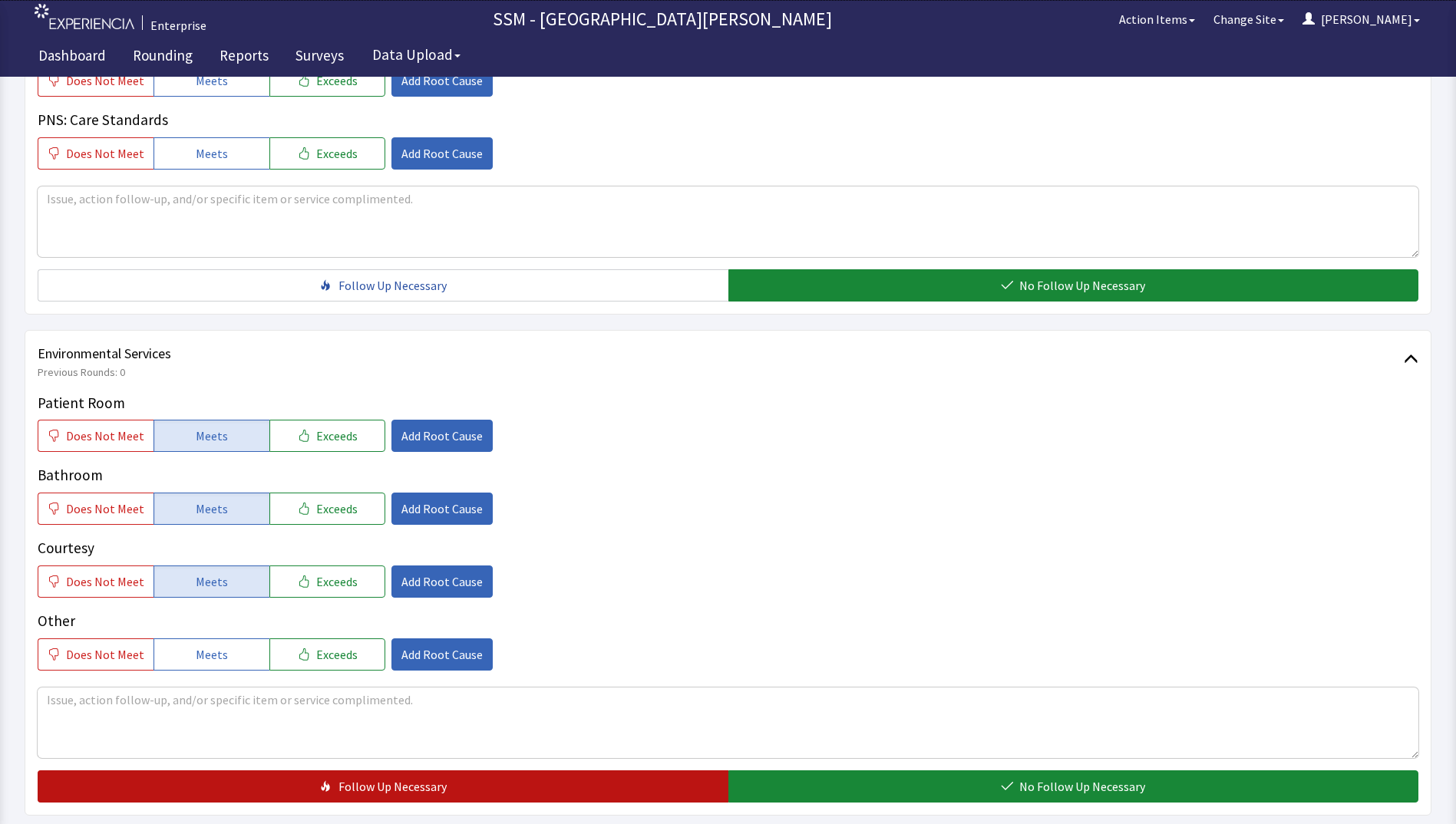
scroll to position [1412, 0]
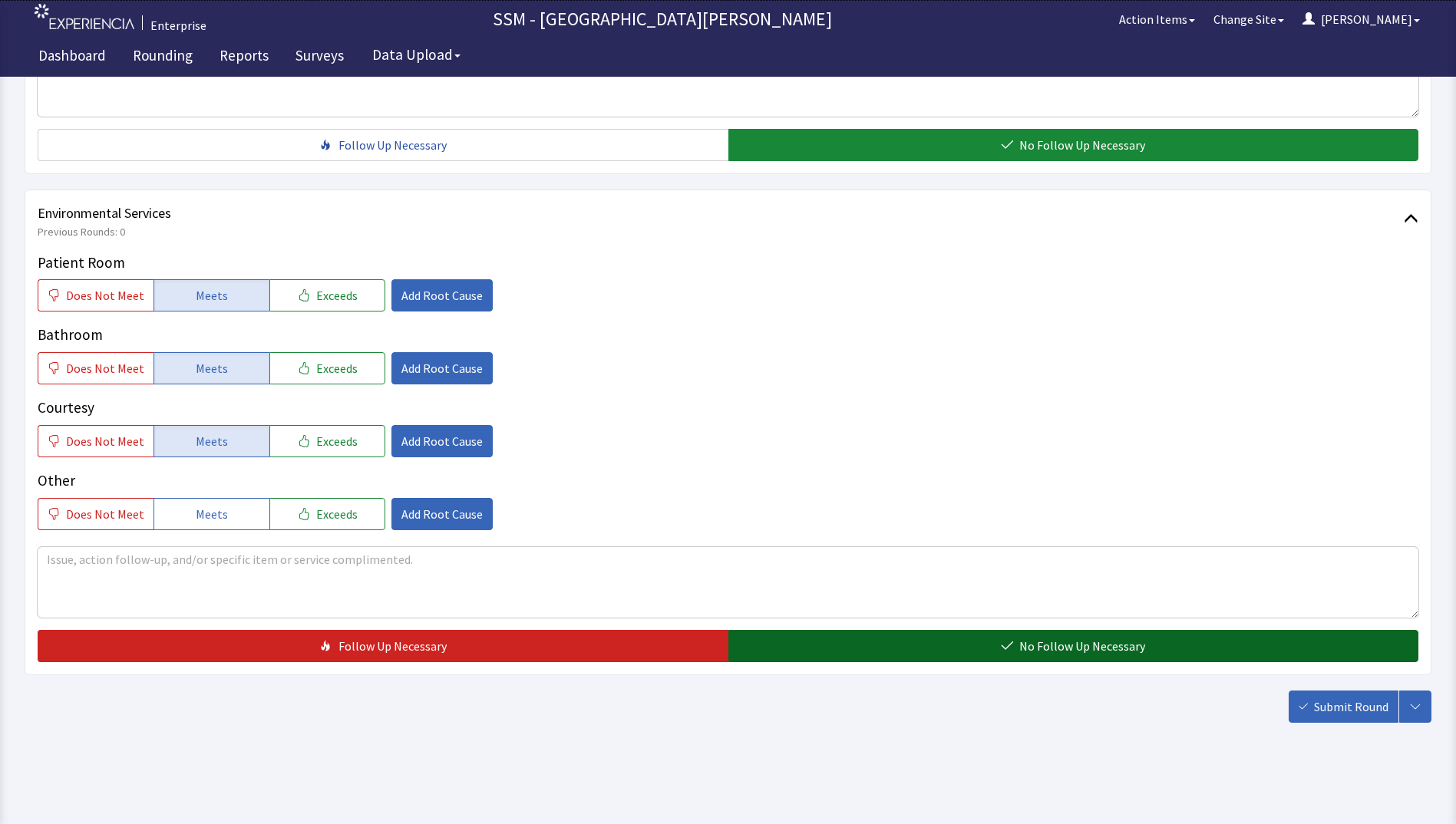
click at [800, 635] on button "No Follow Up Necessary" at bounding box center [1074, 645] width 691 height 32
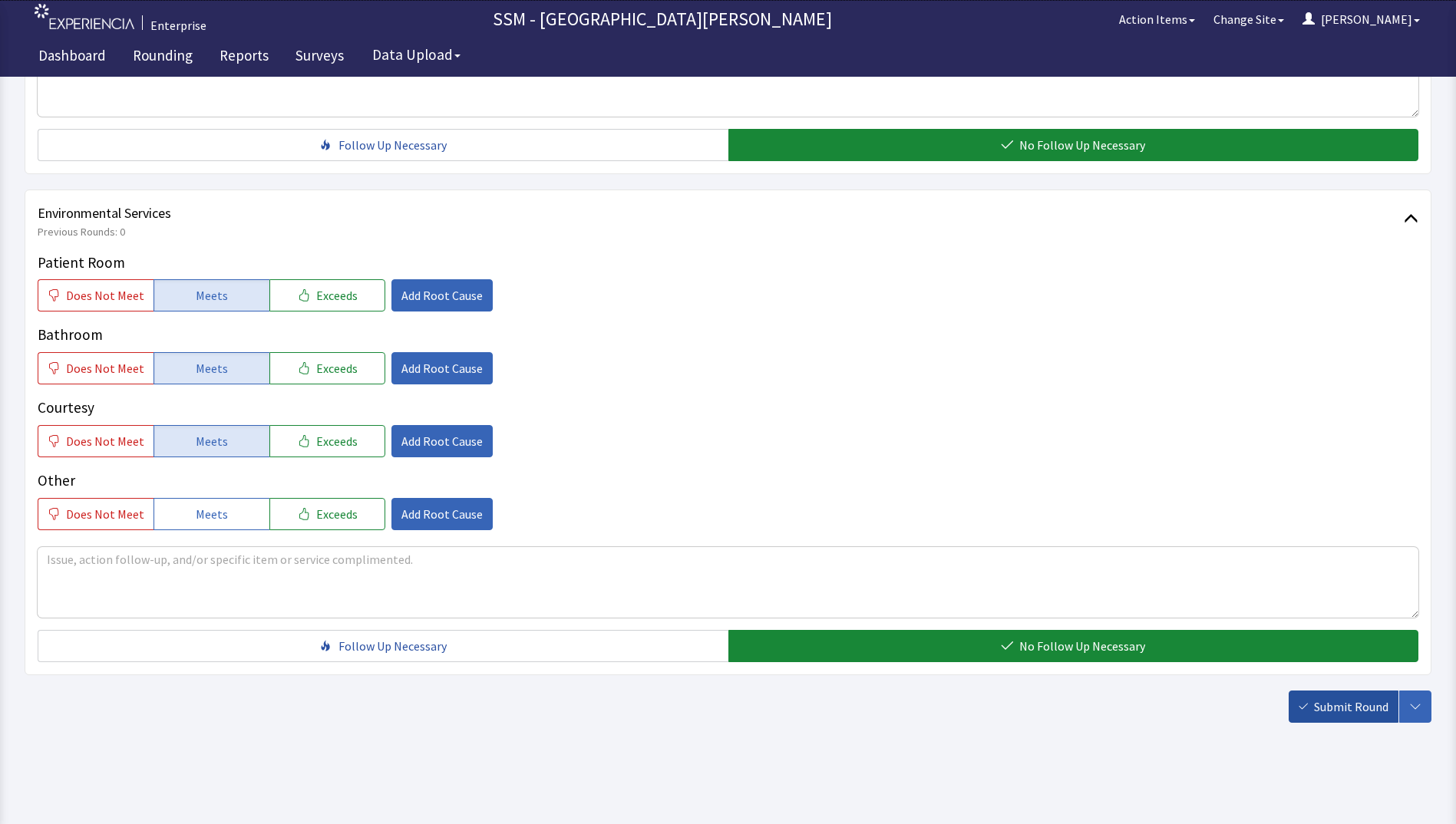
drag, startPoint x: 1332, startPoint y: 712, endPoint x: 1088, endPoint y: 653, distance: 251.0
click at [1330, 712] on span "Submit Round" at bounding box center [1351, 706] width 74 height 18
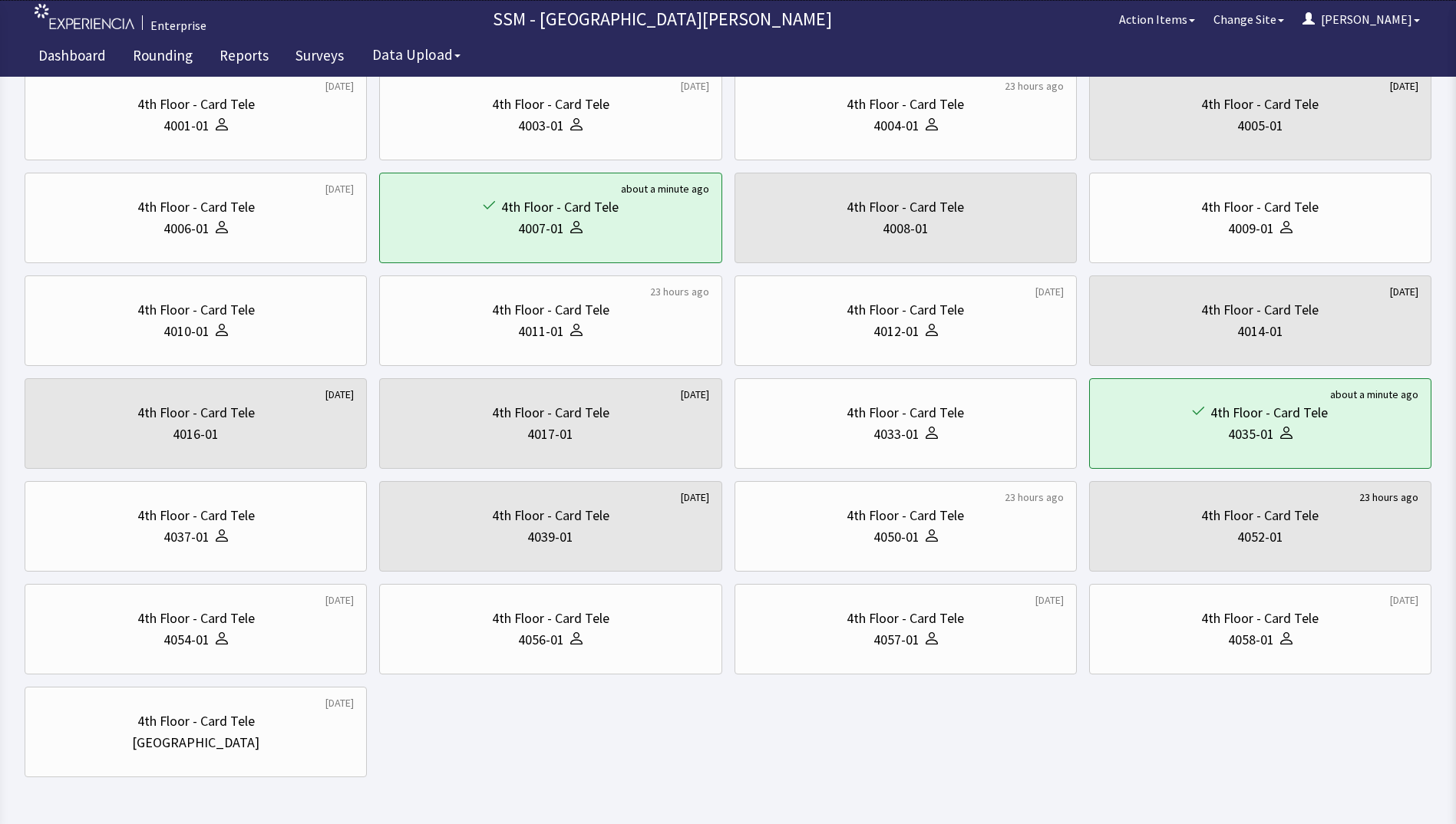
scroll to position [154, 0]
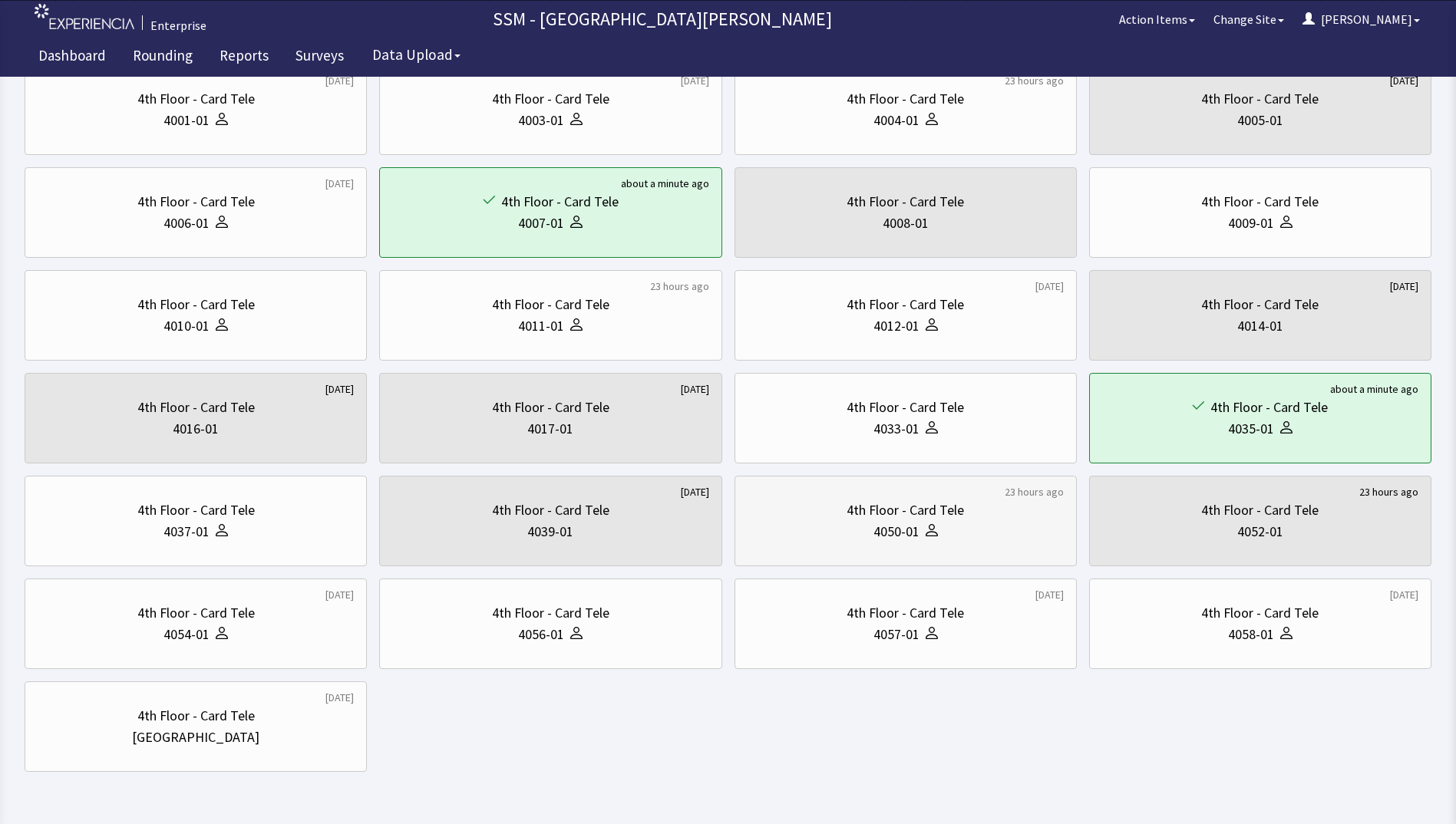
click at [864, 521] on div "4050-01" at bounding box center [905, 531] width 316 height 21
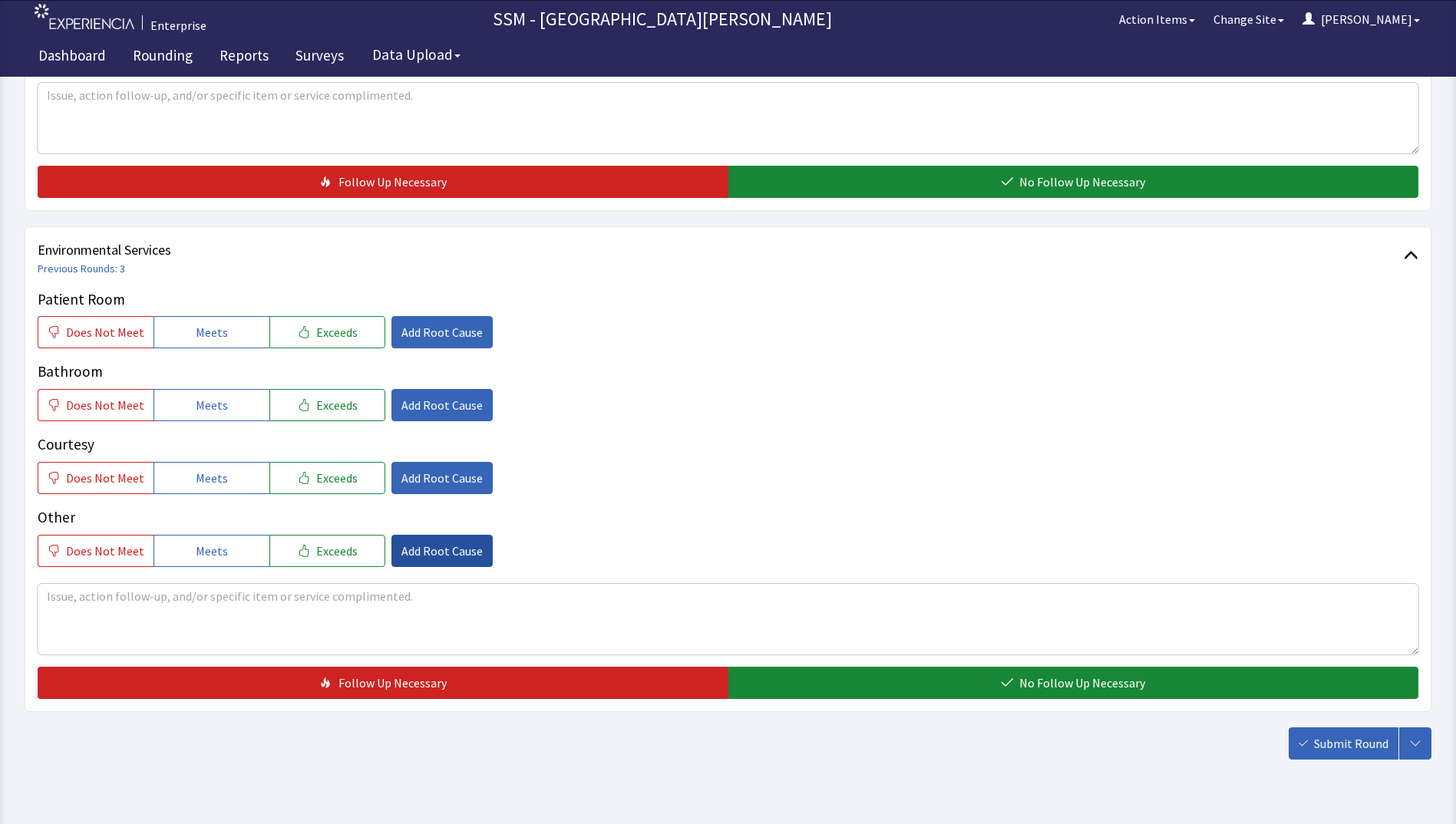
scroll to position [1412, 0]
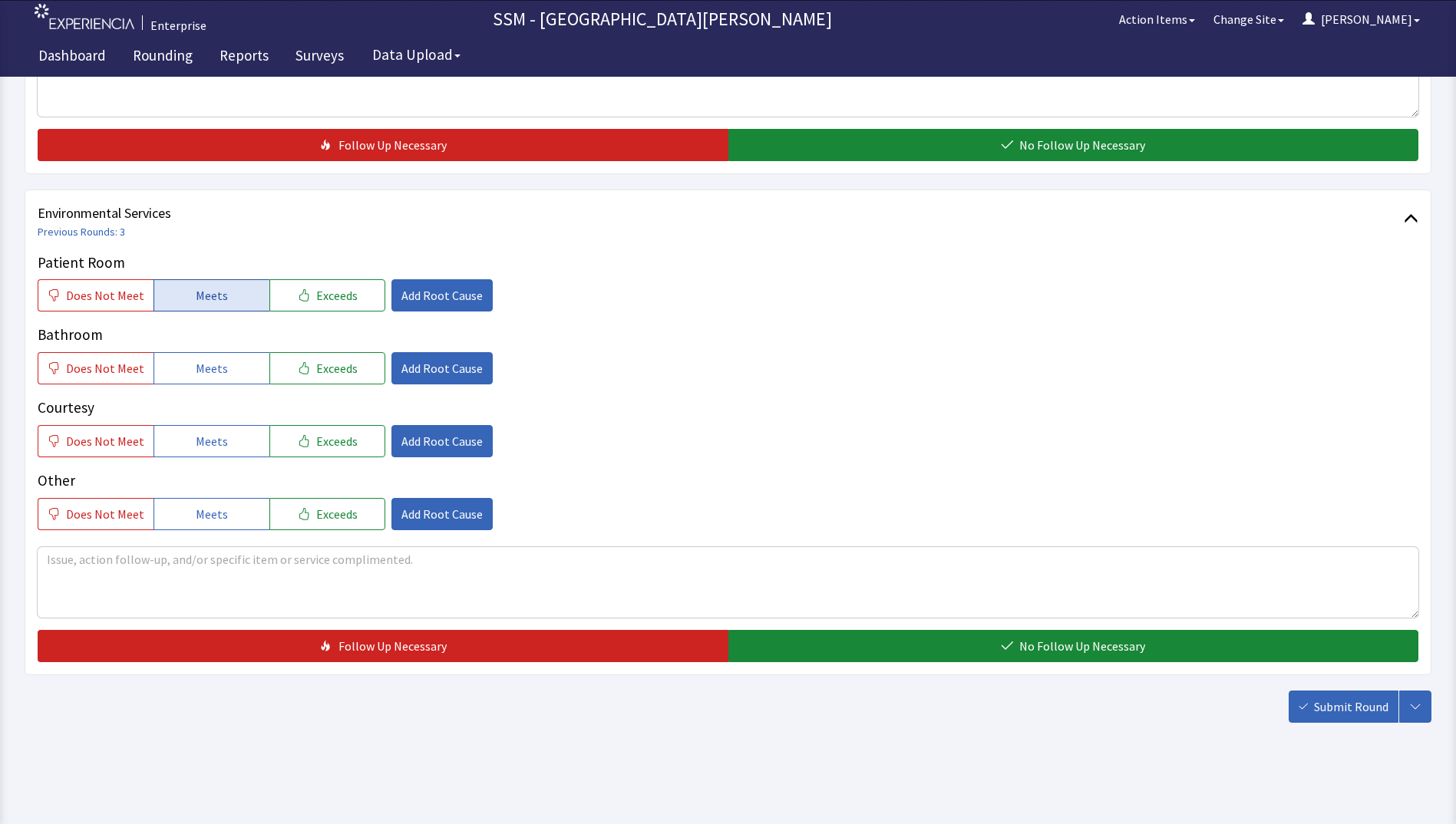
click at [206, 300] on span "Meets" at bounding box center [211, 295] width 32 height 18
click at [207, 373] on span "Meets" at bounding box center [211, 368] width 32 height 18
click at [232, 444] on button "Meets" at bounding box center [211, 441] width 116 height 32
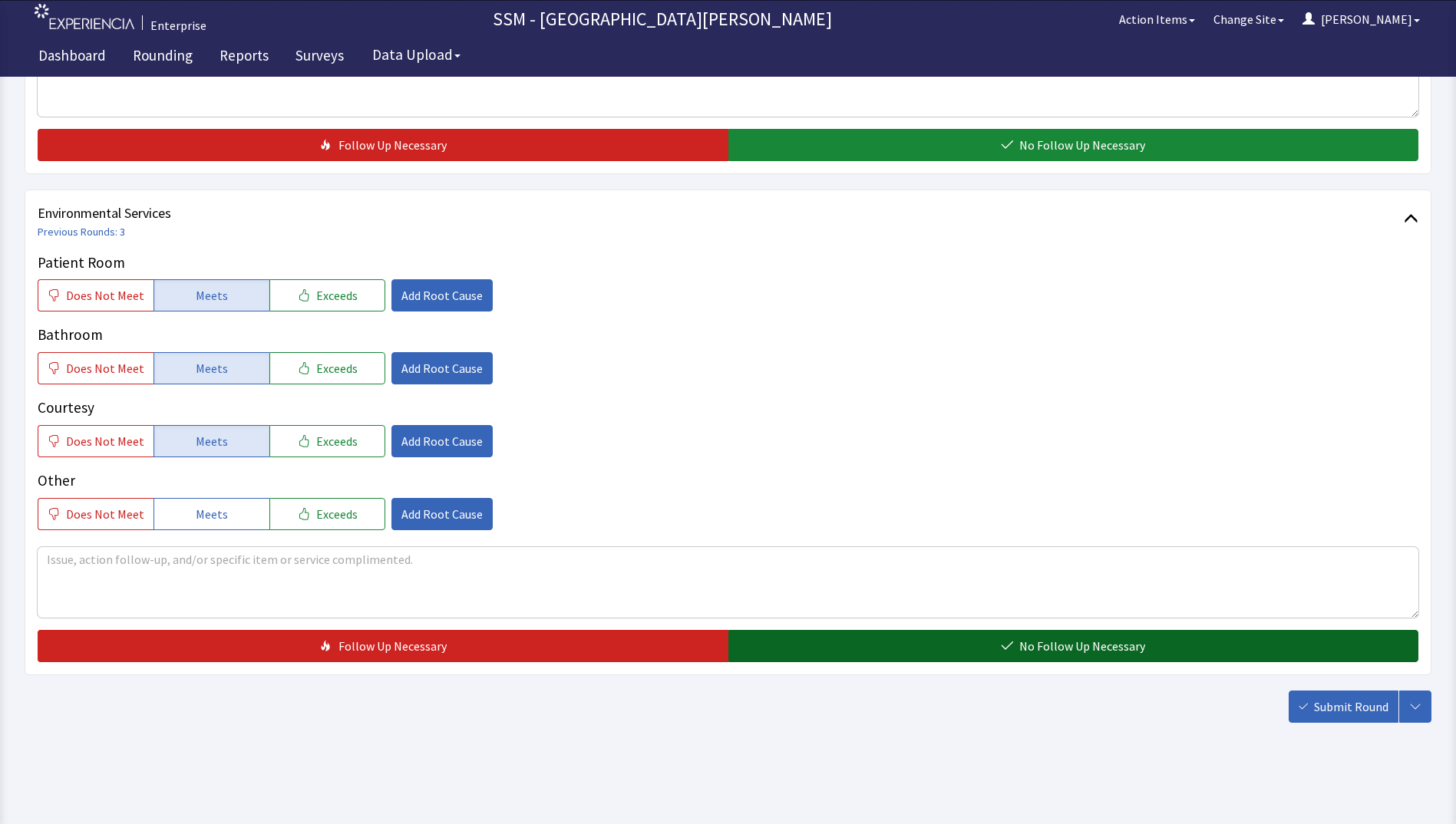
click at [934, 646] on button "No Follow Up Necessary" at bounding box center [1074, 645] width 691 height 32
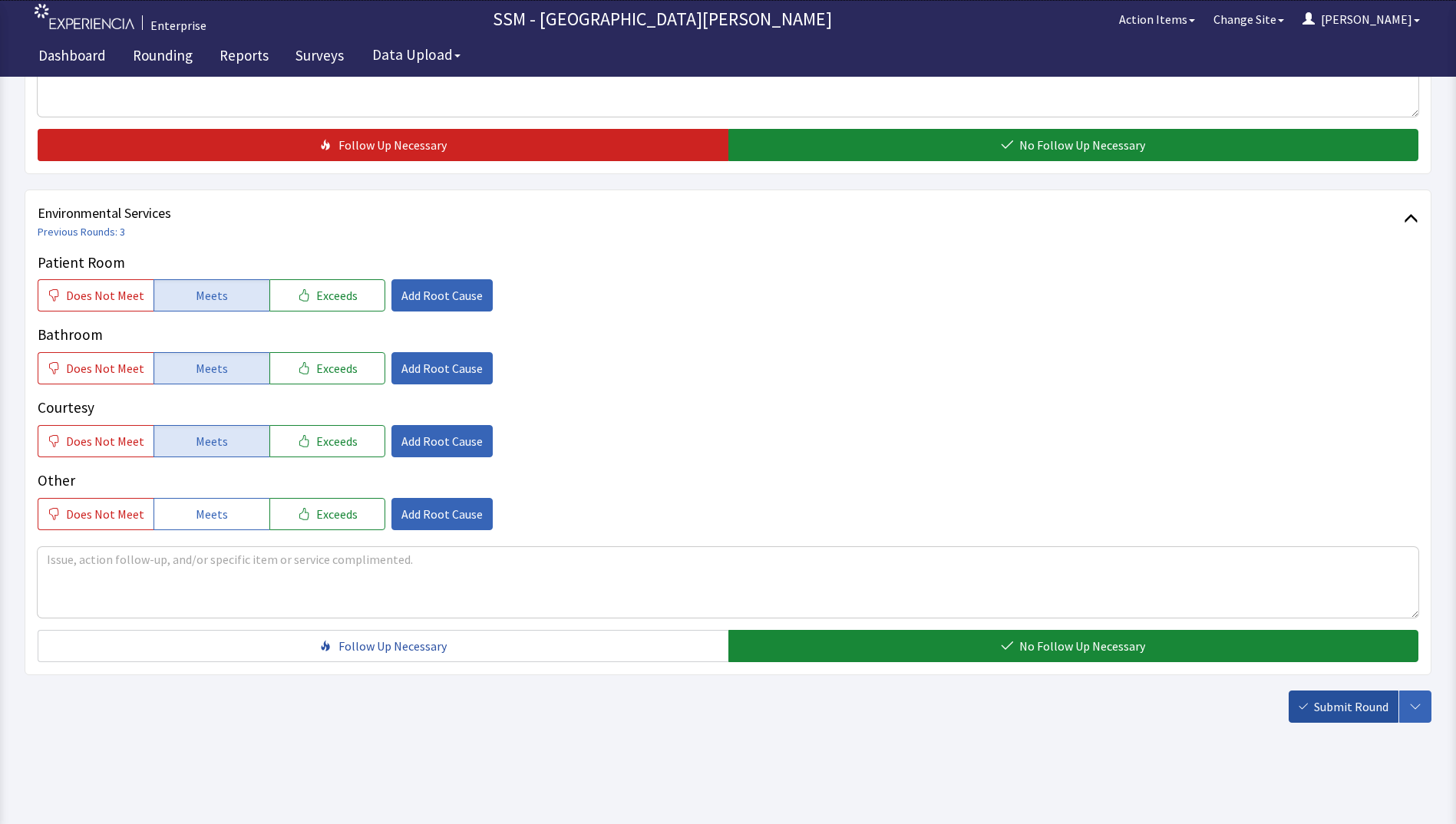
click at [1363, 714] on span "Submit Round" at bounding box center [1351, 706] width 74 height 18
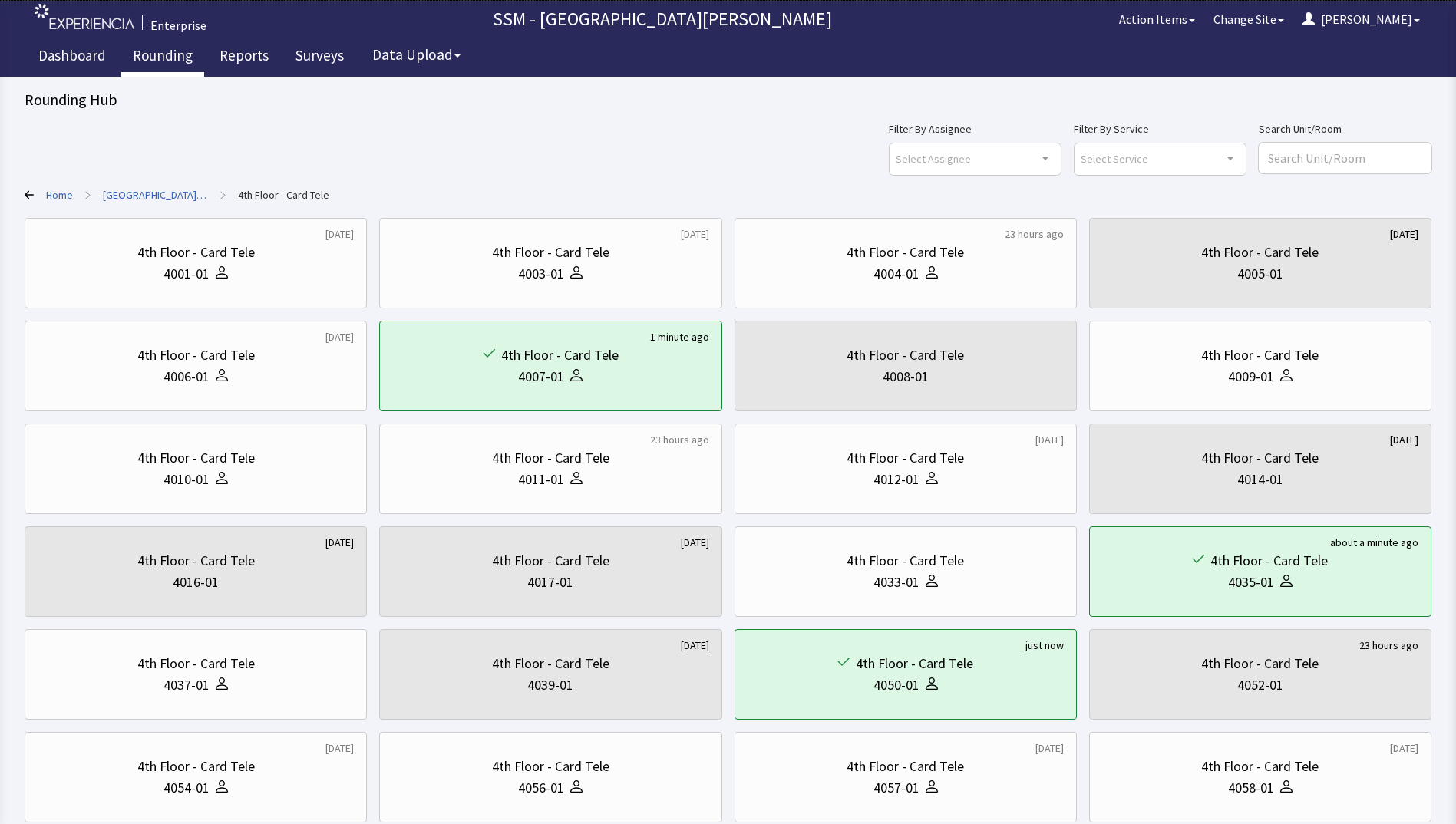
click at [157, 58] on link "Rounding" at bounding box center [163, 56] width 83 height 38
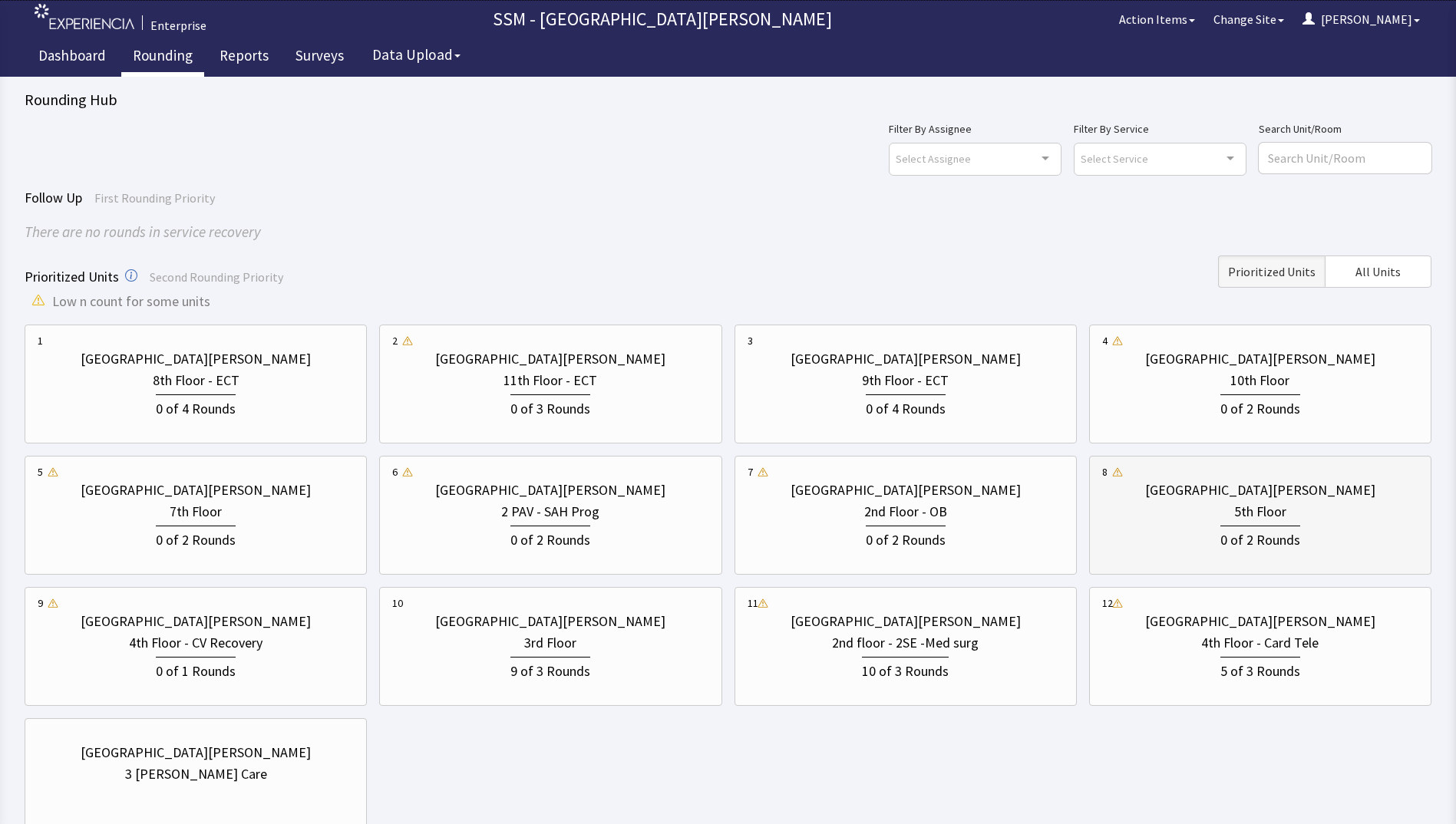
click at [1229, 537] on div "0 of 2 Rounds" at bounding box center [1260, 538] width 80 height 25
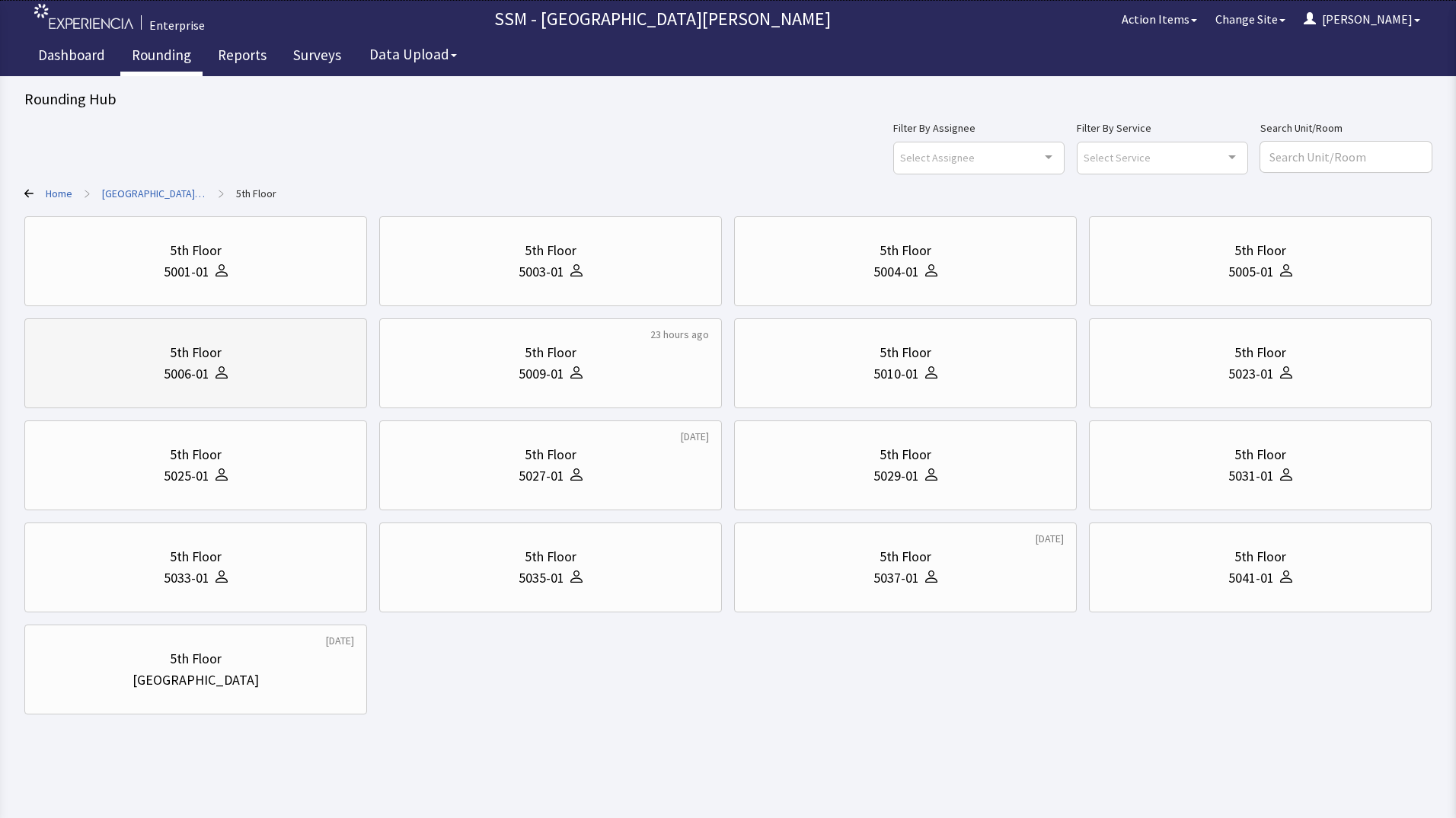
click at [200, 365] on div "5006-01" at bounding box center [186, 374] width 45 height 21
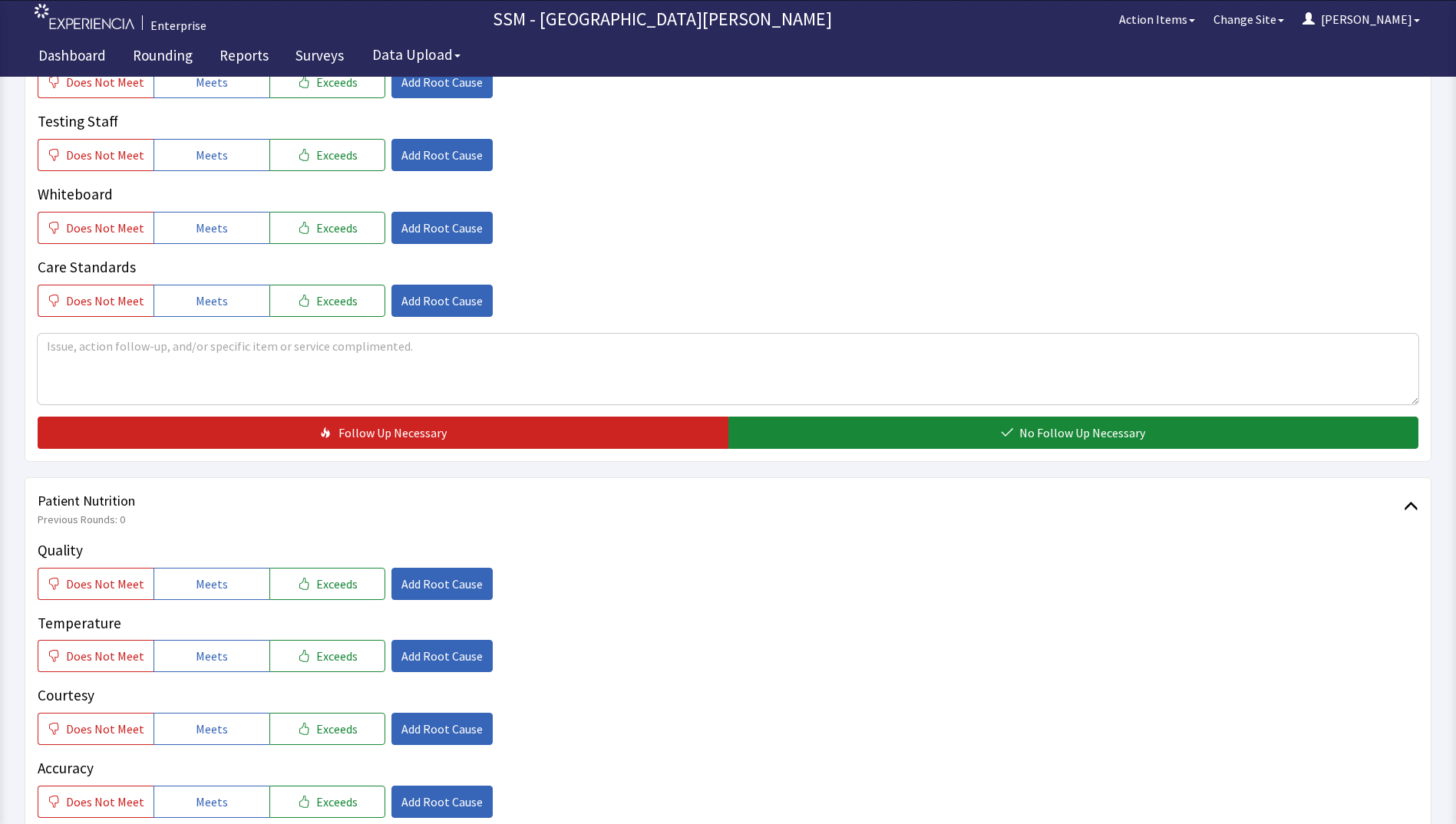
scroll to position [614, 0]
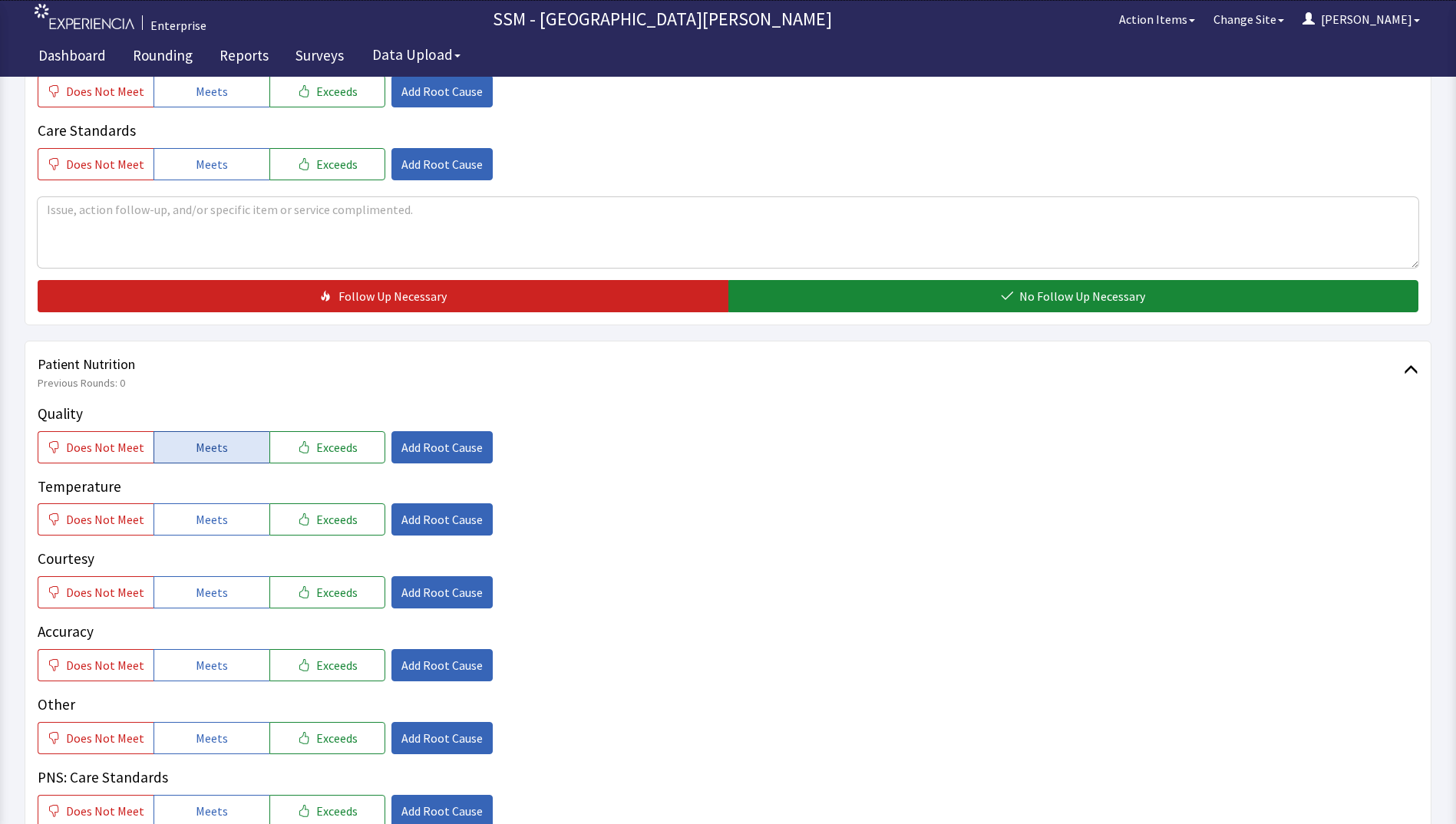
click at [197, 461] on button "Meets" at bounding box center [211, 447] width 116 height 32
click at [201, 516] on span "Meets" at bounding box center [211, 519] width 32 height 18
click at [209, 584] on span "Meets" at bounding box center [211, 591] width 32 height 18
click at [212, 666] on span "Meets" at bounding box center [211, 664] width 32 height 18
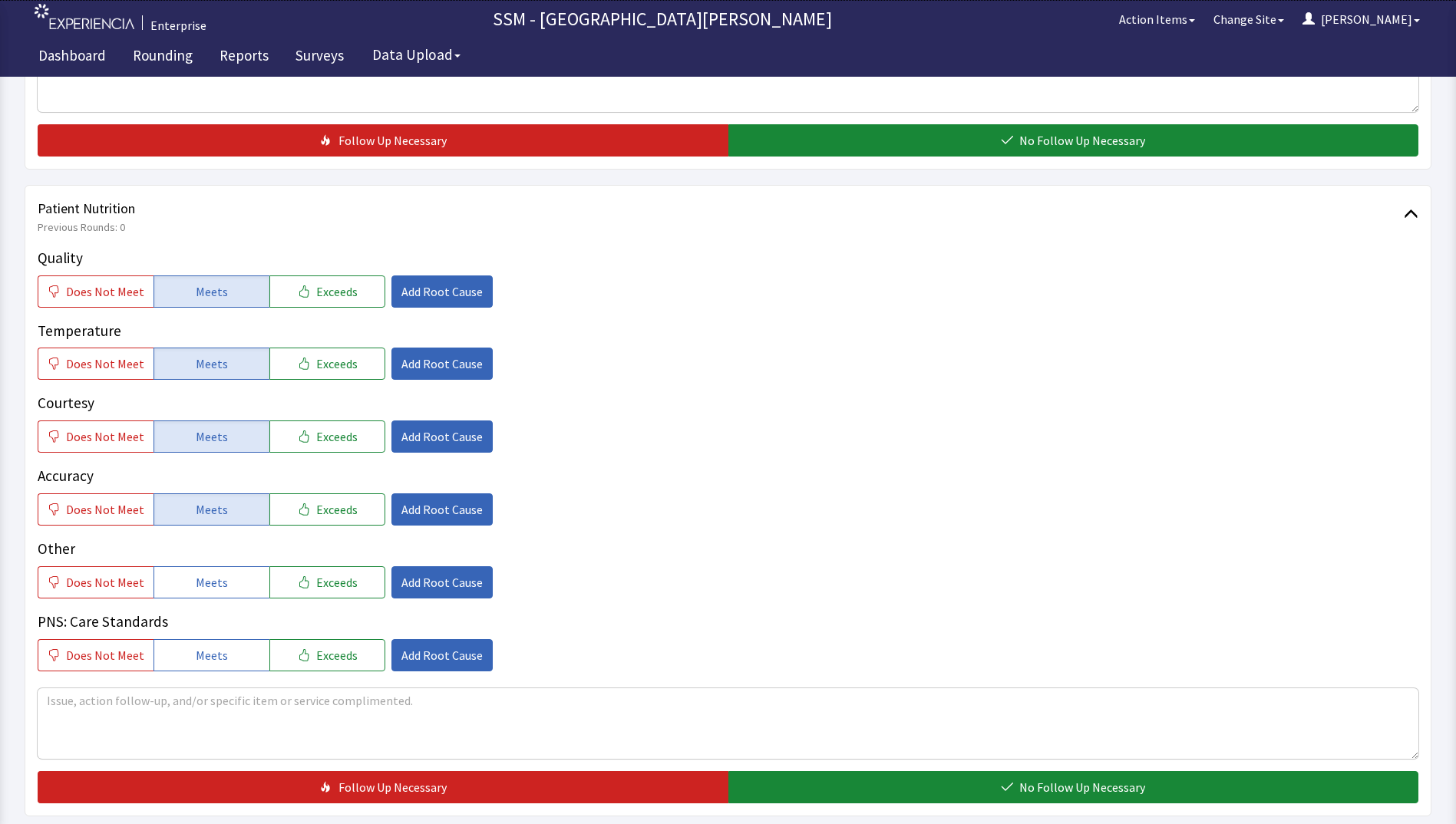
scroll to position [1074, 0]
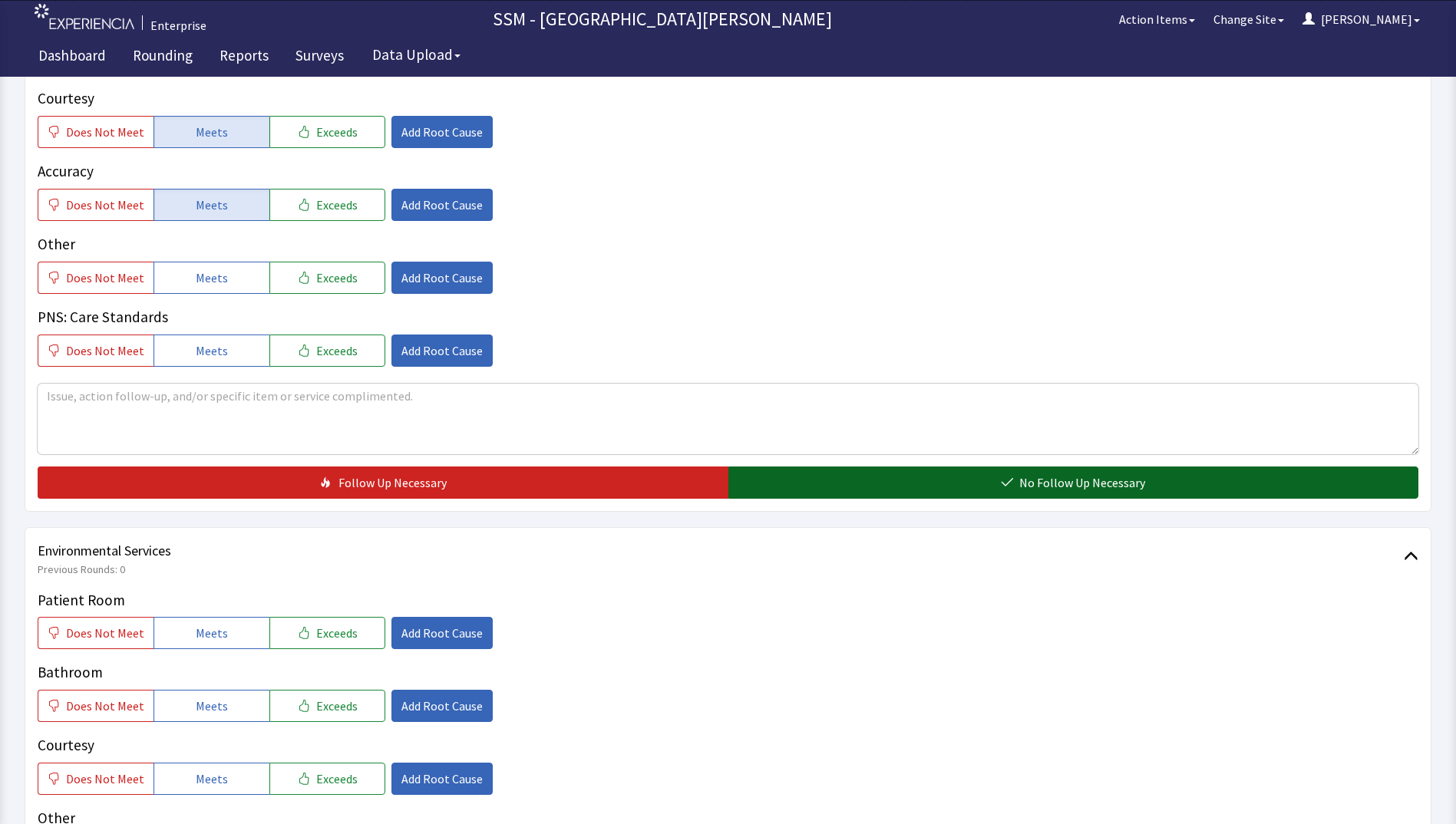
click at [808, 488] on button "No Follow Up Necessary" at bounding box center [1074, 482] width 691 height 32
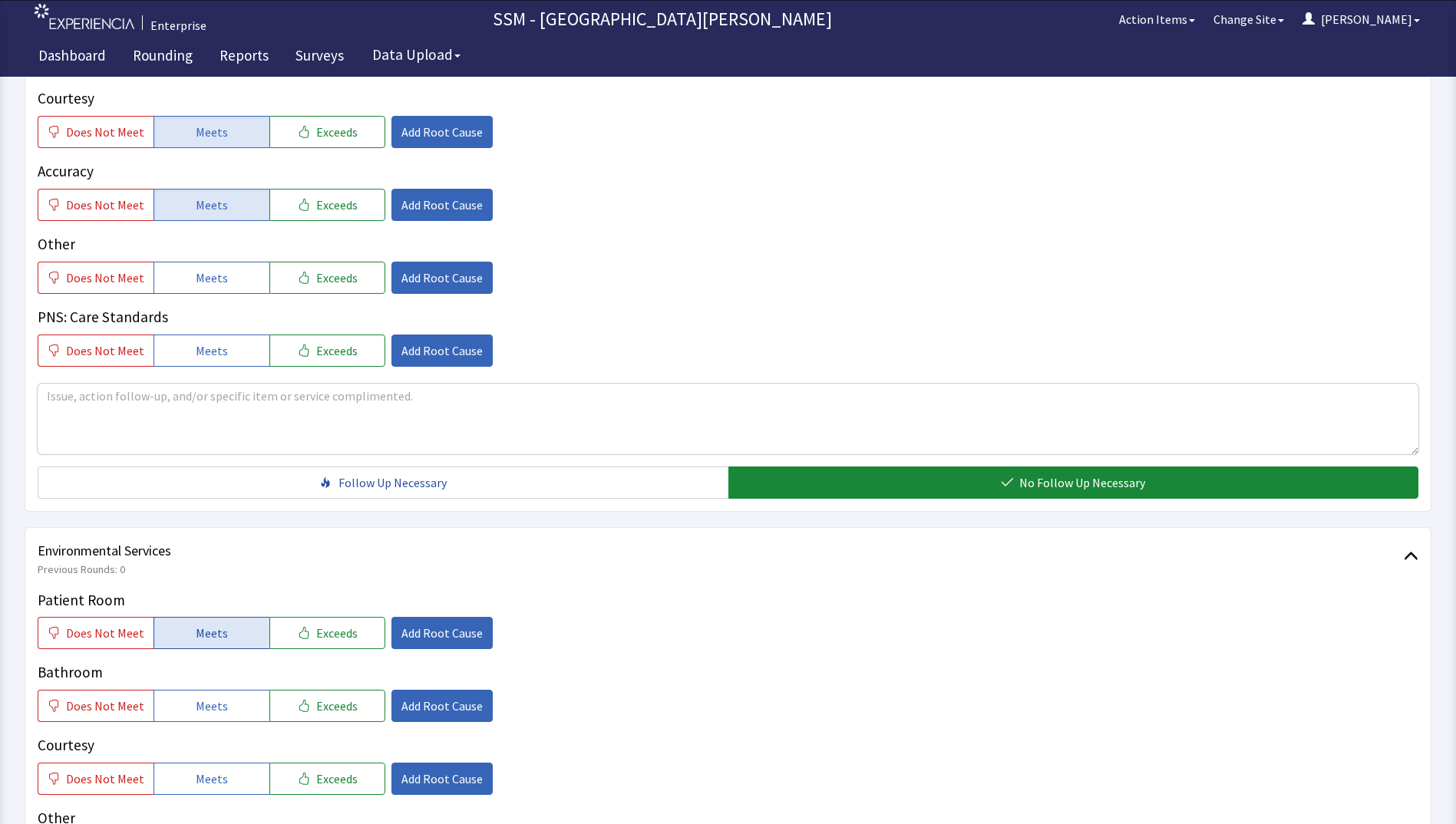
click at [201, 643] on button "Meets" at bounding box center [211, 632] width 116 height 32
click at [201, 721] on button "Meets" at bounding box center [211, 705] width 116 height 32
click at [201, 781] on span "Meets" at bounding box center [211, 778] width 32 height 18
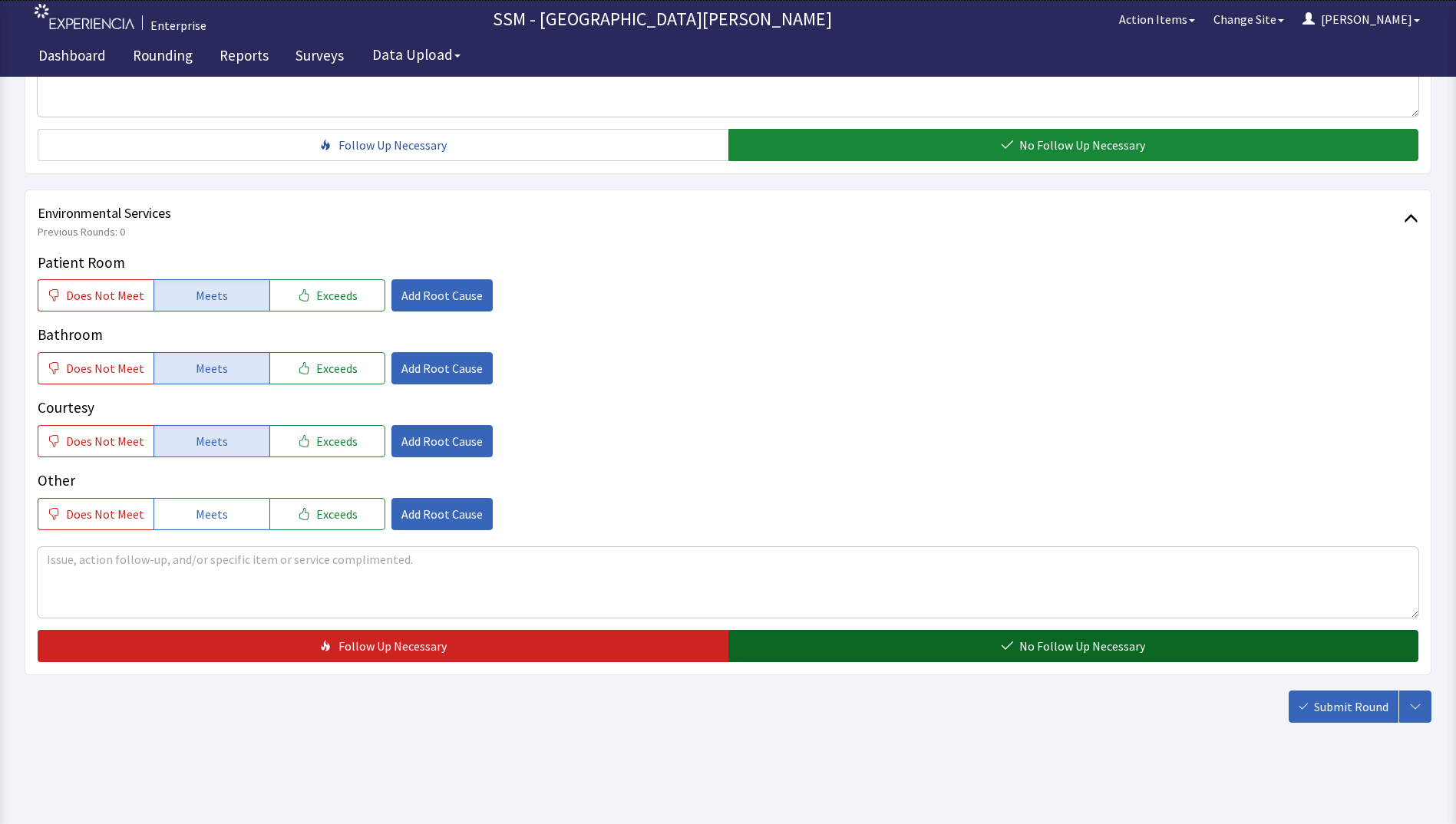
click at [899, 640] on button "No Follow Up Necessary" at bounding box center [1074, 645] width 691 height 32
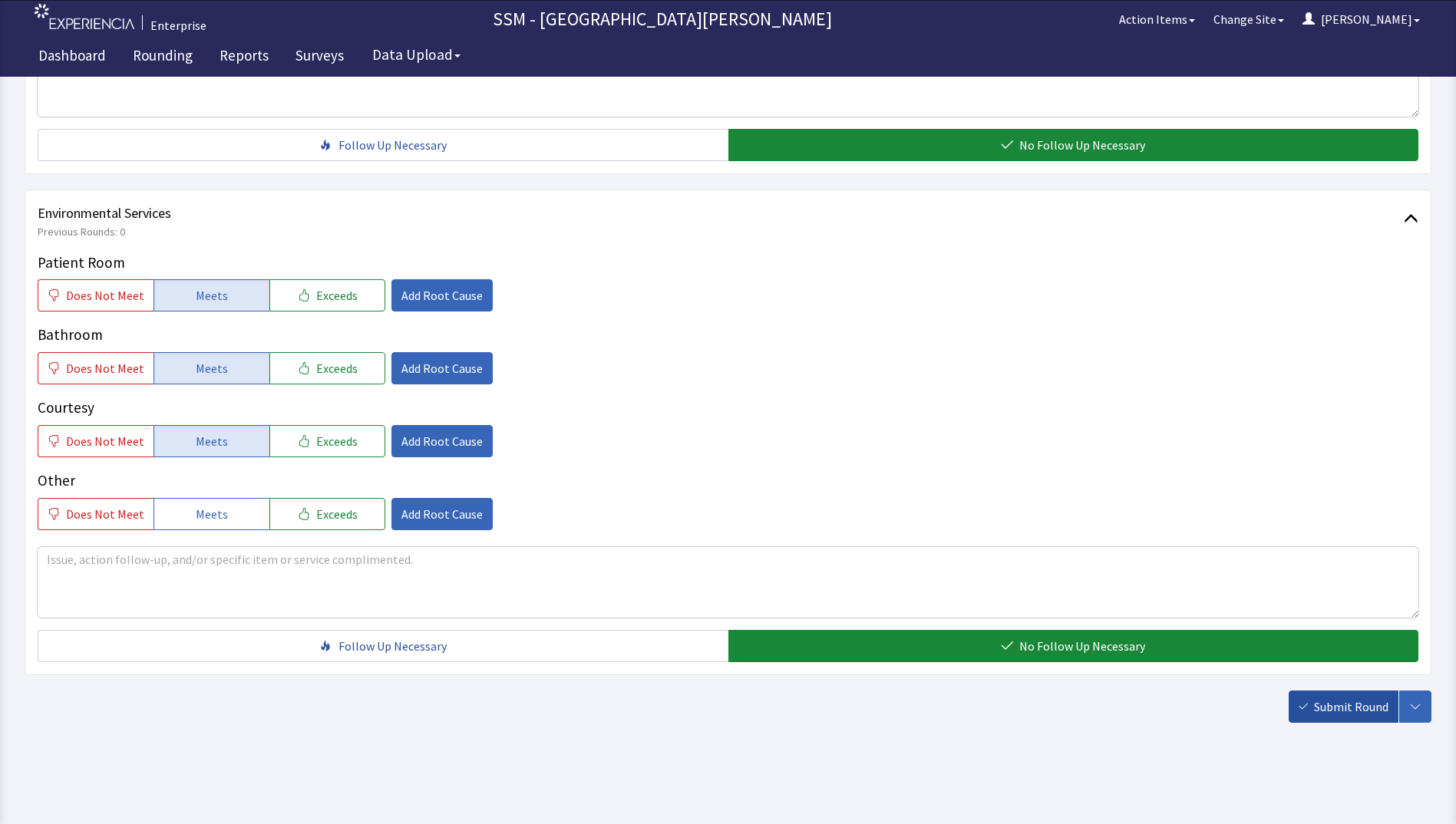
click at [1356, 703] on span "Submit Round" at bounding box center [1351, 706] width 74 height 18
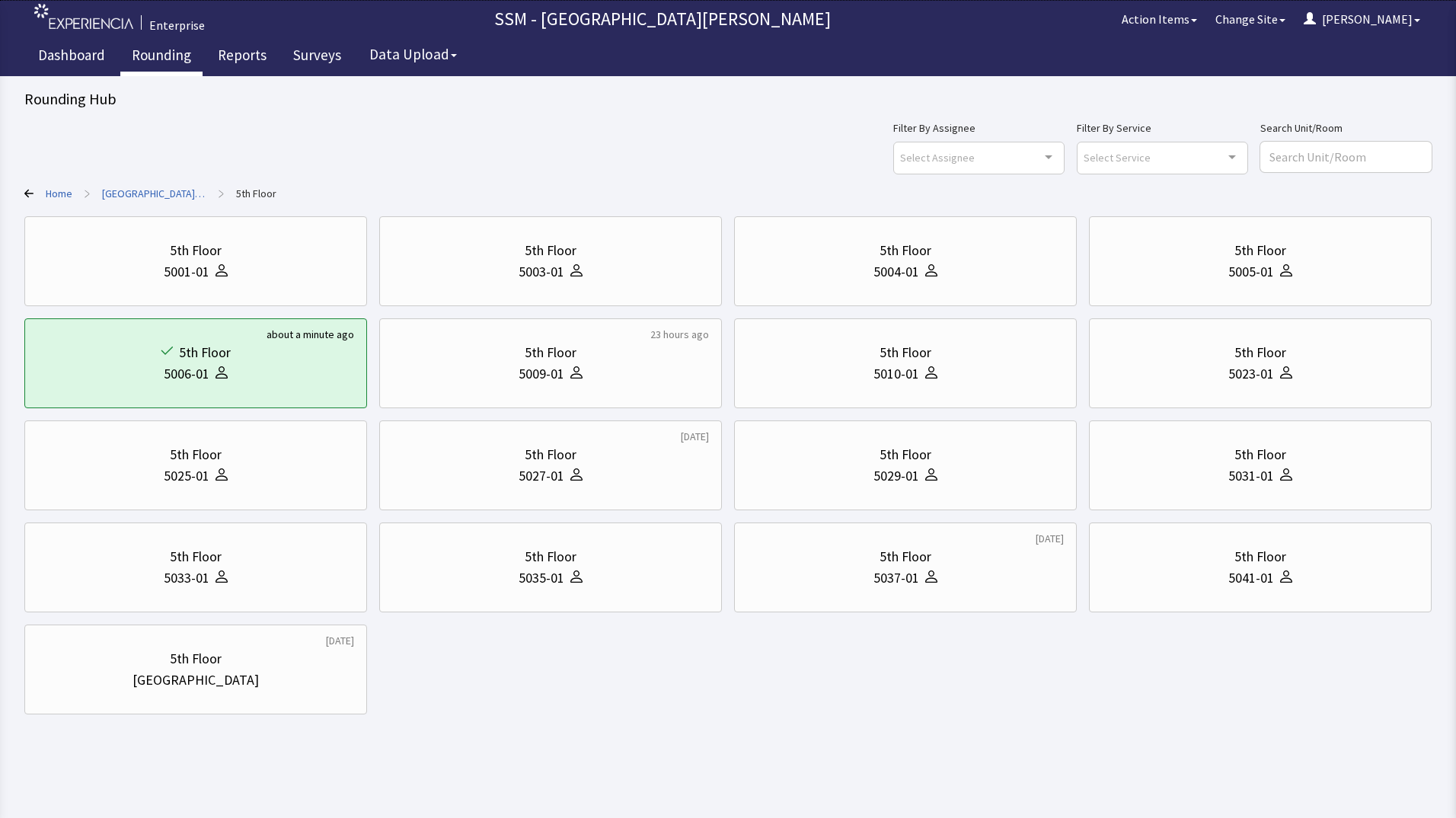
click at [146, 50] on link "Rounding" at bounding box center [161, 56] width 82 height 38
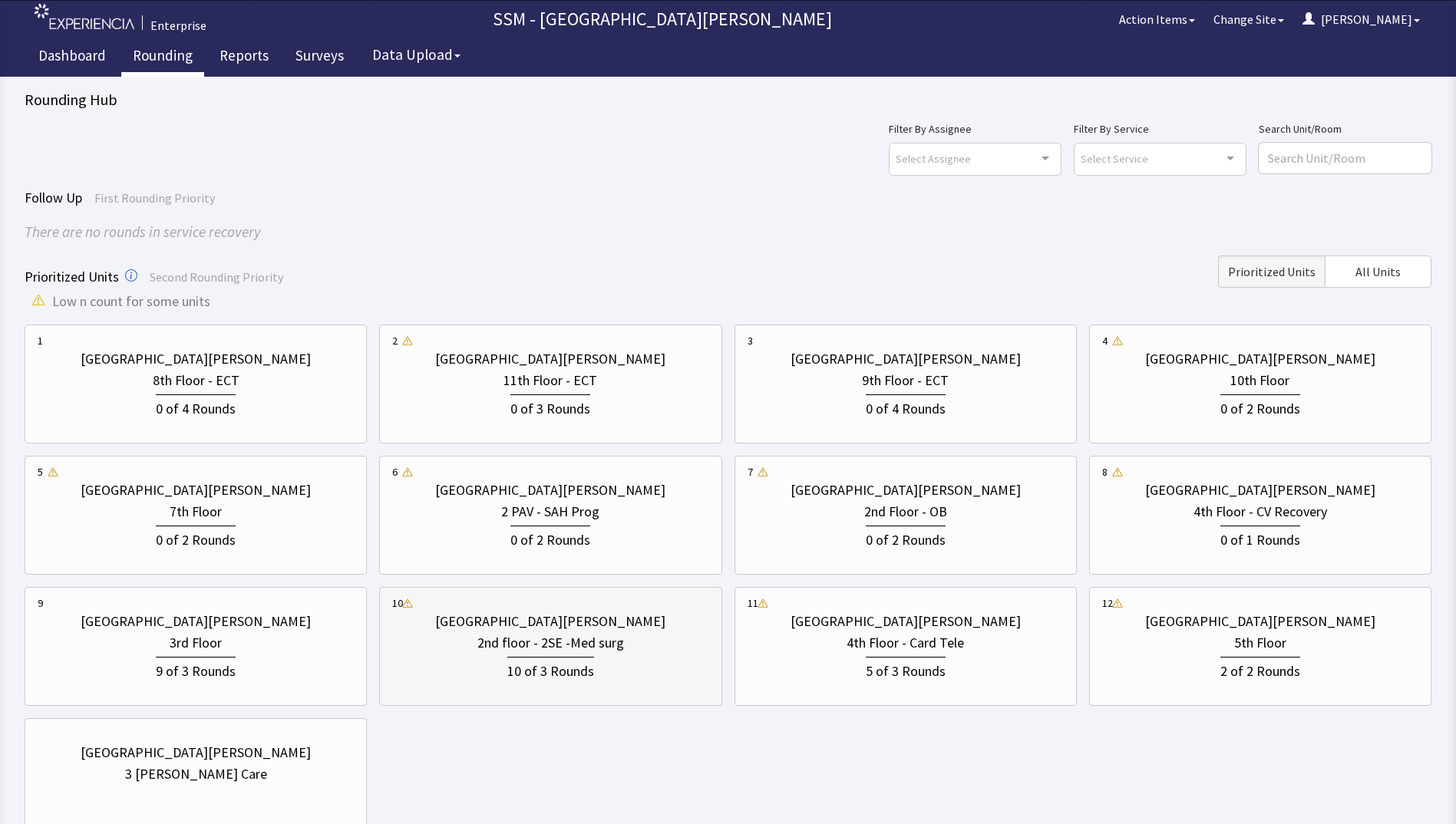
click at [601, 663] on div "10 of 3 Rounds" at bounding box center [550, 667] width 316 height 28
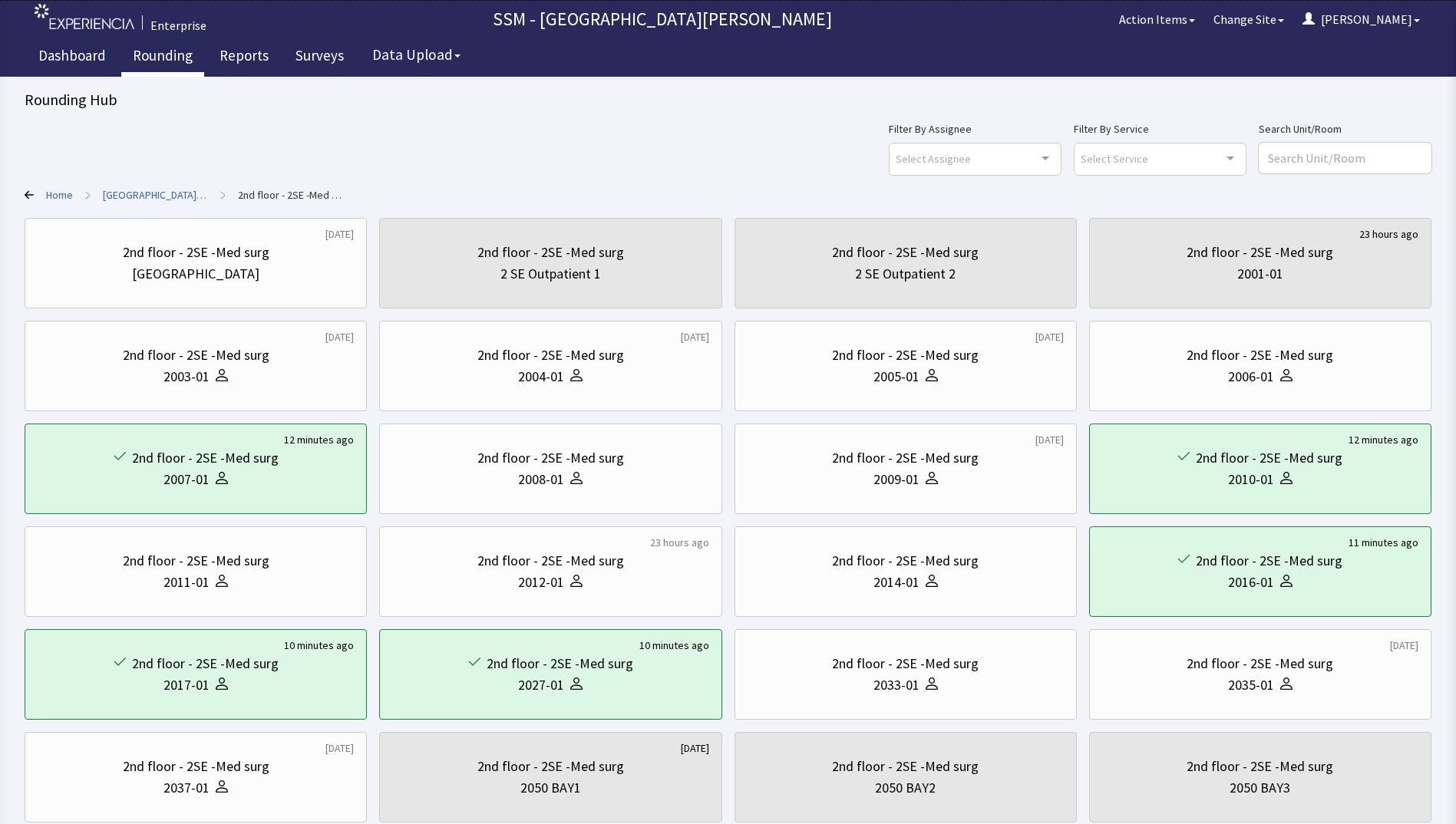
click at [158, 63] on link "Rounding" at bounding box center [163, 56] width 83 height 38
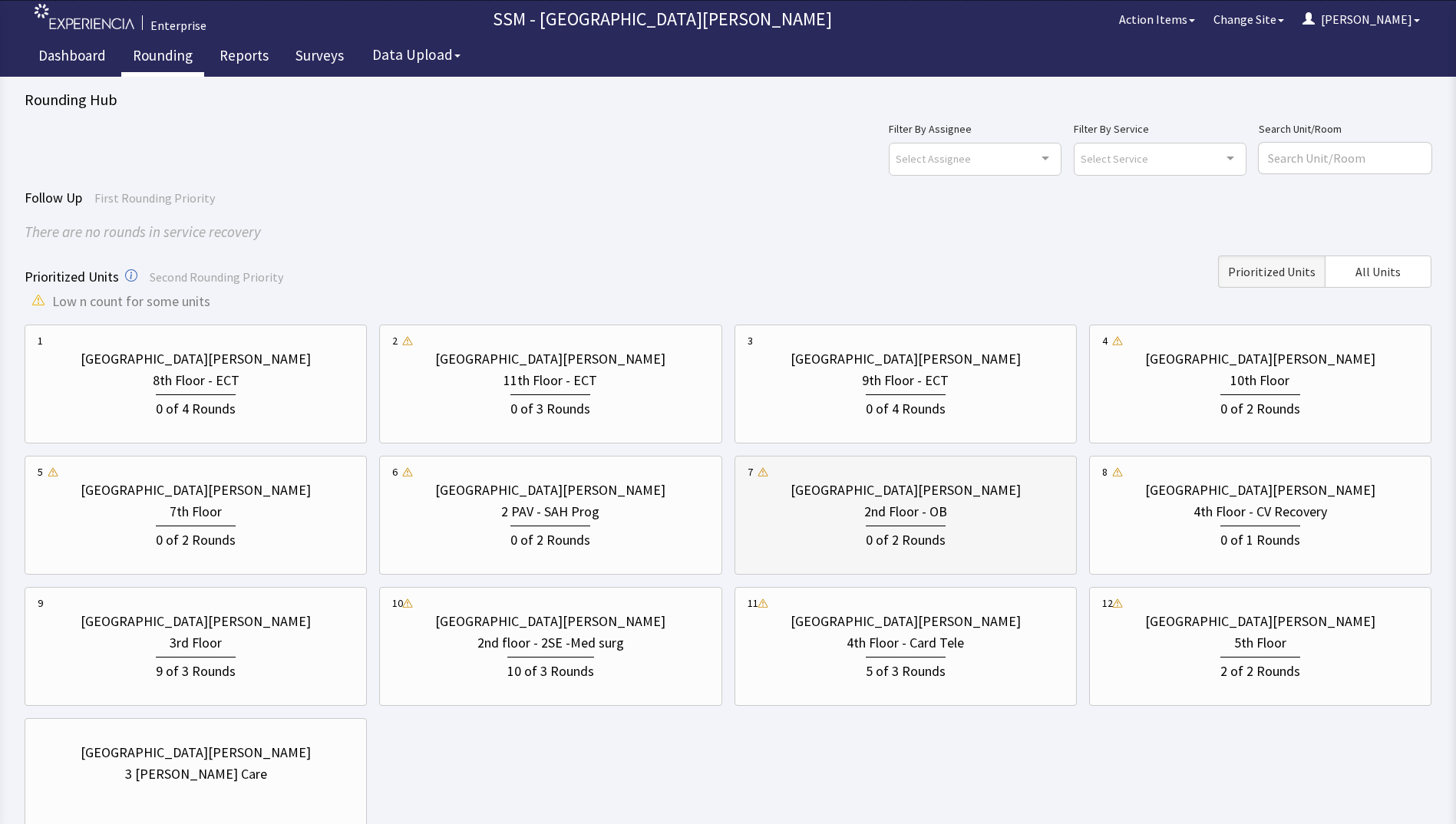
click at [953, 533] on div "0 of 2 Rounds" at bounding box center [905, 536] width 316 height 28
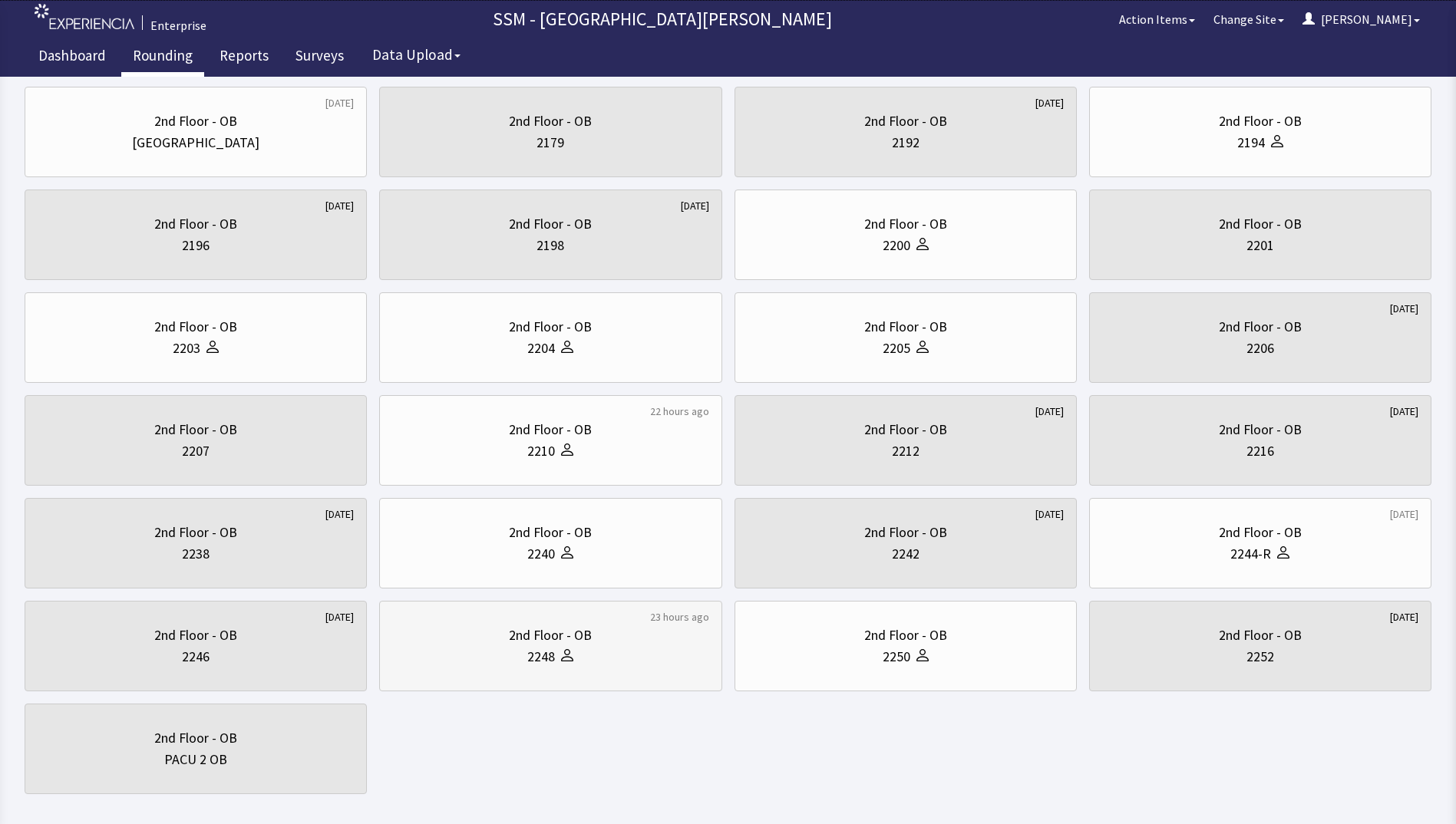
scroll to position [202, 0]
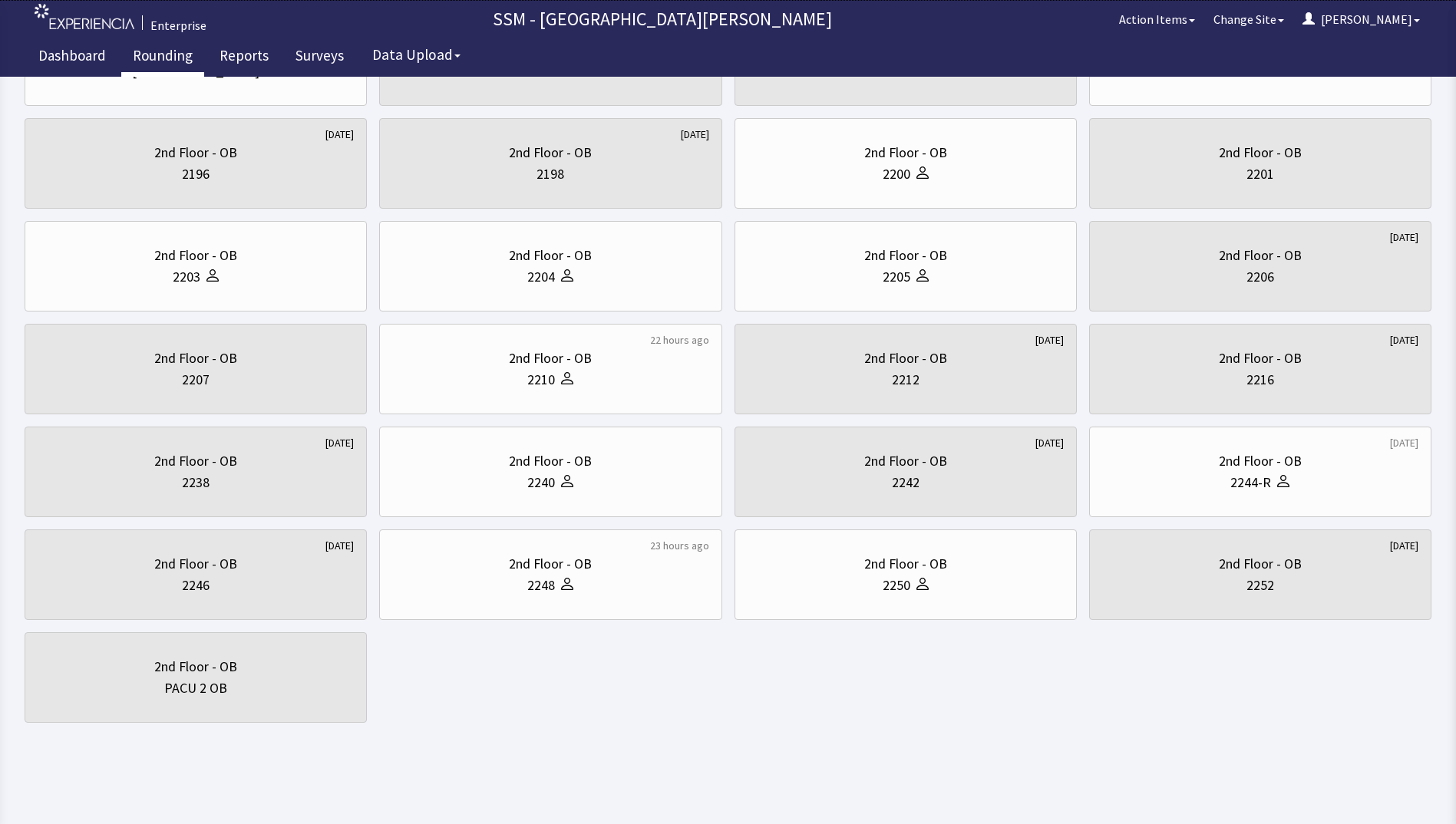
click at [648, 742] on body "Enterprise SSM - St. [PERSON_NAME] Hospital Action Items Change Site [PERSON_NA…" at bounding box center [728, 273] width 1456 height 952
click at [623, 734] on body "Enterprise SSM - St. [PERSON_NAME] Hospital Action Items Change Site [PERSON_NA…" at bounding box center [728, 273] width 1456 height 952
click at [559, 706] on div "[DATE] 2nd Floor - [GEOGRAPHIC_DATA] 2nd Floor - OB 2179 [DATE] 2nd Floor - OB …" at bounding box center [728, 369] width 1407 height 707
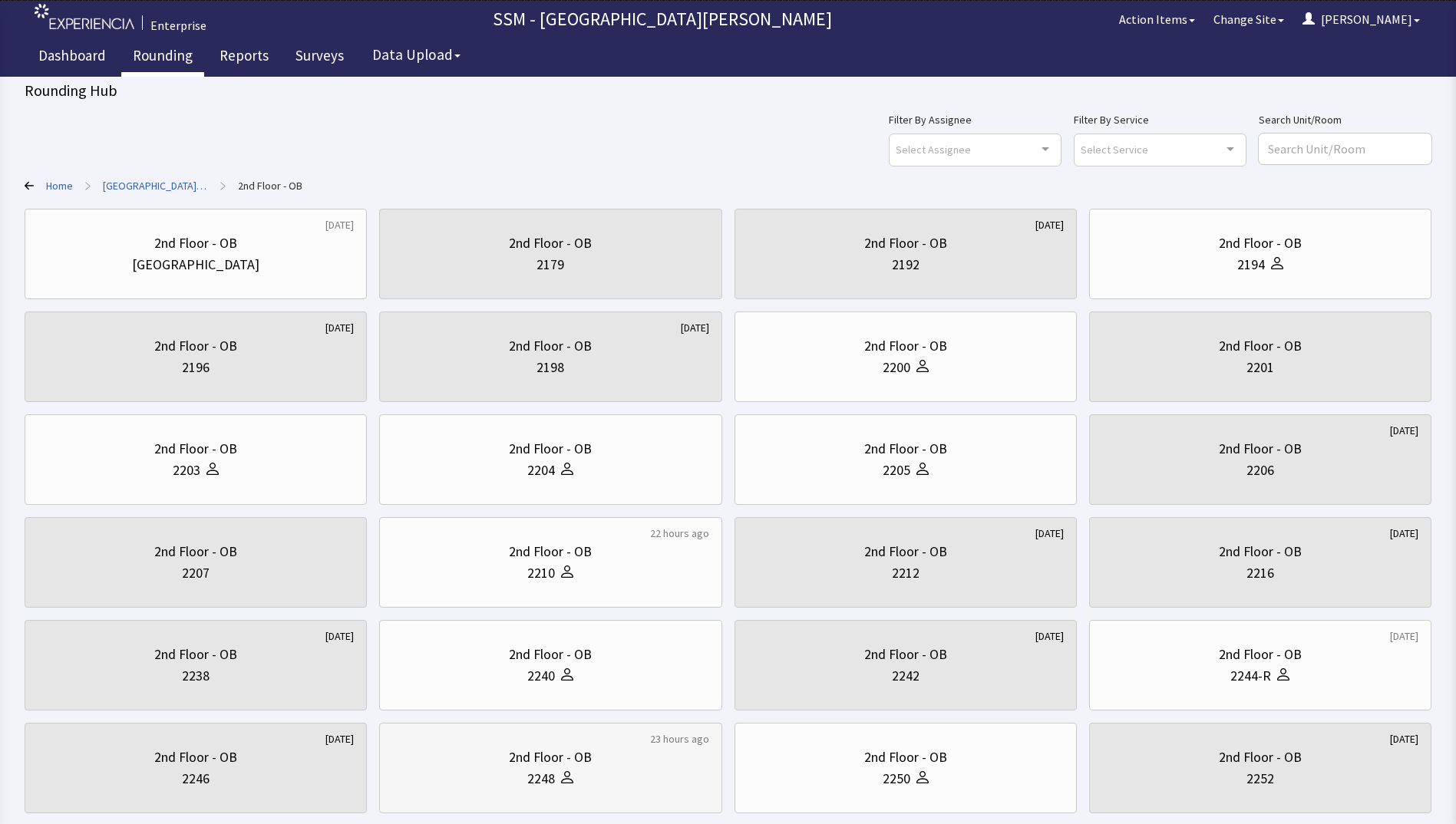
scroll to position [0, 0]
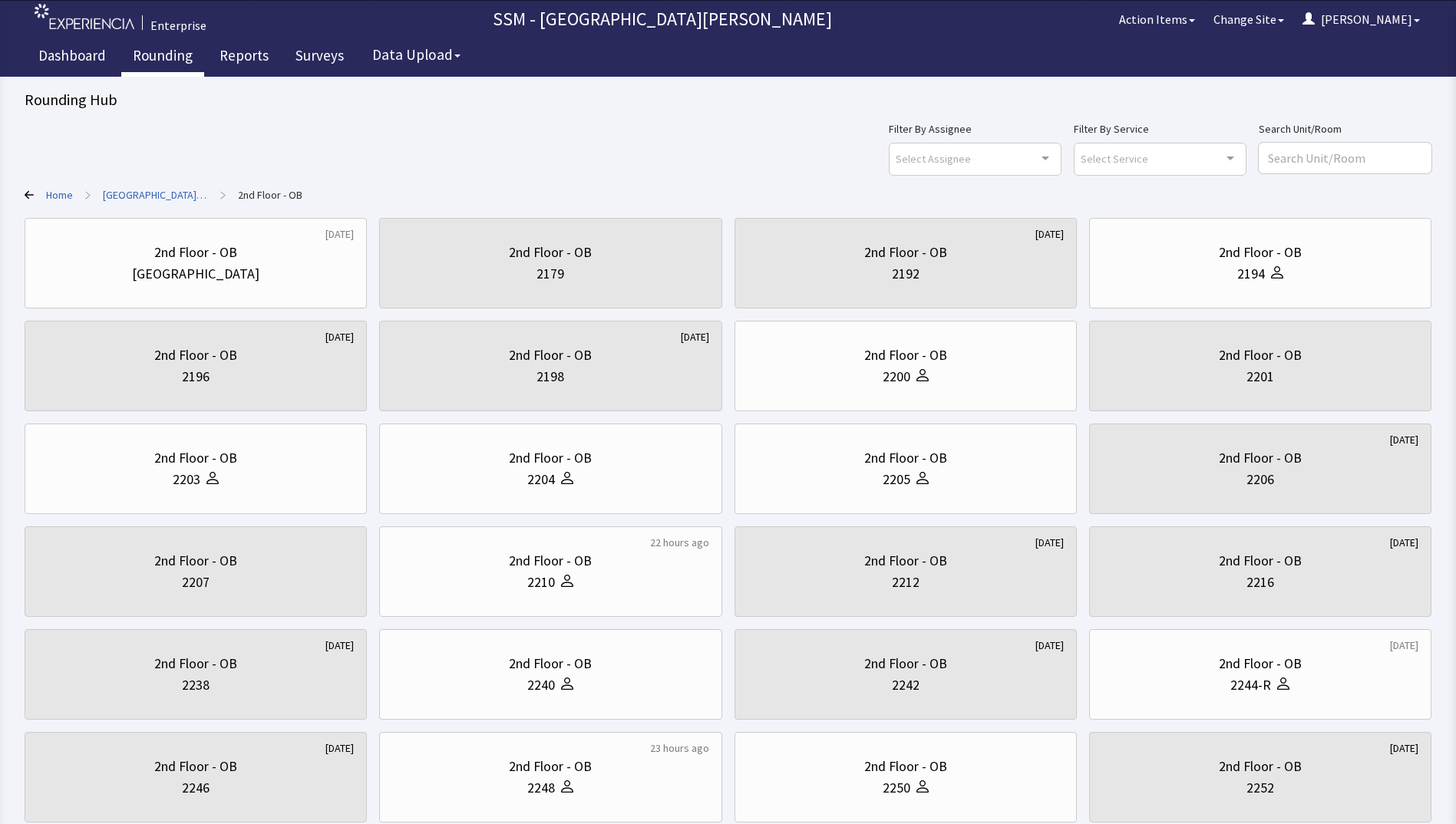
click at [255, 122] on div "Filter By Assignee Select Assignee Clear Selection [PERSON_NAME] [PERSON_NAME] …" at bounding box center [728, 147] width 1407 height 55
click at [749, 129] on div "Filter By Assignee Select Assignee Clear Selection [PERSON_NAME] [PERSON_NAME] …" at bounding box center [728, 147] width 1407 height 55
